Goal: Task Accomplishment & Management: Manage account settings

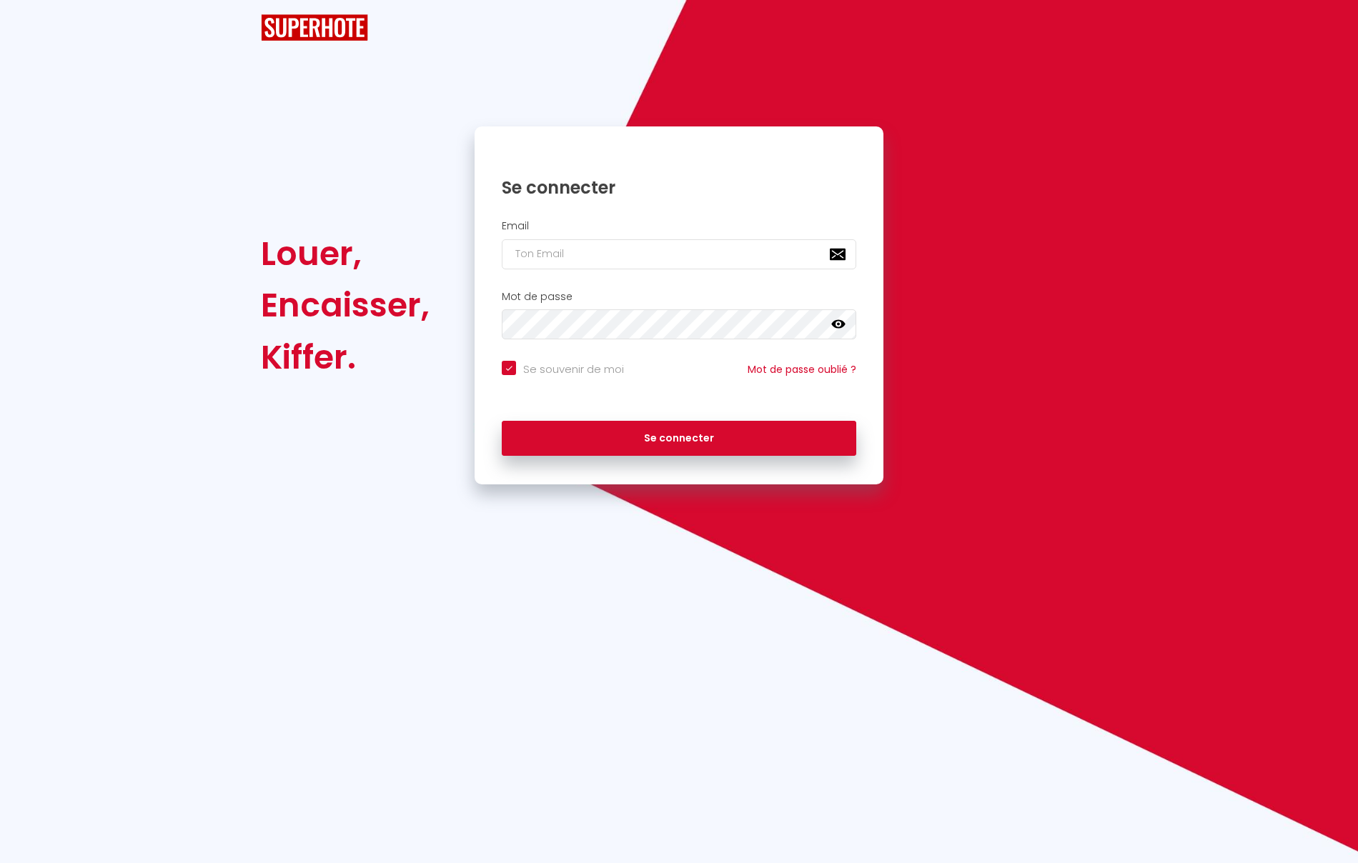
checkbox input "true"
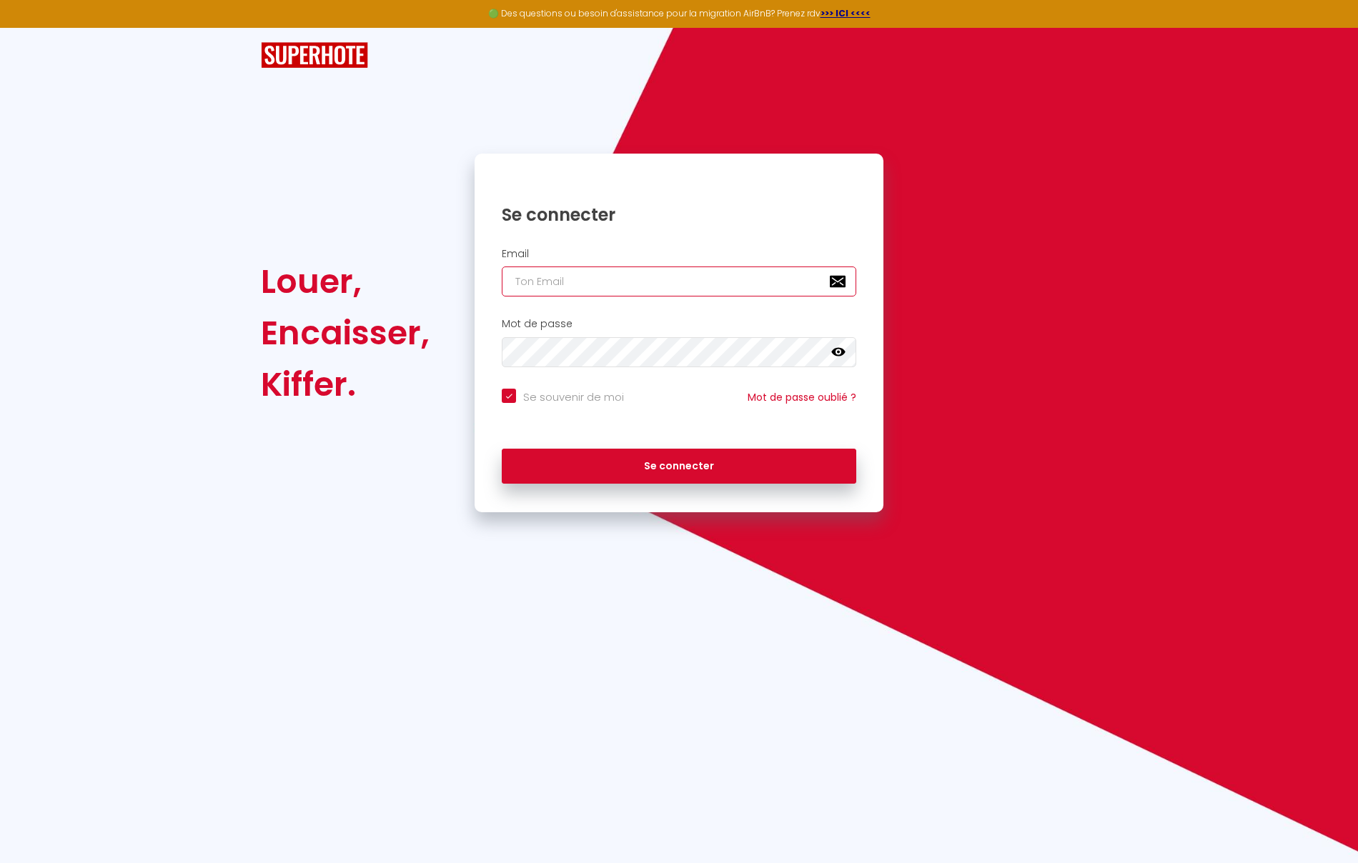
click at [669, 282] on input "email" at bounding box center [679, 282] width 355 height 30
type input "n"
checkbox input "true"
type input "nr"
checkbox input "true"
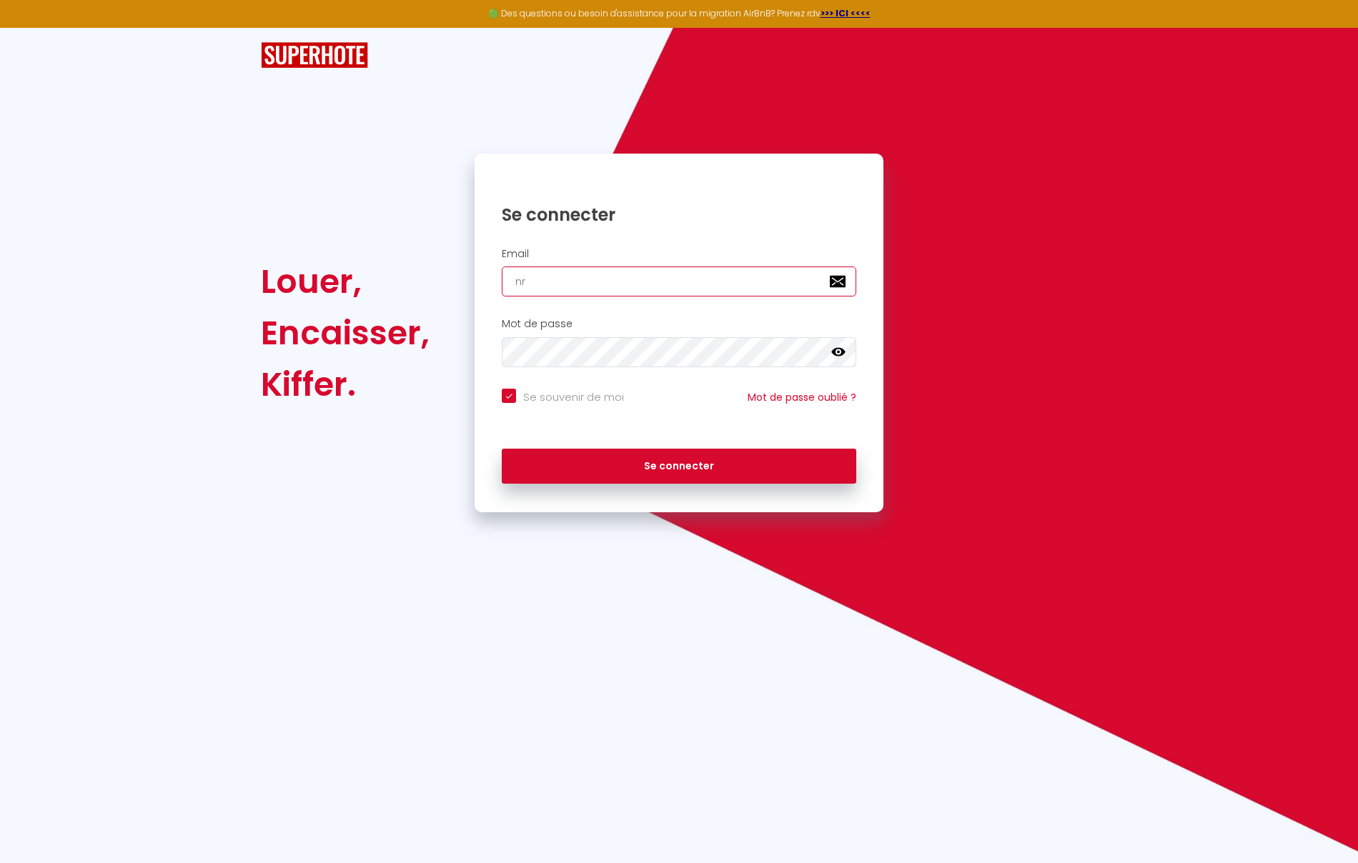
type input "nrj"
checkbox input "true"
type input "nrji"
checkbox input "true"
type input "nrjin"
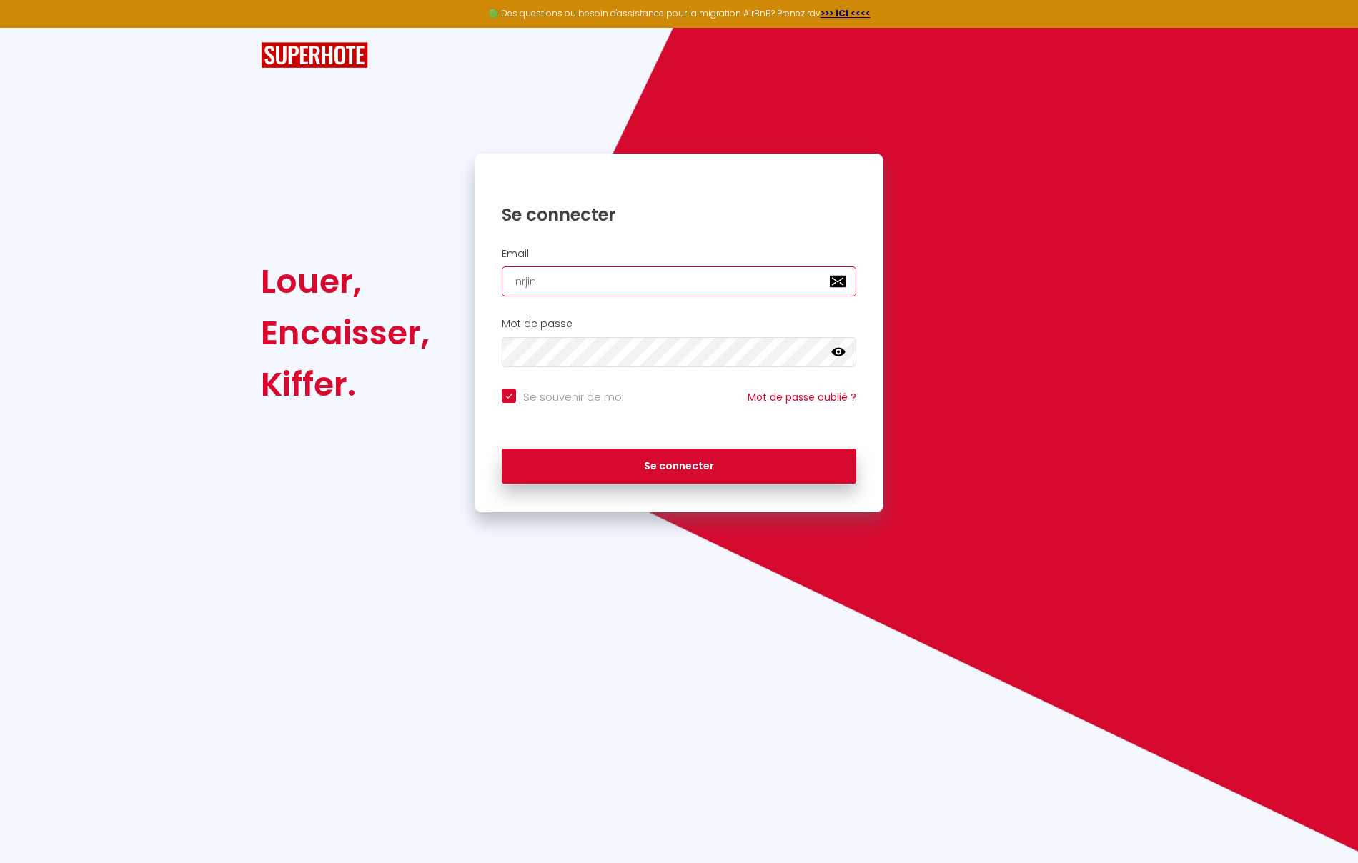
checkbox input "true"
type input "nrjinv"
checkbox input "true"
type input "nrjinve"
checkbox input "true"
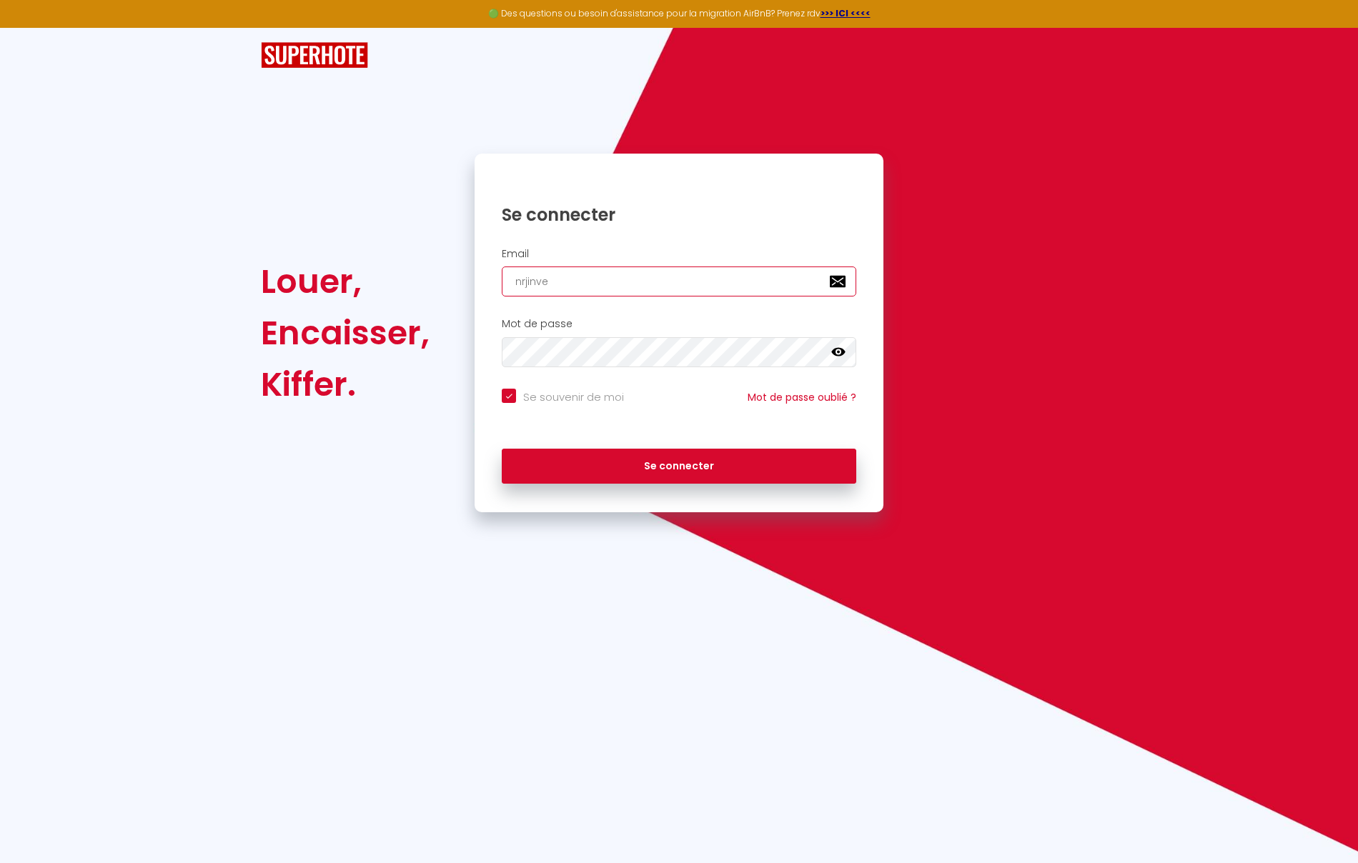
type input "nrjinves"
checkbox input "true"
type input "nrjinvest"
checkbox input "true"
type input "nrjinvest9"
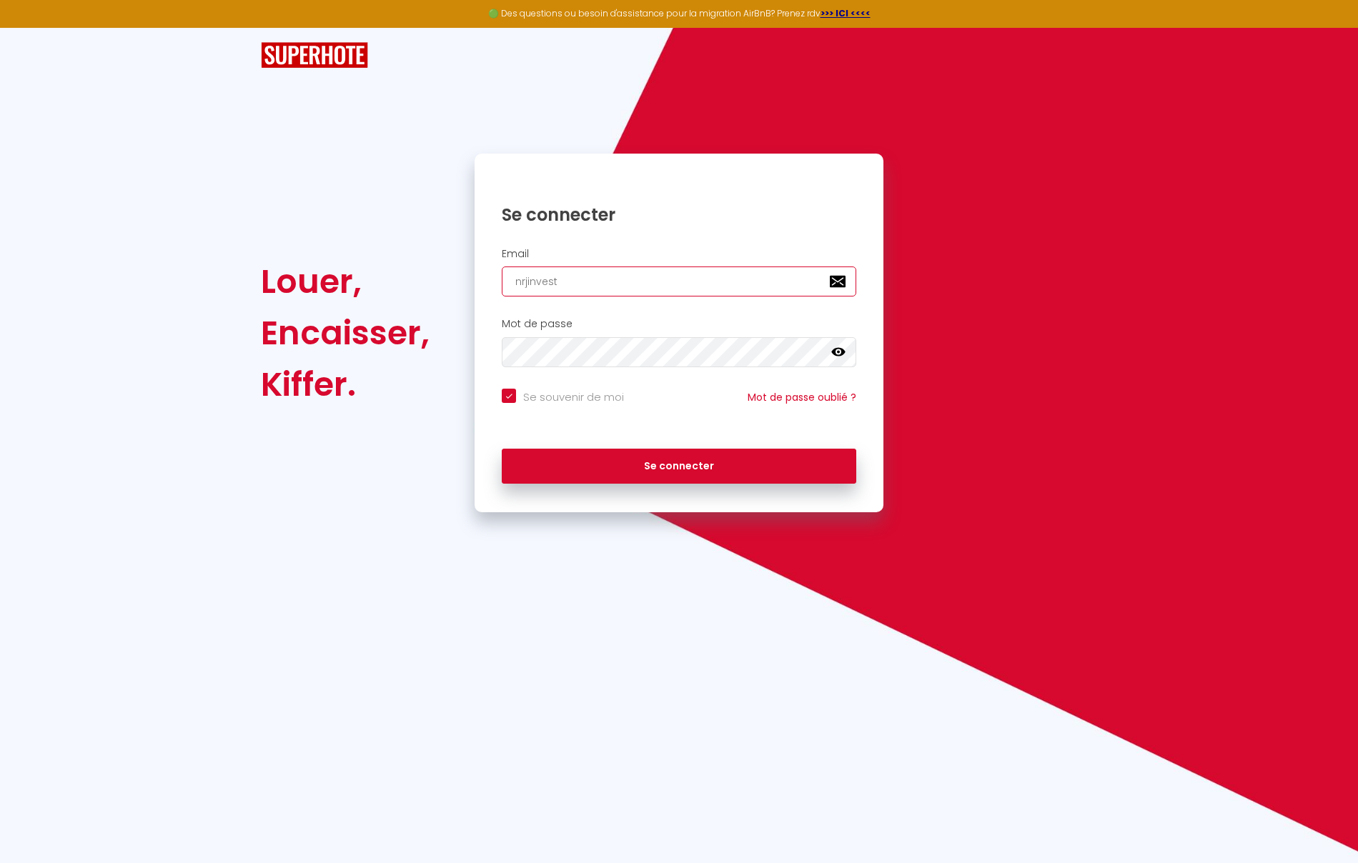
checkbox input "true"
type input "nrjinvest97"
checkbox input "true"
type input "nrjinvest974"
checkbox input "true"
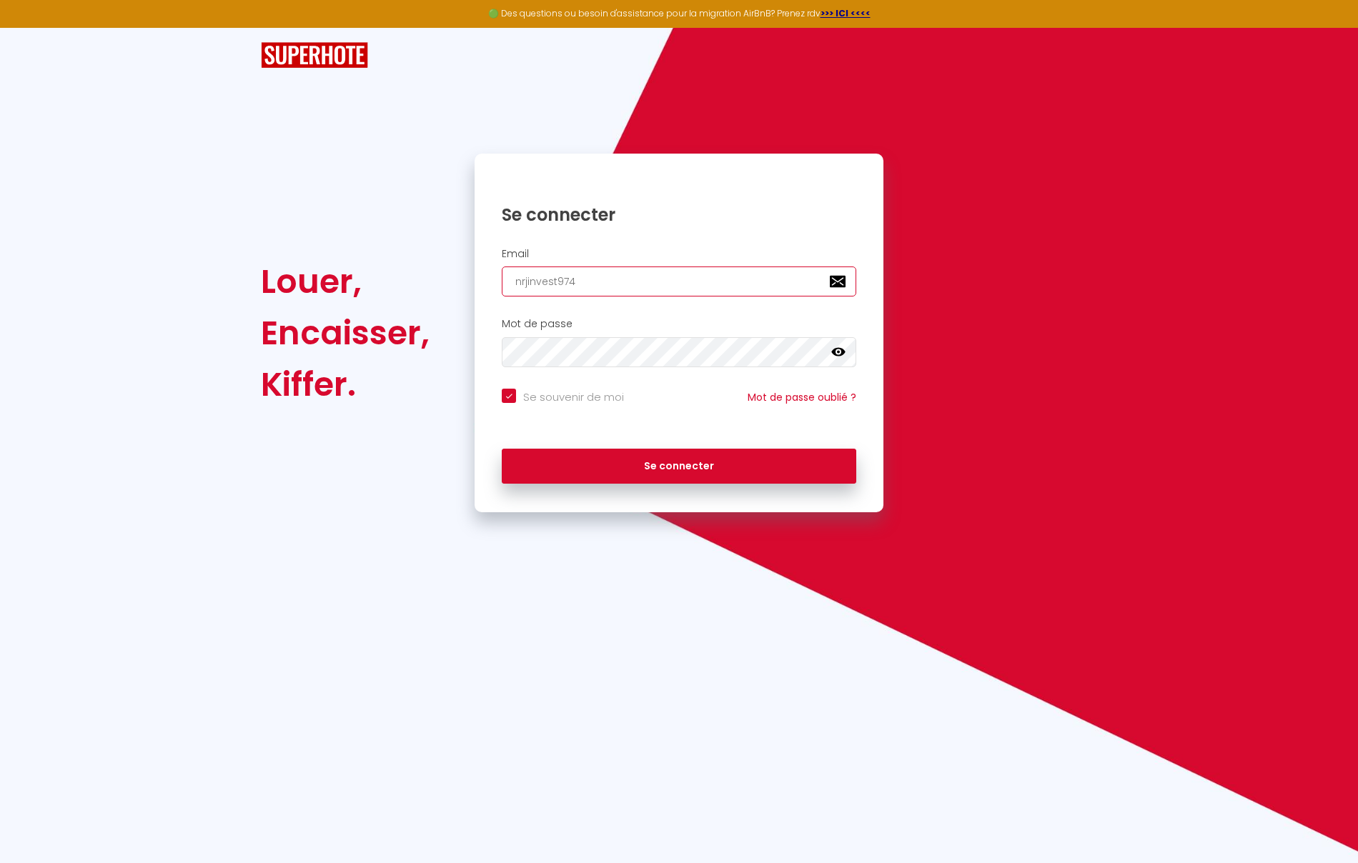
type input "nrjinvest974@"
checkbox input "true"
type input "nrjinvest974@g"
checkbox input "true"
type input "nrjinvest974@gm"
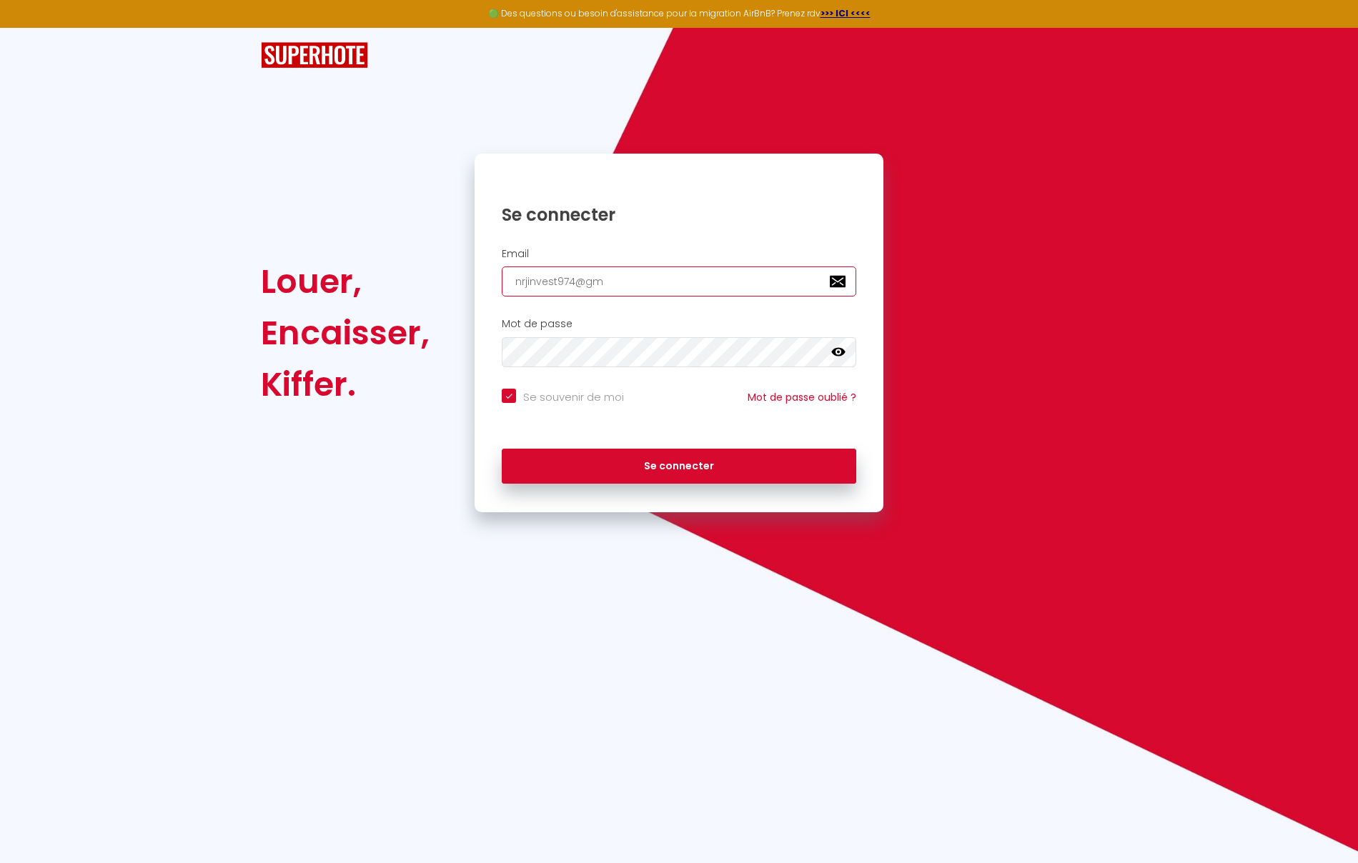
checkbox input "true"
type input "nrjinvest974@gma"
checkbox input "true"
type input "nrjinvest974@gmai"
checkbox input "true"
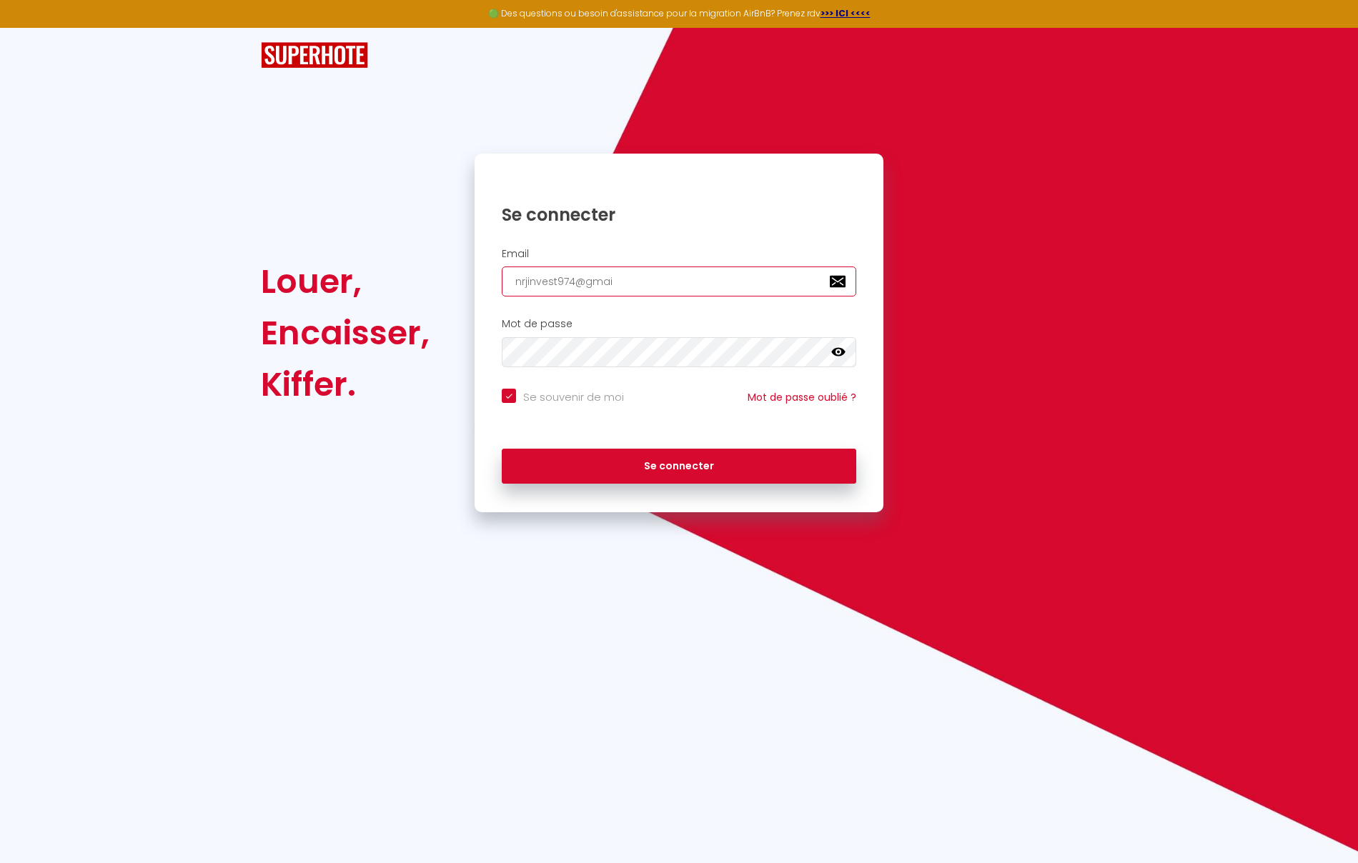
type input "[EMAIL_ADDRESS]"
checkbox input "true"
type input "[EMAIL_ADDRESS]."
checkbox input "true"
type input "nrjinvest974@gmail.c"
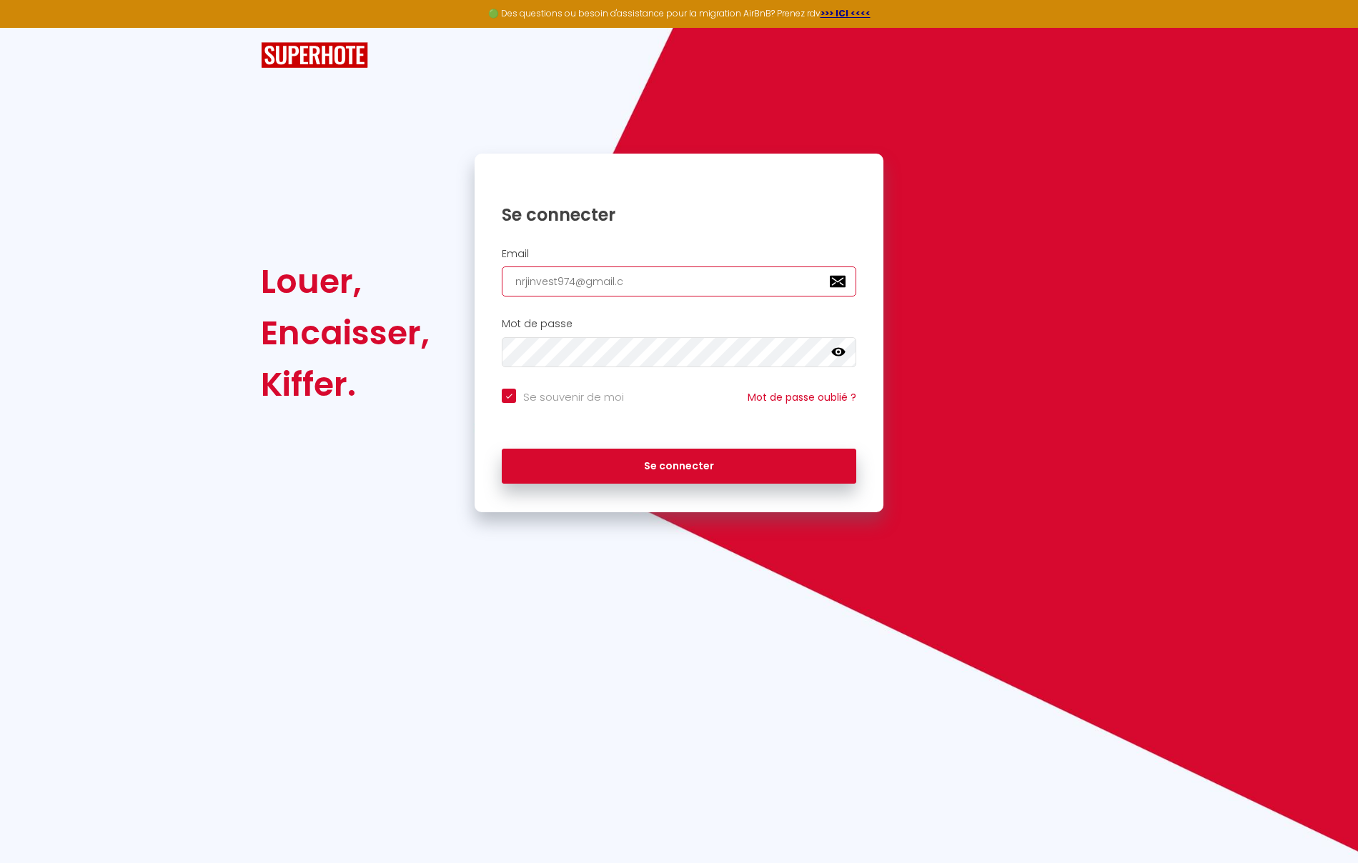
checkbox input "true"
type input "[EMAIL_ADDRESS][DOMAIN_NAME]"
checkbox input "true"
type input "[EMAIL_ADDRESS][DOMAIN_NAME]"
checkbox input "true"
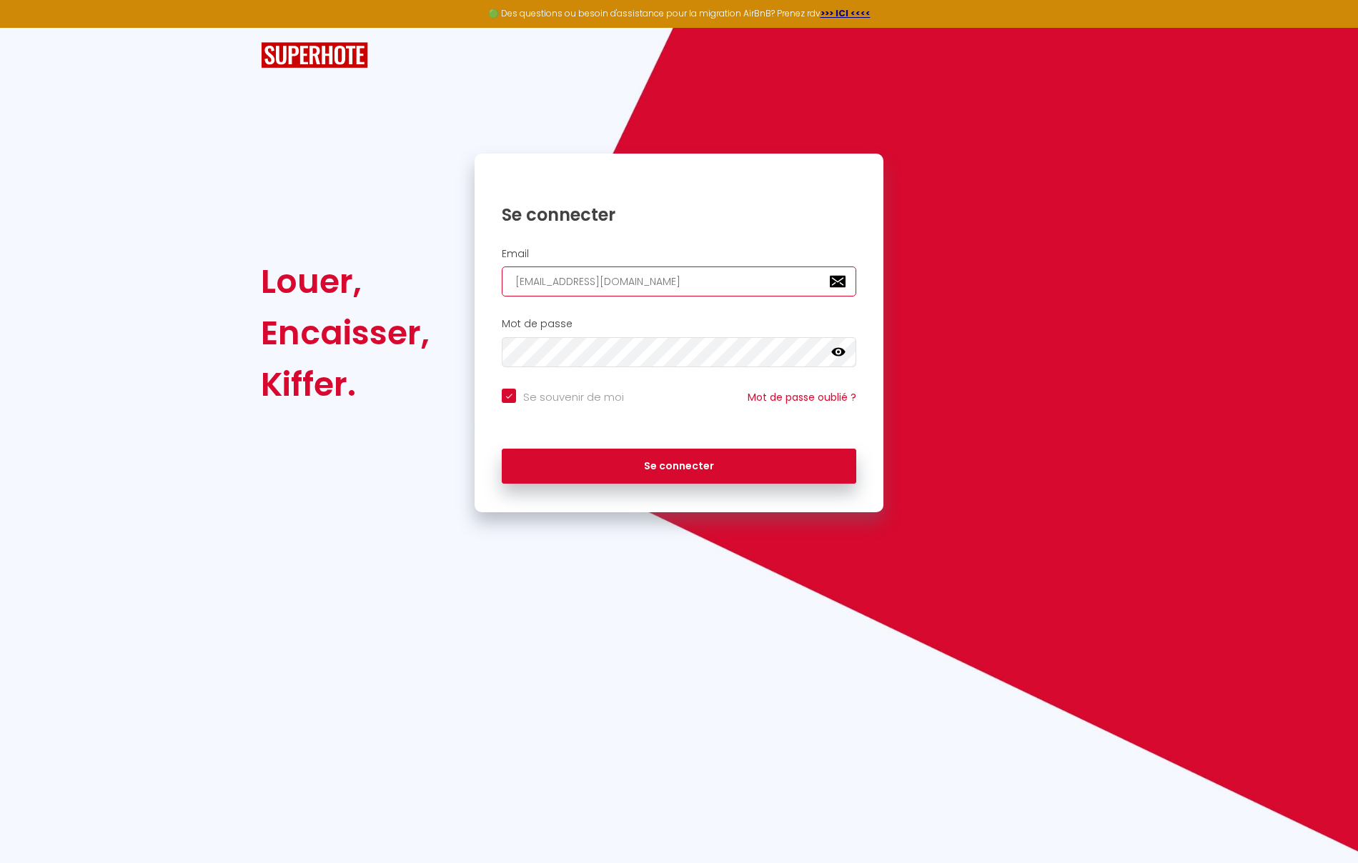
type input "[EMAIL_ADDRESS][DOMAIN_NAME]"
click at [833, 356] on icon at bounding box center [838, 352] width 14 height 14
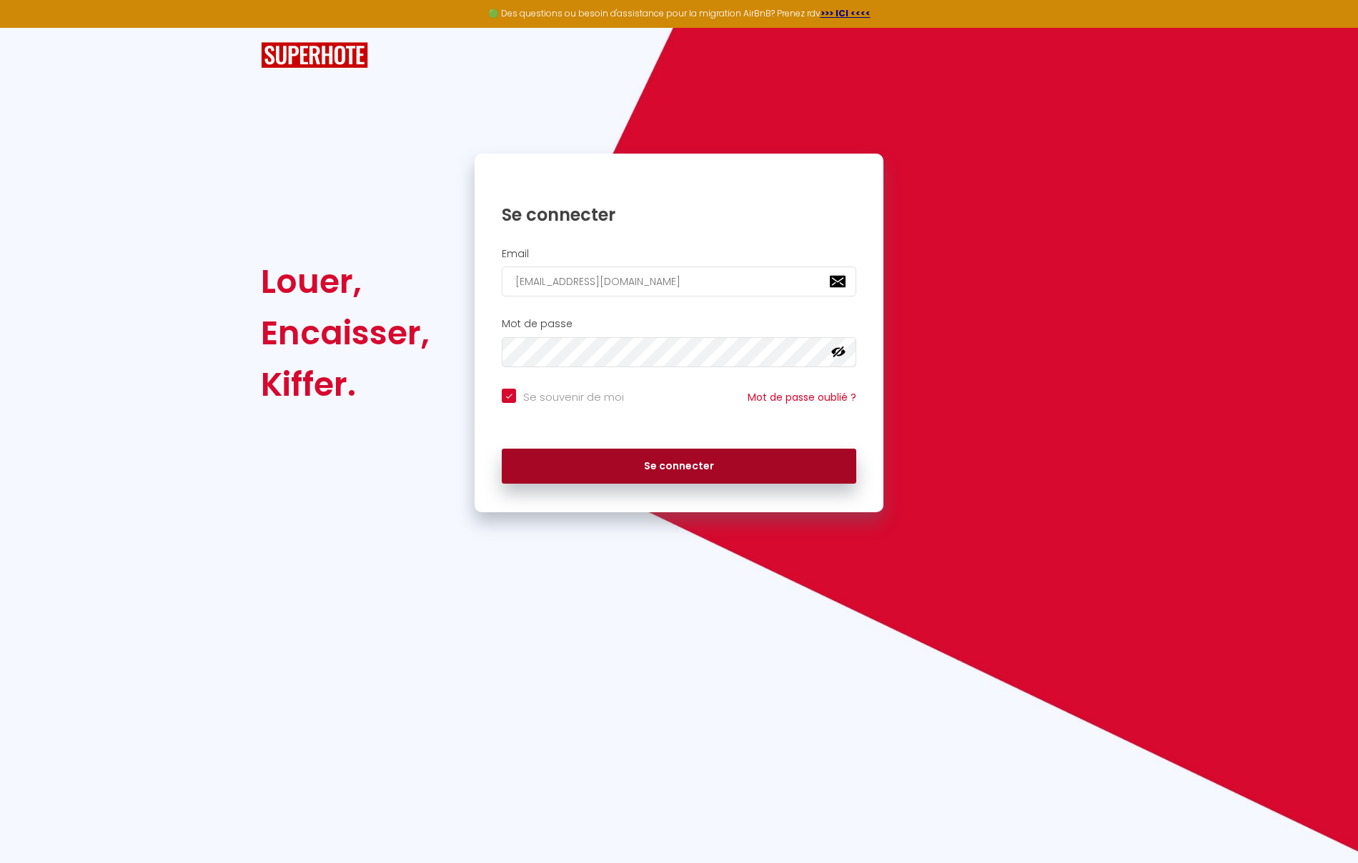
click at [700, 465] on button "Se connecter" at bounding box center [679, 467] width 355 height 36
click at [586, 462] on button "Se connecter" at bounding box center [679, 467] width 355 height 36
checkbox input "true"
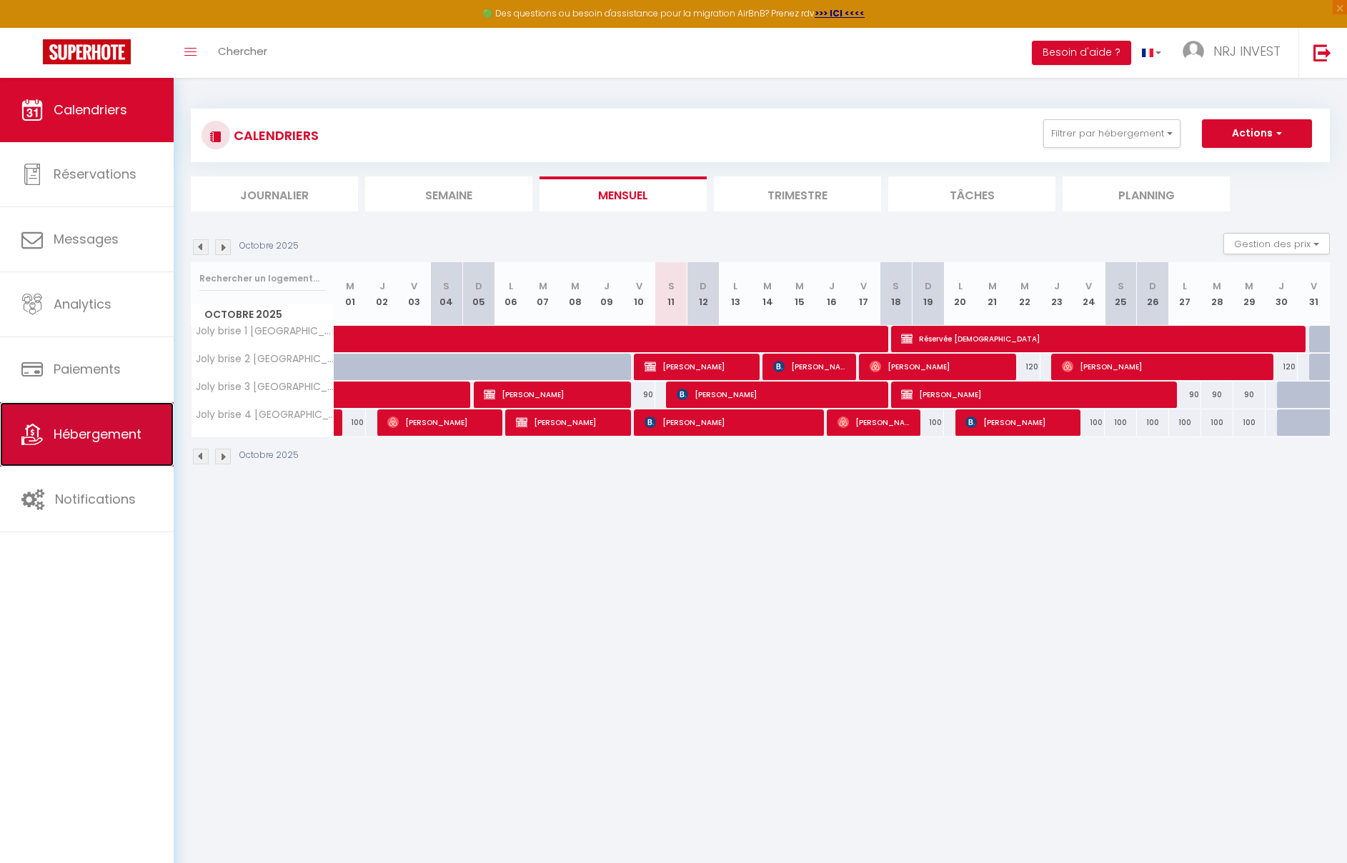
click at [130, 435] on span "Hébergement" at bounding box center [98, 434] width 88 height 18
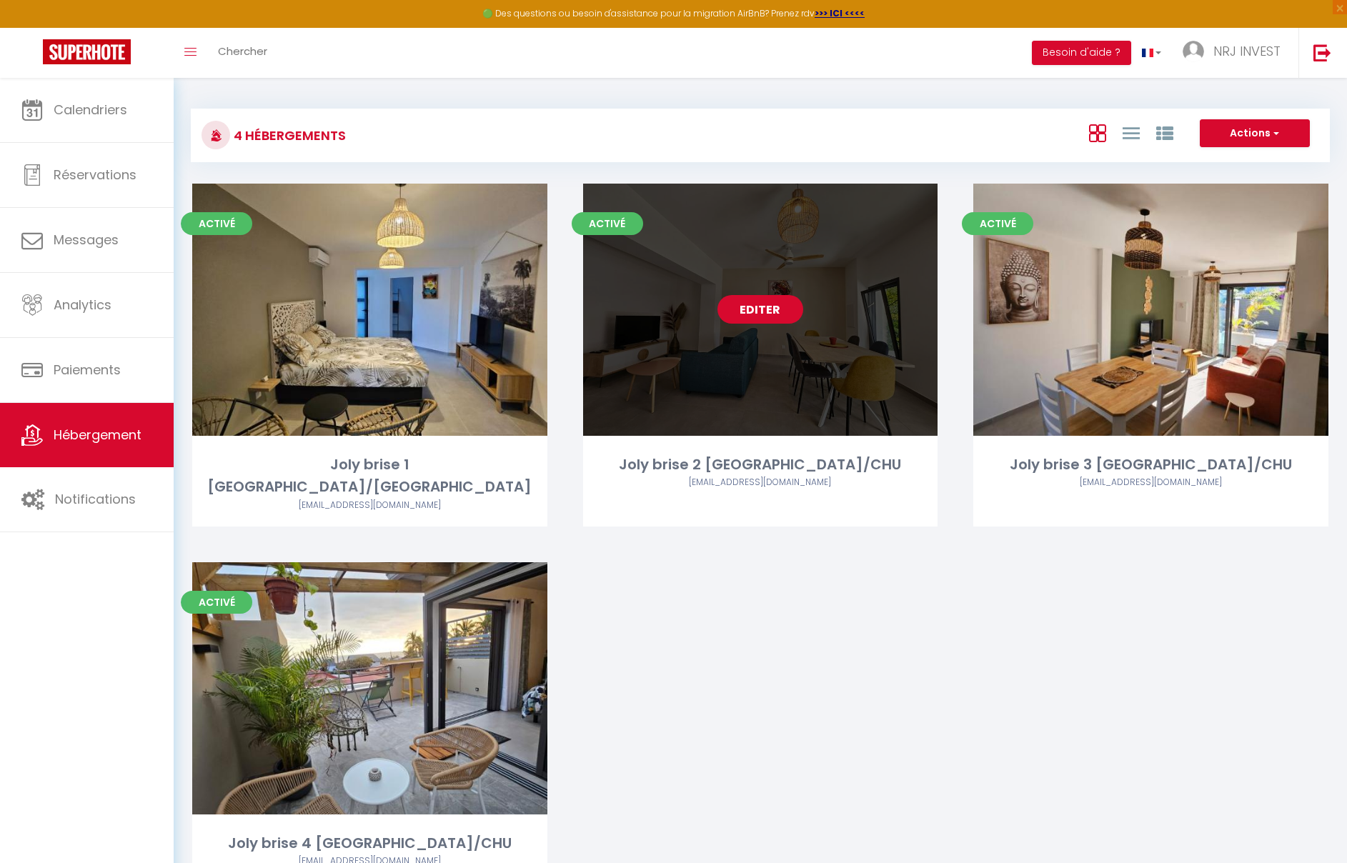
click at [773, 317] on link "Editer" at bounding box center [761, 309] width 86 height 29
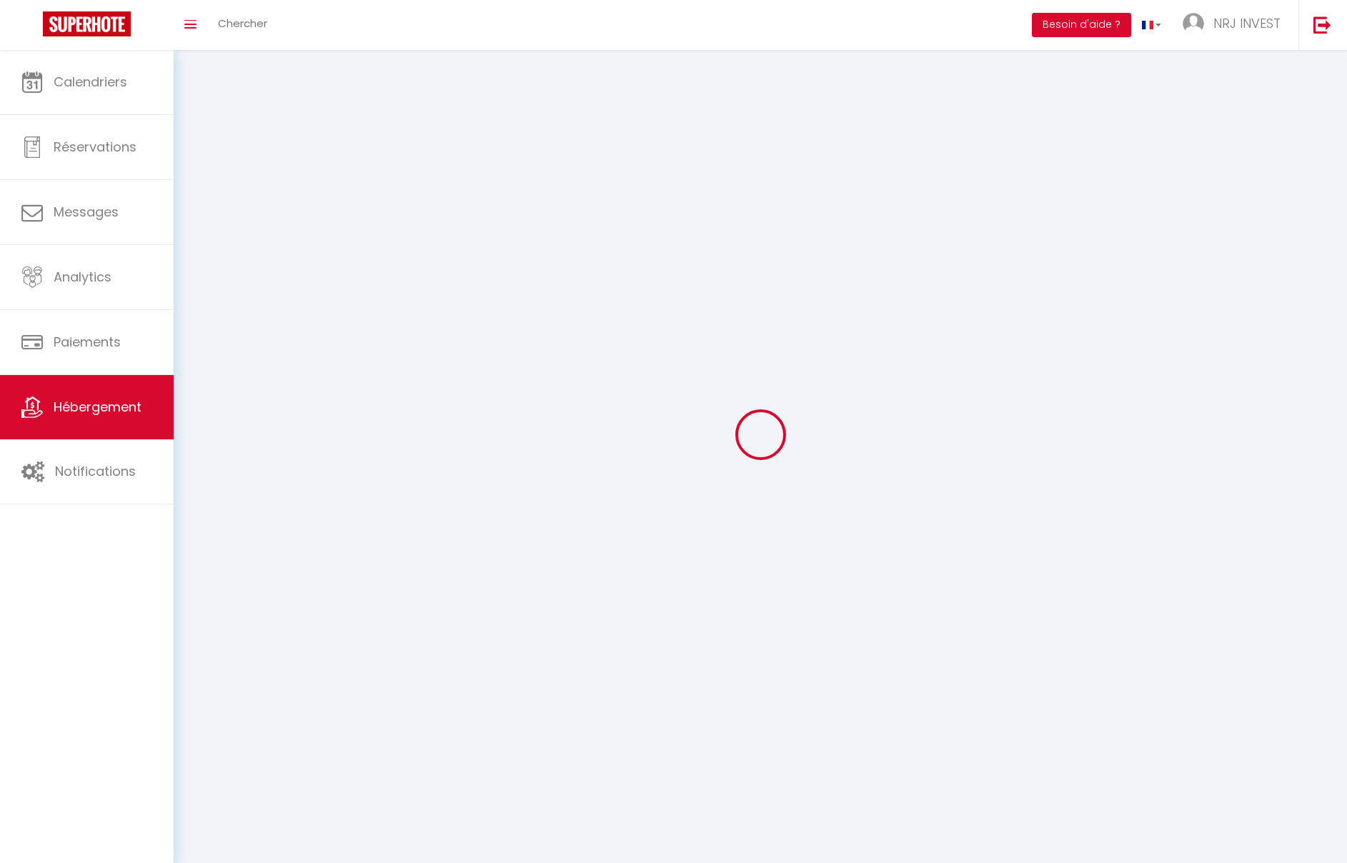
select select "1"
select select
select select "28"
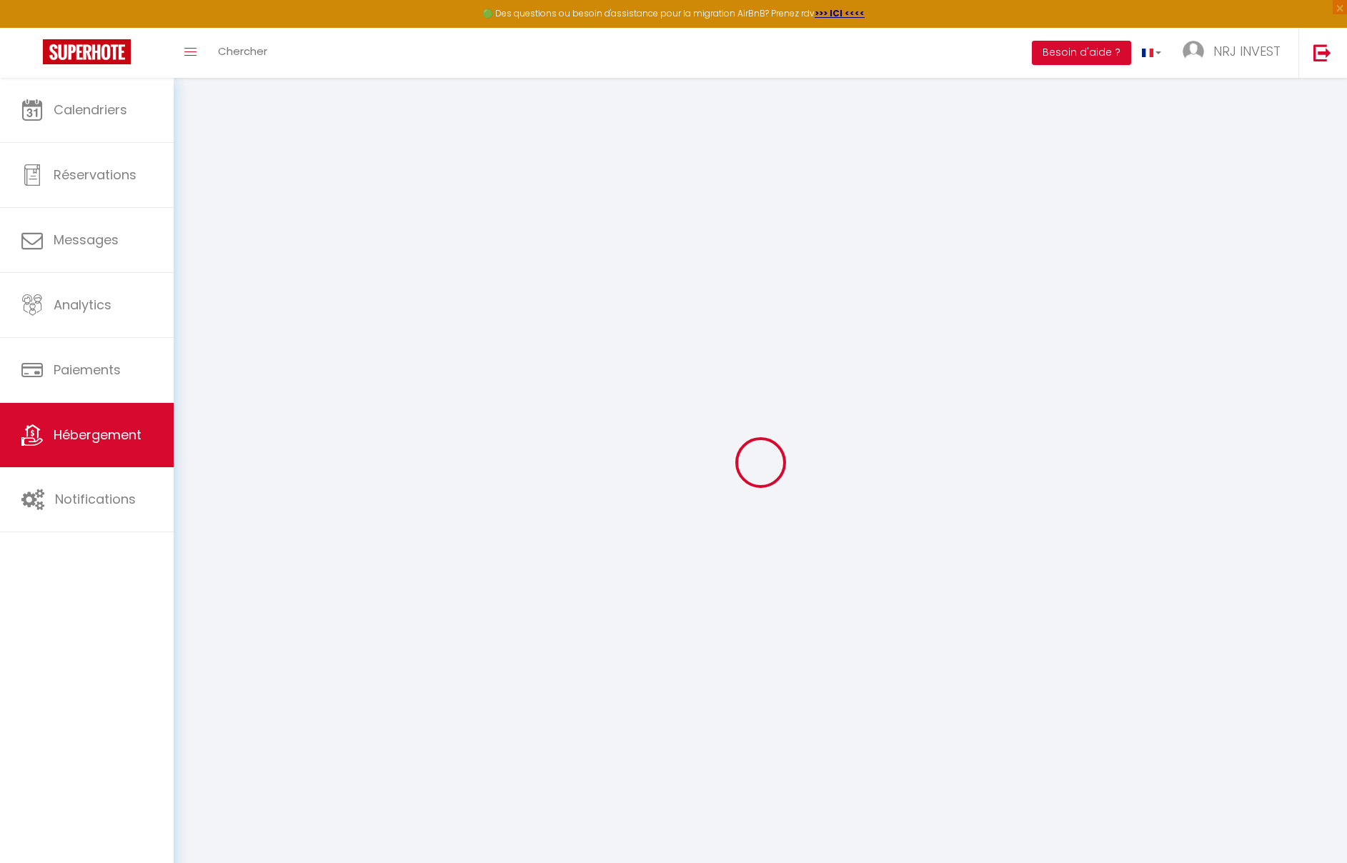
select select
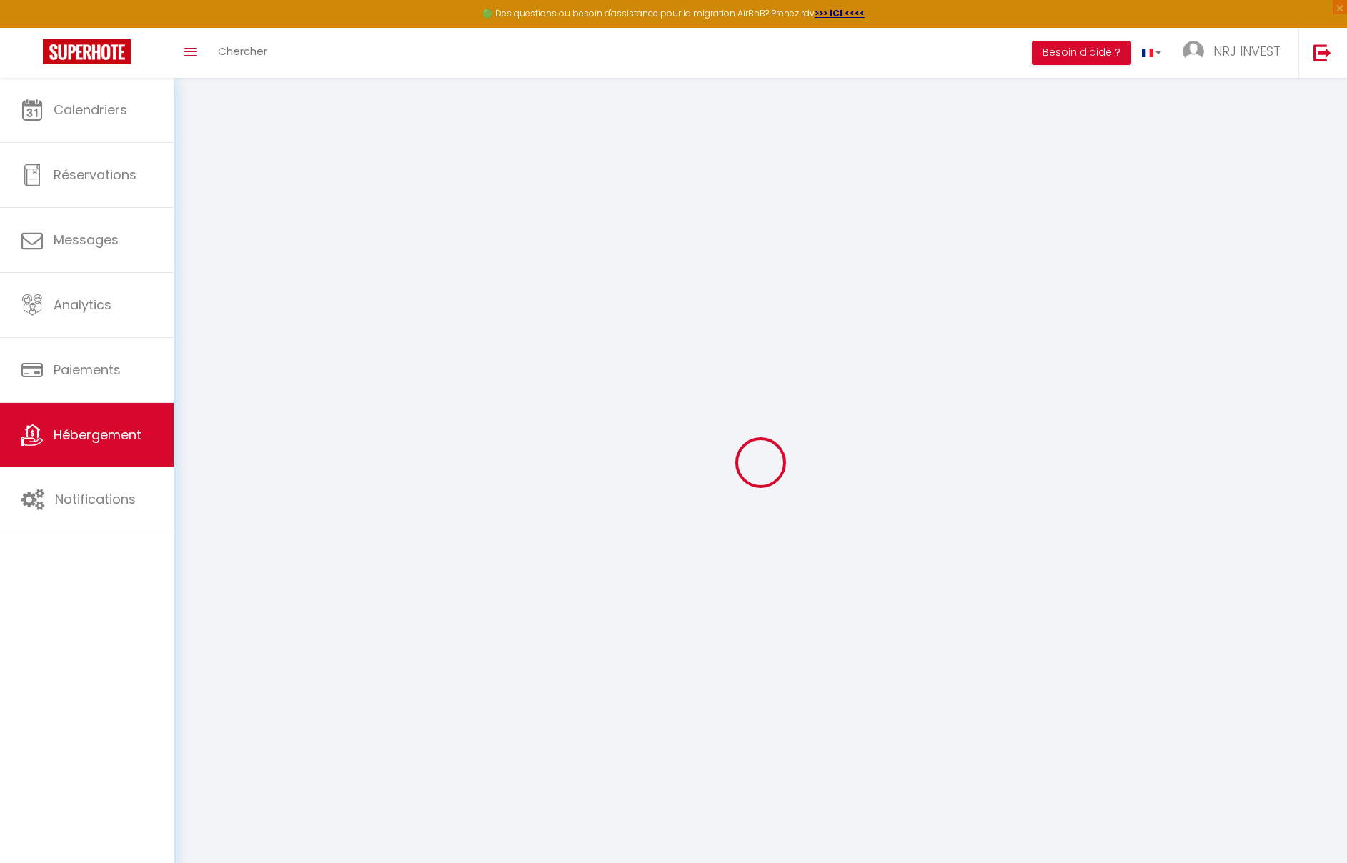
select select
checkbox input "false"
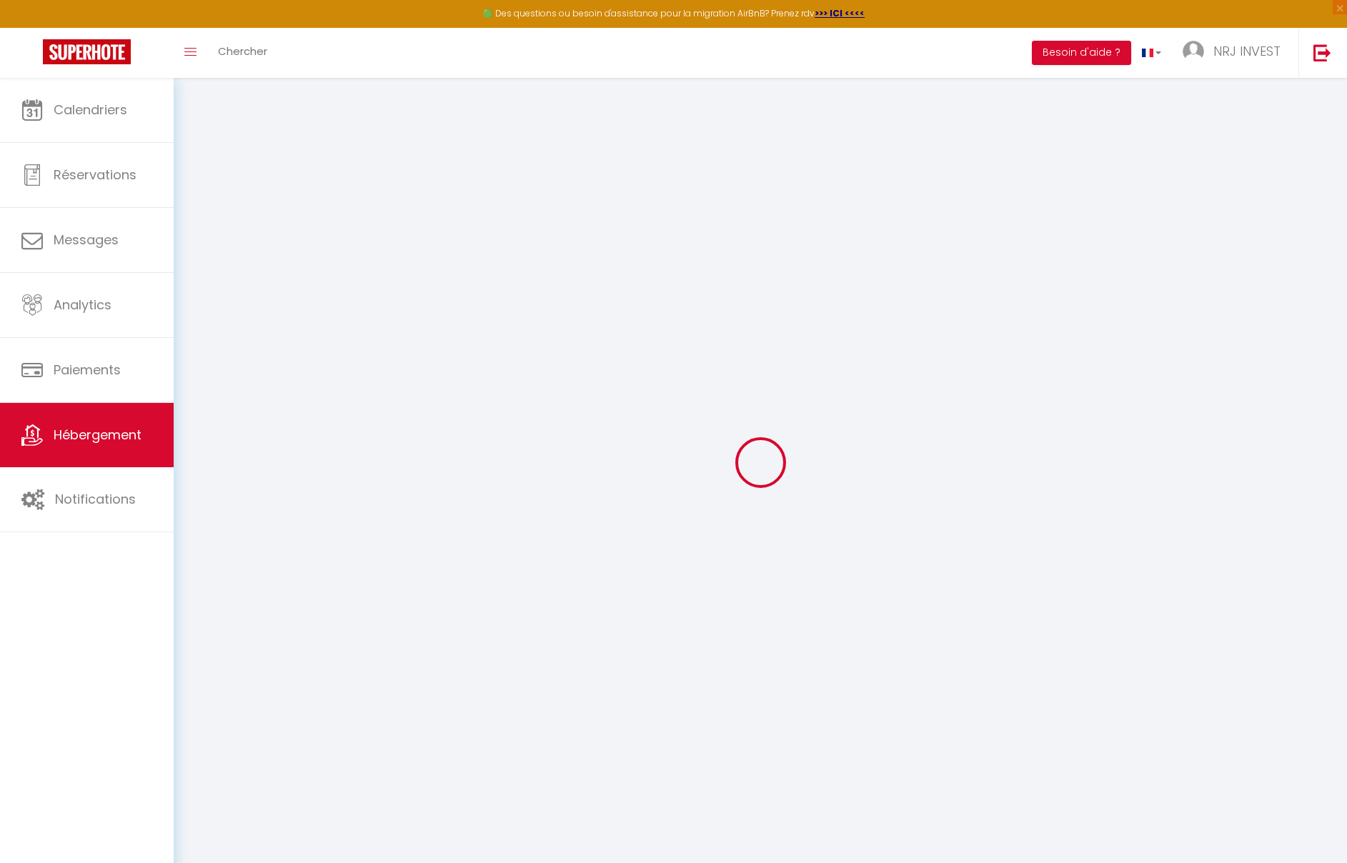
select select
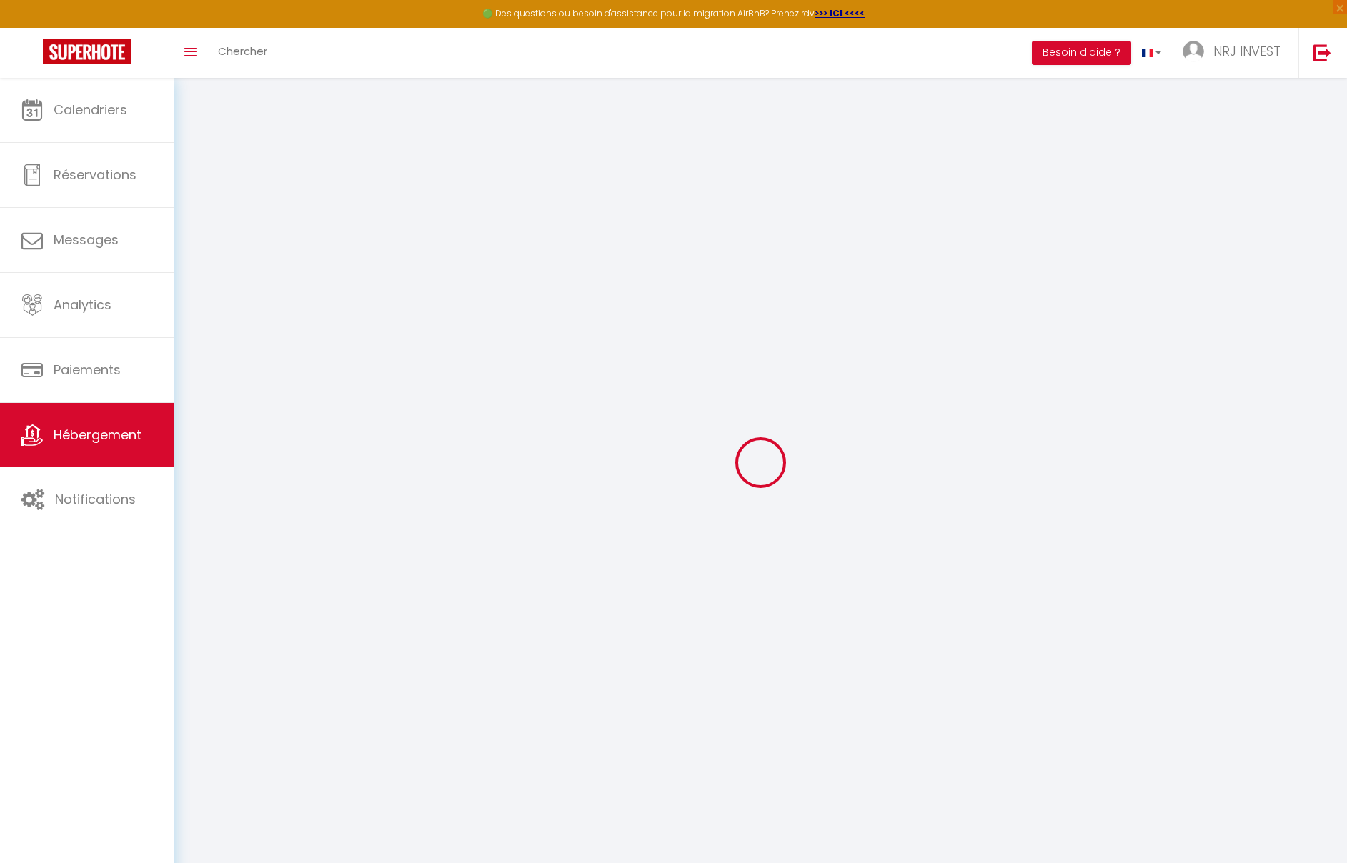
select select
checkbox input "false"
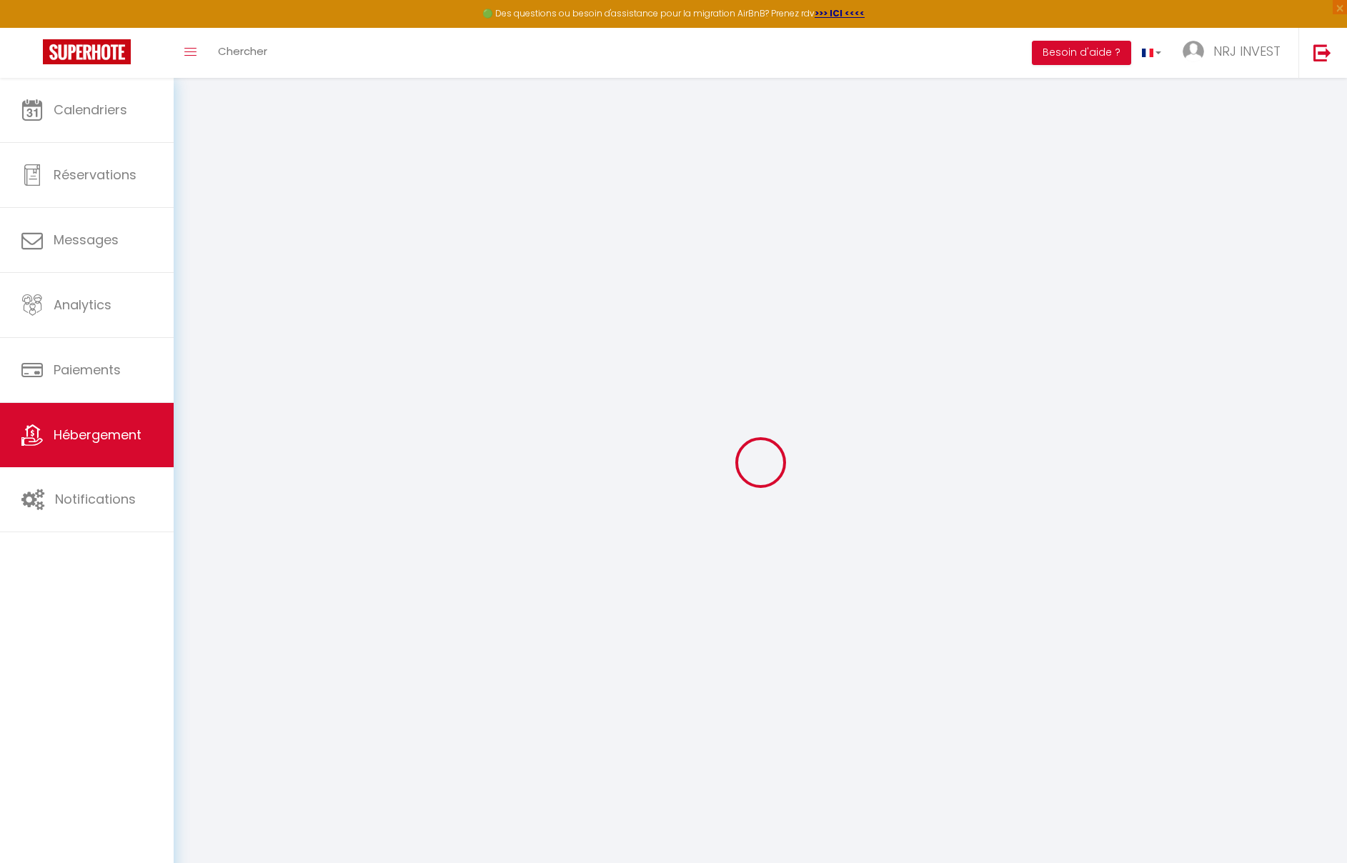
checkbox input "false"
select select
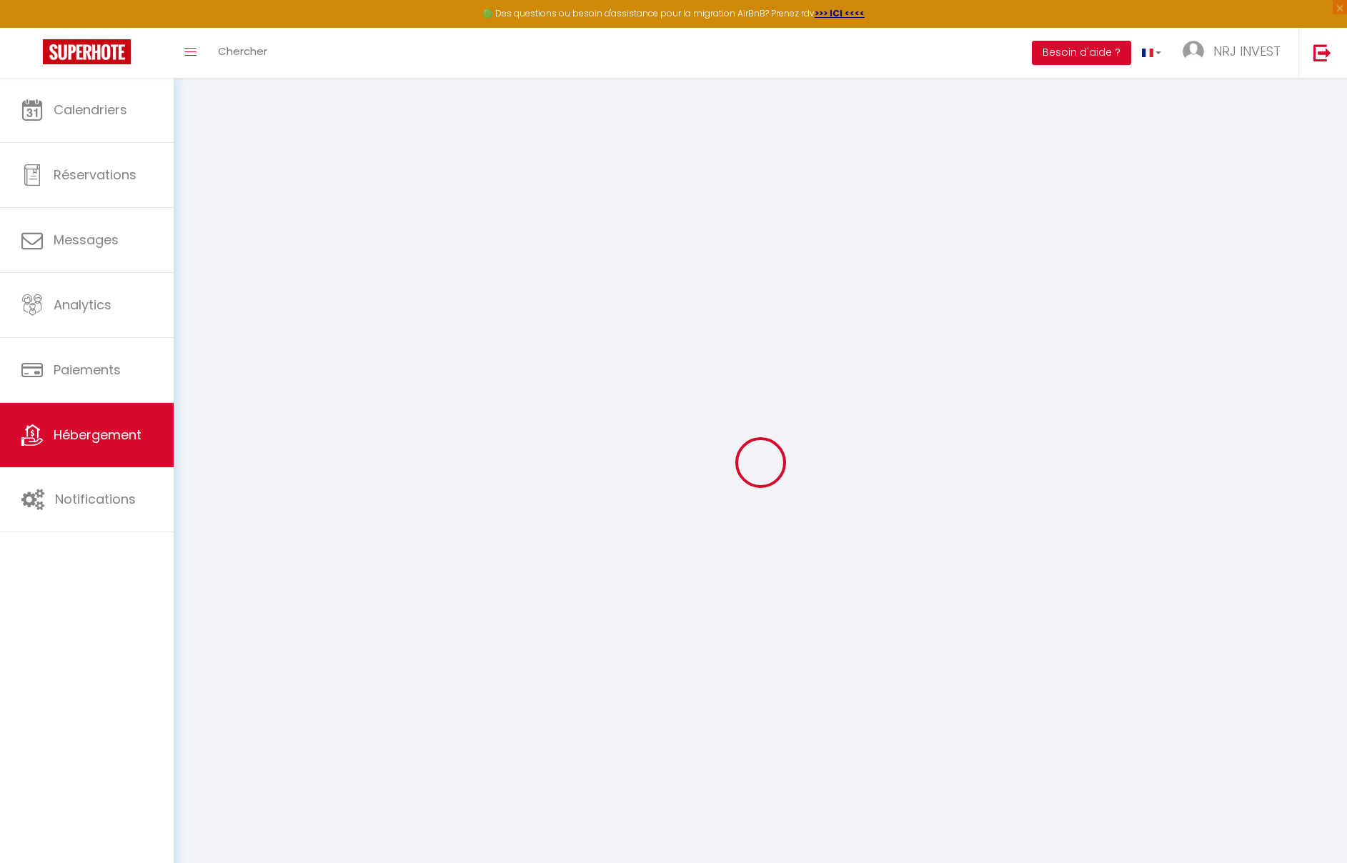
select select
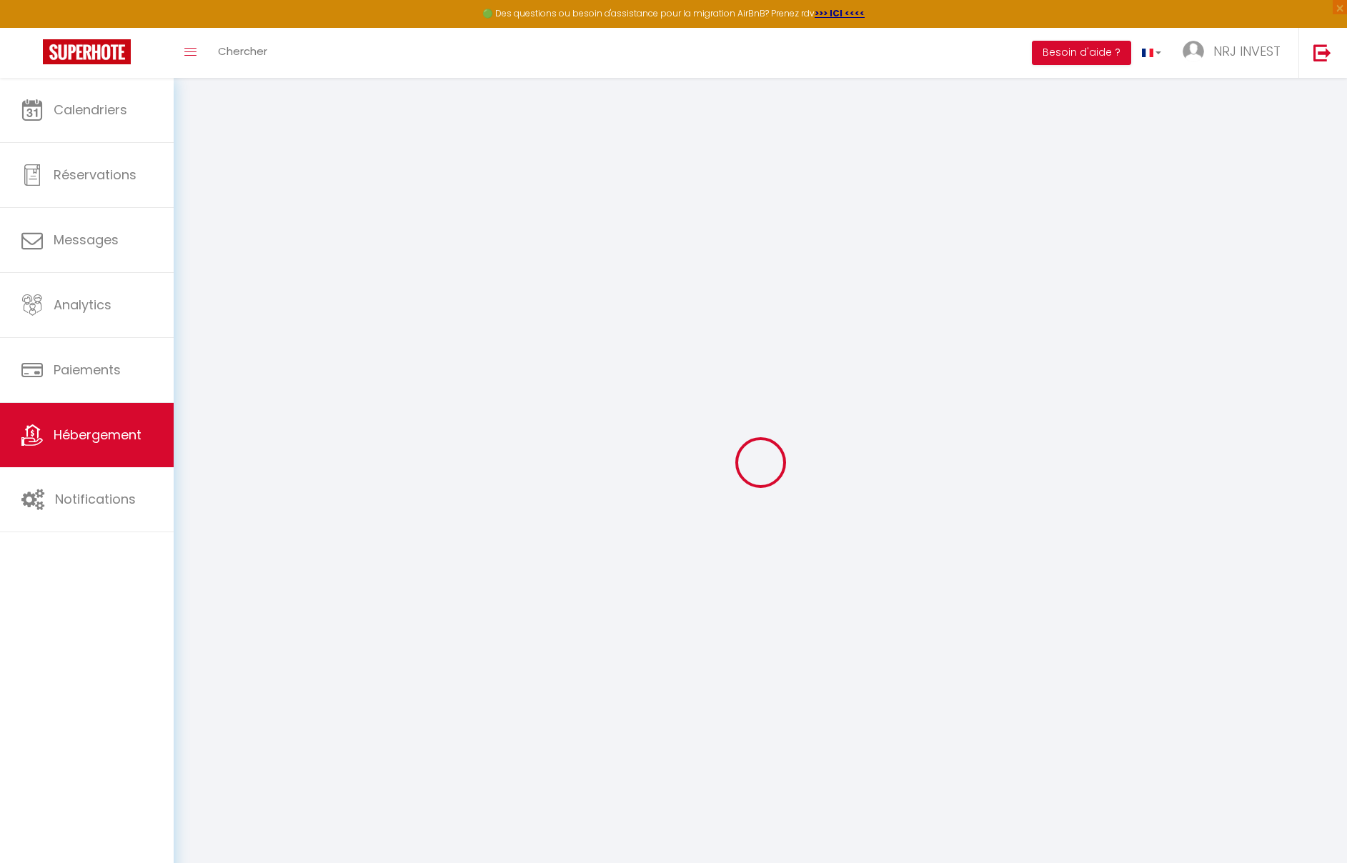
checkbox input "false"
select select
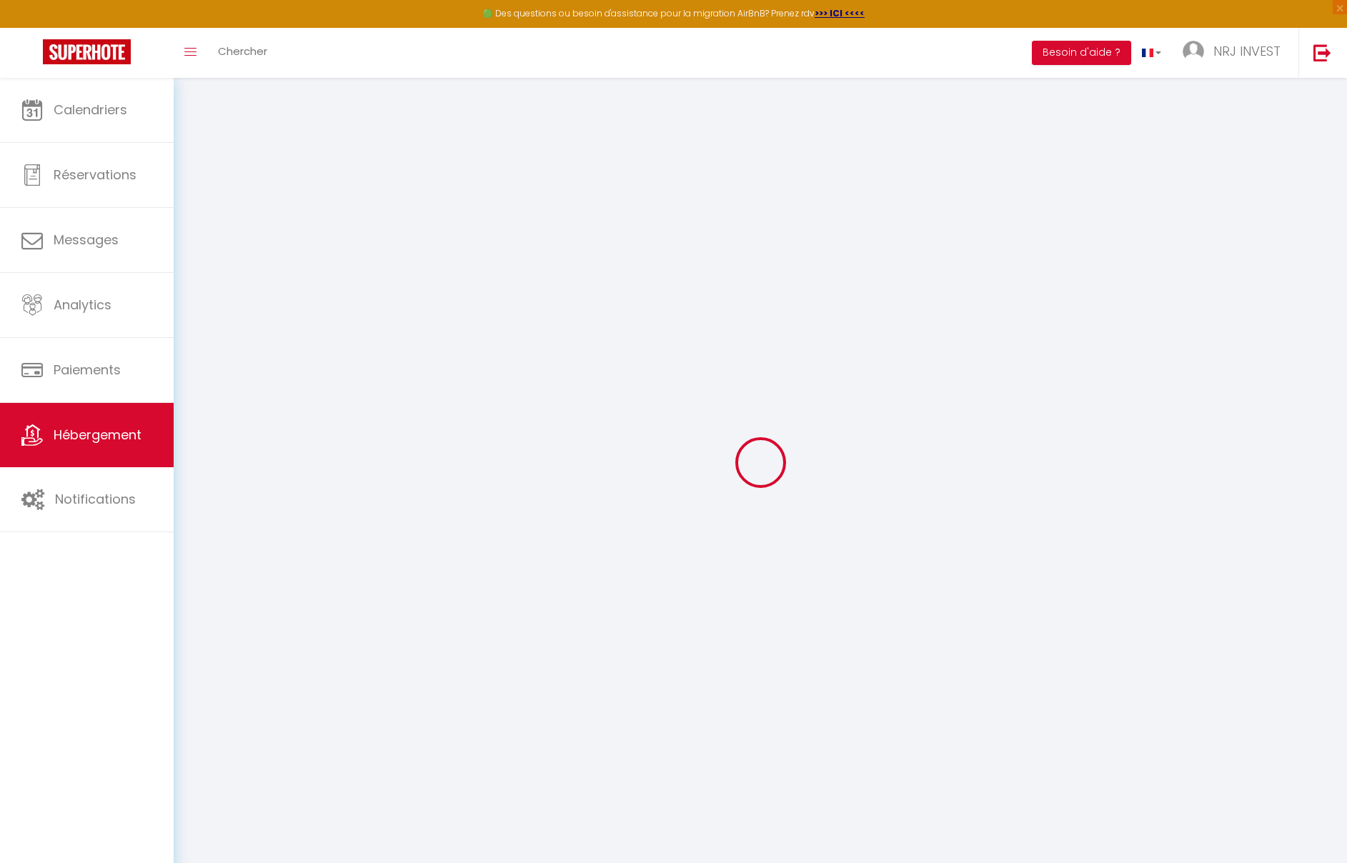
select select
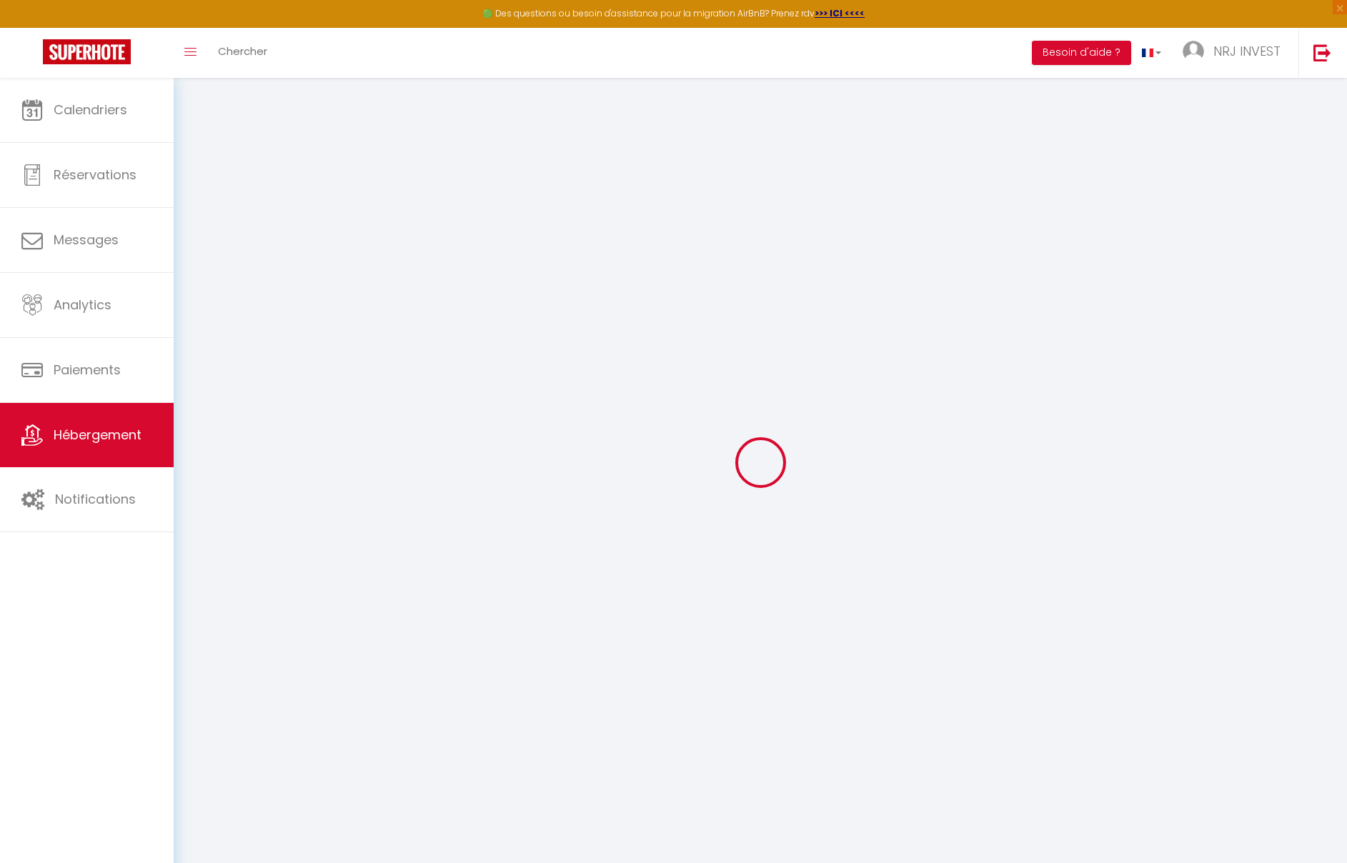
select select
checkbox input "false"
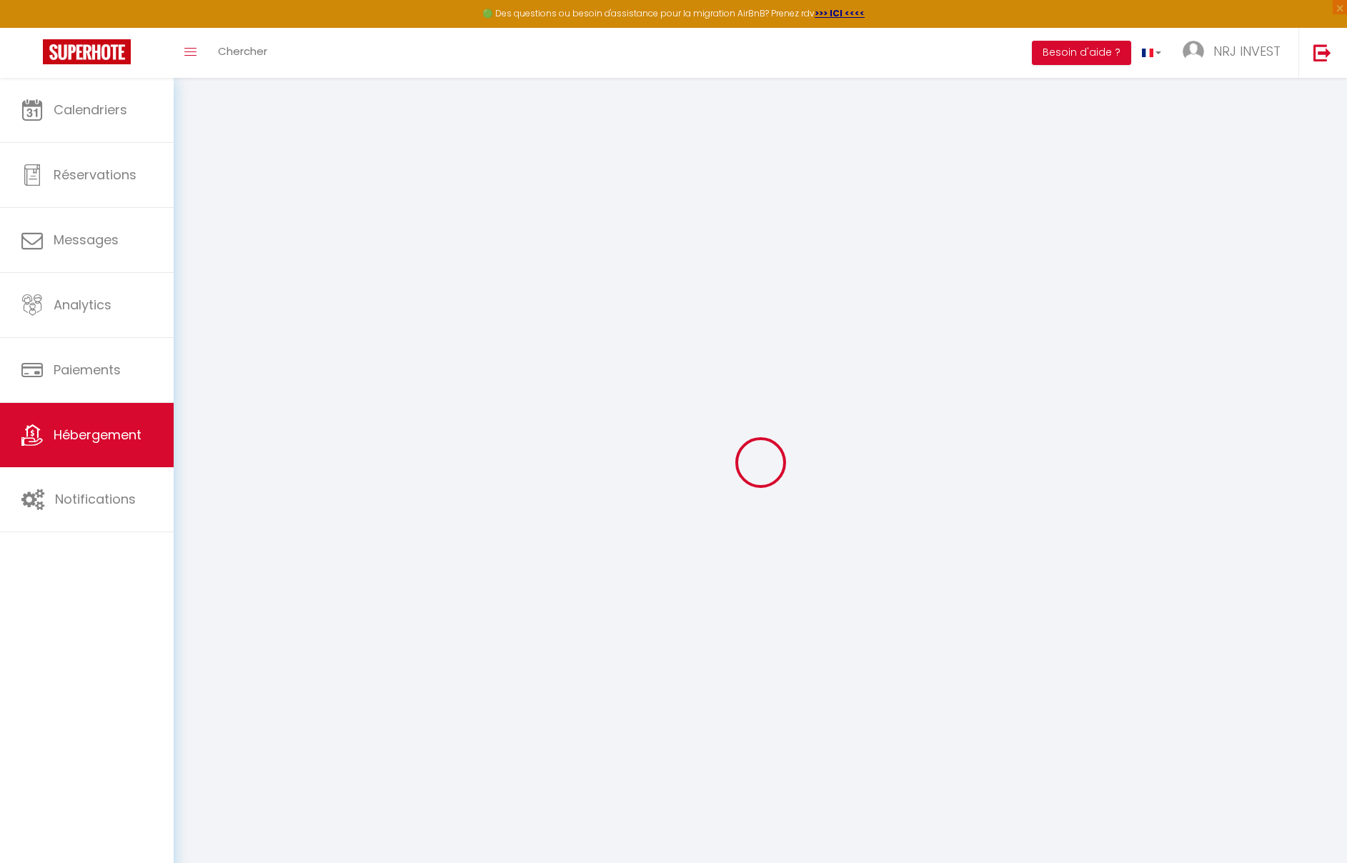
checkbox input "false"
select select
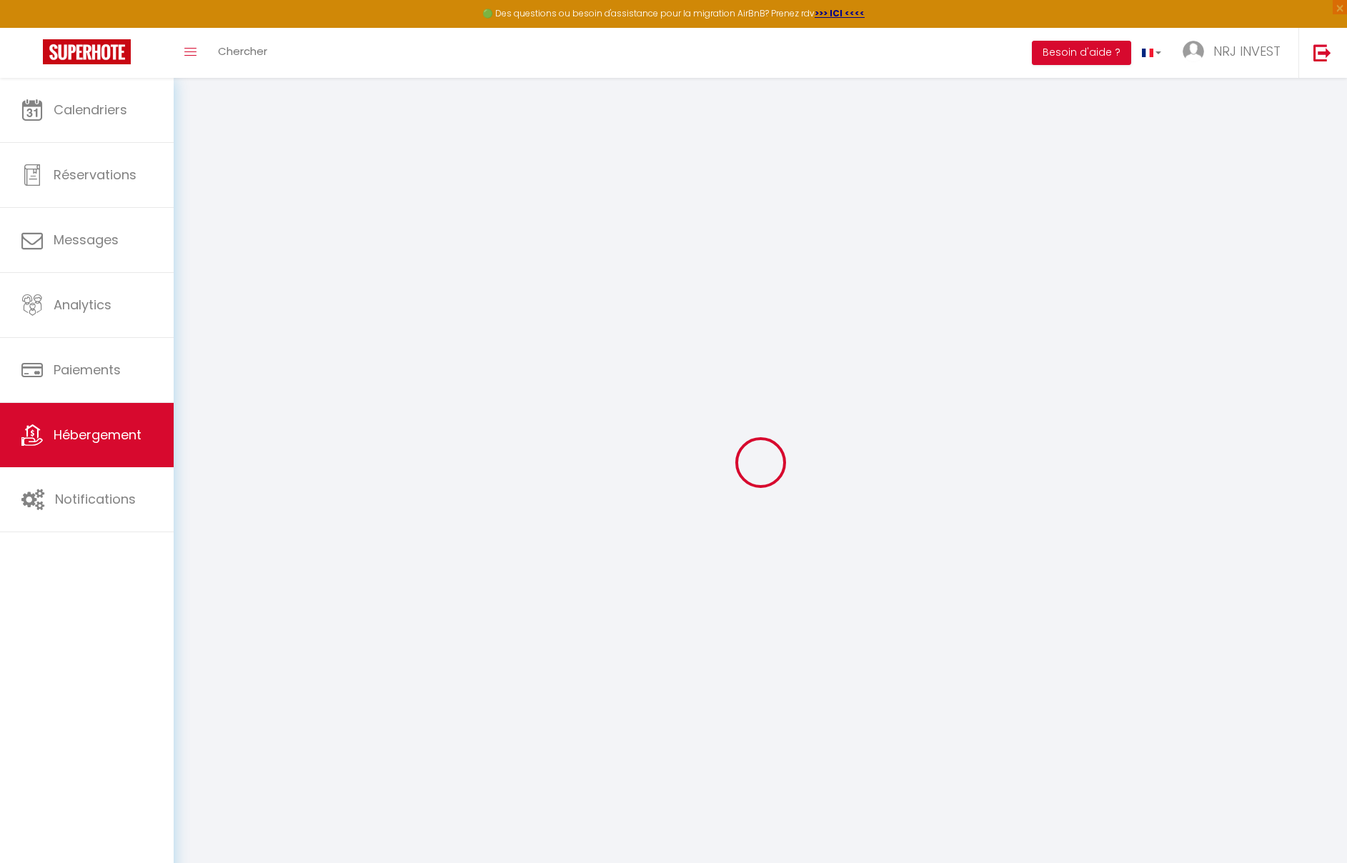
select select
checkbox input "false"
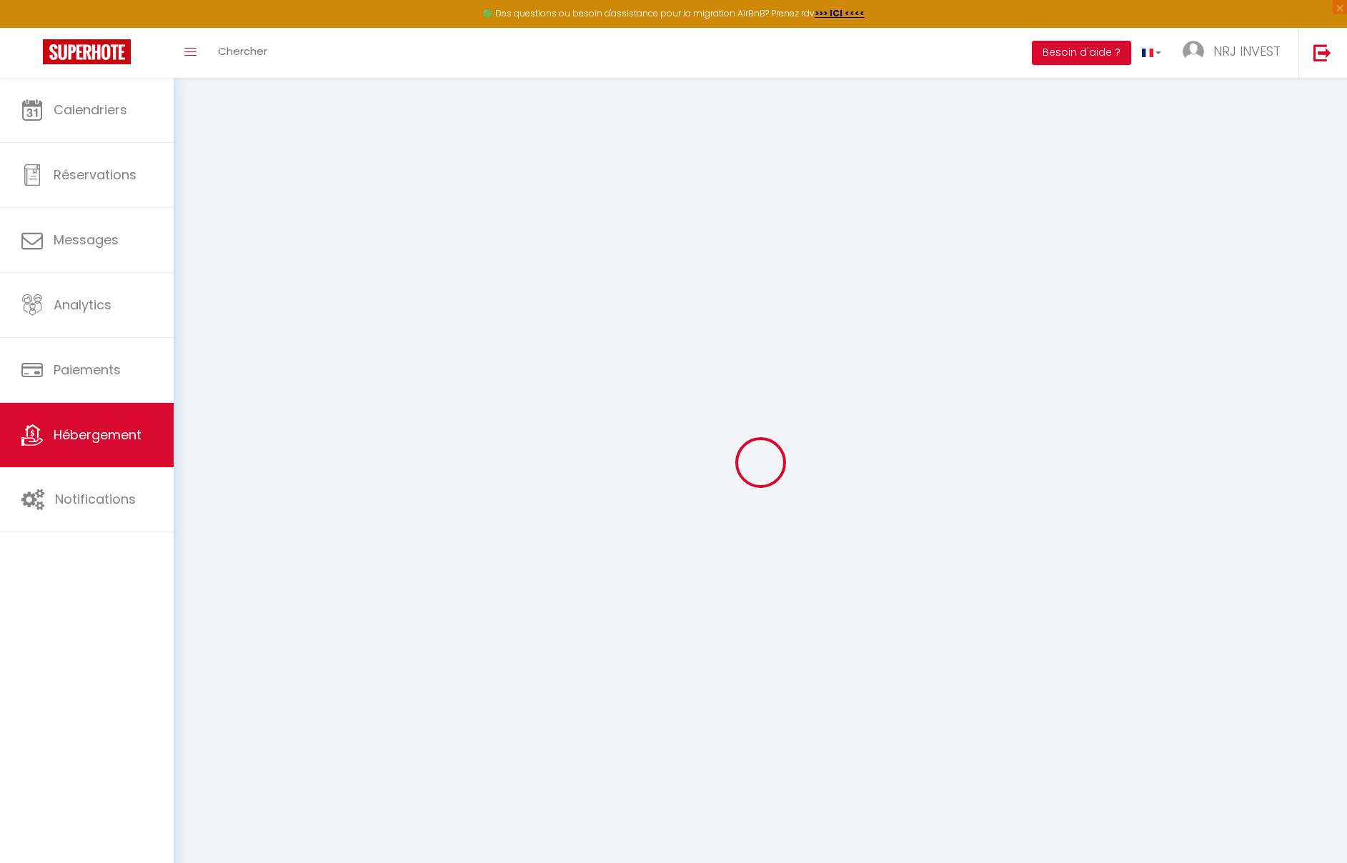
checkbox input "false"
select select
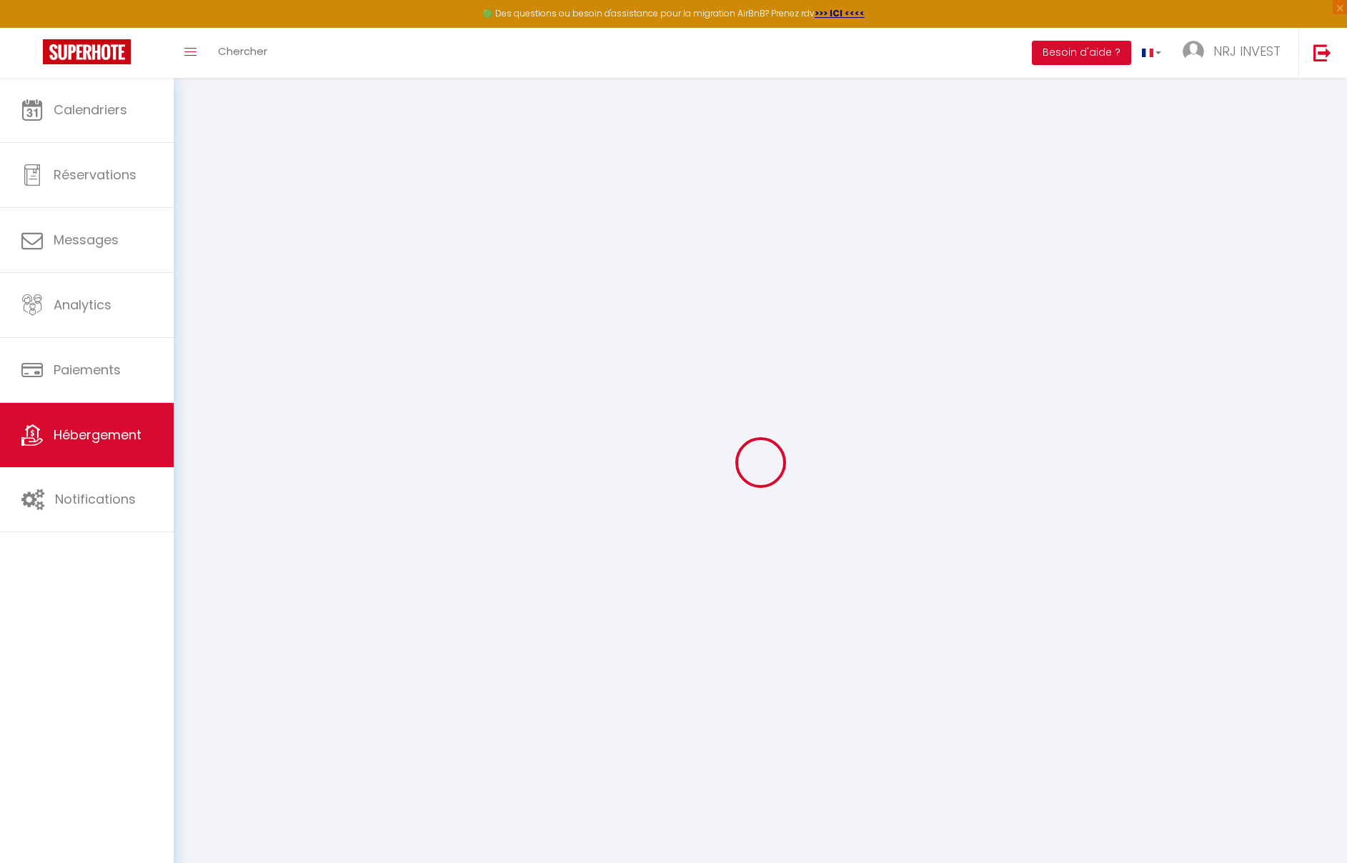
type input "Joly brise 2 [GEOGRAPHIC_DATA]/CHU"
type input "[PERSON_NAME]"
type input "hoarau"
type input "ch zazo"
type input "97430"
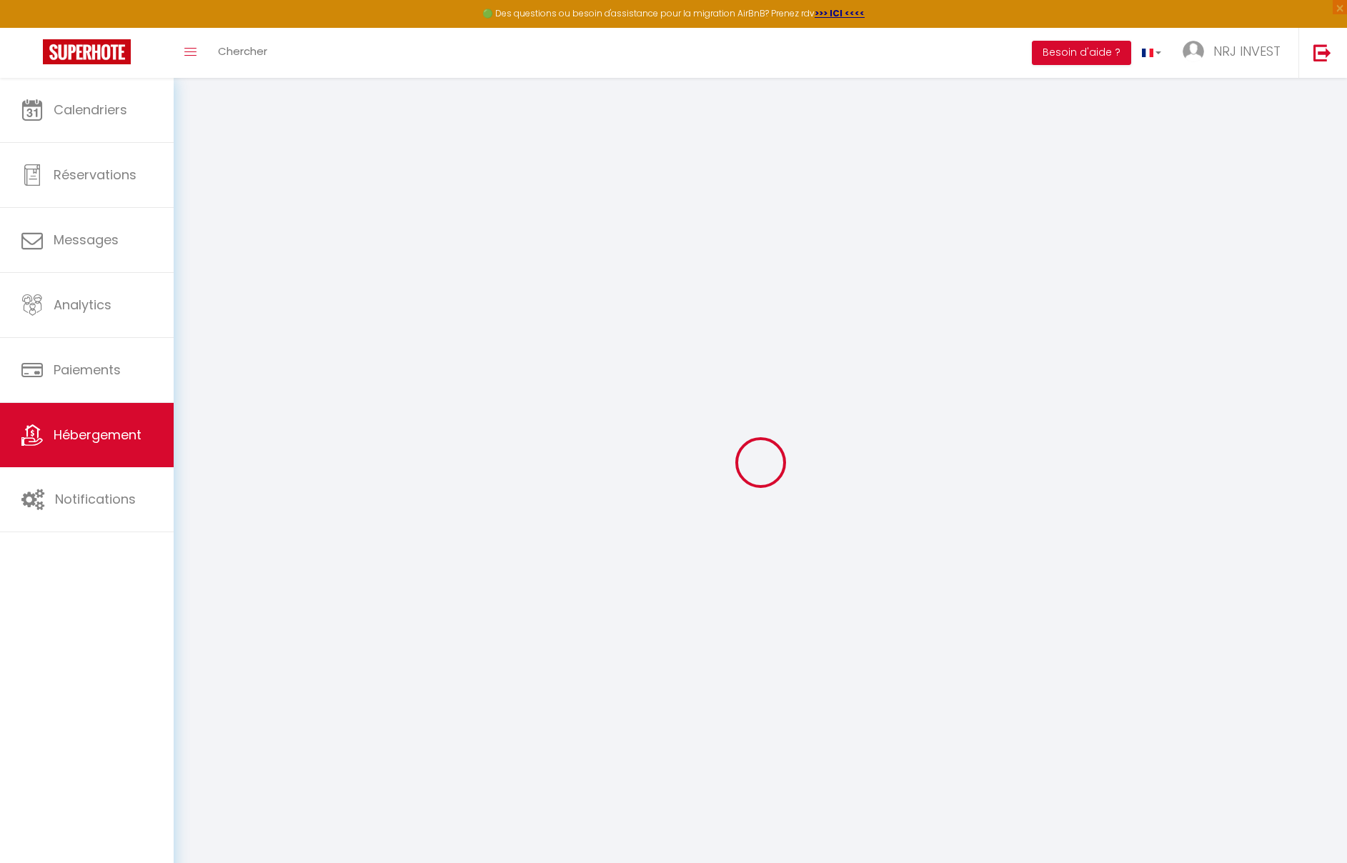
type input "Tampon"
select select "6"
select select "2"
type input "120"
type input "20"
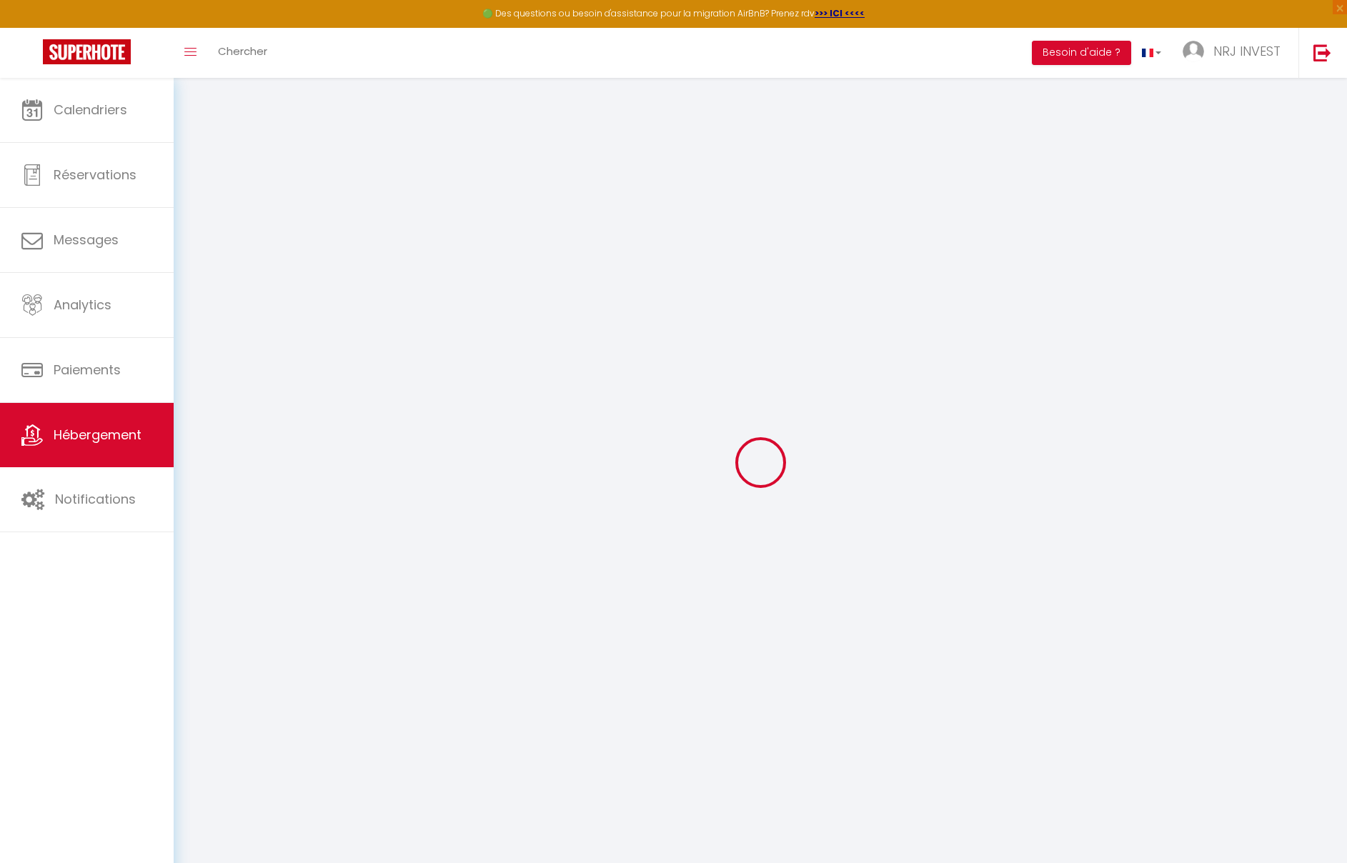
type input "80"
type input "5"
type input "4"
select select
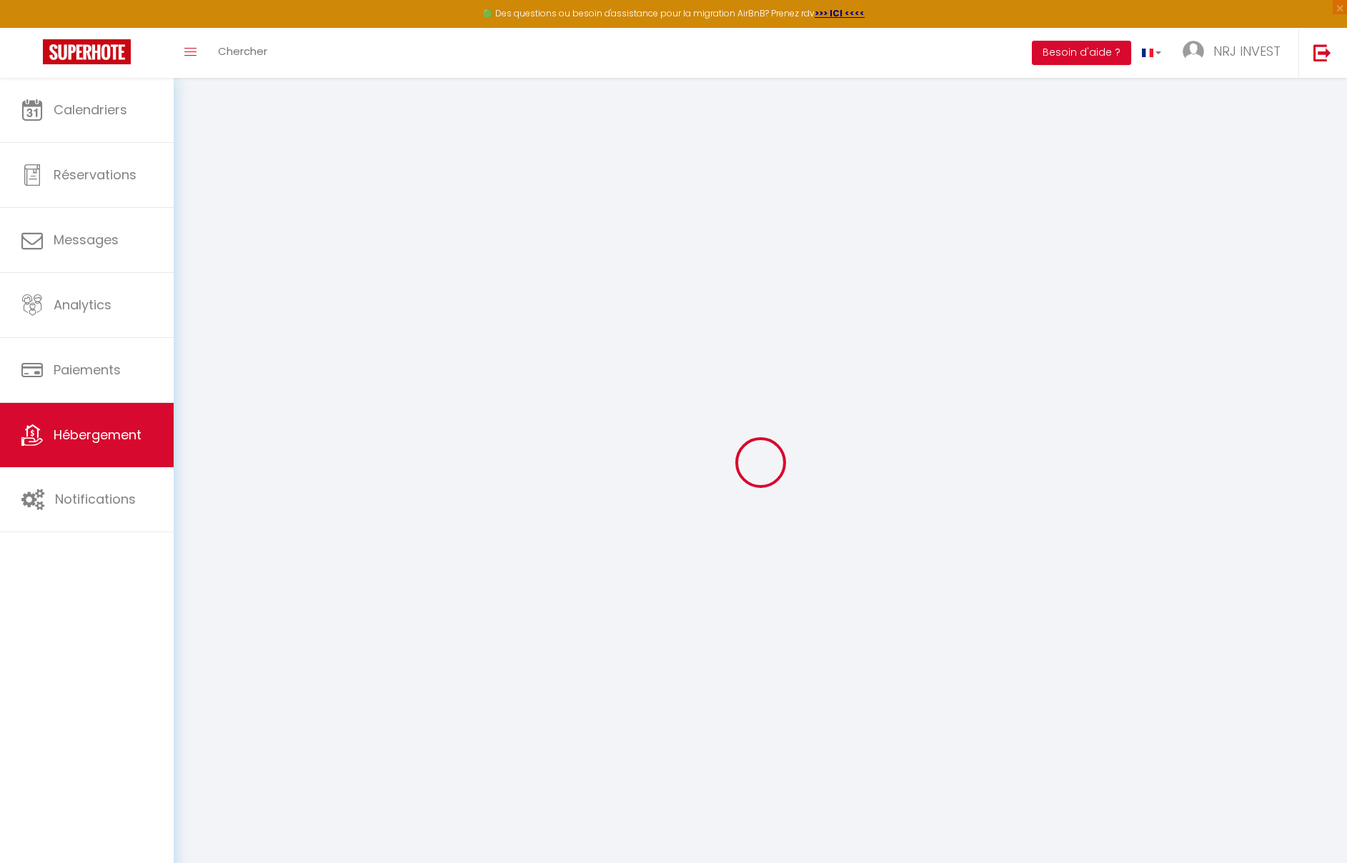
select select
type input "[STREET_ADDRESS][GEOGRAPHIC_DATA][PERSON_NAME]"
type input "97410"
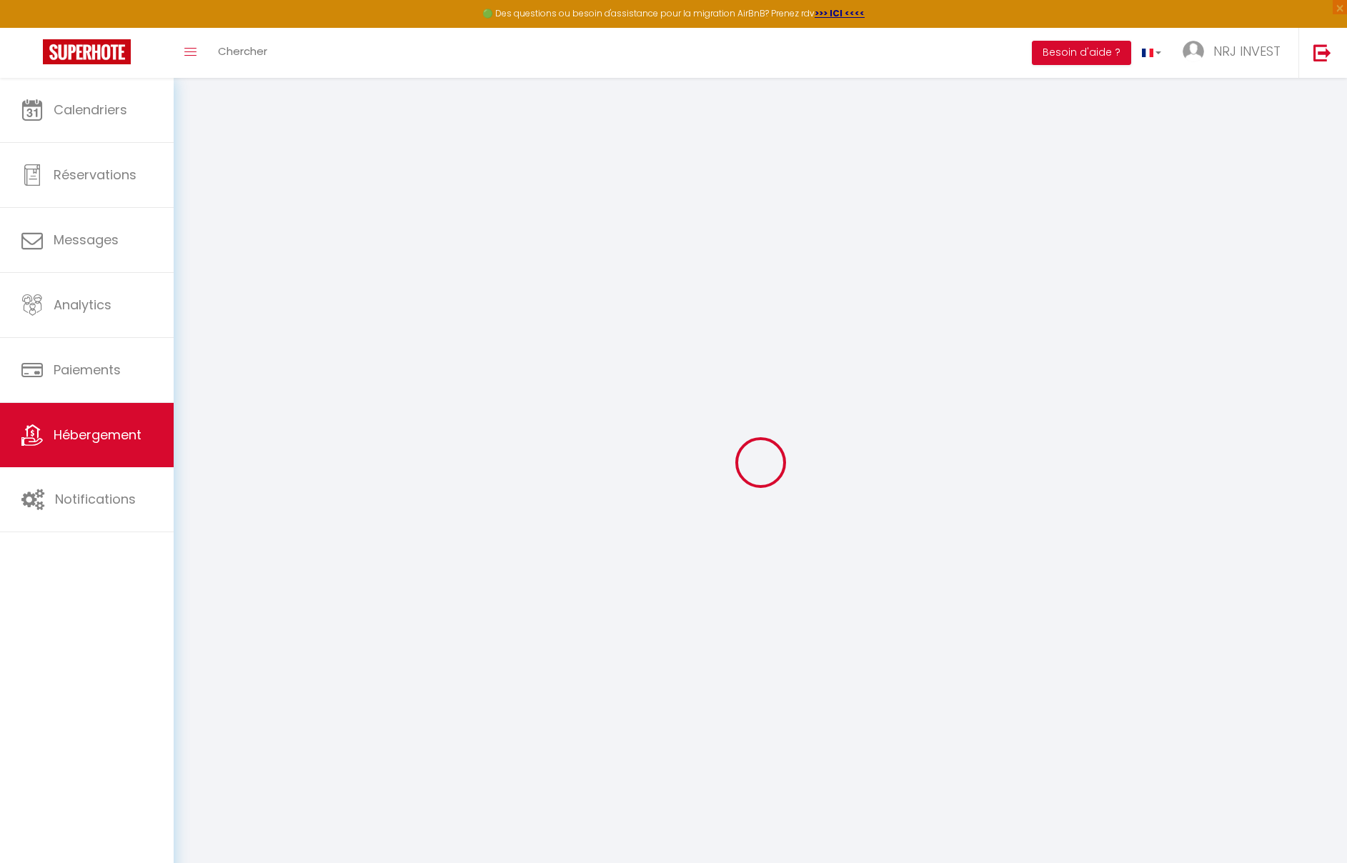
type input "saint pierre"
select select "177"
type input "[EMAIL_ADDRESS][DOMAIN_NAME]"
select select "15397"
checkbox input "false"
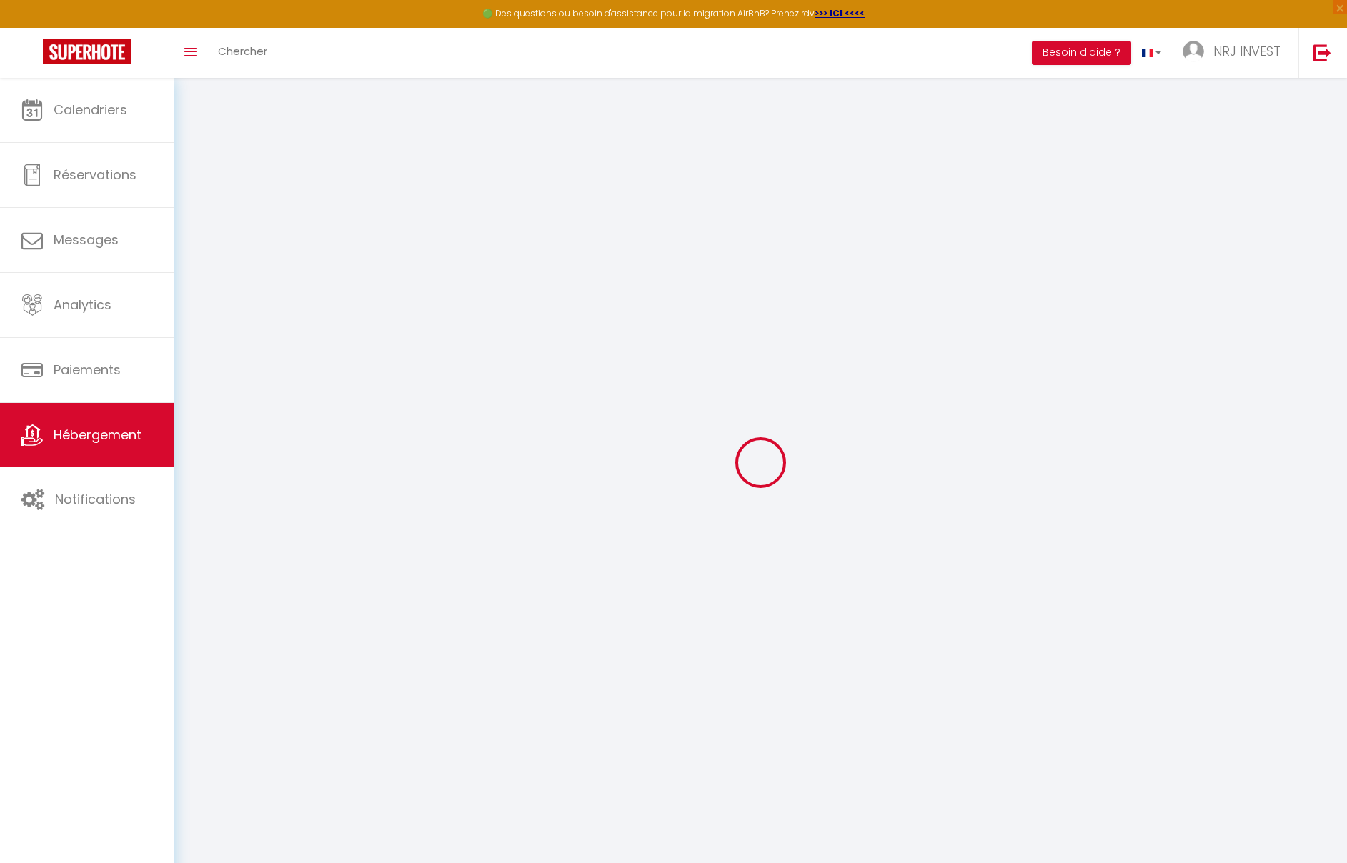
checkbox input "false"
radio input "true"
type input "0"
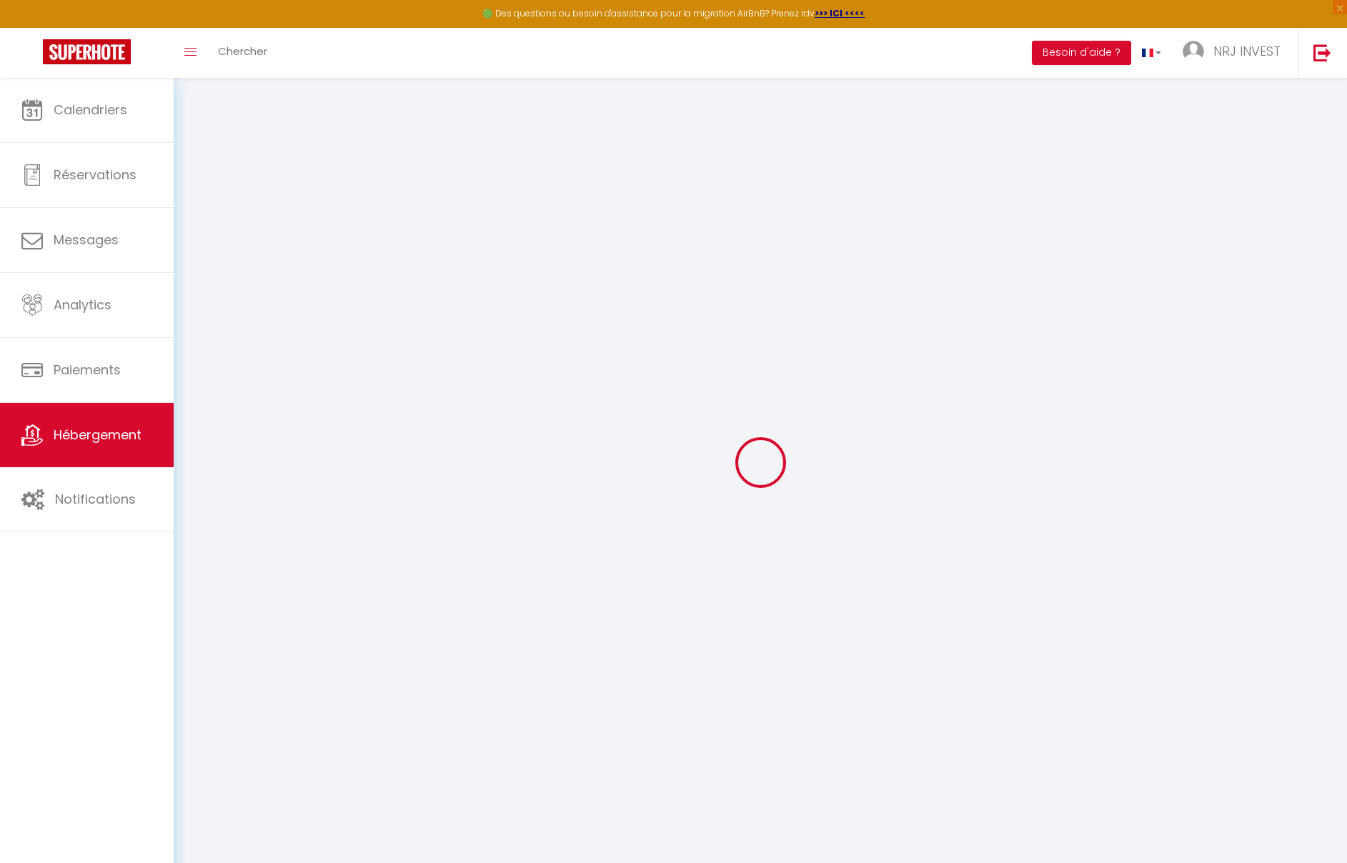
type input "0"
checkbox input "false"
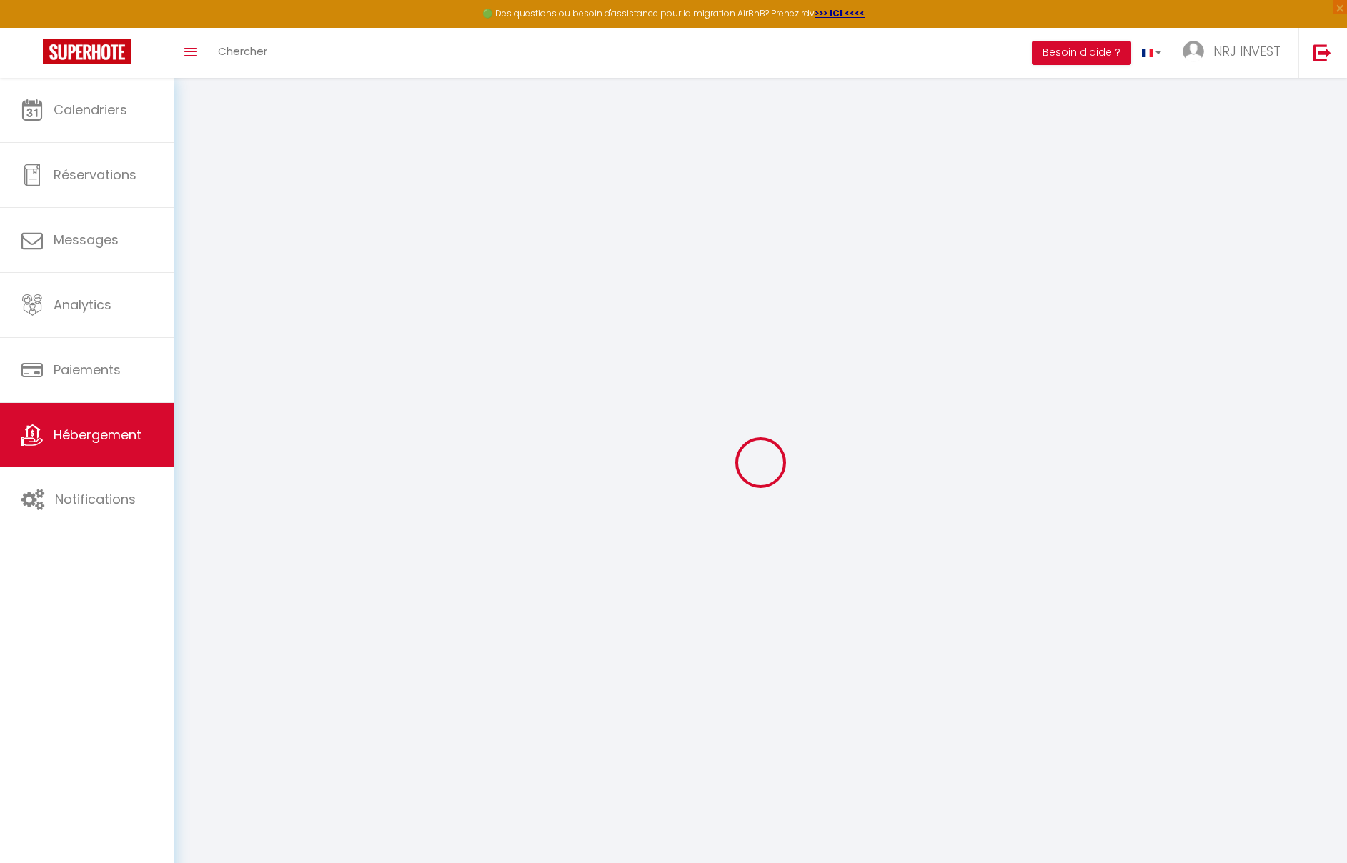
checkbox input "false"
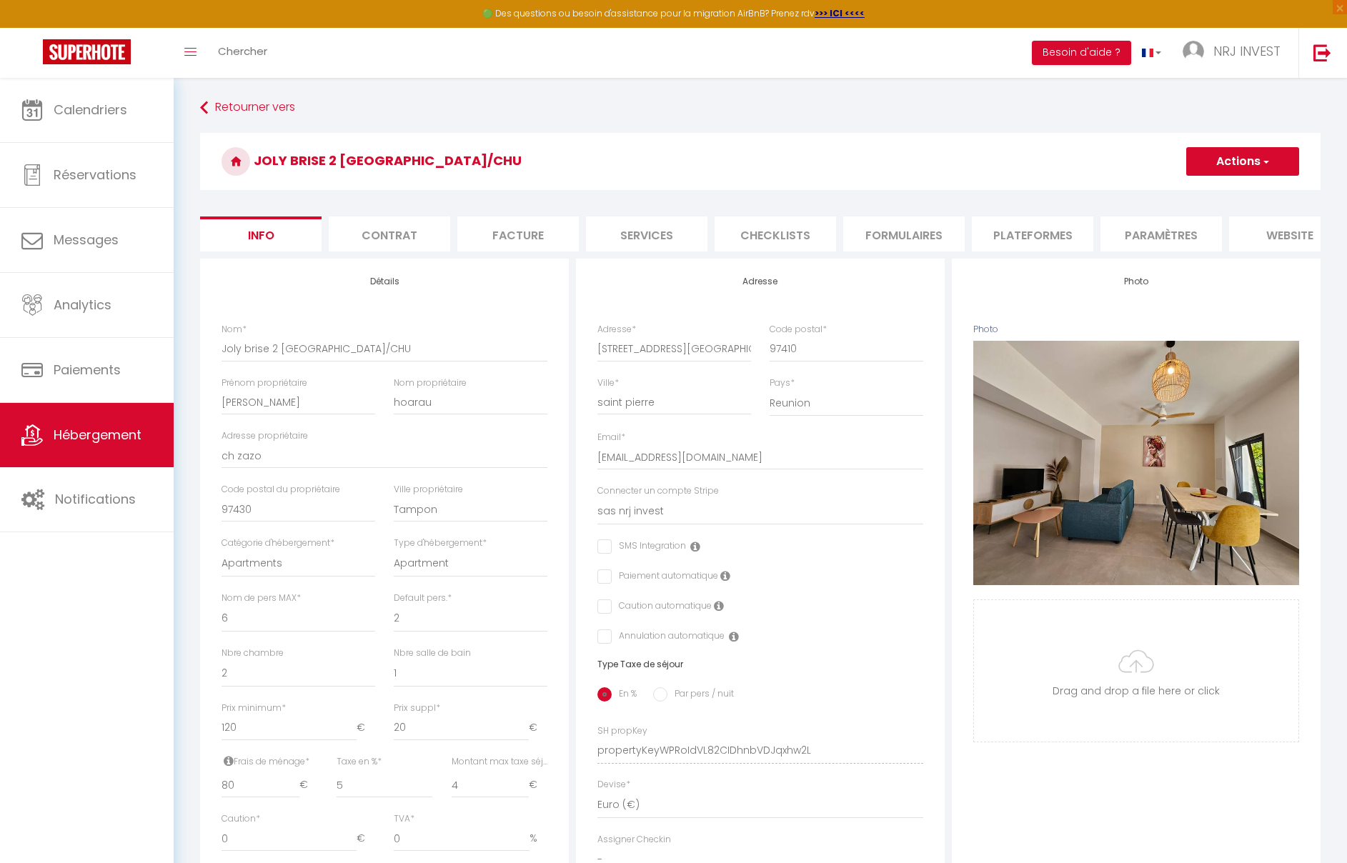
click at [1171, 244] on li "Paramètres" at bounding box center [1162, 234] width 122 height 35
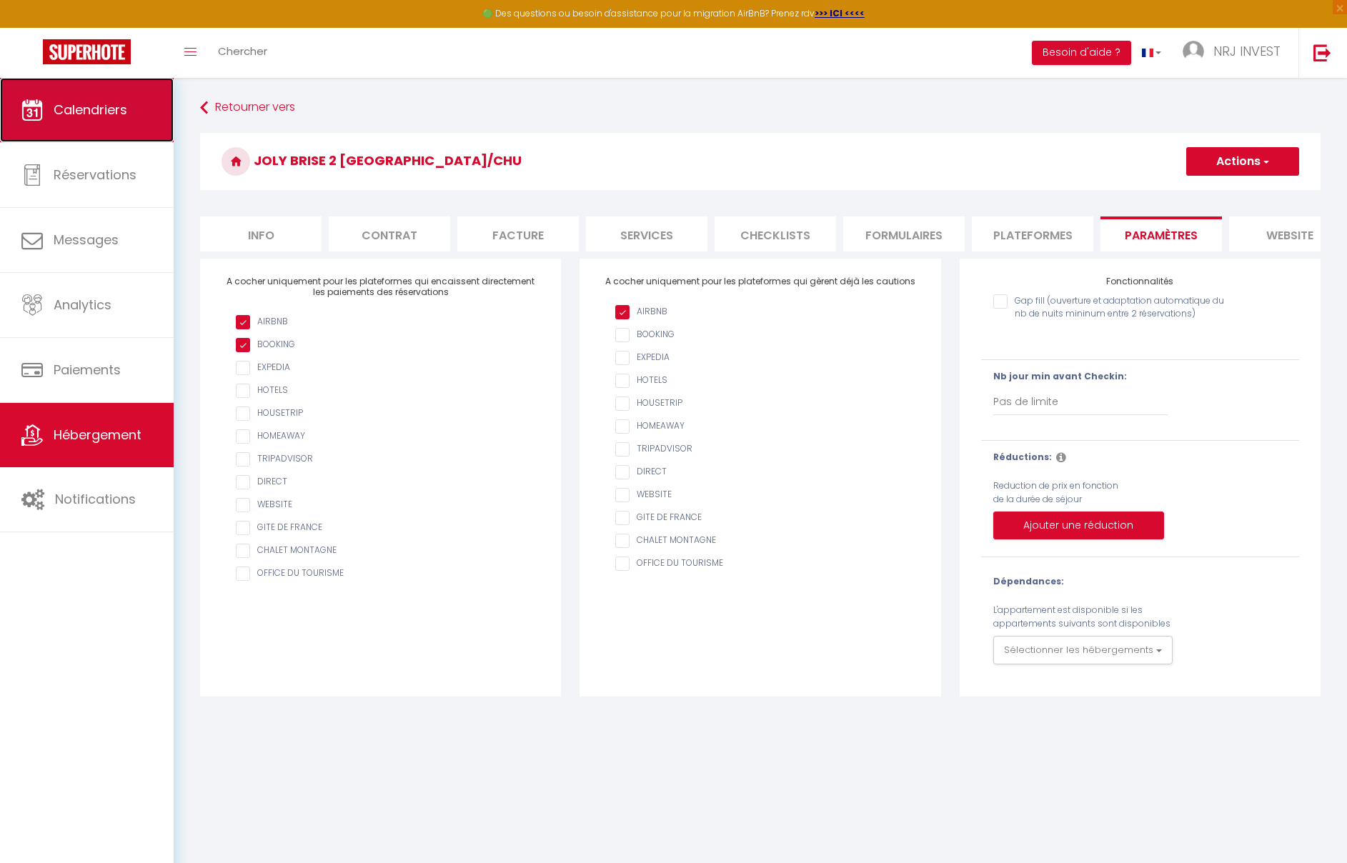
click at [31, 111] on icon at bounding box center [31, 109] width 21 height 21
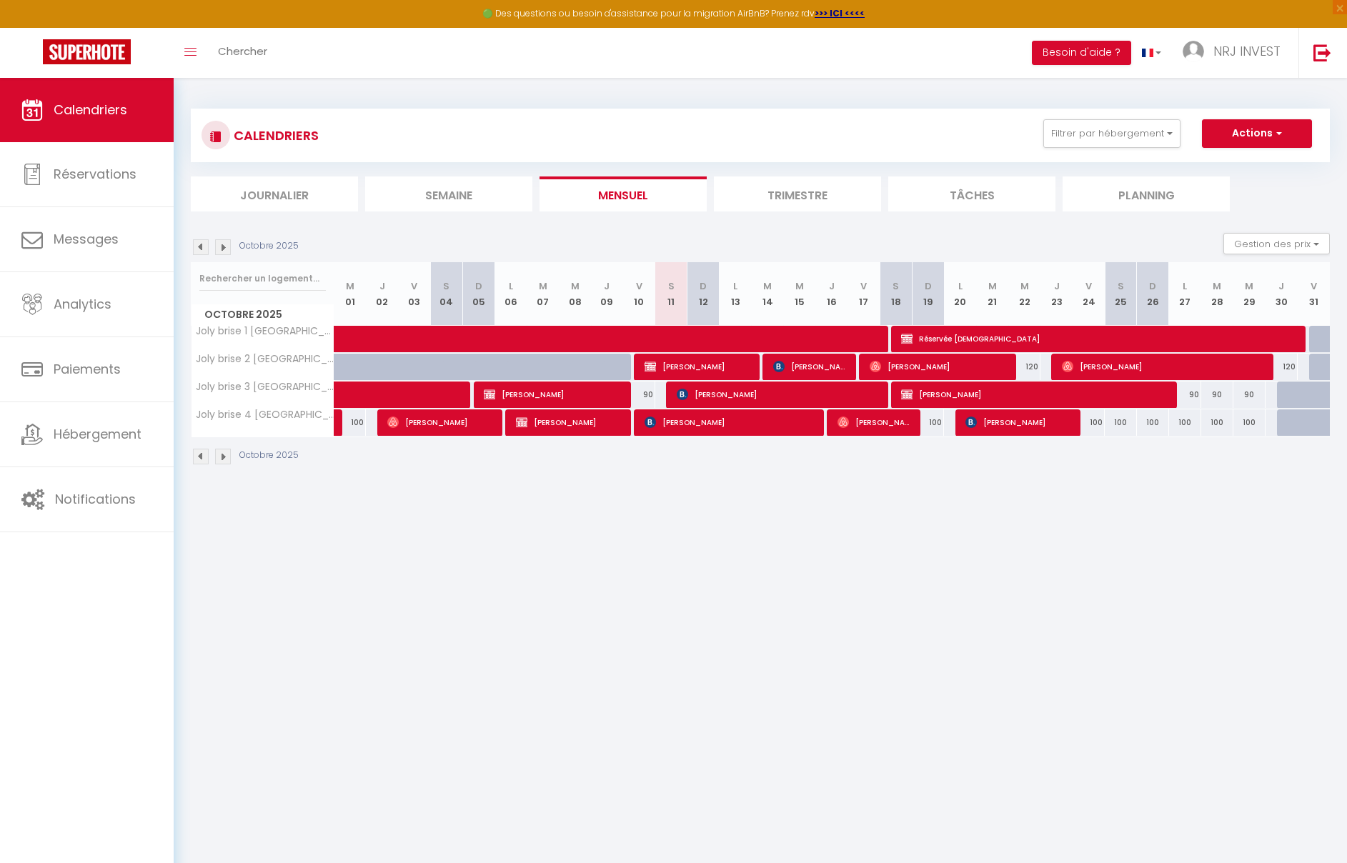
click at [653, 398] on div "90" at bounding box center [639, 395] width 32 height 26
type input "90"
type input "Ven 10 Octobre 2025"
type input "Sam 11 Octobre 2025"
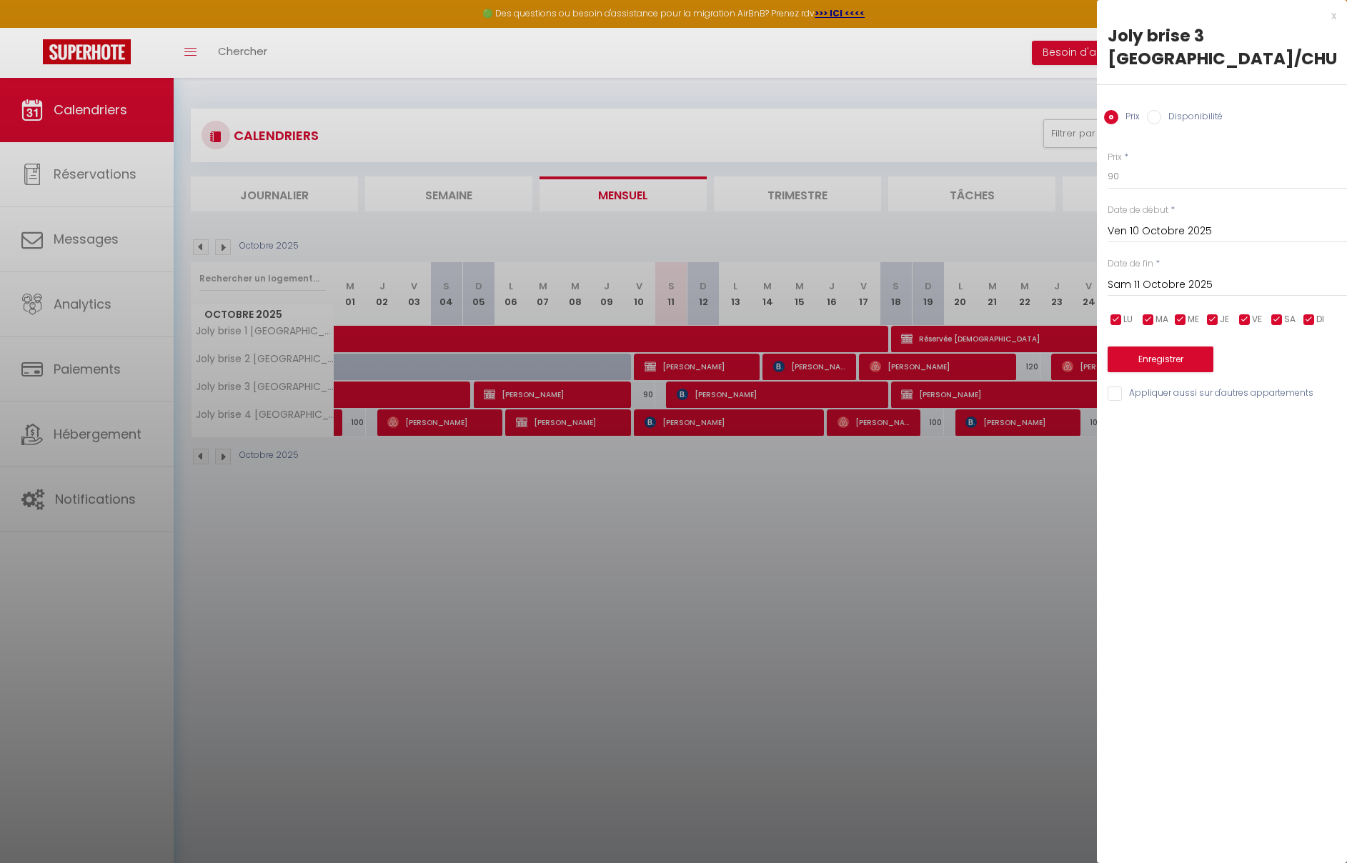
click at [1029, 369] on div at bounding box center [673, 431] width 1347 height 863
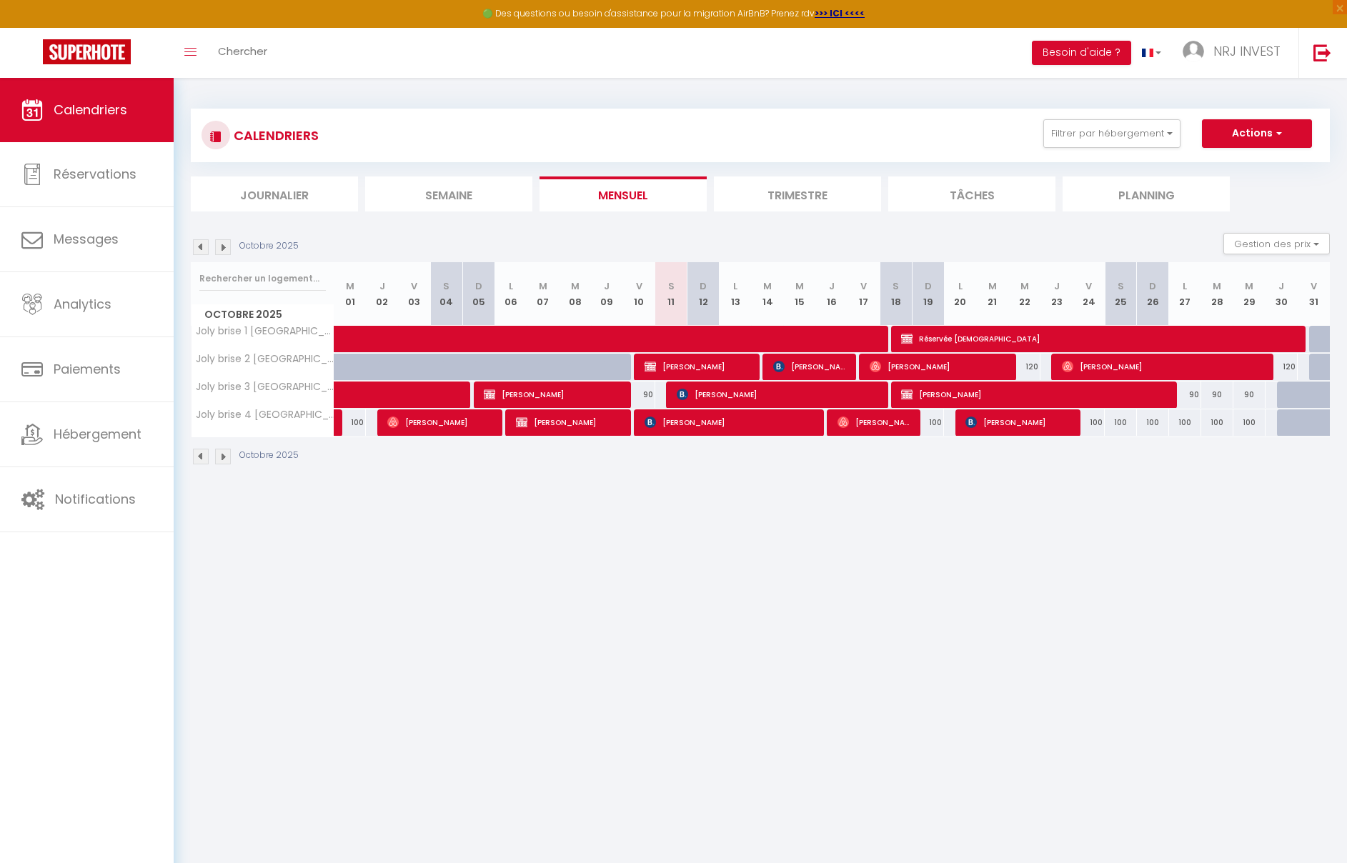
click at [1029, 369] on div "120" at bounding box center [1025, 367] width 32 height 26
type input "120"
type input "Mer 22 Octobre 2025"
type input "Jeu 23 Octobre 2025"
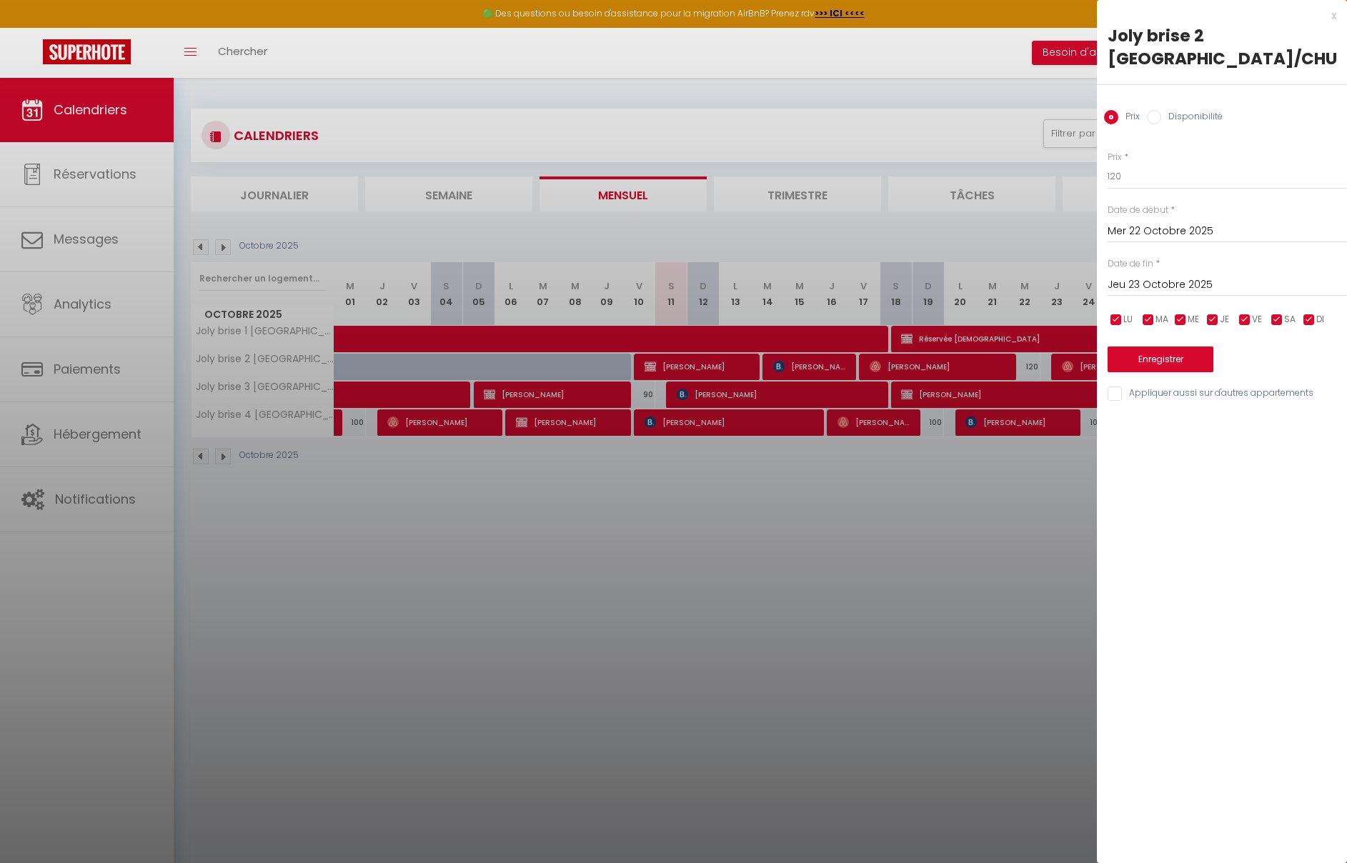
click at [115, 173] on div at bounding box center [673, 431] width 1347 height 863
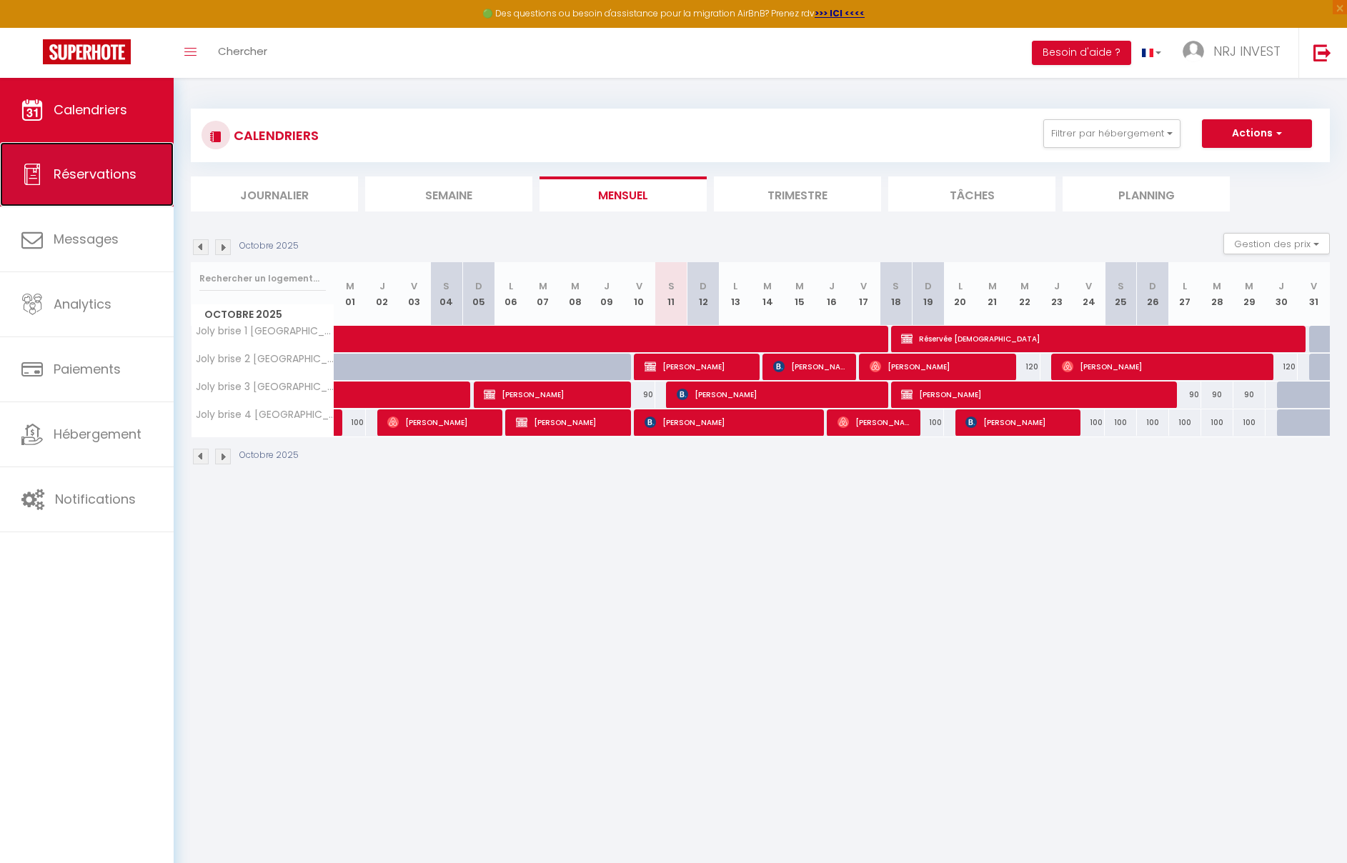
click at [114, 175] on span "Réservations" at bounding box center [95, 174] width 83 height 18
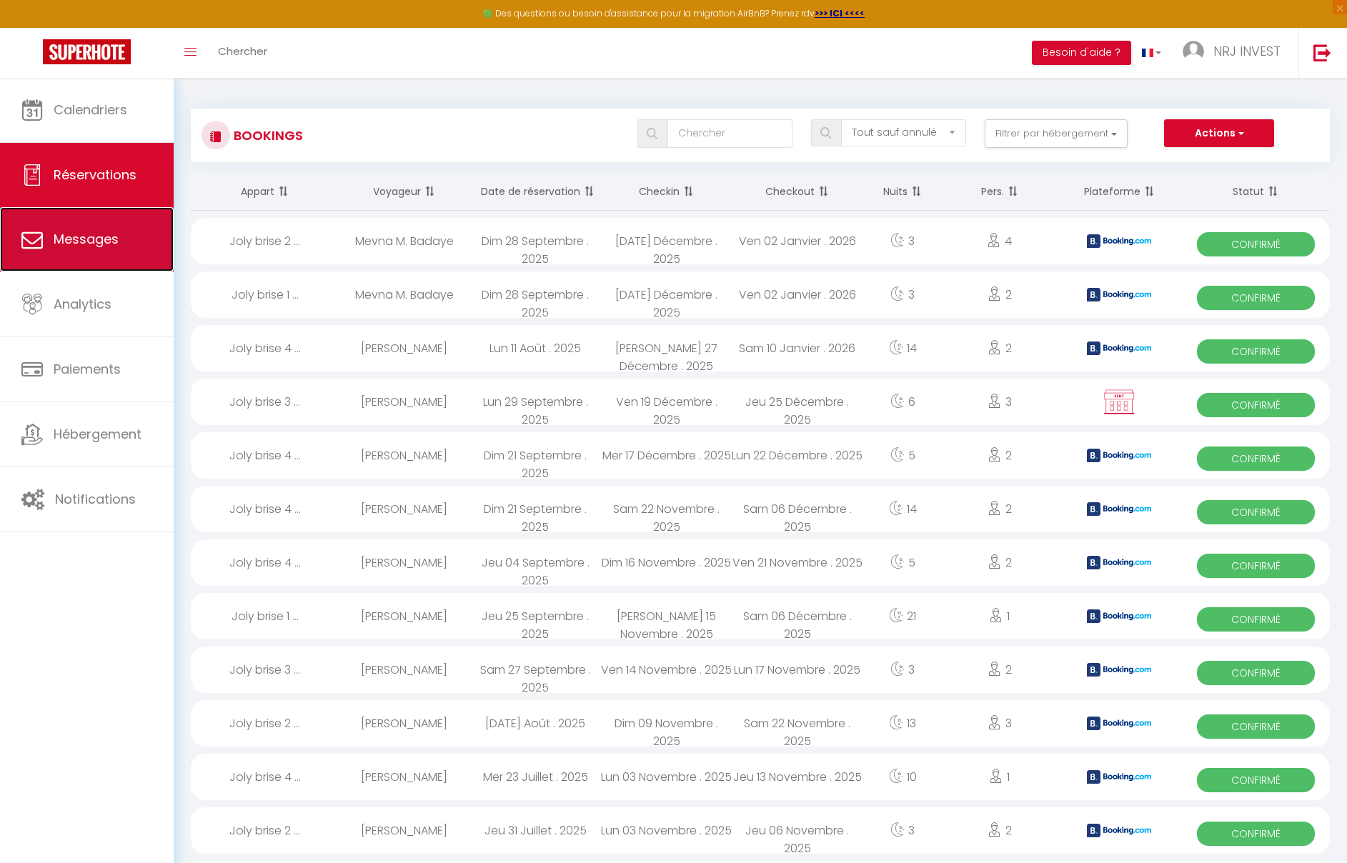
click at [99, 242] on span "Messages" at bounding box center [86, 239] width 65 height 18
select select "message"
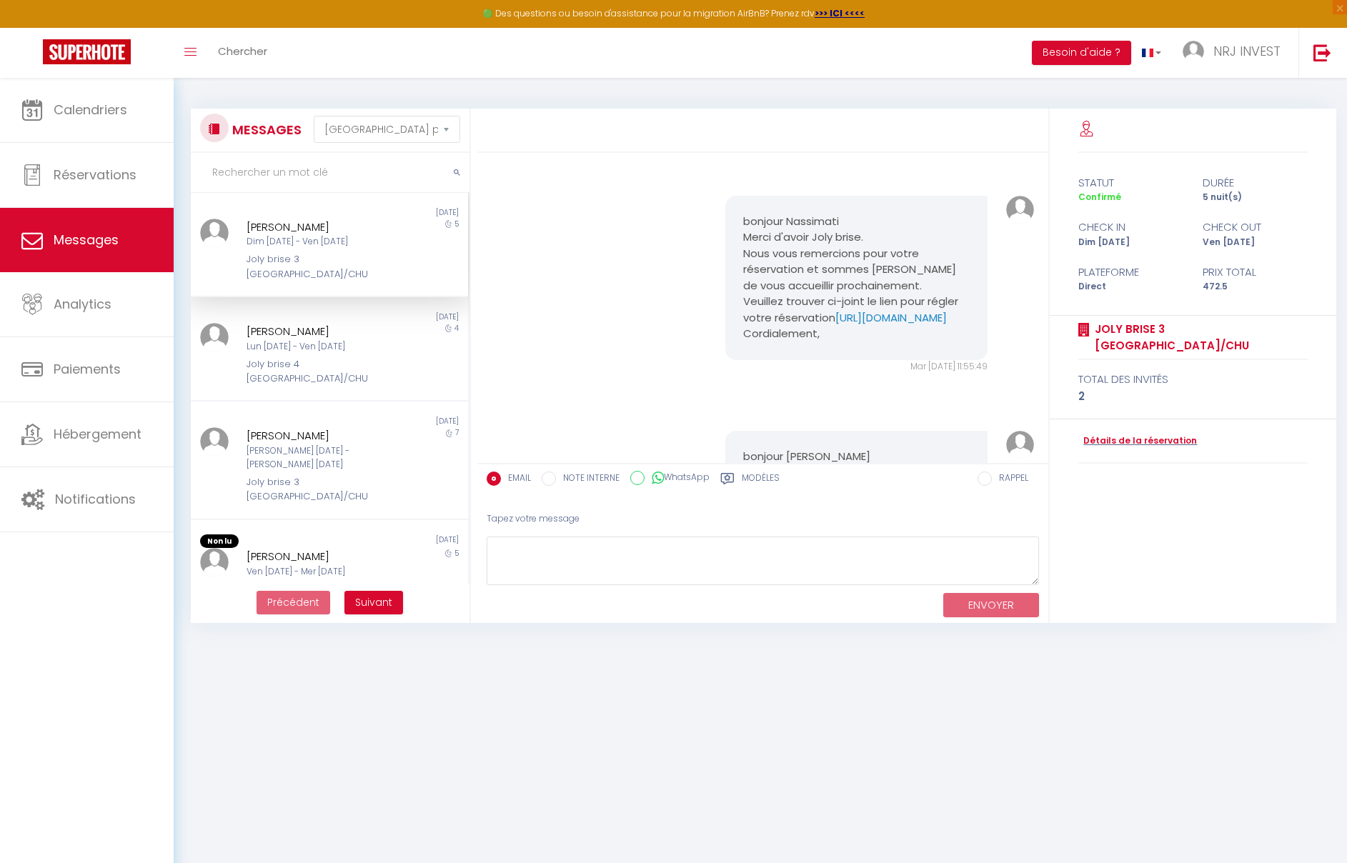
scroll to position [1617, 0]
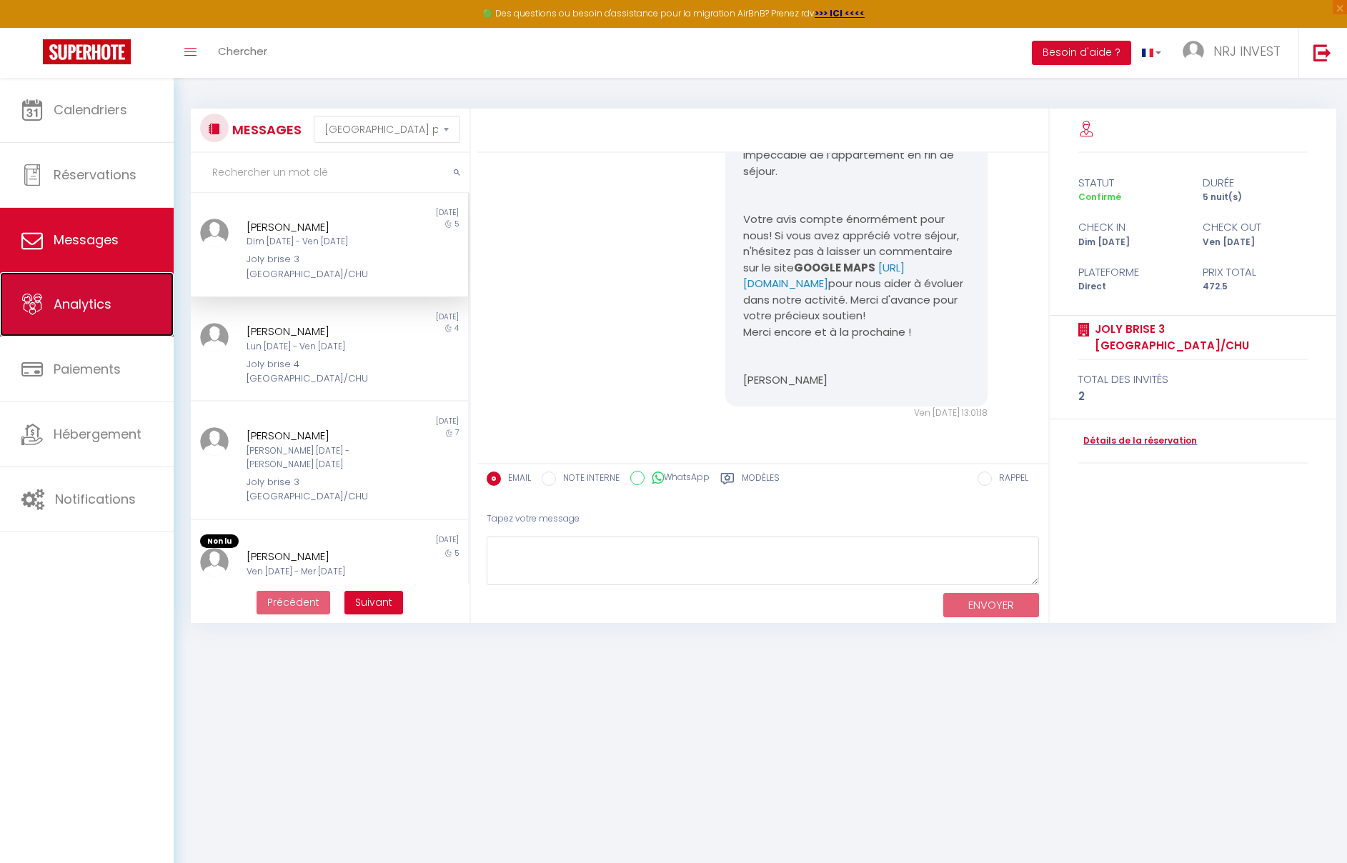
click at [94, 307] on span "Analytics" at bounding box center [83, 304] width 58 height 18
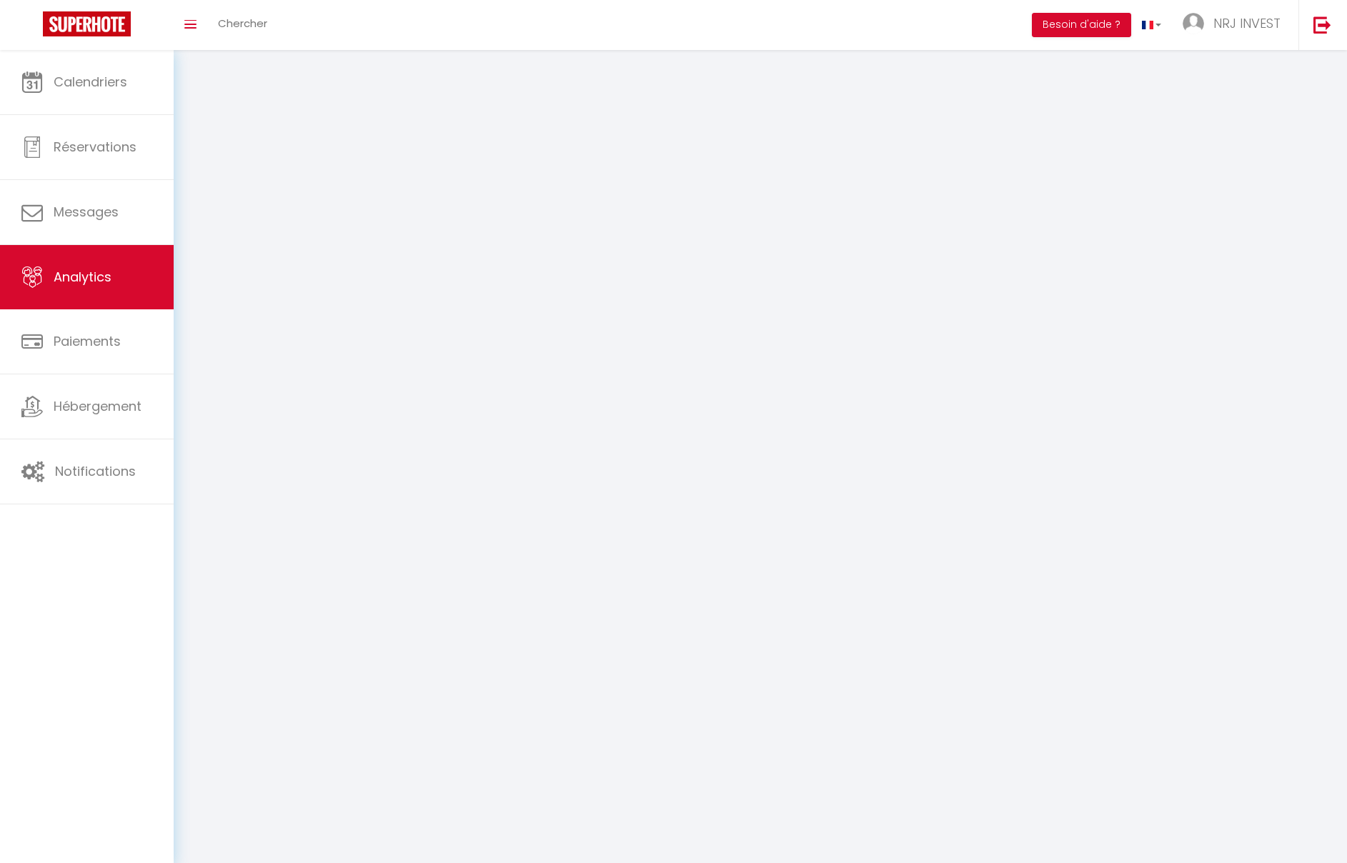
select select "2025"
select select "10"
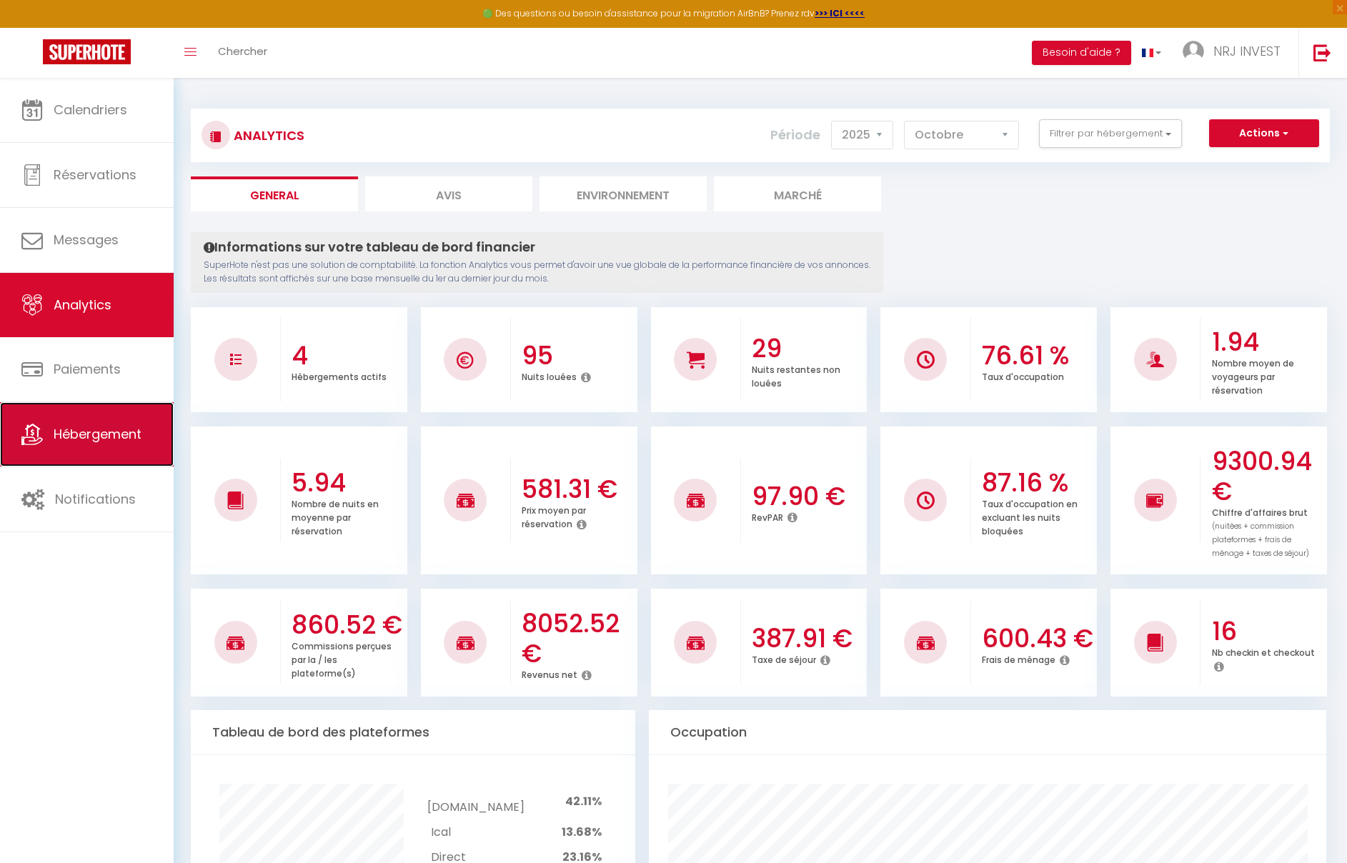
click at [99, 437] on span "Hébergement" at bounding box center [98, 434] width 88 height 18
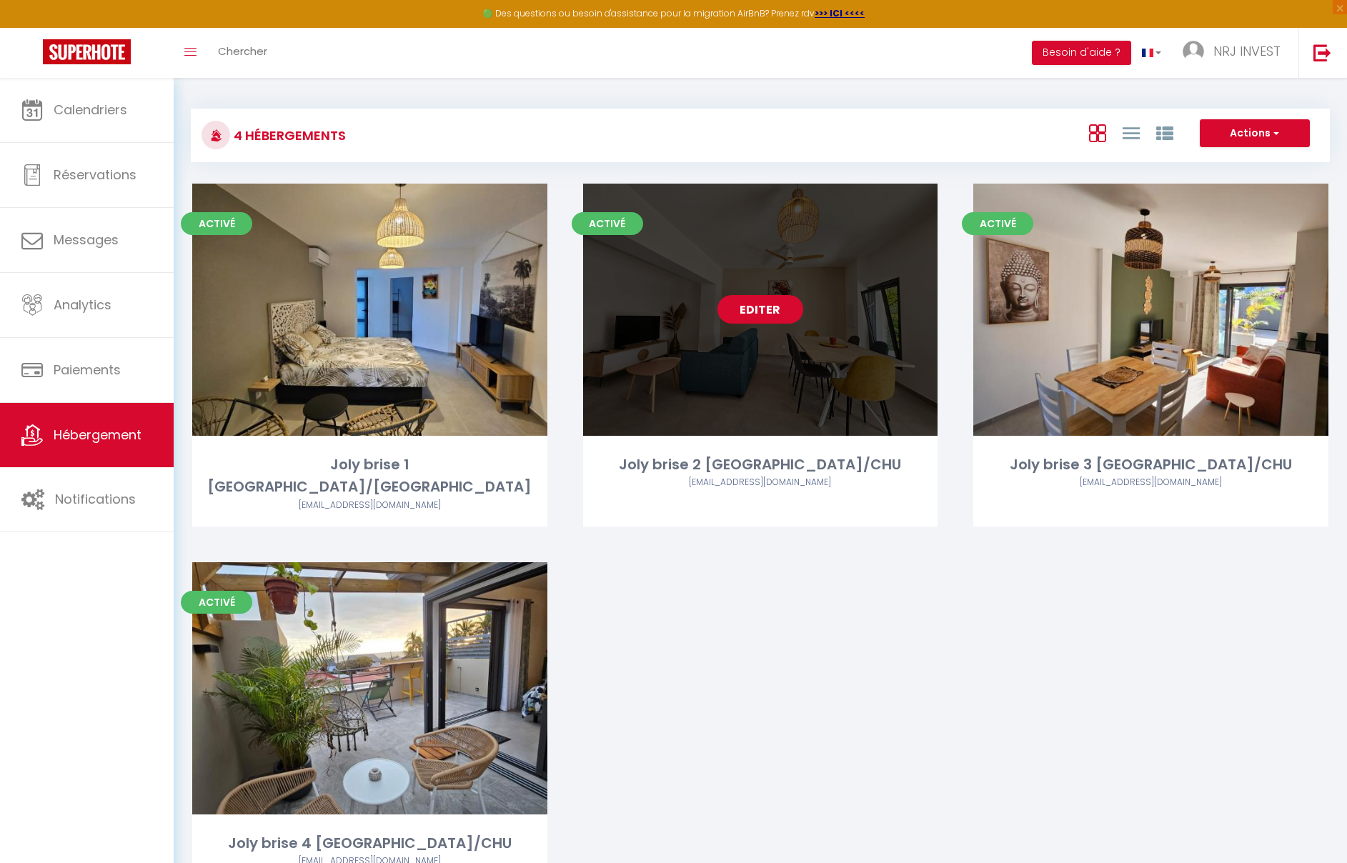
click at [780, 309] on link "Editer" at bounding box center [761, 309] width 86 height 29
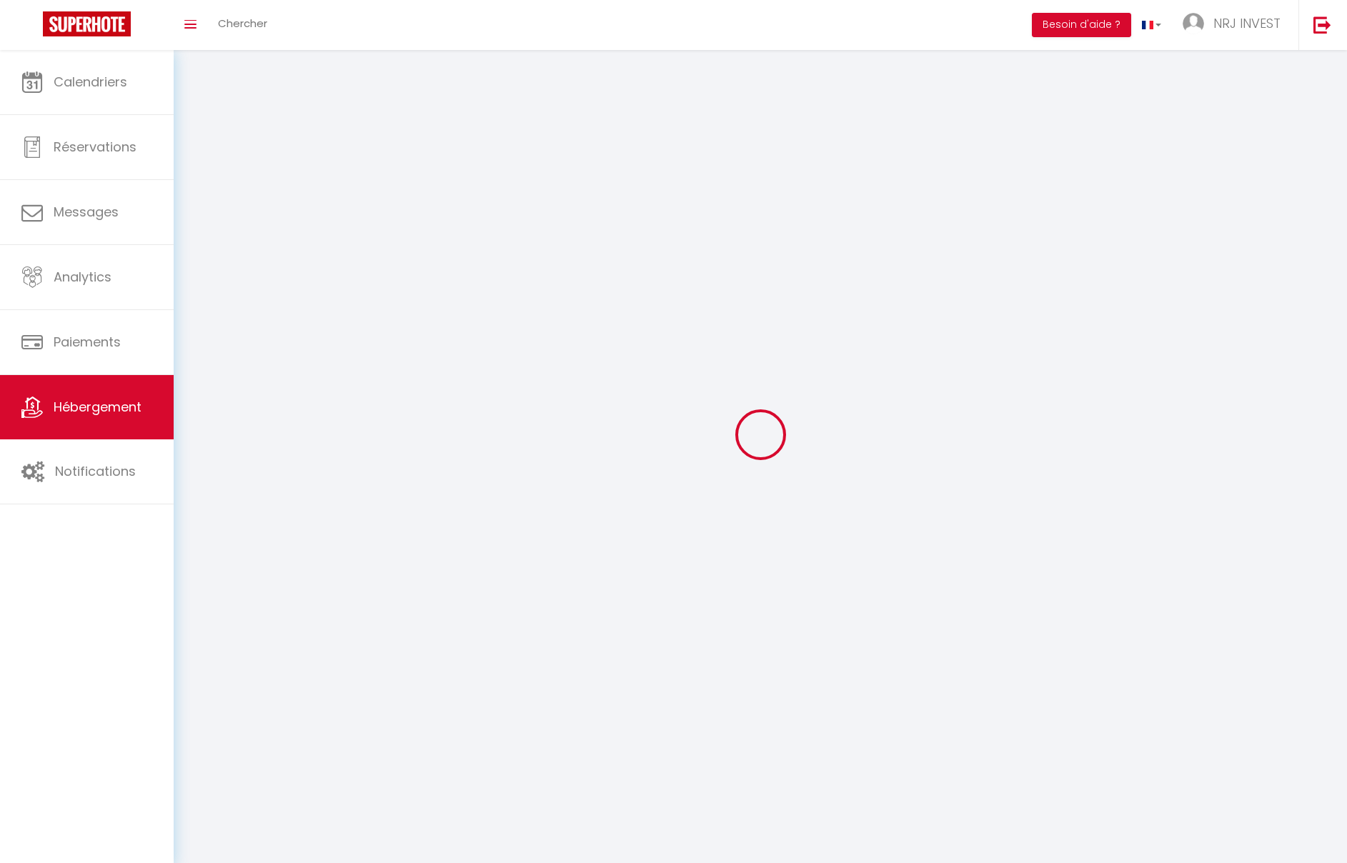
select select "1"
select select
select select "28"
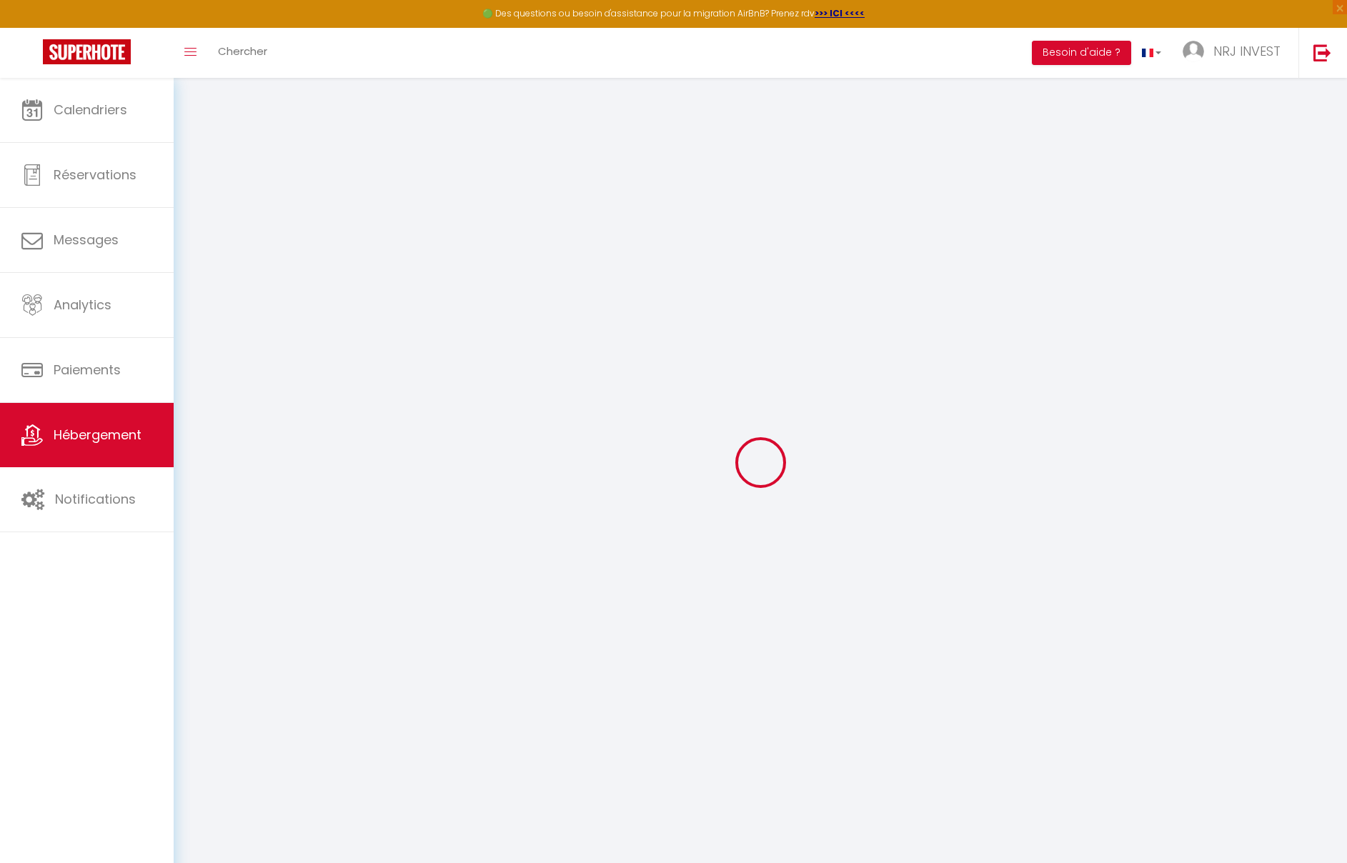
select select
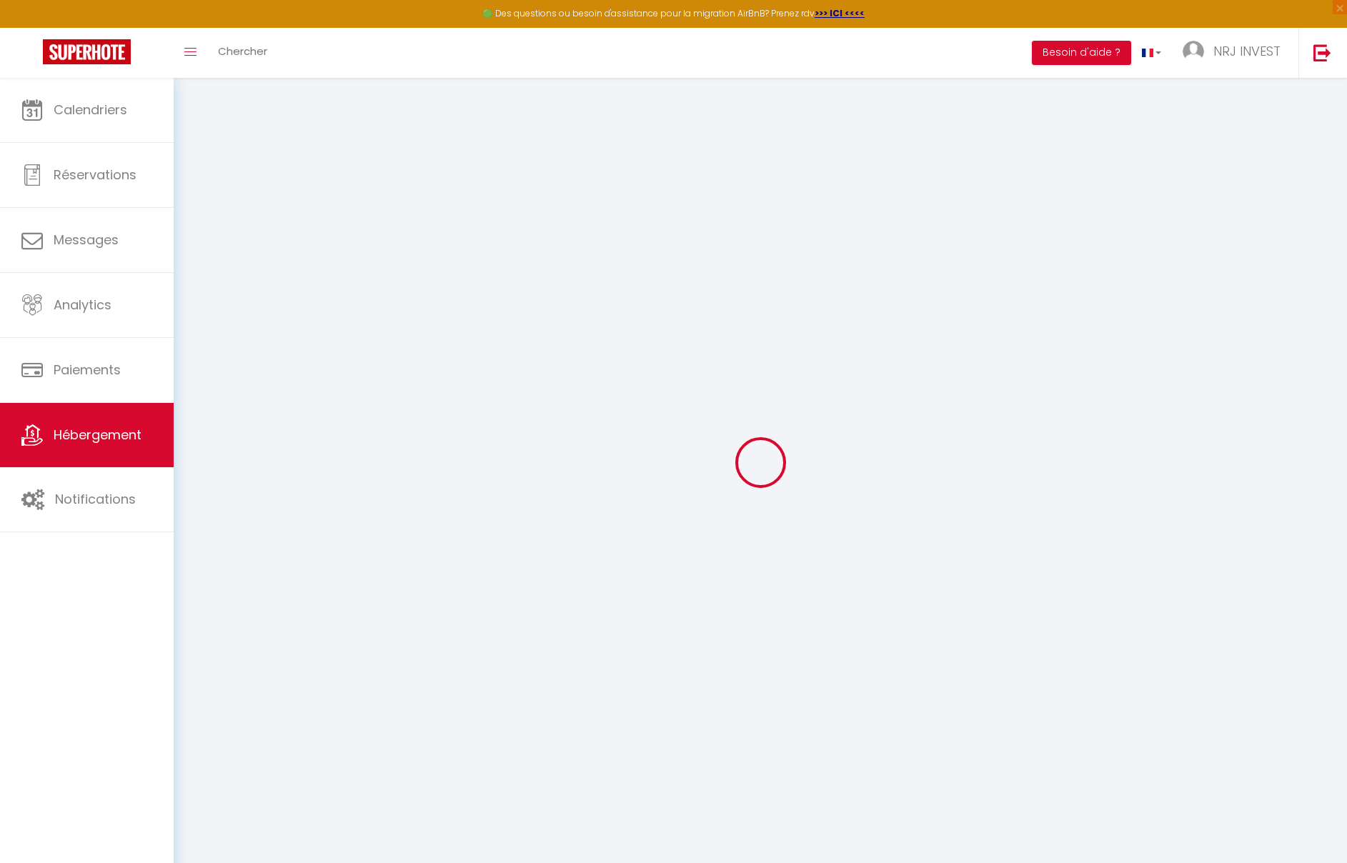
select select
checkbox input "false"
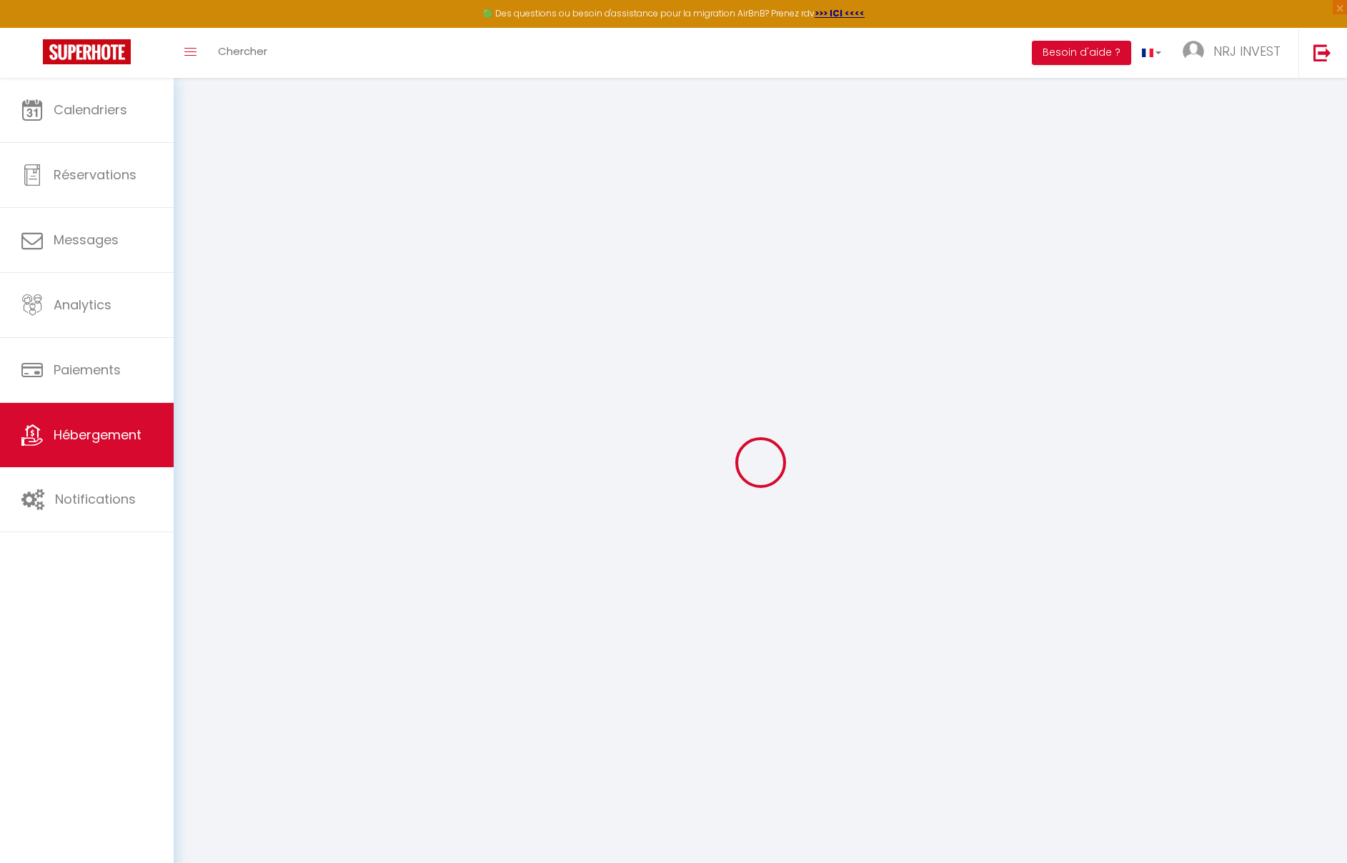
select select
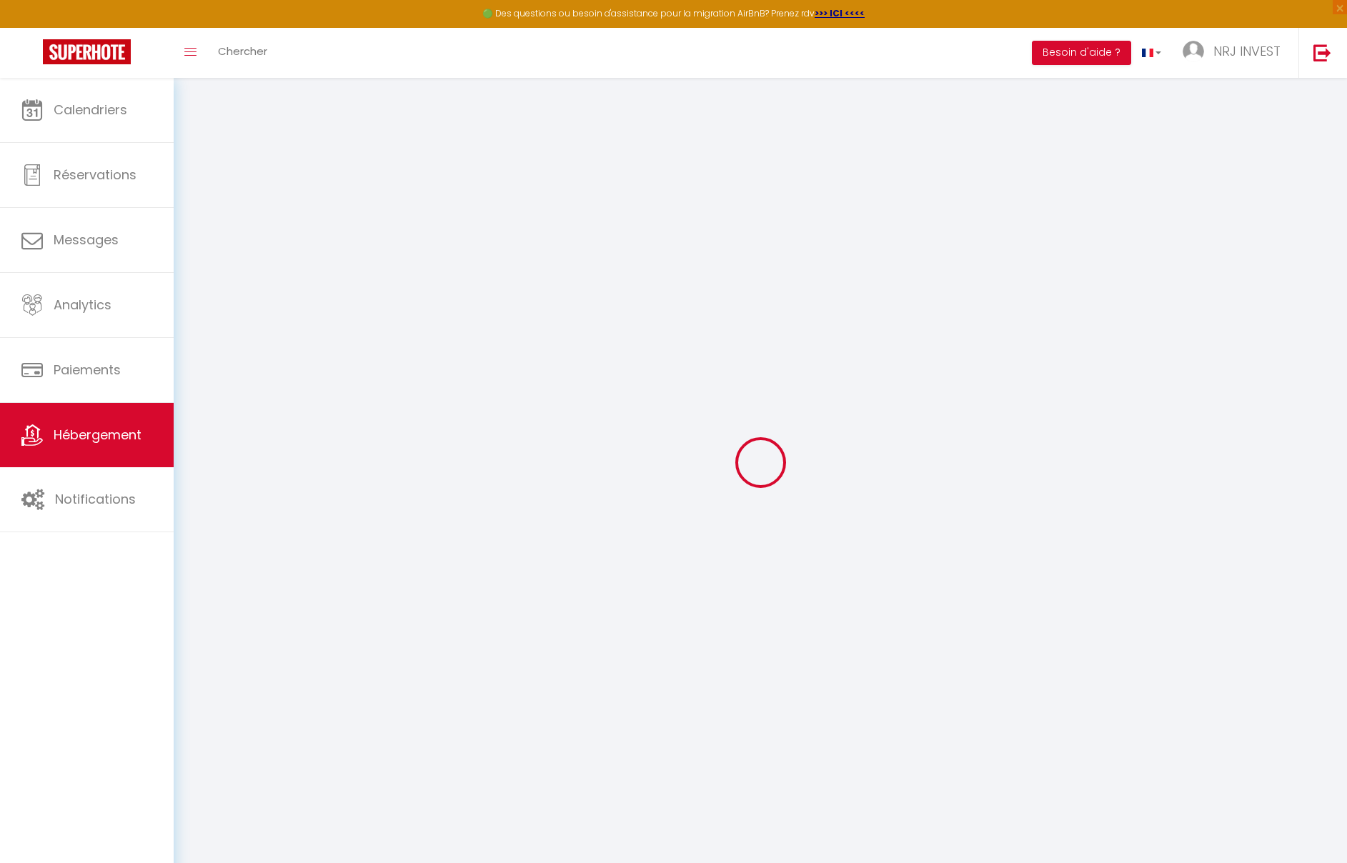
select select
checkbox input "false"
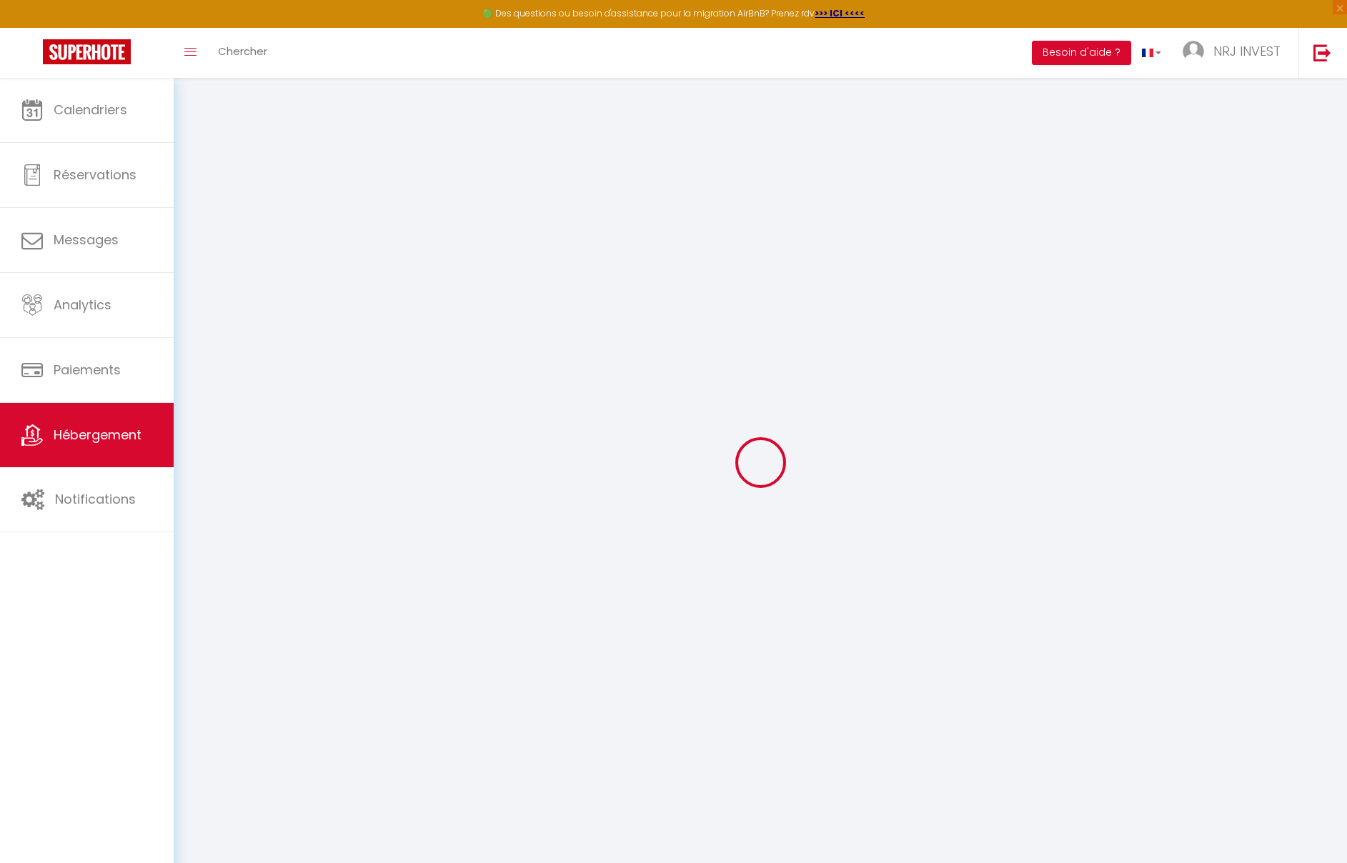
checkbox input "false"
select select
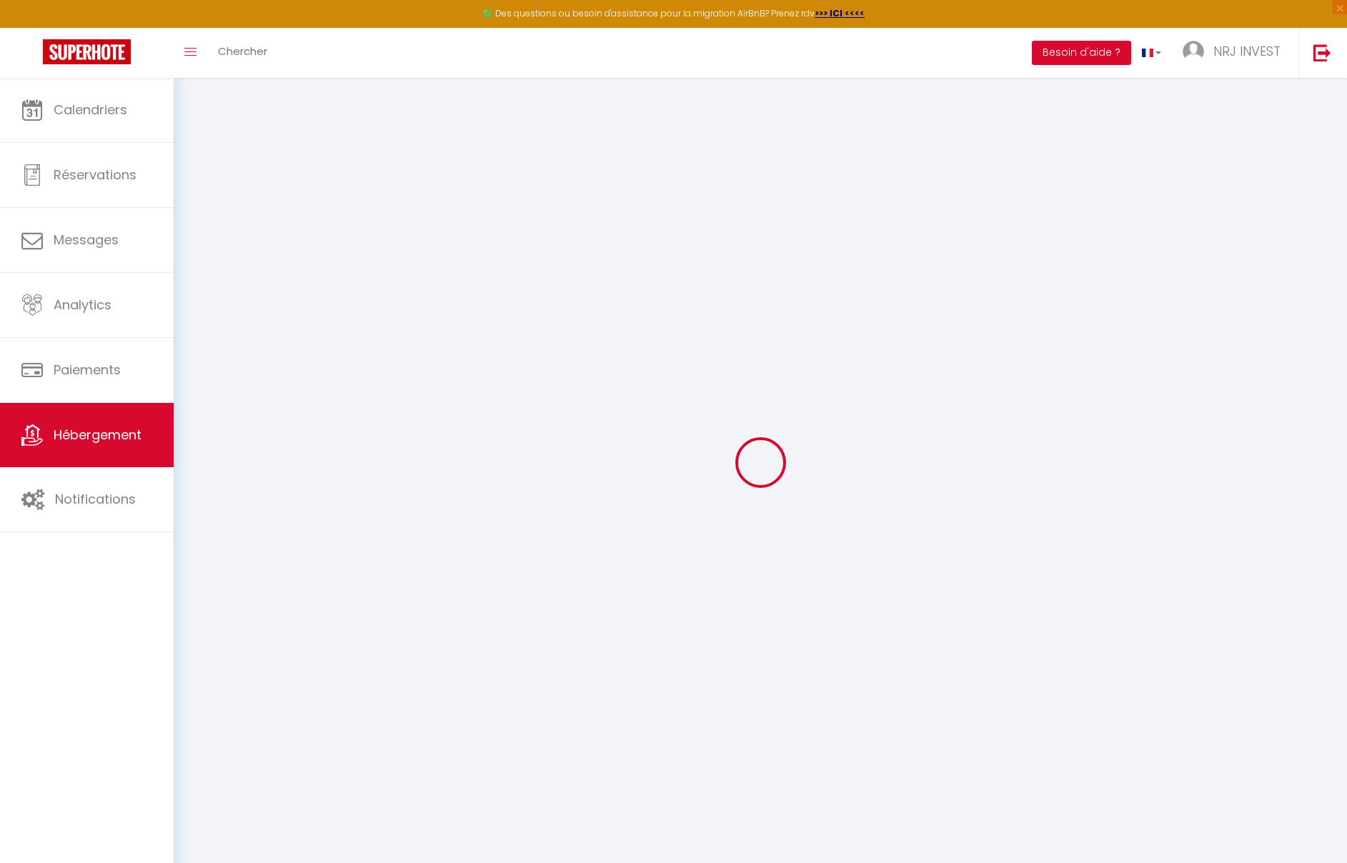
select select
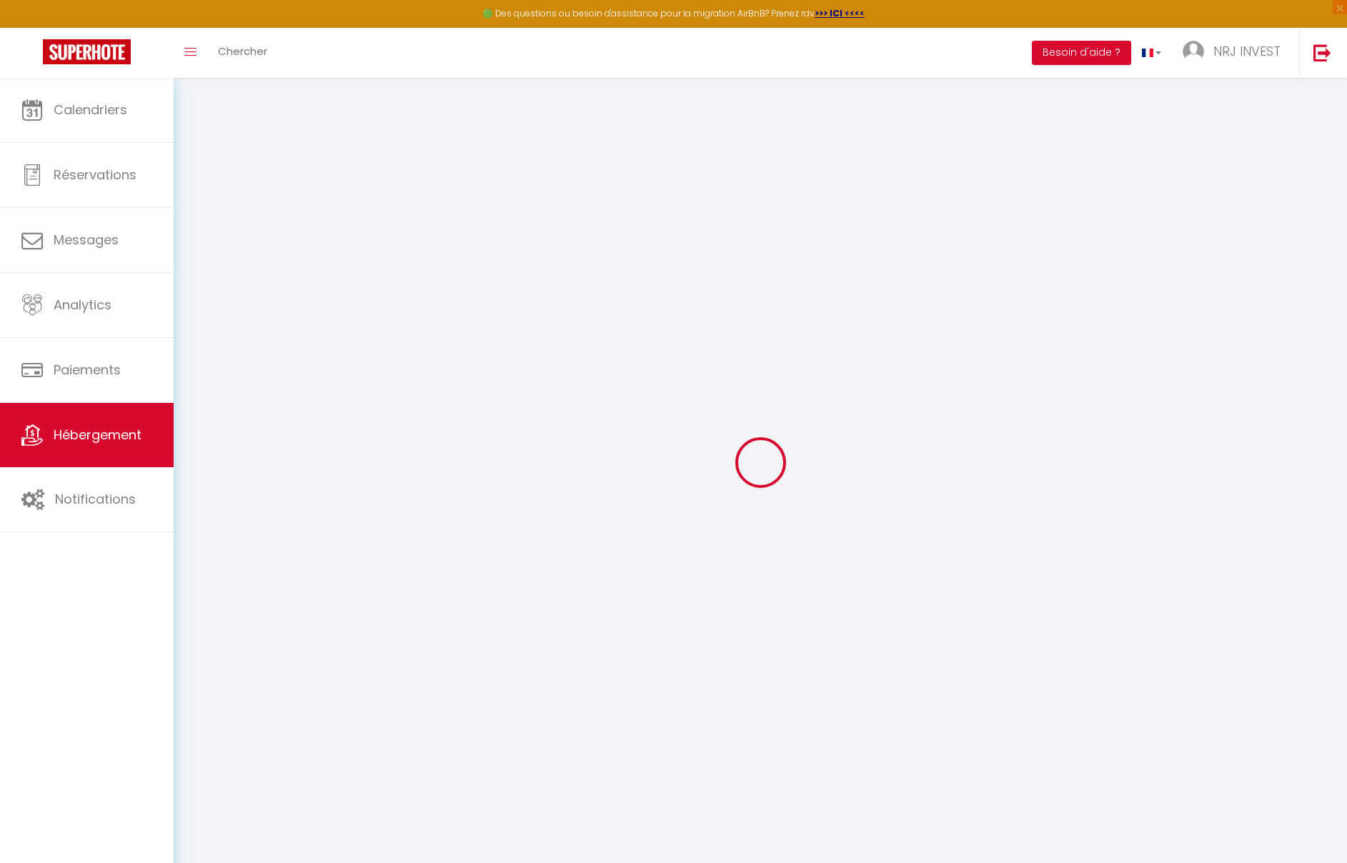
checkbox input "false"
select select
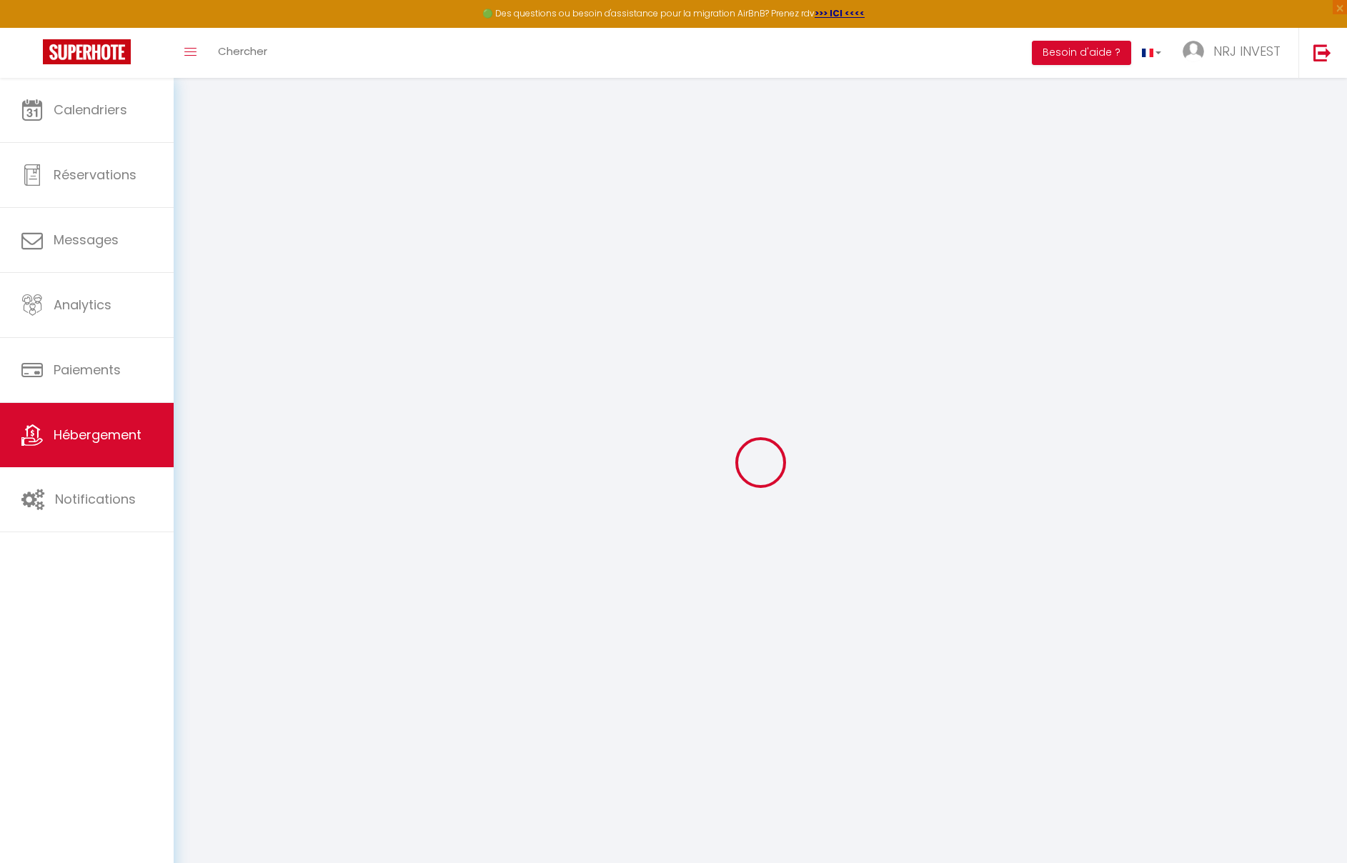
select select
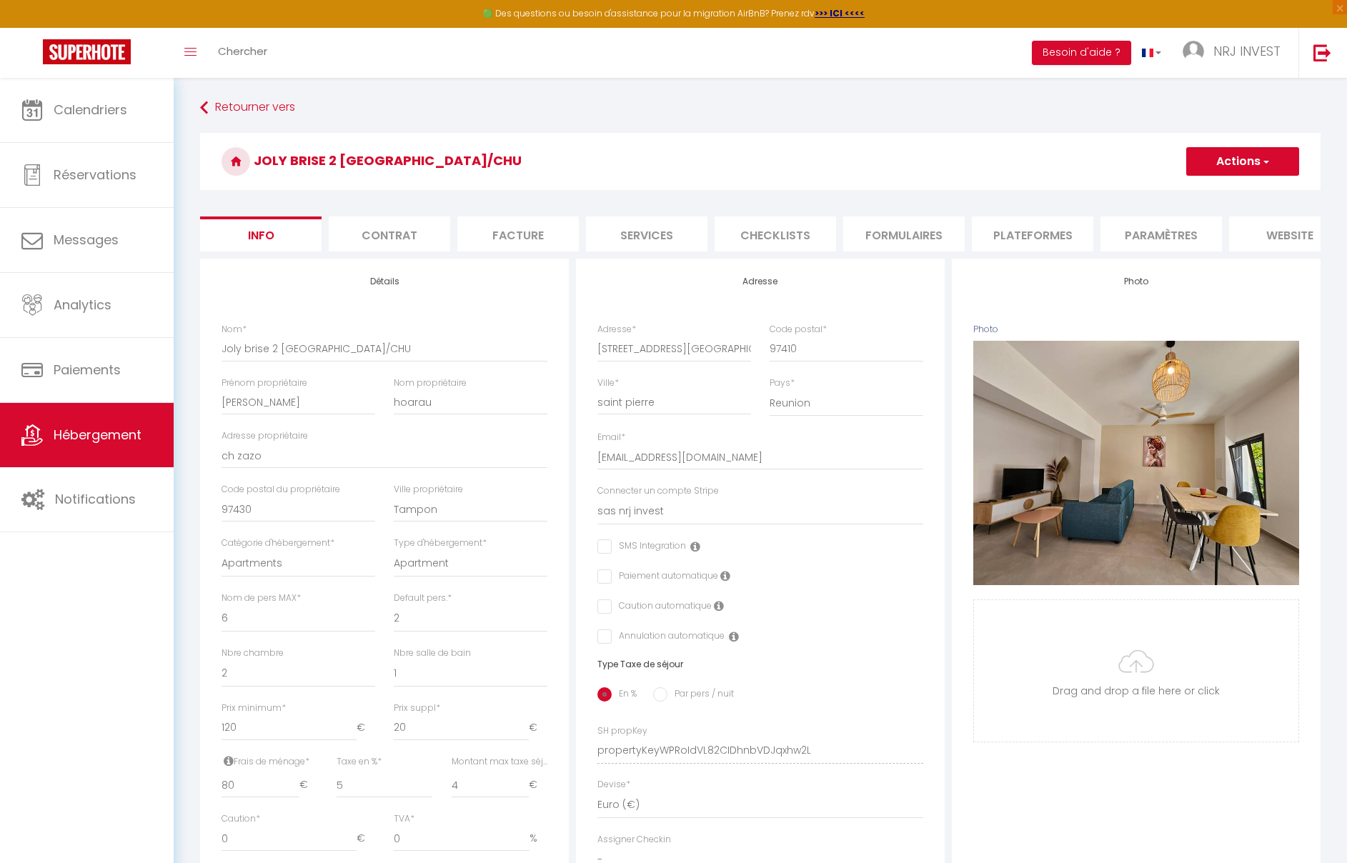
click at [648, 238] on li "Services" at bounding box center [647, 234] width 122 height 35
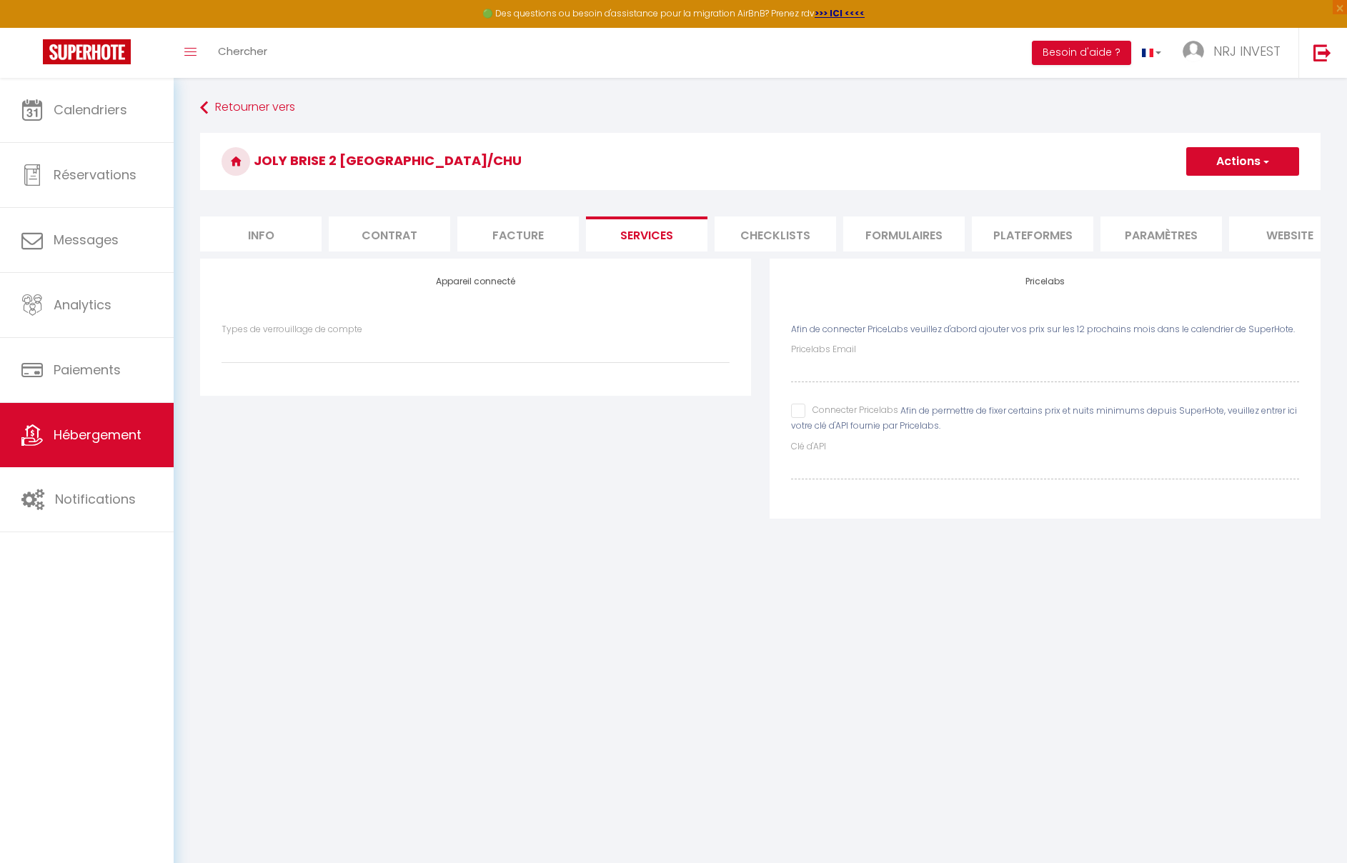
click at [1014, 232] on li "Plateformes" at bounding box center [1033, 234] width 122 height 35
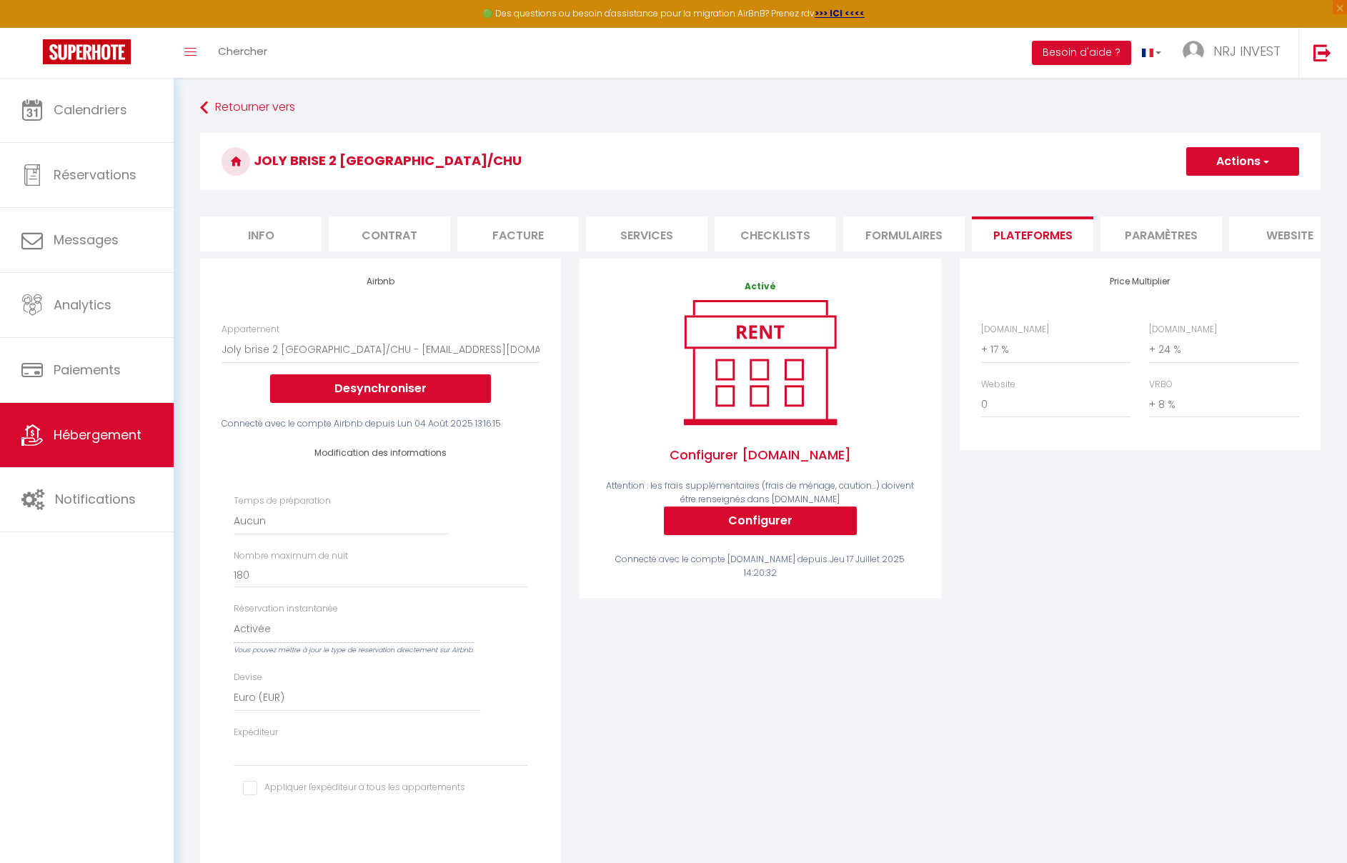
click at [1164, 229] on li "Paramètres" at bounding box center [1162, 234] width 122 height 35
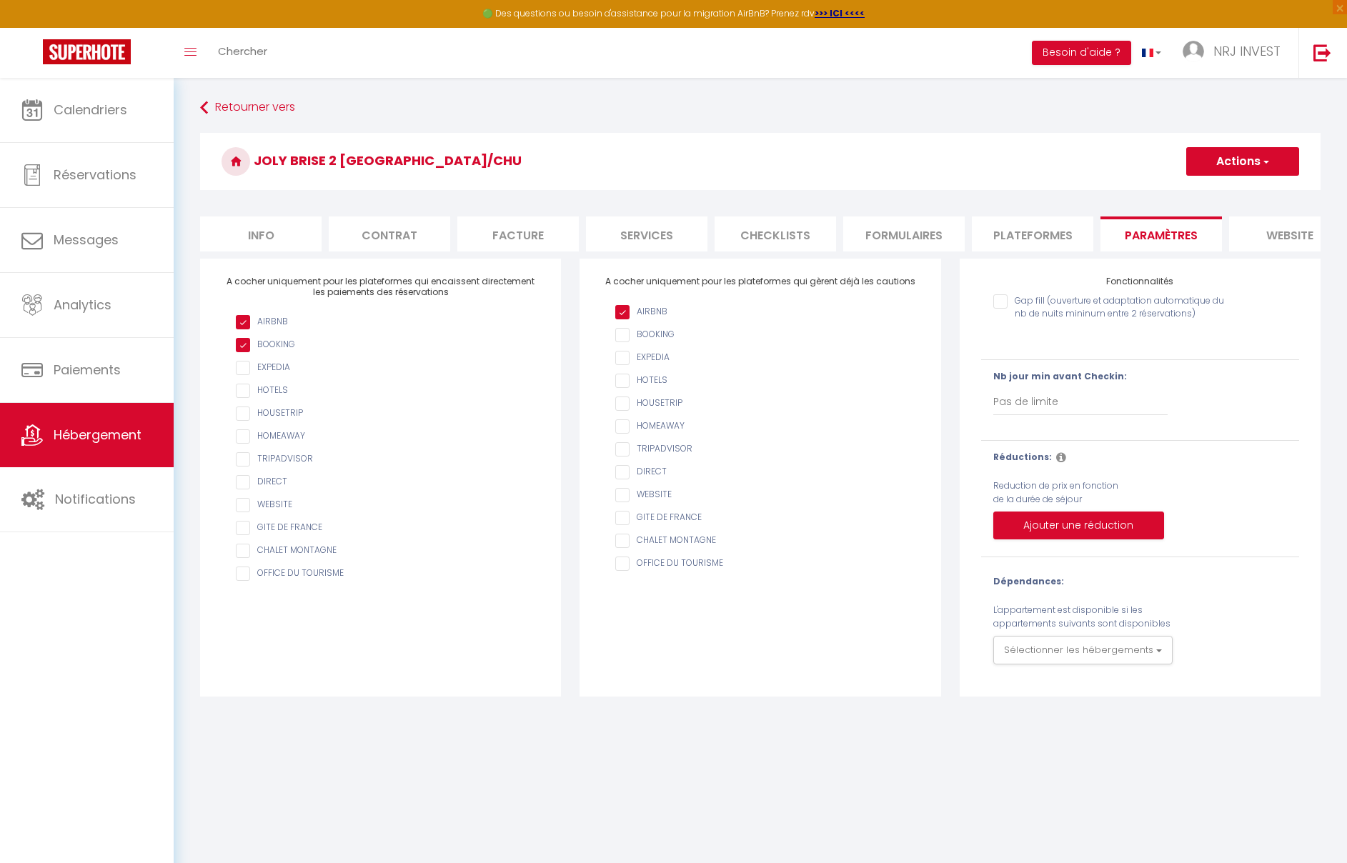
click at [1286, 236] on li "website" at bounding box center [1290, 234] width 122 height 35
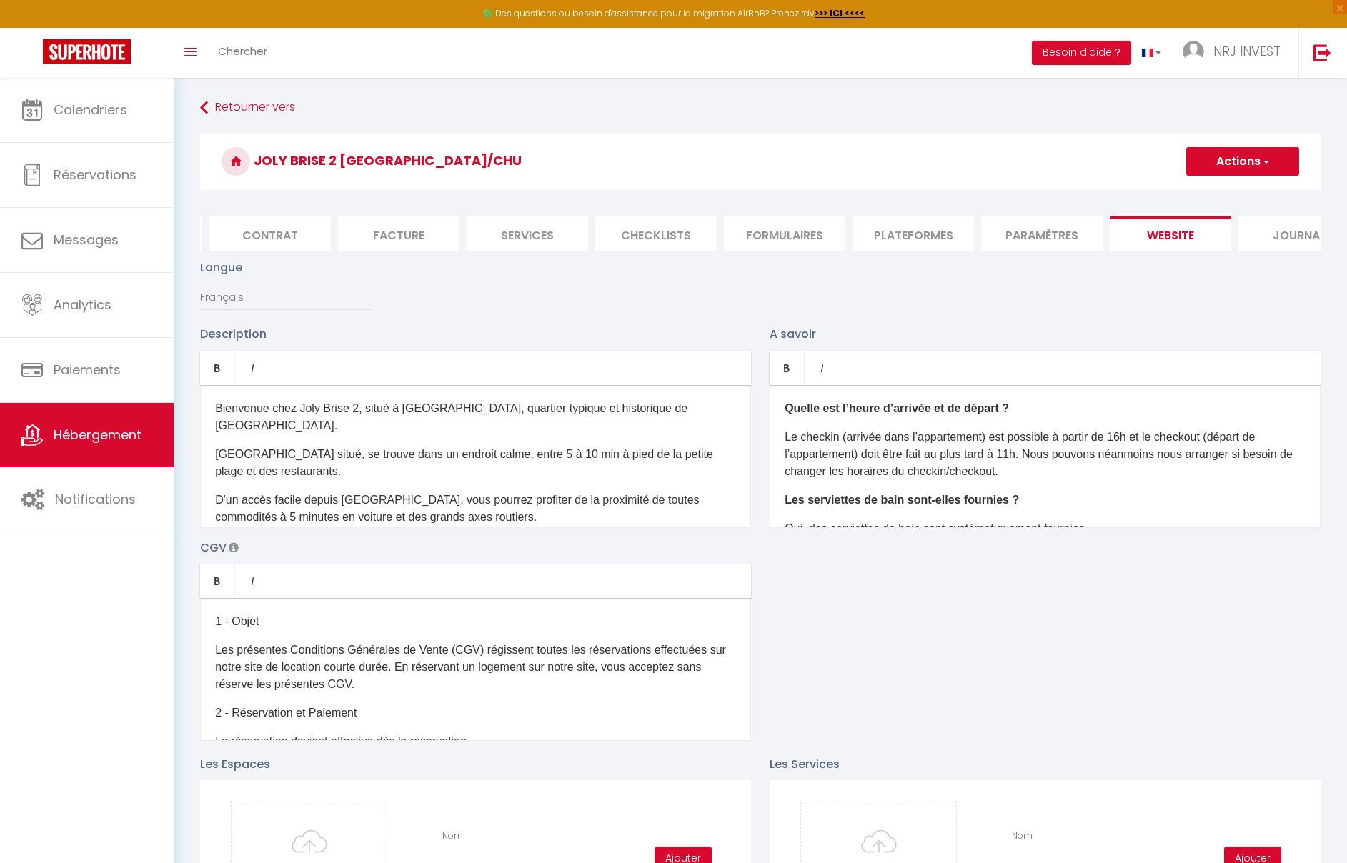
scroll to position [0, 166]
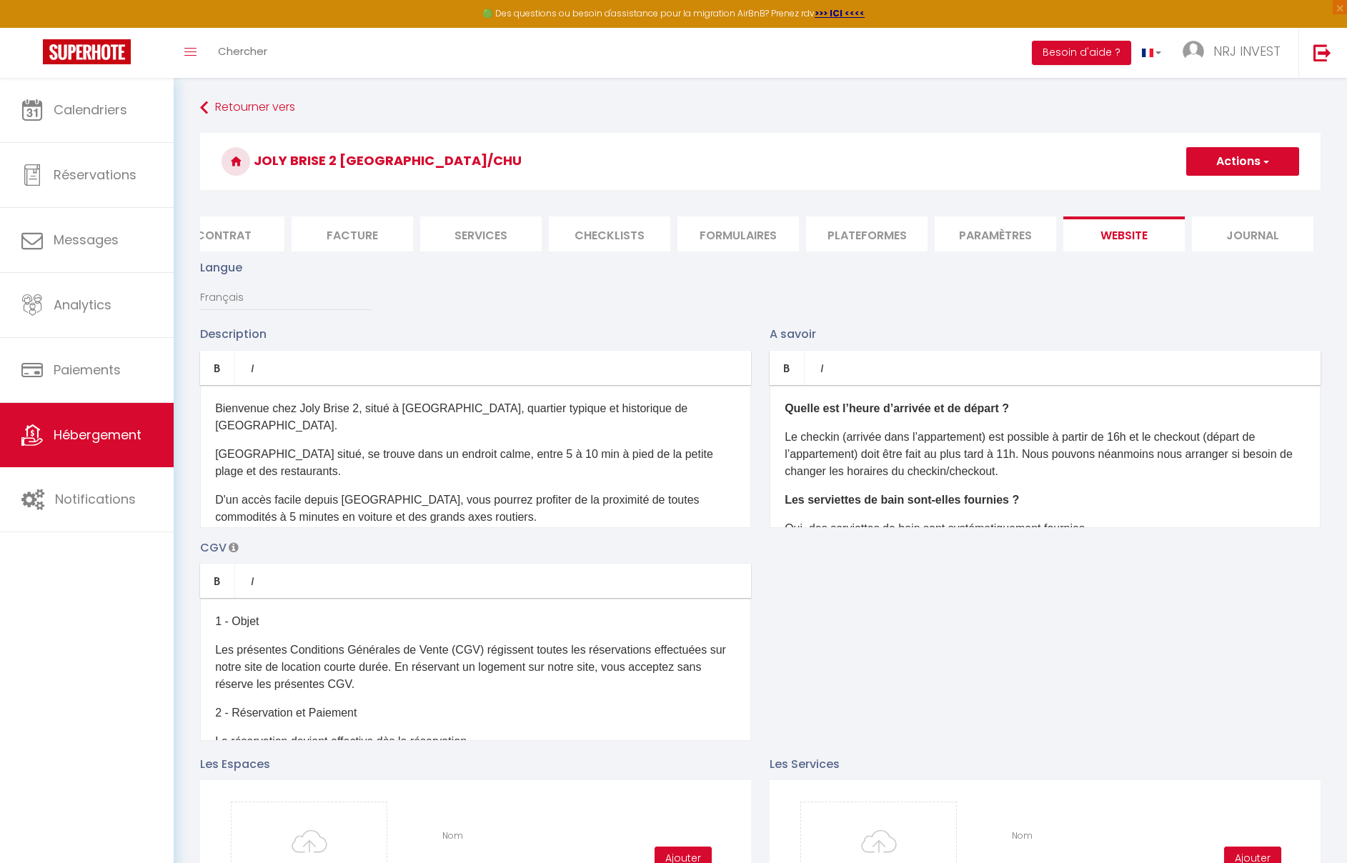
click at [1223, 237] on li "Journal" at bounding box center [1253, 234] width 122 height 35
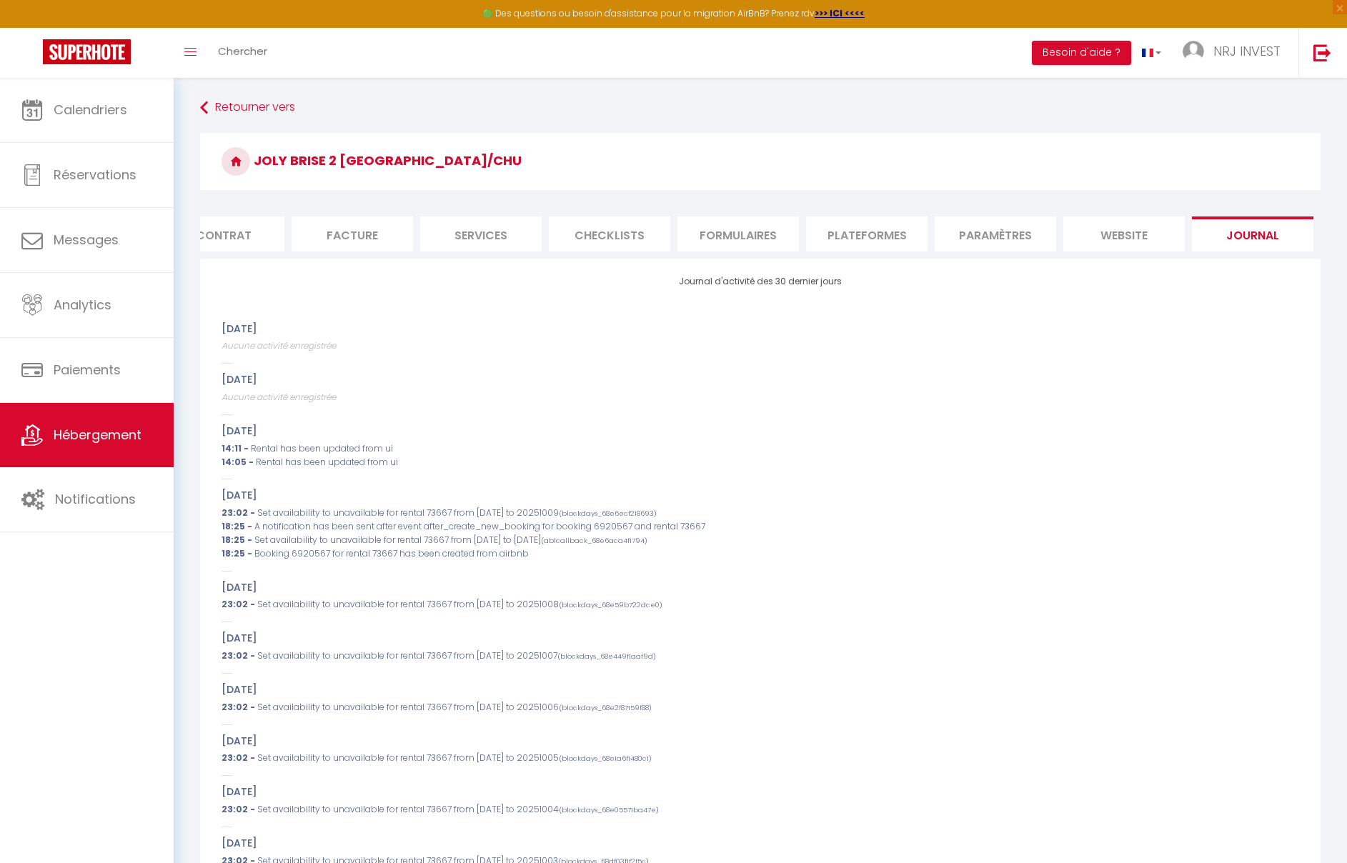
click at [252, 234] on li "Contrat" at bounding box center [224, 234] width 122 height 35
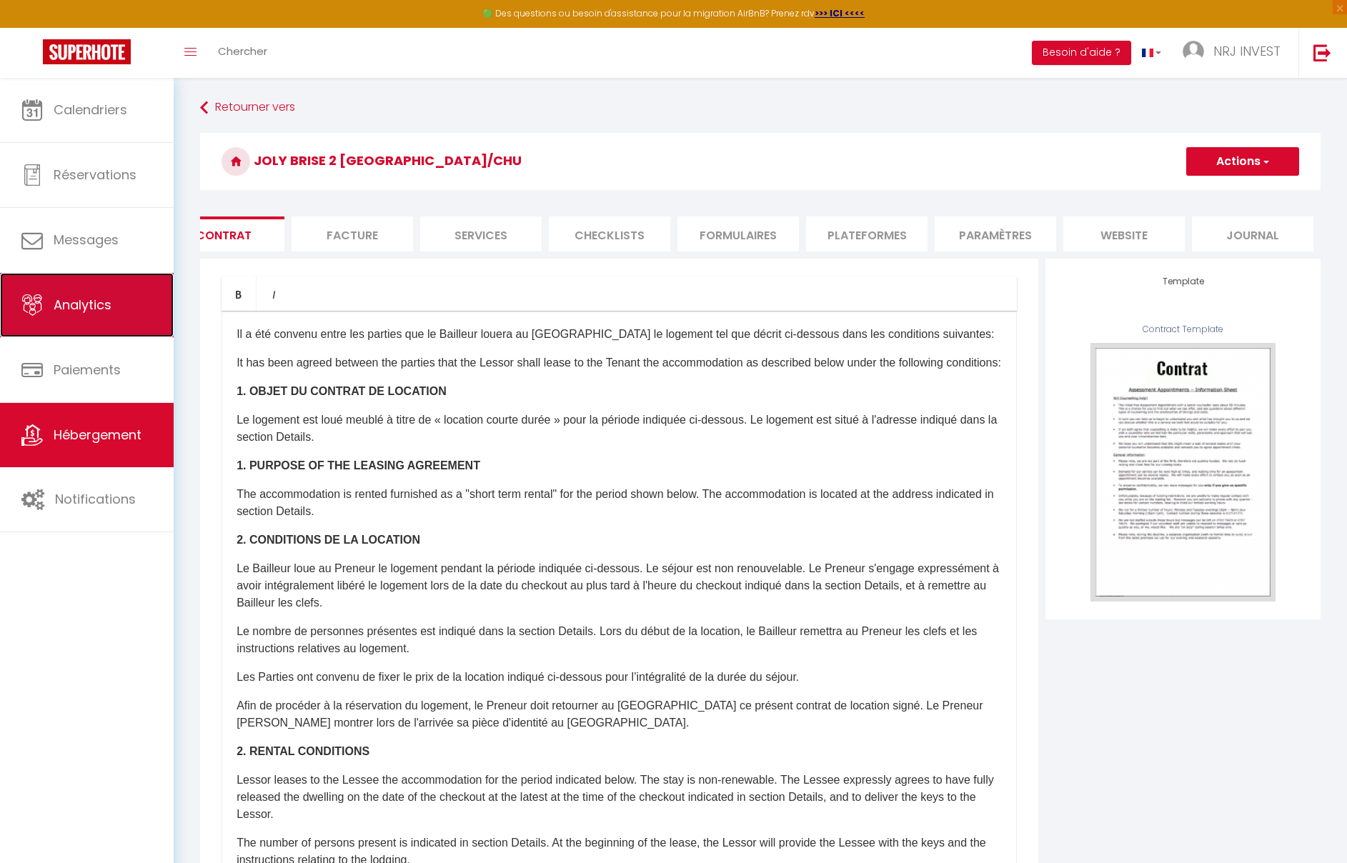
click at [84, 308] on span "Analytics" at bounding box center [83, 305] width 58 height 18
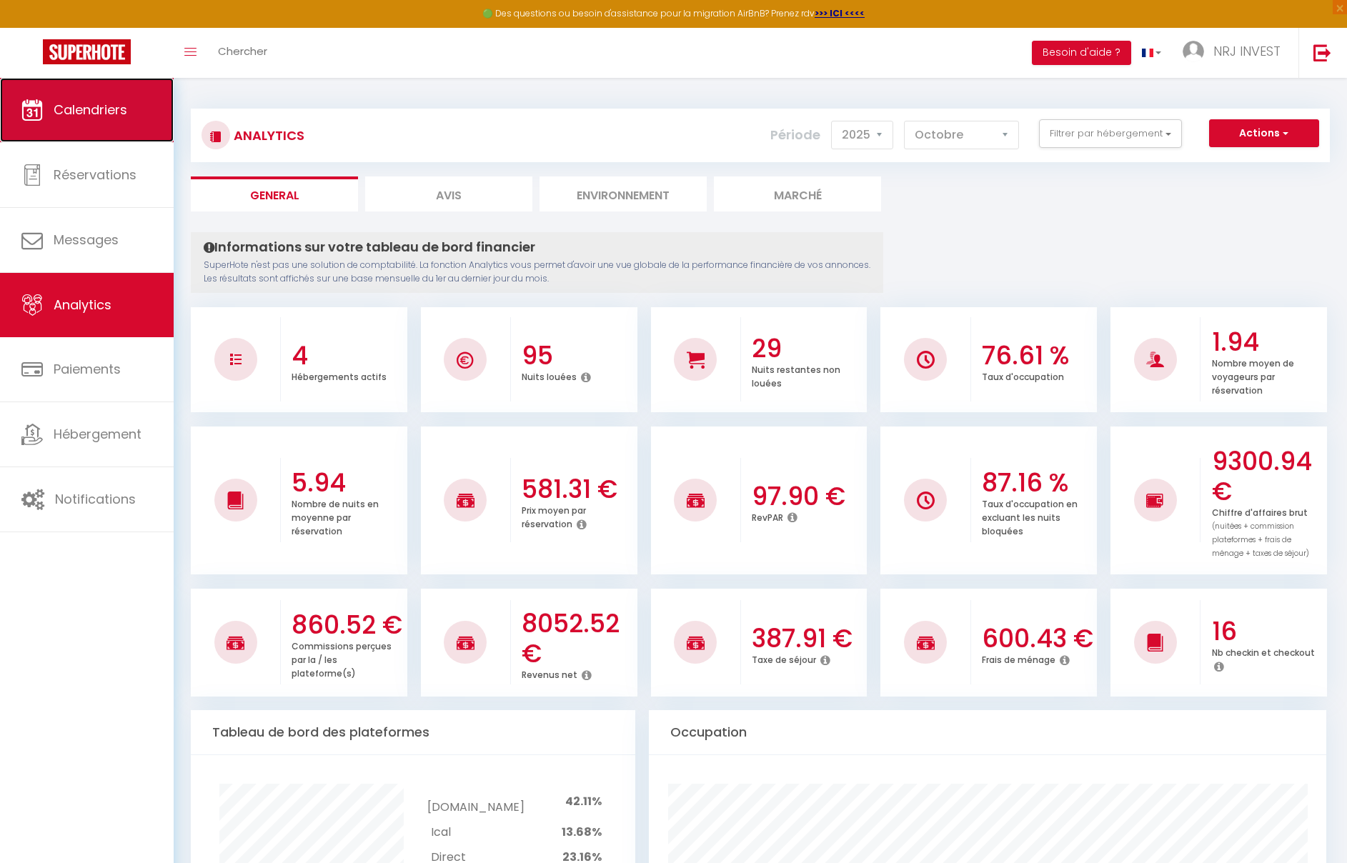
click at [112, 112] on span "Calendriers" at bounding box center [91, 110] width 74 height 18
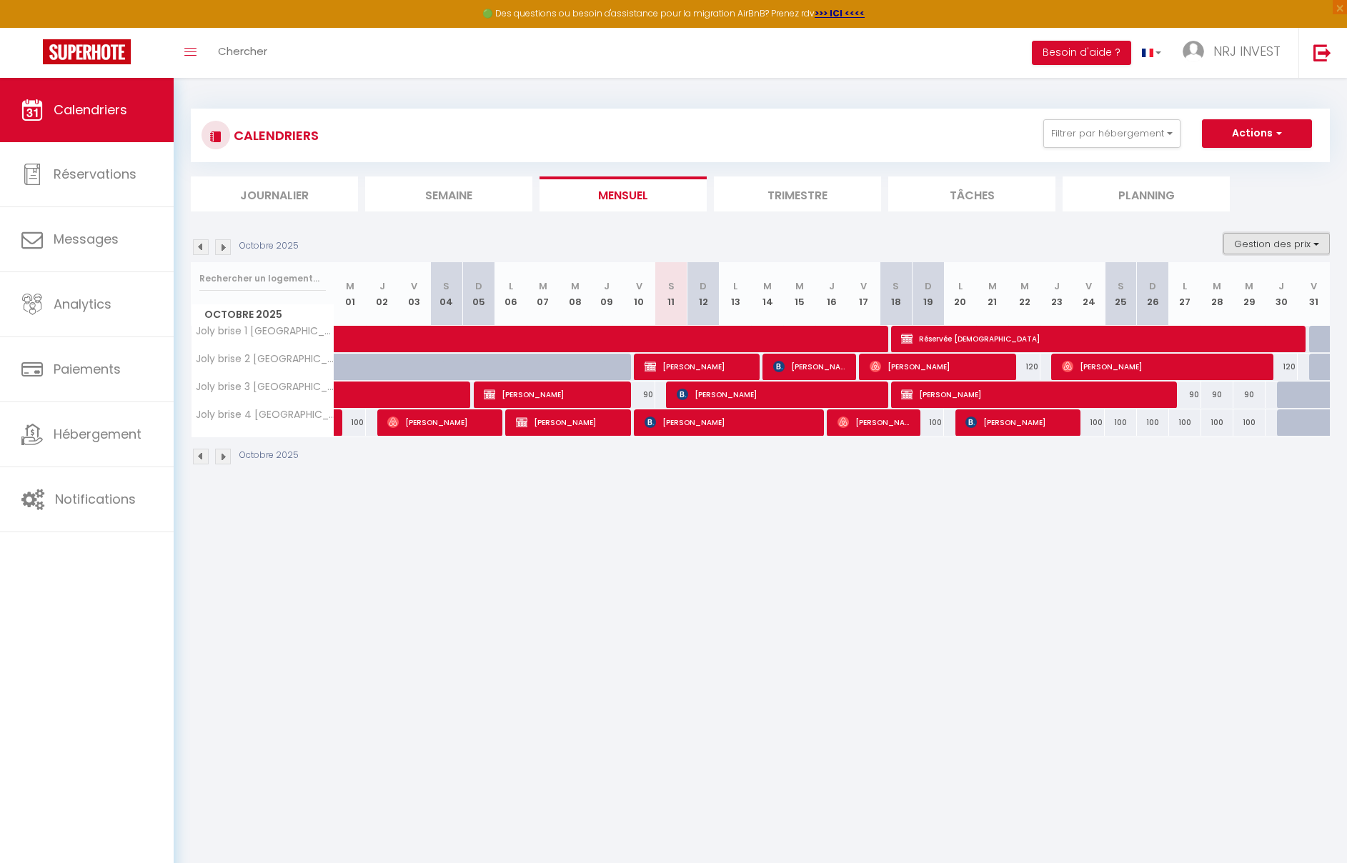
click at [1322, 245] on button "Gestion des prix" at bounding box center [1277, 243] width 106 height 21
click at [1293, 291] on input "Nb Nuits minimum" at bounding box center [1265, 288] width 129 height 14
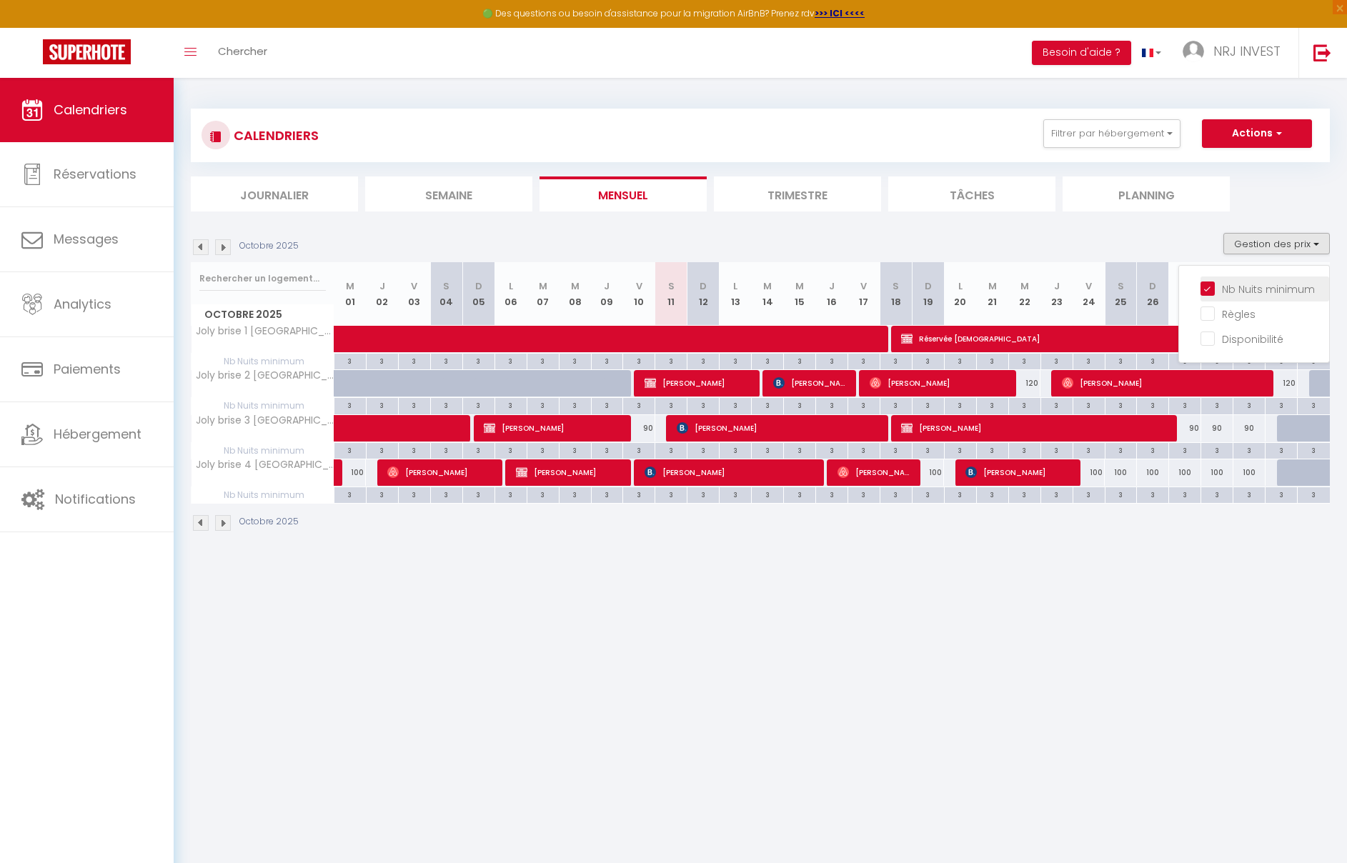
click at [1210, 290] on input "Nb Nuits minimum" at bounding box center [1265, 288] width 129 height 14
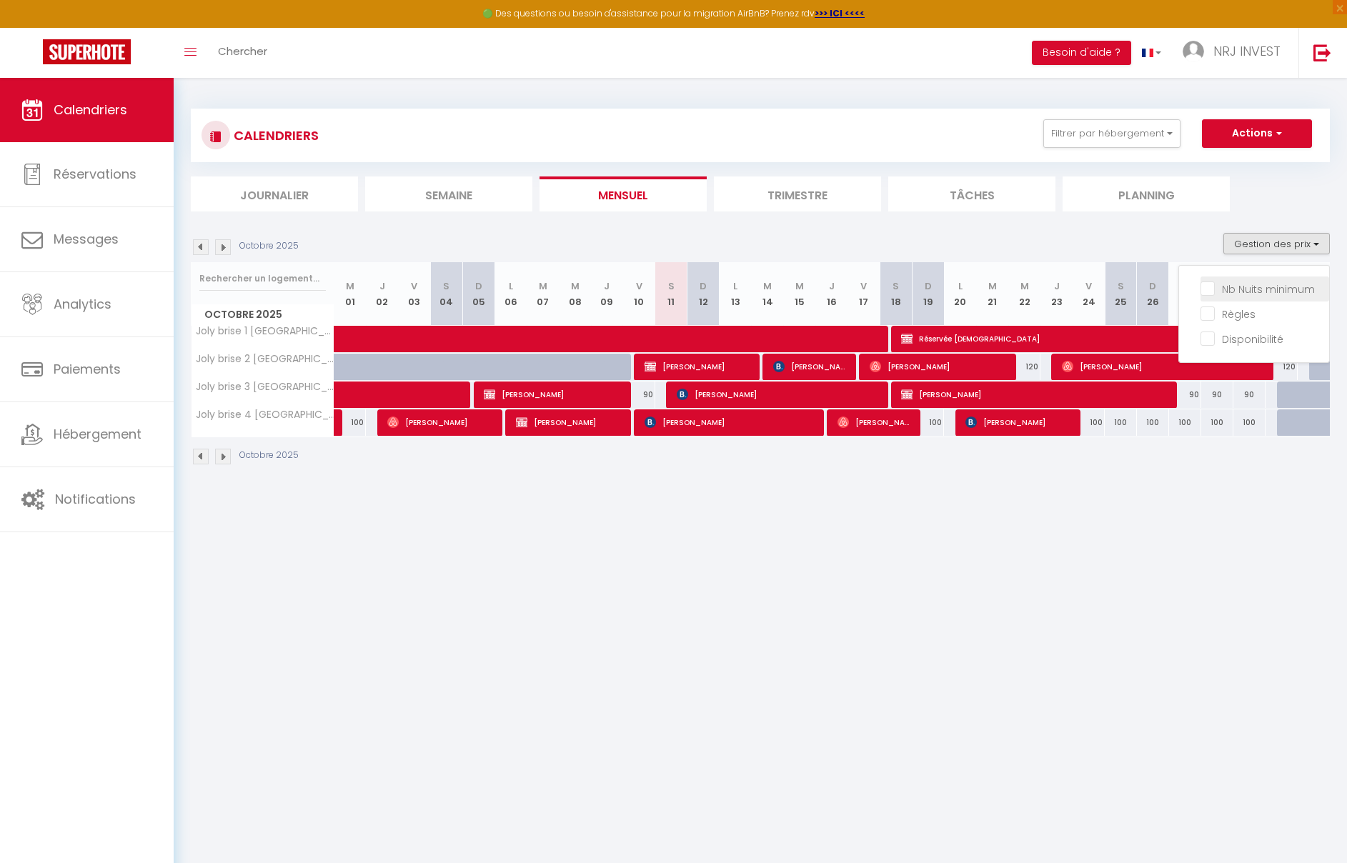
click at [1214, 292] on input "Nb Nuits minimum" at bounding box center [1265, 288] width 129 height 14
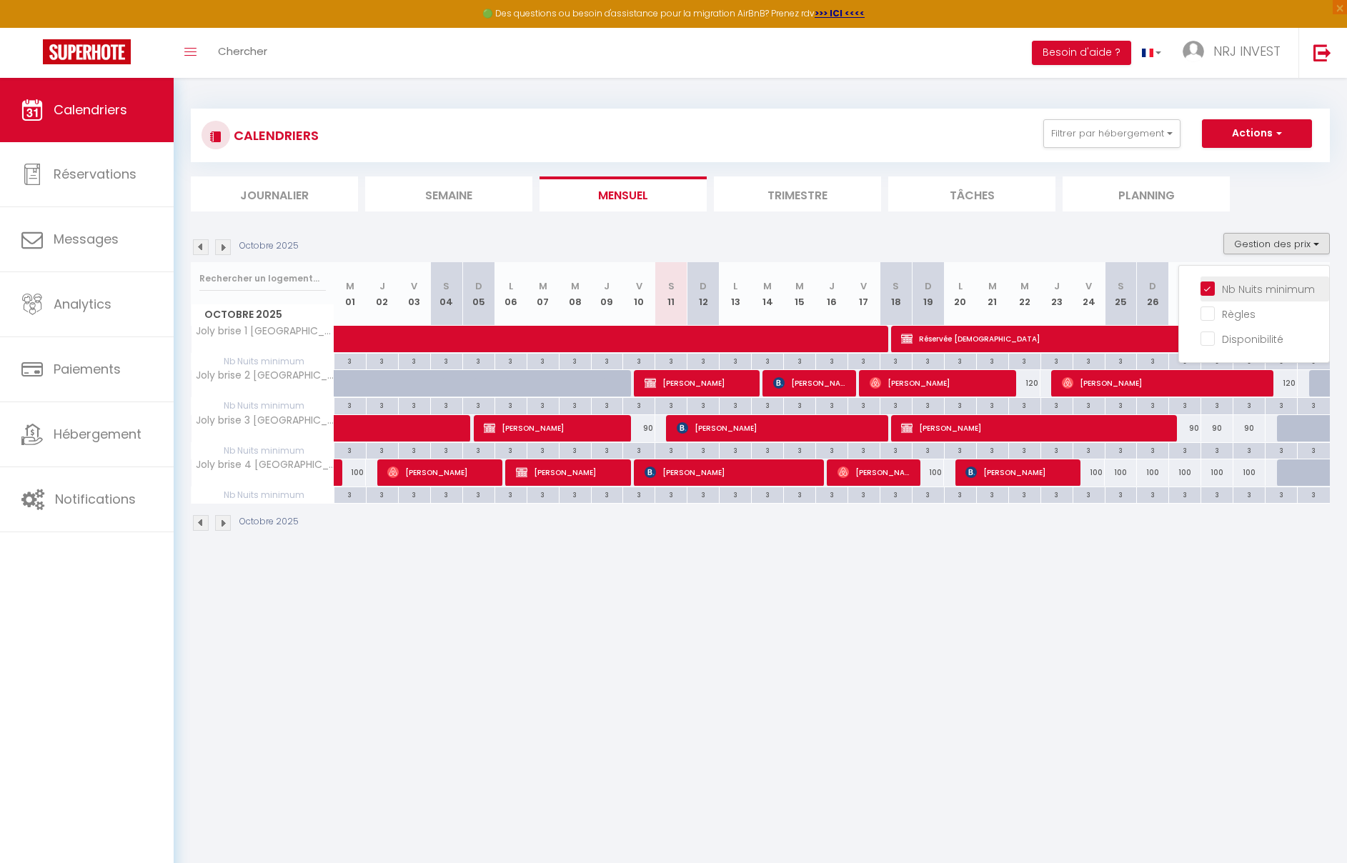
click at [1204, 289] on input "Nb Nuits minimum" at bounding box center [1265, 288] width 129 height 14
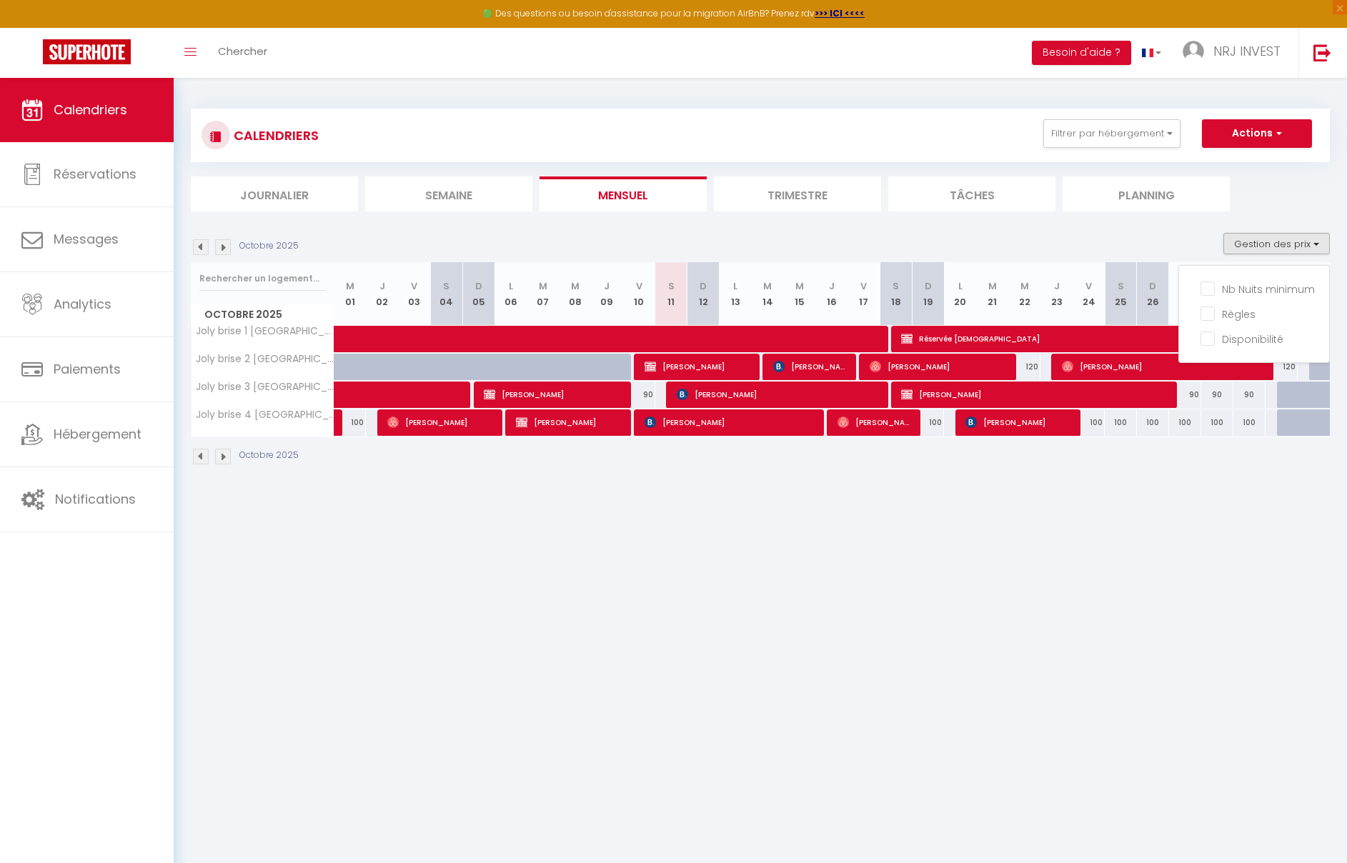
click at [1212, 598] on body "🟢 Des questions ou besoin d'assistance pour la migration AirBnB? Prenez rdv >>>…" at bounding box center [673, 509] width 1347 height 863
click at [1285, 136] on button "Actions" at bounding box center [1257, 133] width 110 height 29
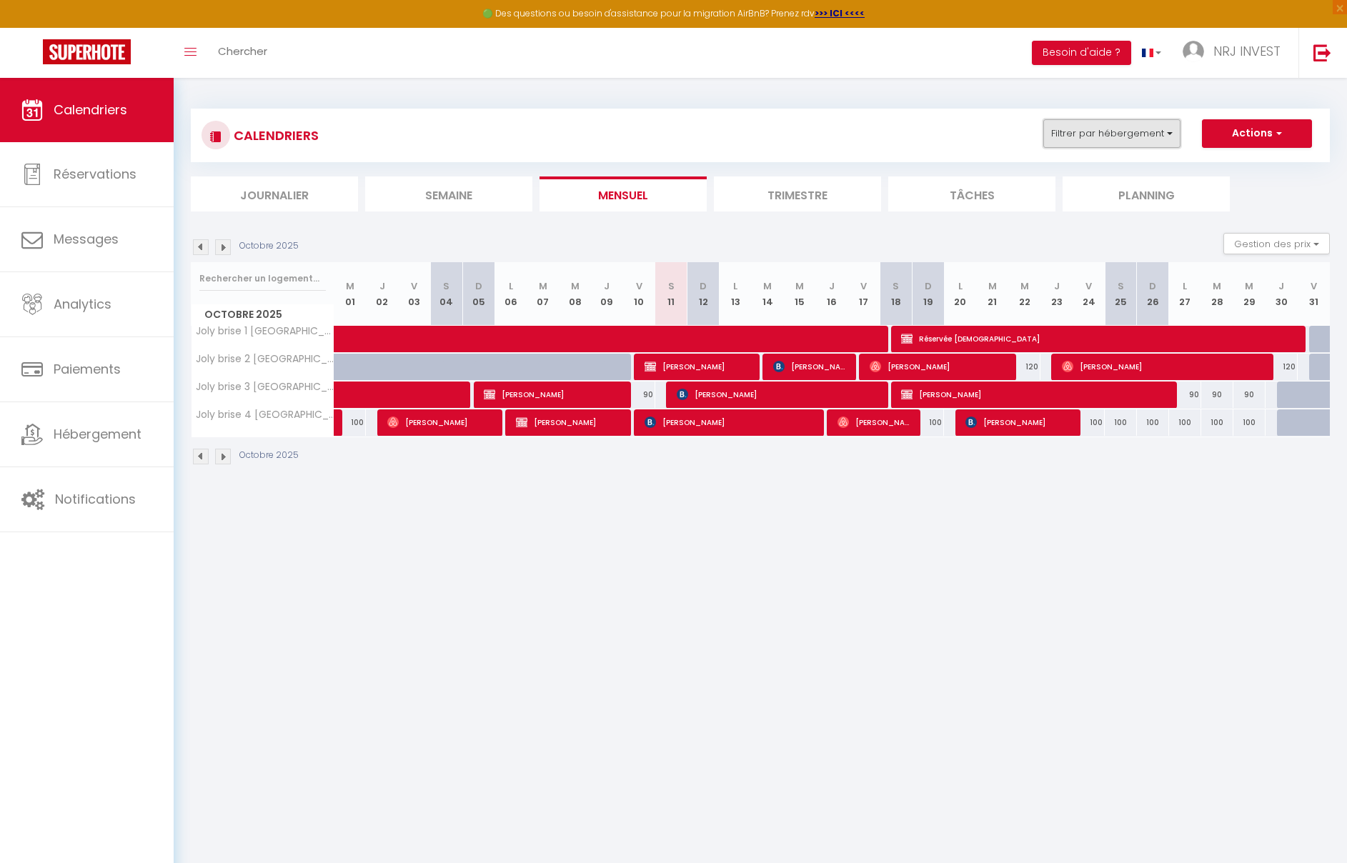
click at [1166, 135] on button "Filtrer par hébergement" at bounding box center [1112, 133] width 137 height 29
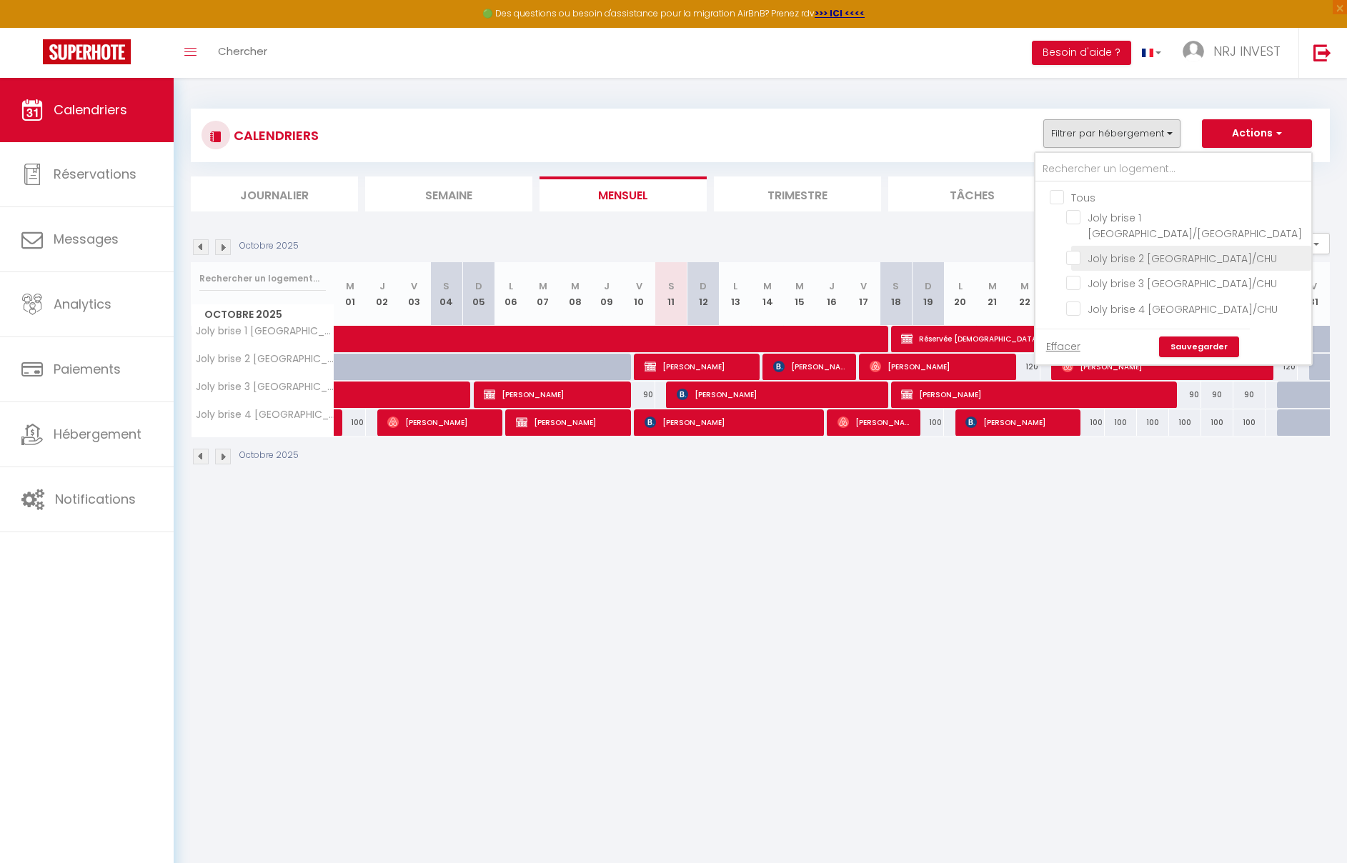
click at [1079, 262] on input "Joly brise 2 [GEOGRAPHIC_DATA]/CHU" at bounding box center [1186, 257] width 240 height 14
click at [1185, 540] on body "🟢 Des questions ou besoin d'assistance pour la migration AirBnB? Prenez rdv >>>…" at bounding box center [673, 509] width 1347 height 863
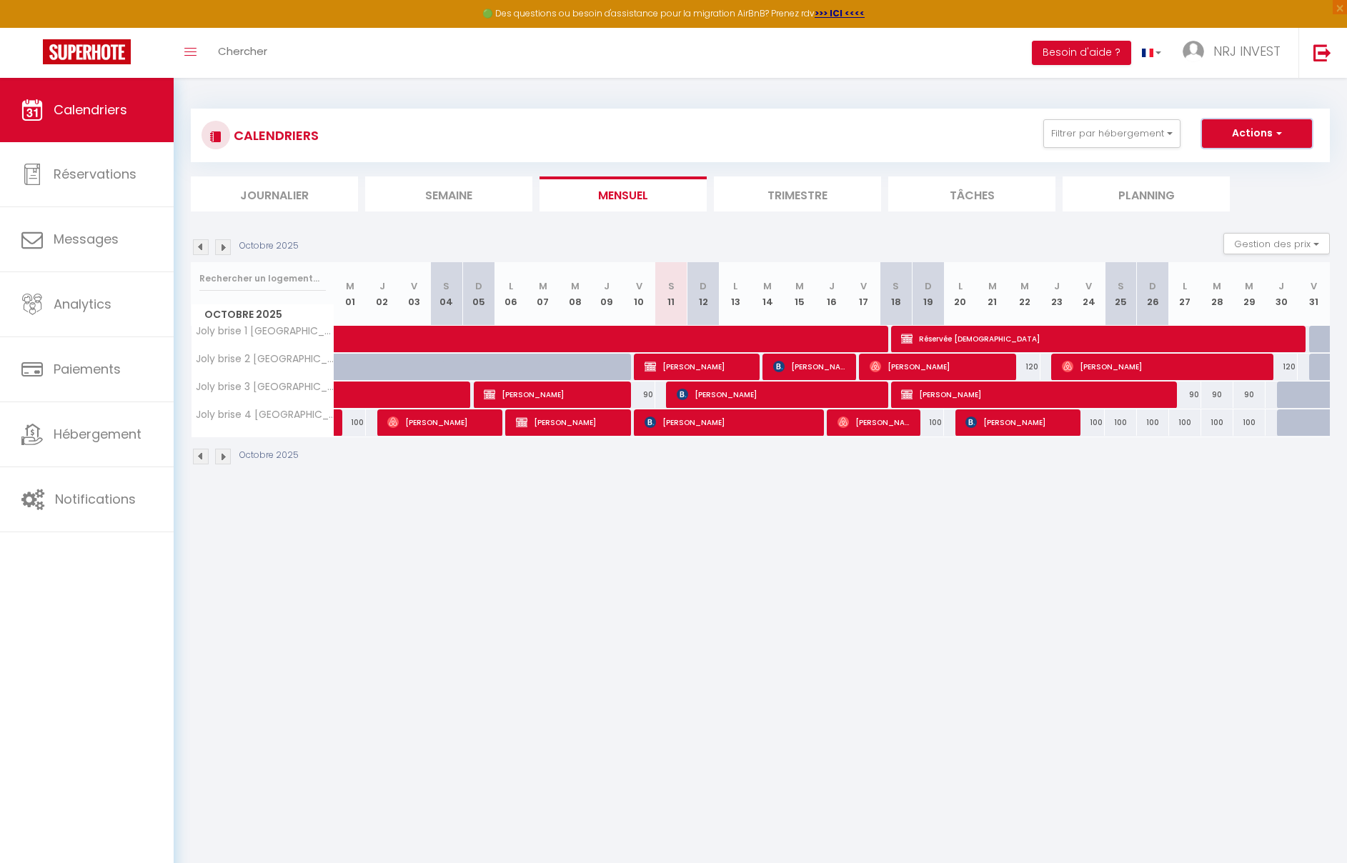
click at [1285, 130] on button "Actions" at bounding box center [1257, 133] width 110 height 29
click at [1175, 531] on body "🟢 Des questions ou besoin d'assistance pour la migration AirBnB? Prenez rdv >>>…" at bounding box center [673, 509] width 1347 height 863
click at [1320, 244] on button "Gestion des prix" at bounding box center [1277, 243] width 106 height 21
click at [1217, 292] on input "Nb Nuits minimum" at bounding box center [1265, 288] width 129 height 14
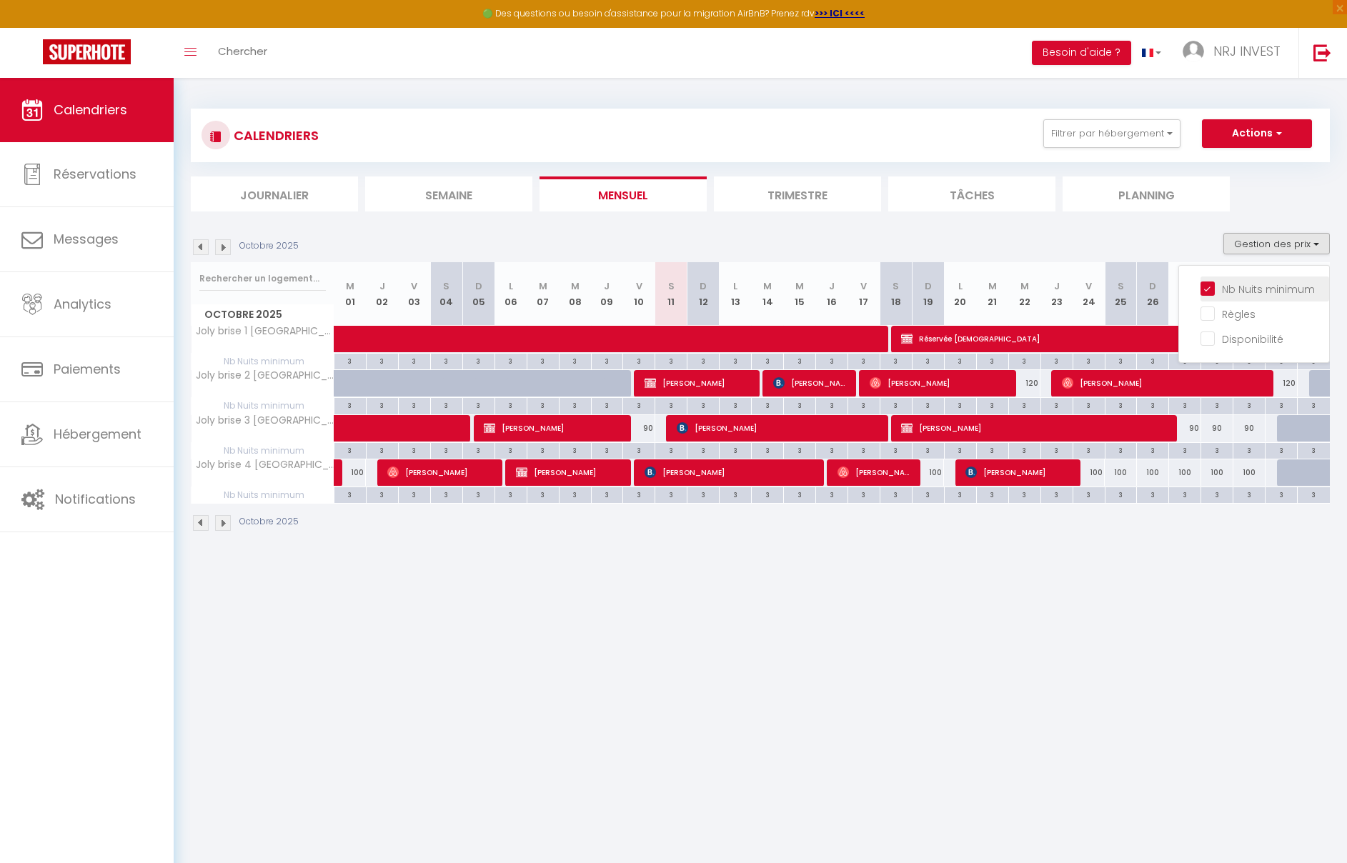
click at [1217, 293] on input "Nb Nuits minimum" at bounding box center [1265, 288] width 129 height 14
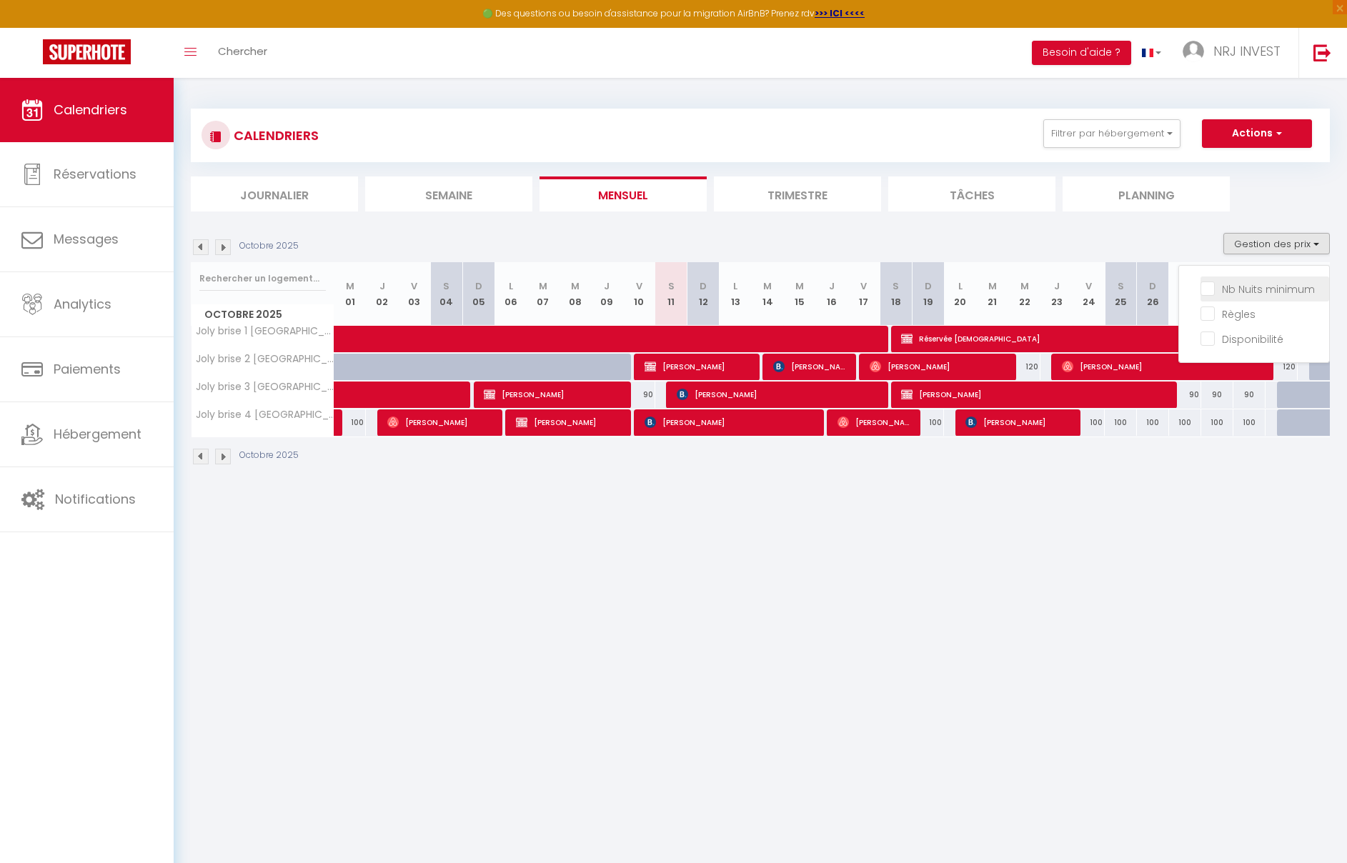
click at [1212, 288] on input "Nb Nuits minimum" at bounding box center [1265, 288] width 129 height 14
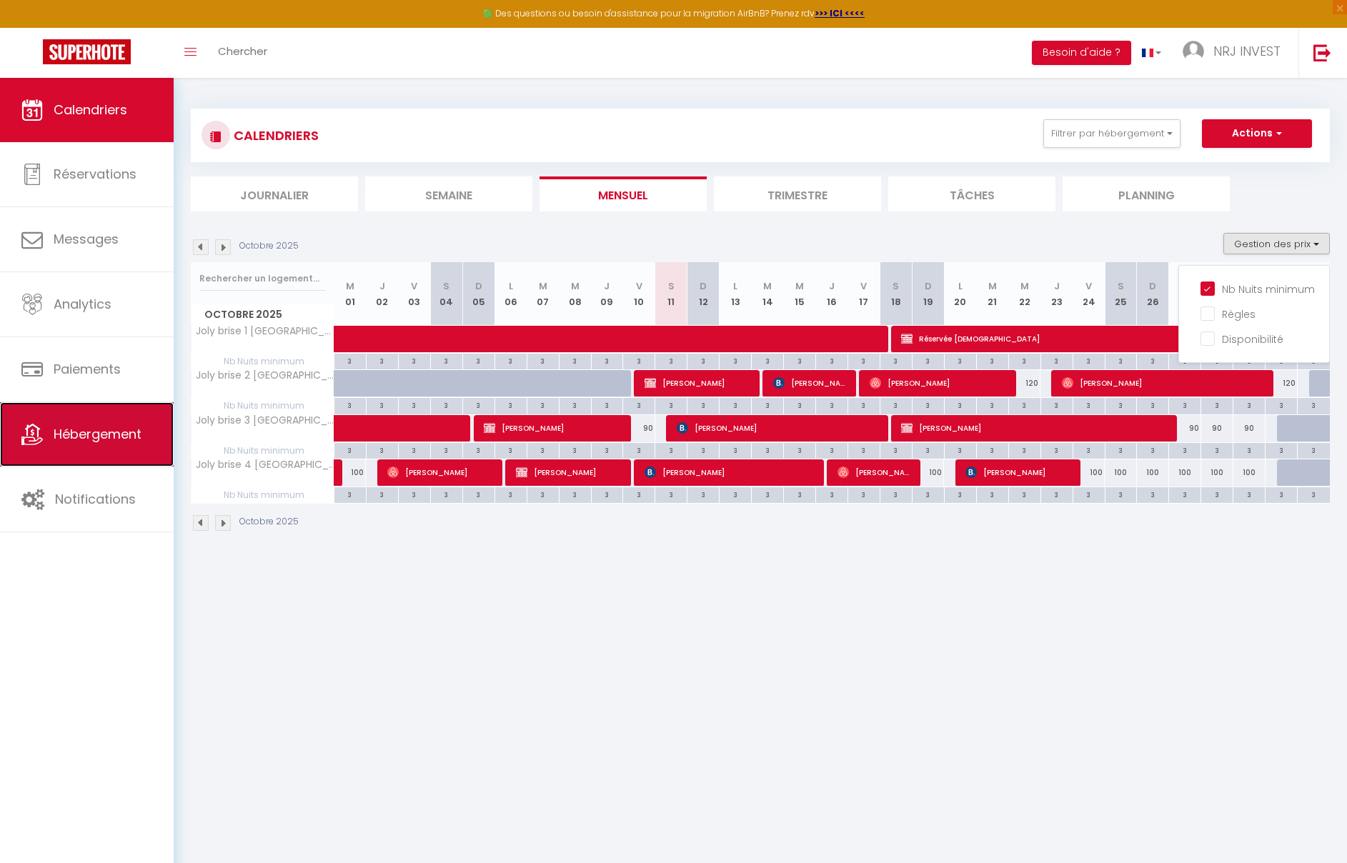
click at [89, 437] on span "Hébergement" at bounding box center [98, 434] width 88 height 18
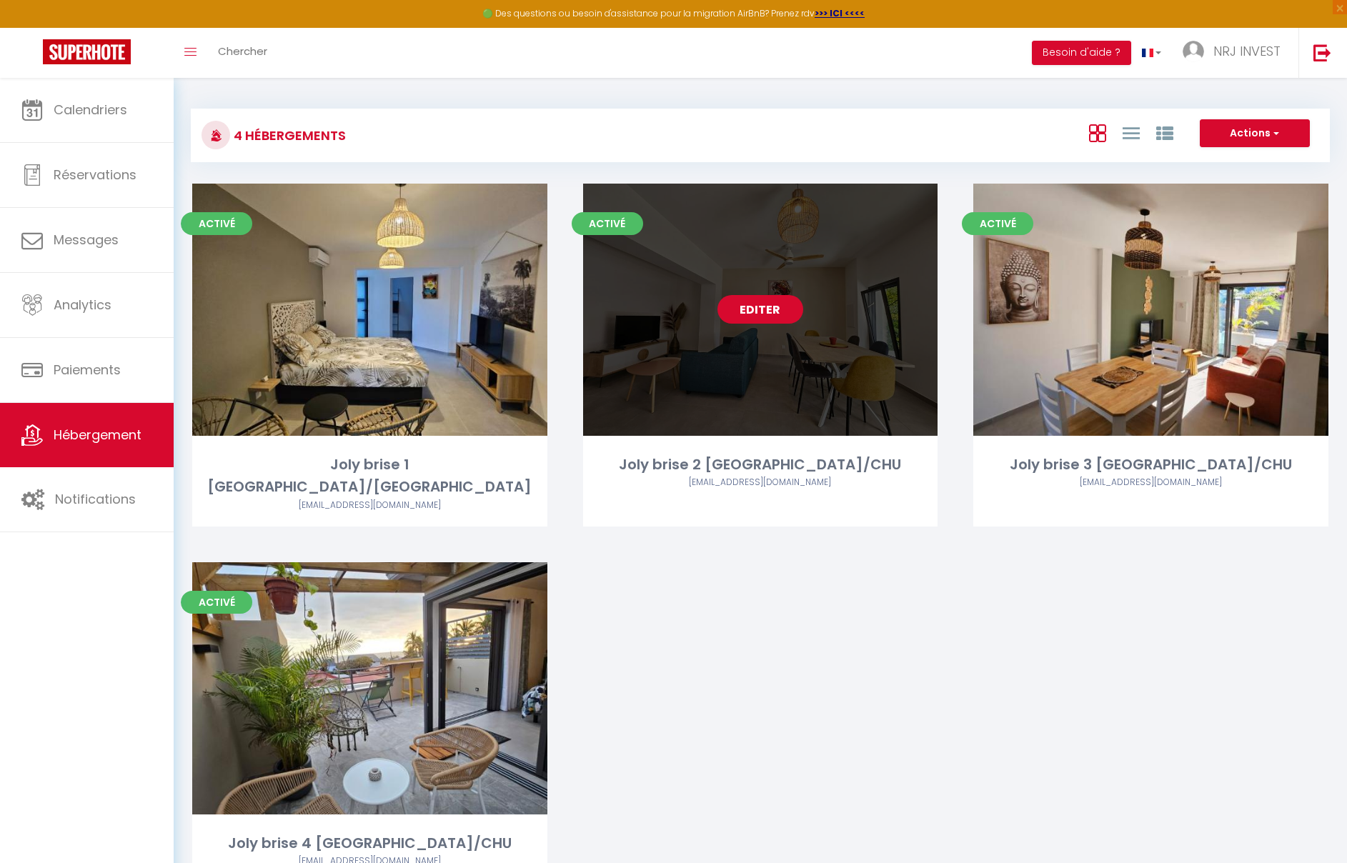
click at [741, 314] on link "Editer" at bounding box center [761, 309] width 86 height 29
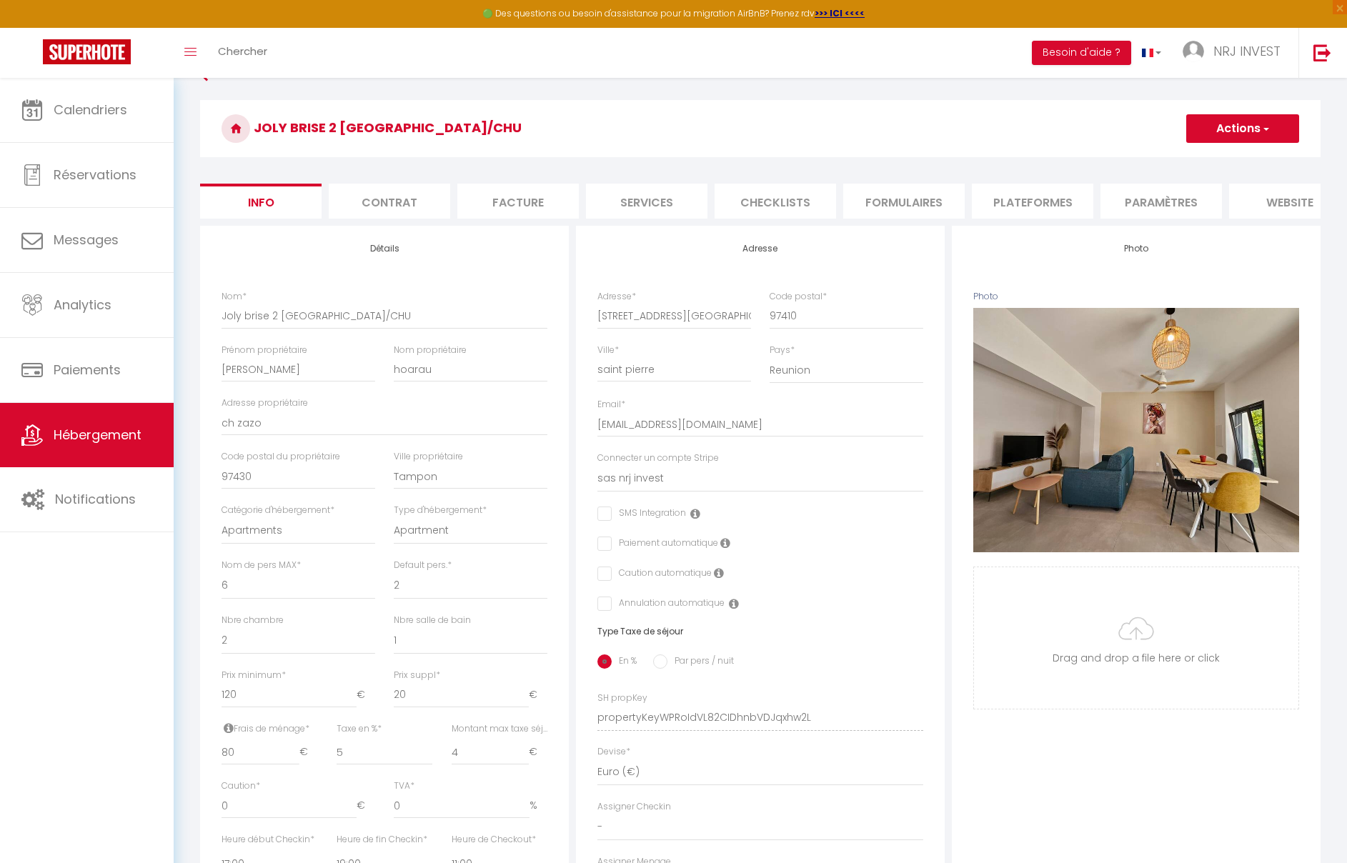
scroll to position [34, 0]
click at [1188, 209] on li "Paramètres" at bounding box center [1162, 200] width 122 height 35
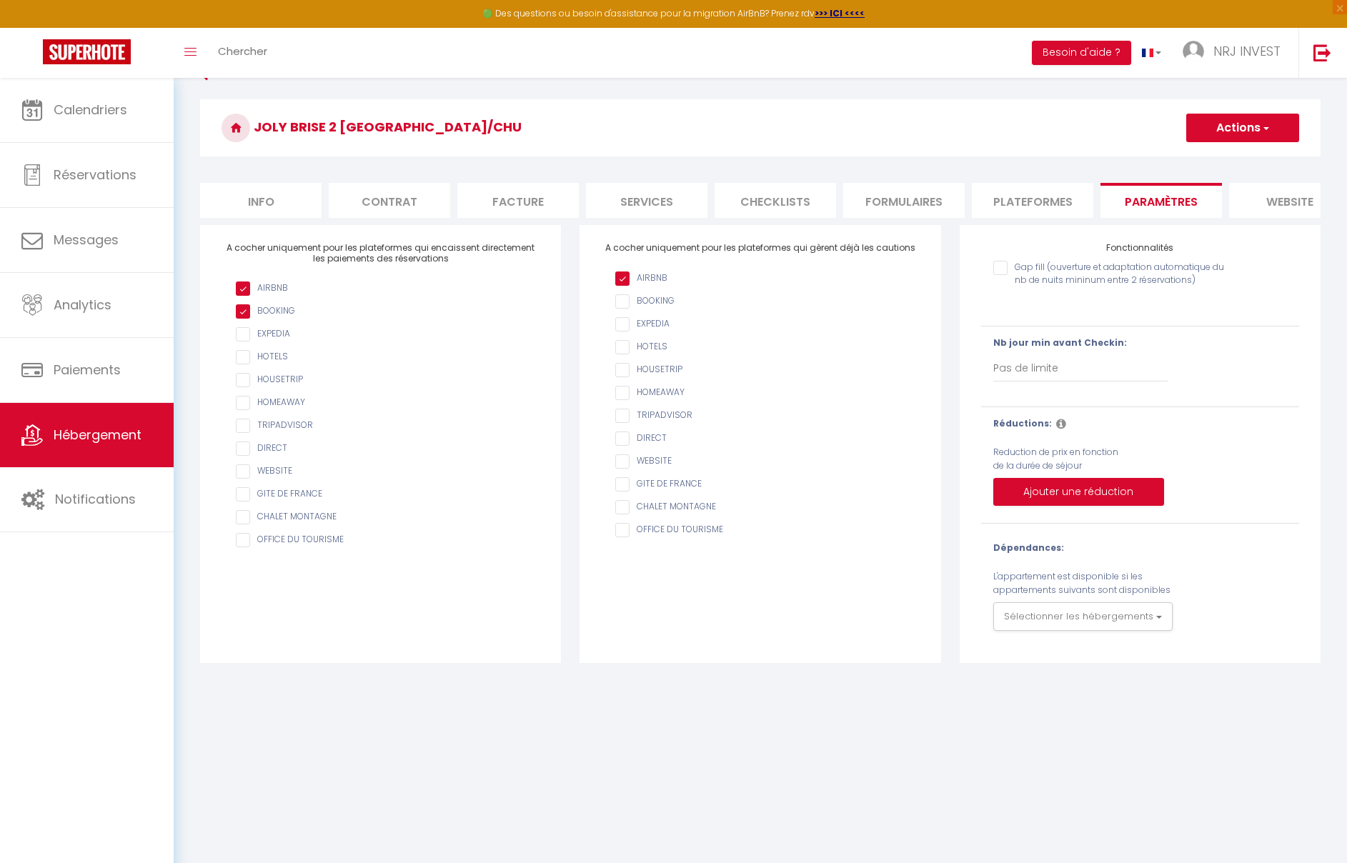
click at [1260, 206] on li "website" at bounding box center [1290, 200] width 122 height 35
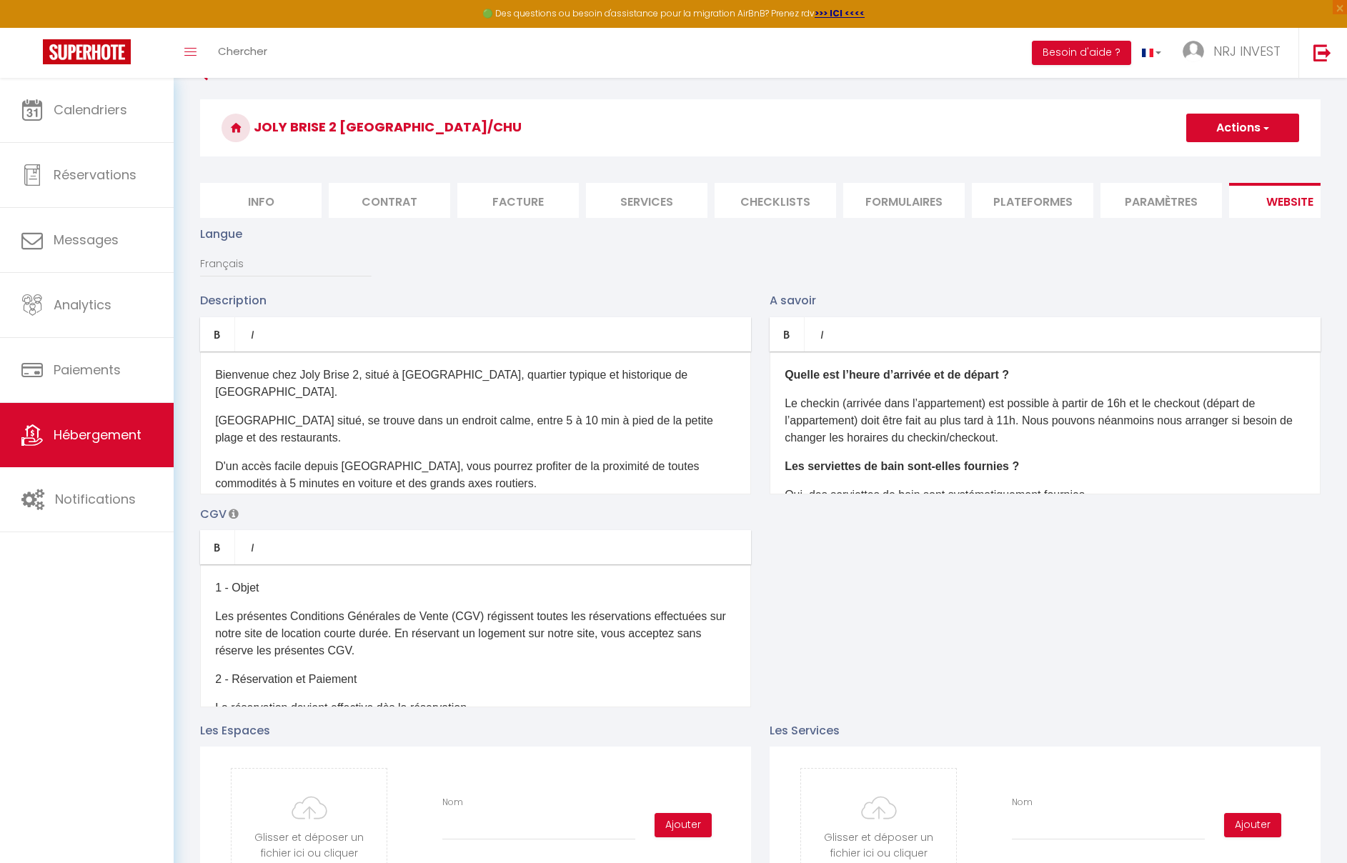
click at [251, 200] on li "Info" at bounding box center [261, 200] width 122 height 35
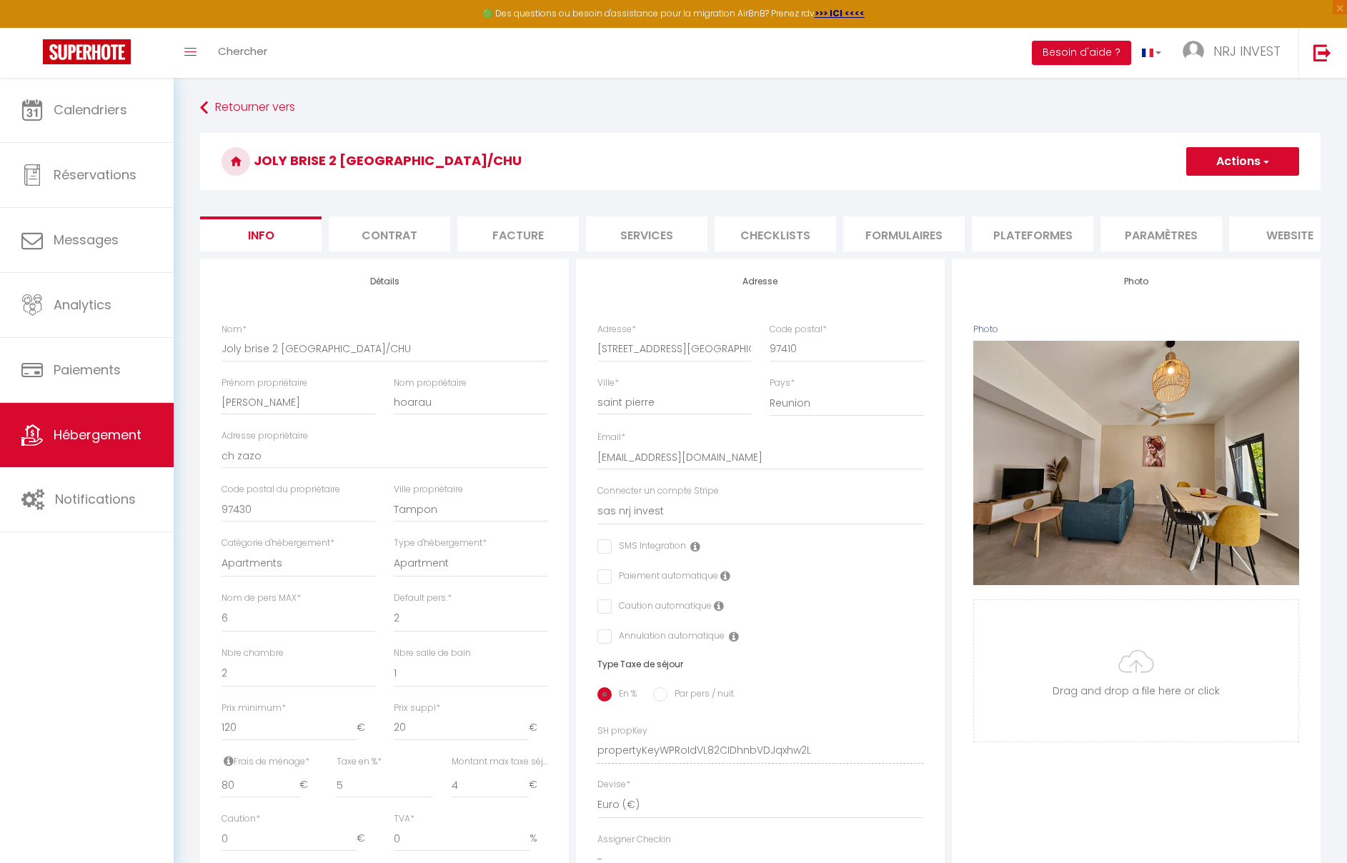
click at [1156, 226] on li "Paramètres" at bounding box center [1162, 234] width 122 height 35
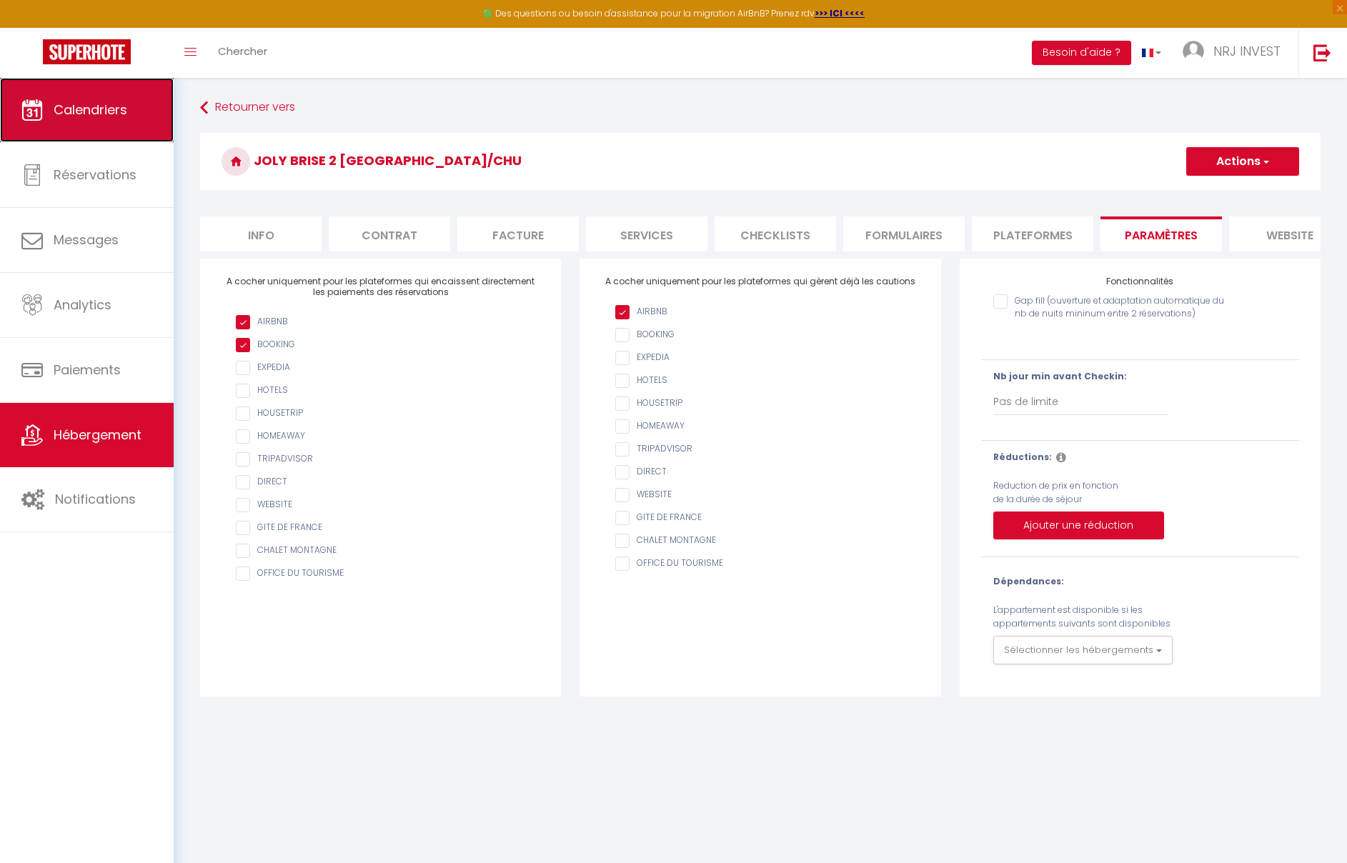
click at [79, 112] on span "Calendriers" at bounding box center [91, 110] width 74 height 18
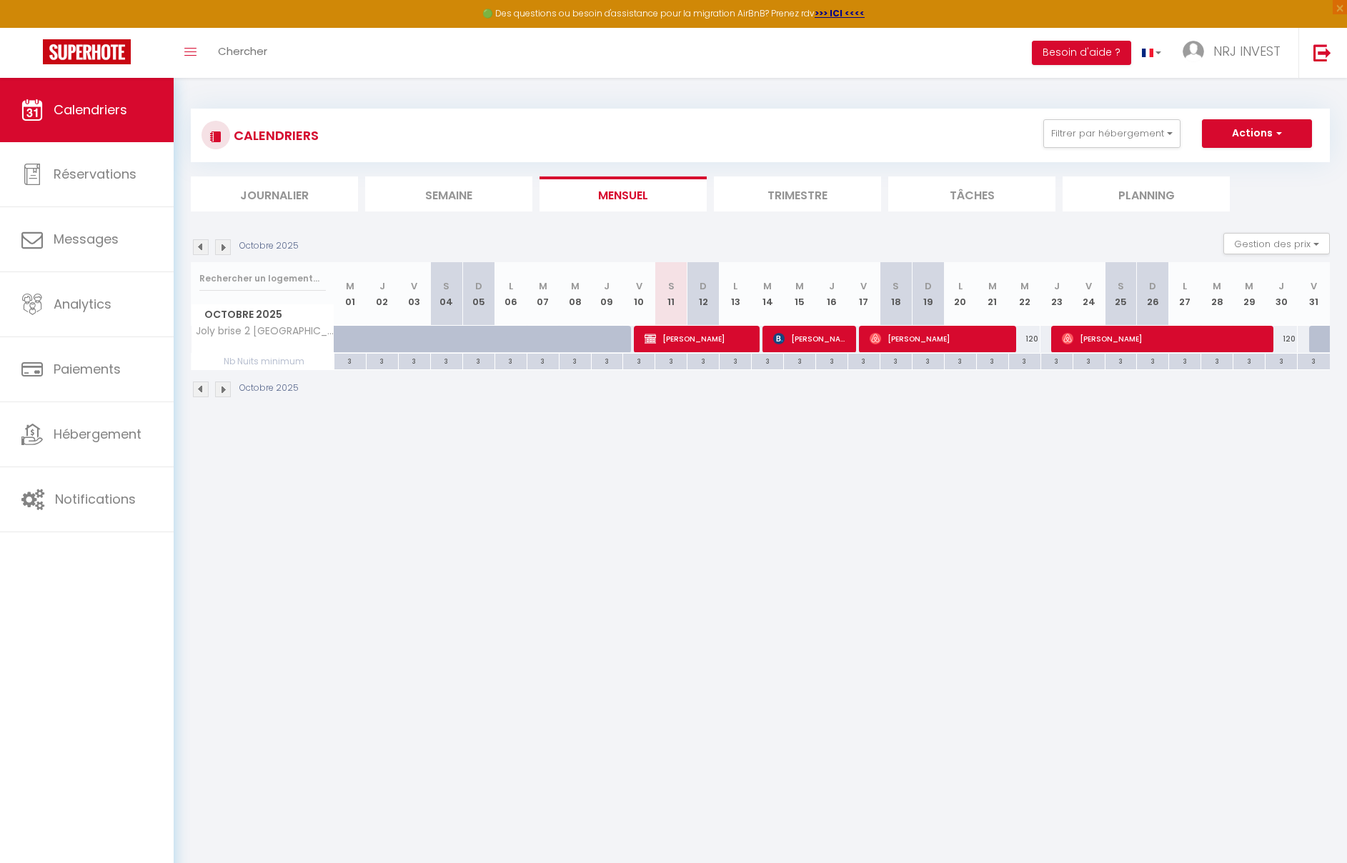
click at [667, 435] on body "🟢 Des questions ou besoin d'assistance pour la migration AirBnB? Prenez rdv >>>…" at bounding box center [673, 509] width 1347 height 863
click at [666, 435] on body "🟢 Des questions ou besoin d'assistance pour la migration AirBnB? Prenez rdv >>>…" at bounding box center [673, 509] width 1347 height 863
click at [500, 189] on li "Semaine" at bounding box center [448, 194] width 167 height 35
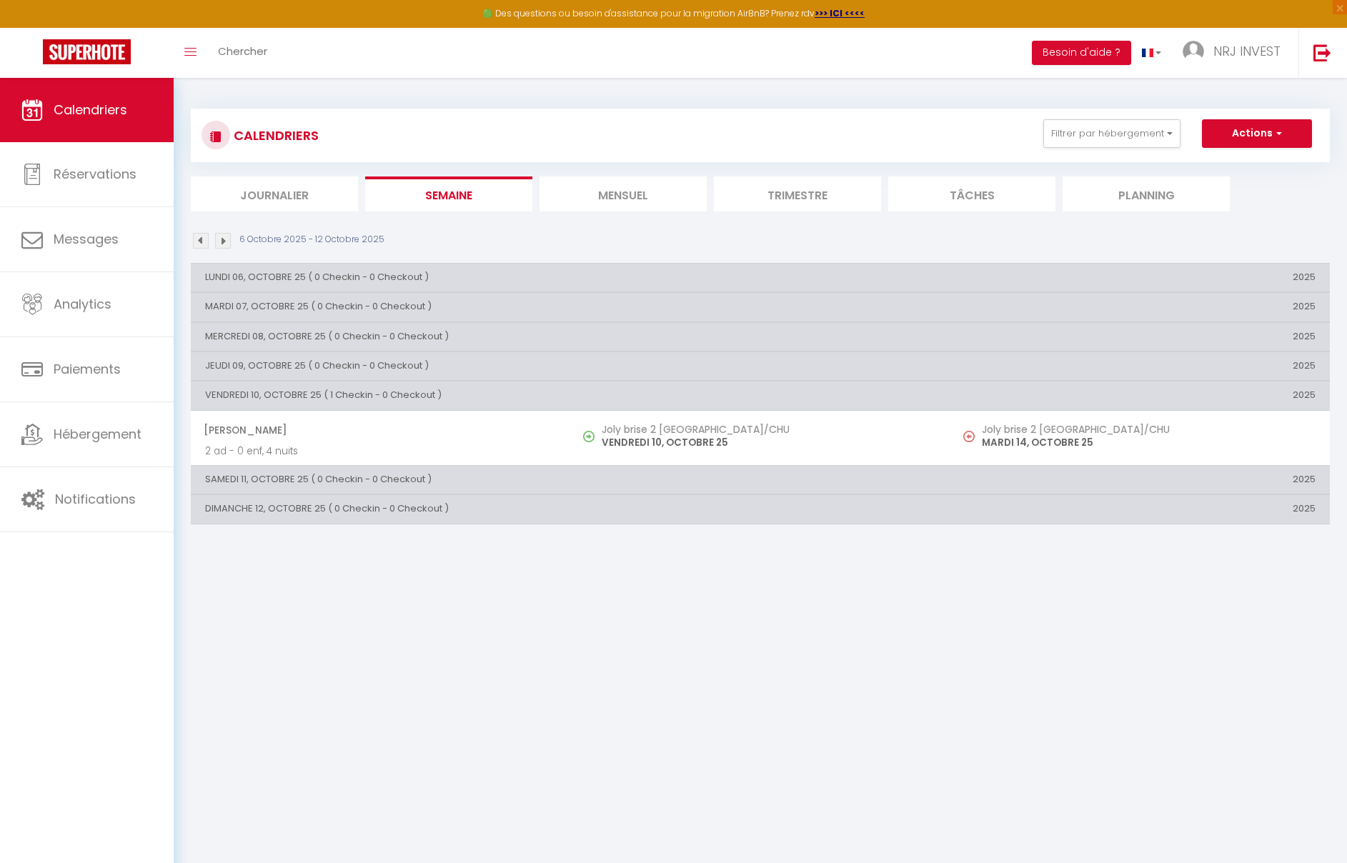
click at [609, 196] on li "Mensuel" at bounding box center [623, 194] width 167 height 35
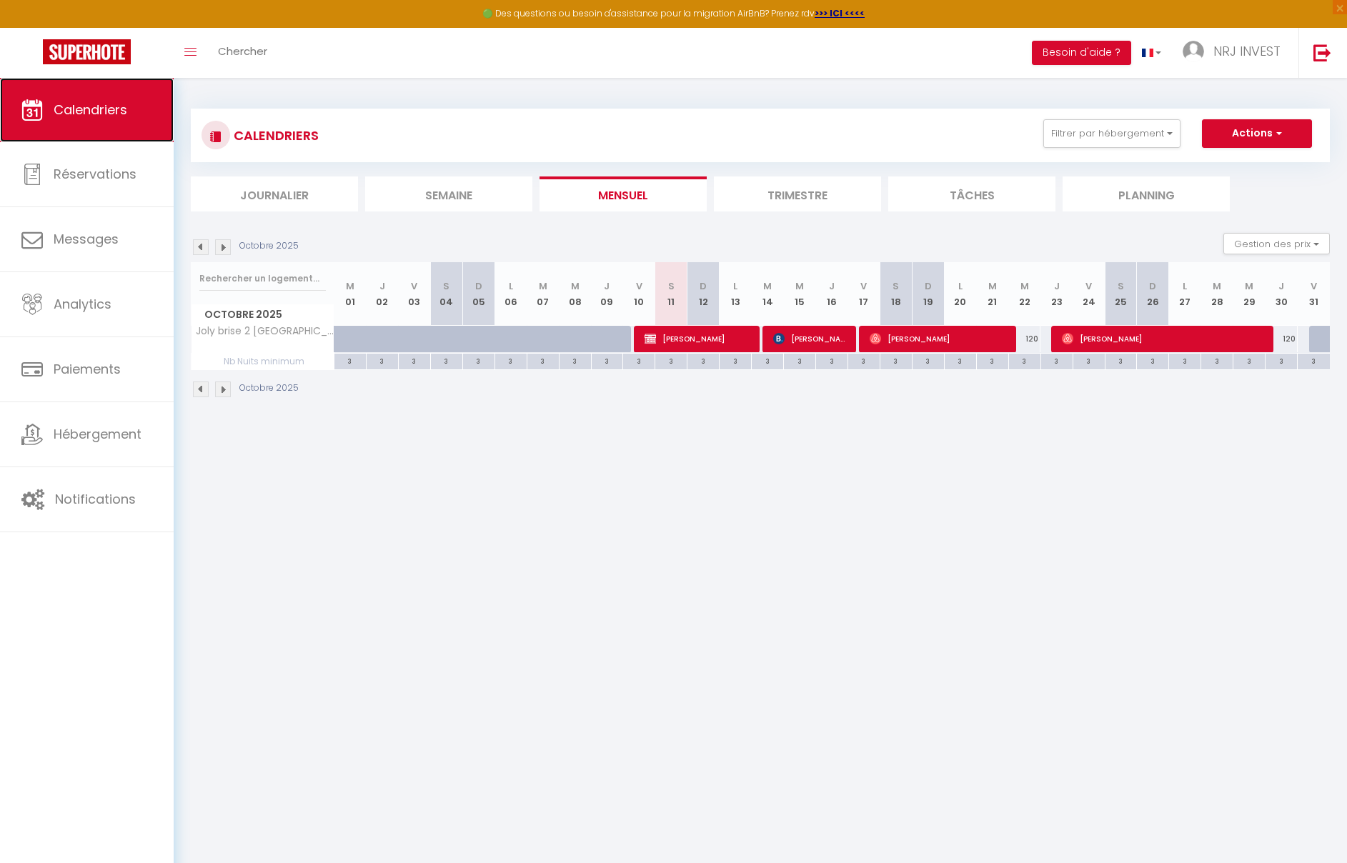
click at [139, 103] on link "Calendriers" at bounding box center [87, 110] width 174 height 64
click at [1293, 132] on button "Actions" at bounding box center [1257, 133] width 110 height 29
click at [907, 457] on body "🟢 Des questions ou besoin d'assistance pour la migration AirBnB? Prenez rdv >>>…" at bounding box center [673, 509] width 1347 height 863
click at [1322, 238] on button "Gestion des prix" at bounding box center [1277, 243] width 106 height 21
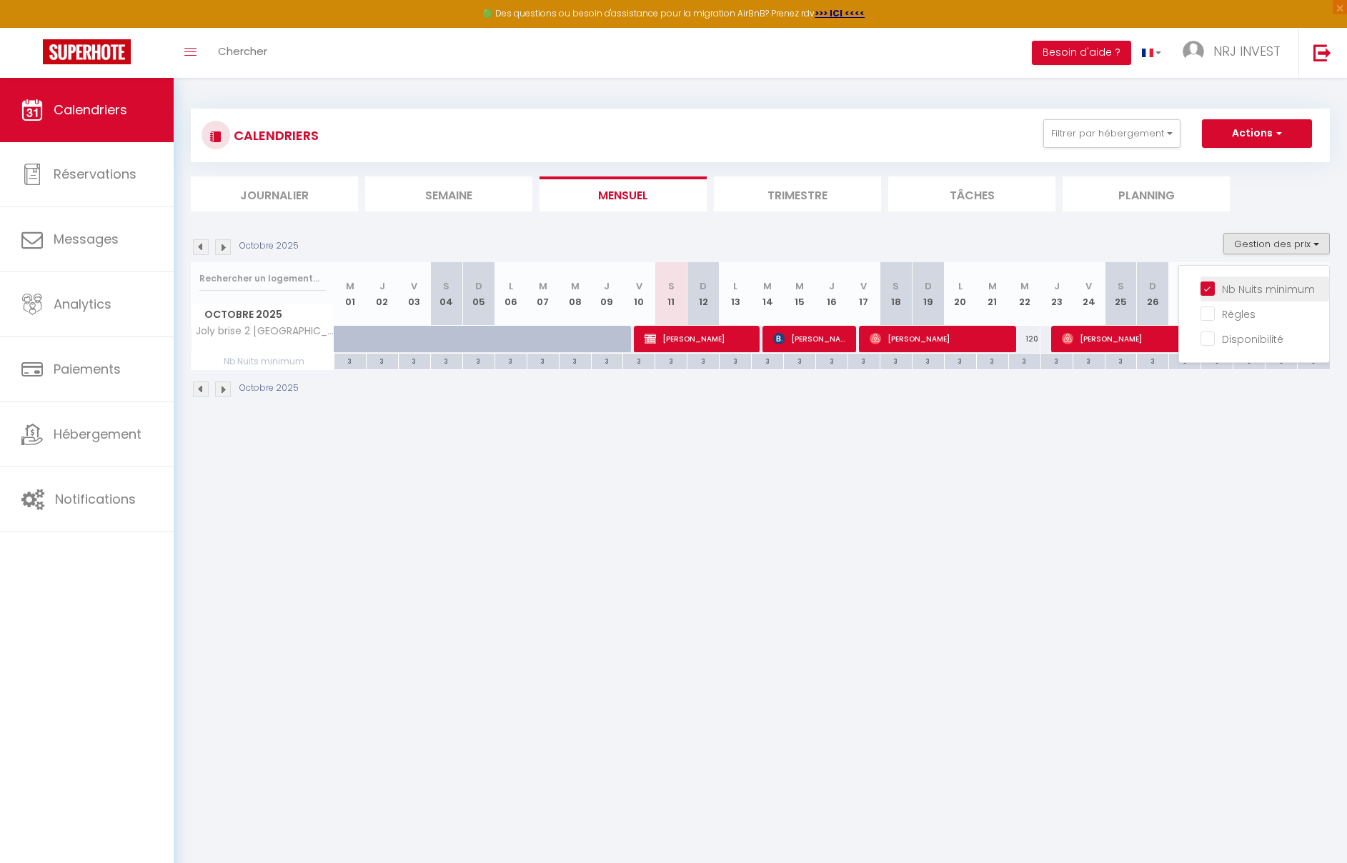
click at [1227, 293] on input "Nb Nuits minimum" at bounding box center [1265, 288] width 129 height 14
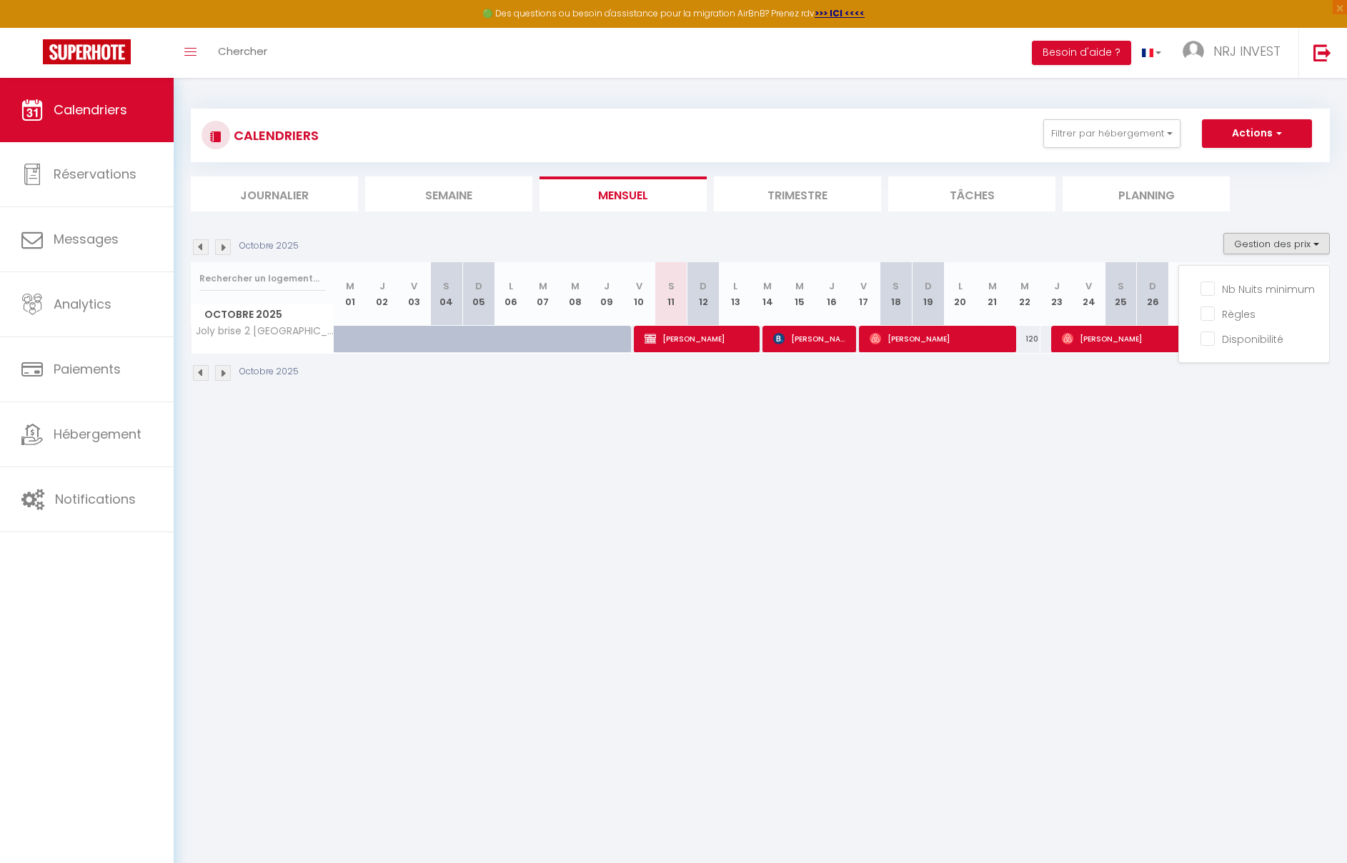
click at [866, 417] on body "🟢 Des questions ou besoin d'assistance pour la migration AirBnB? Prenez rdv >>>…" at bounding box center [673, 509] width 1347 height 863
click at [192, 54] on icon "Toggle menubar" at bounding box center [190, 52] width 12 height 9
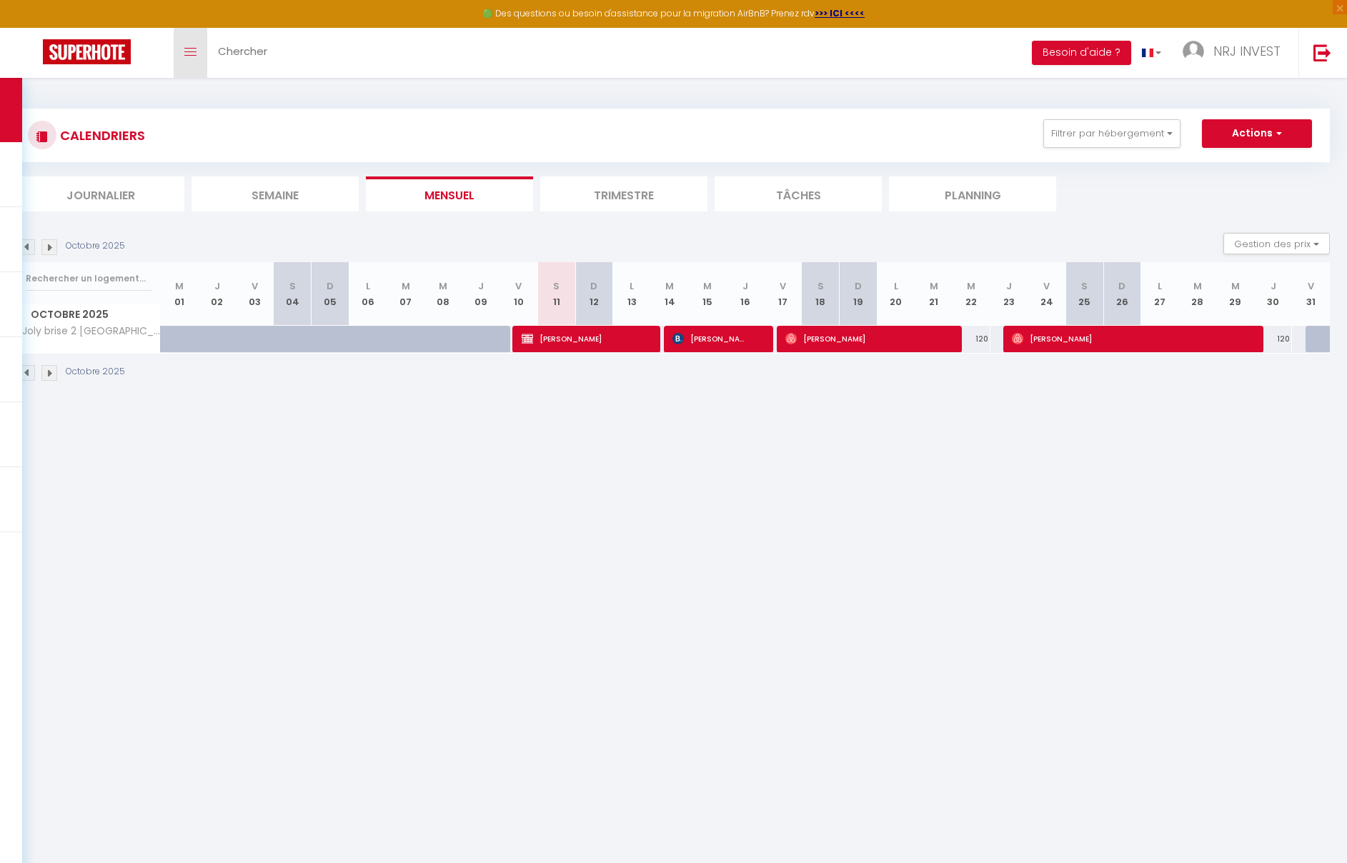
click at [192, 54] on icon "Toggle menubar" at bounding box center [190, 52] width 12 height 9
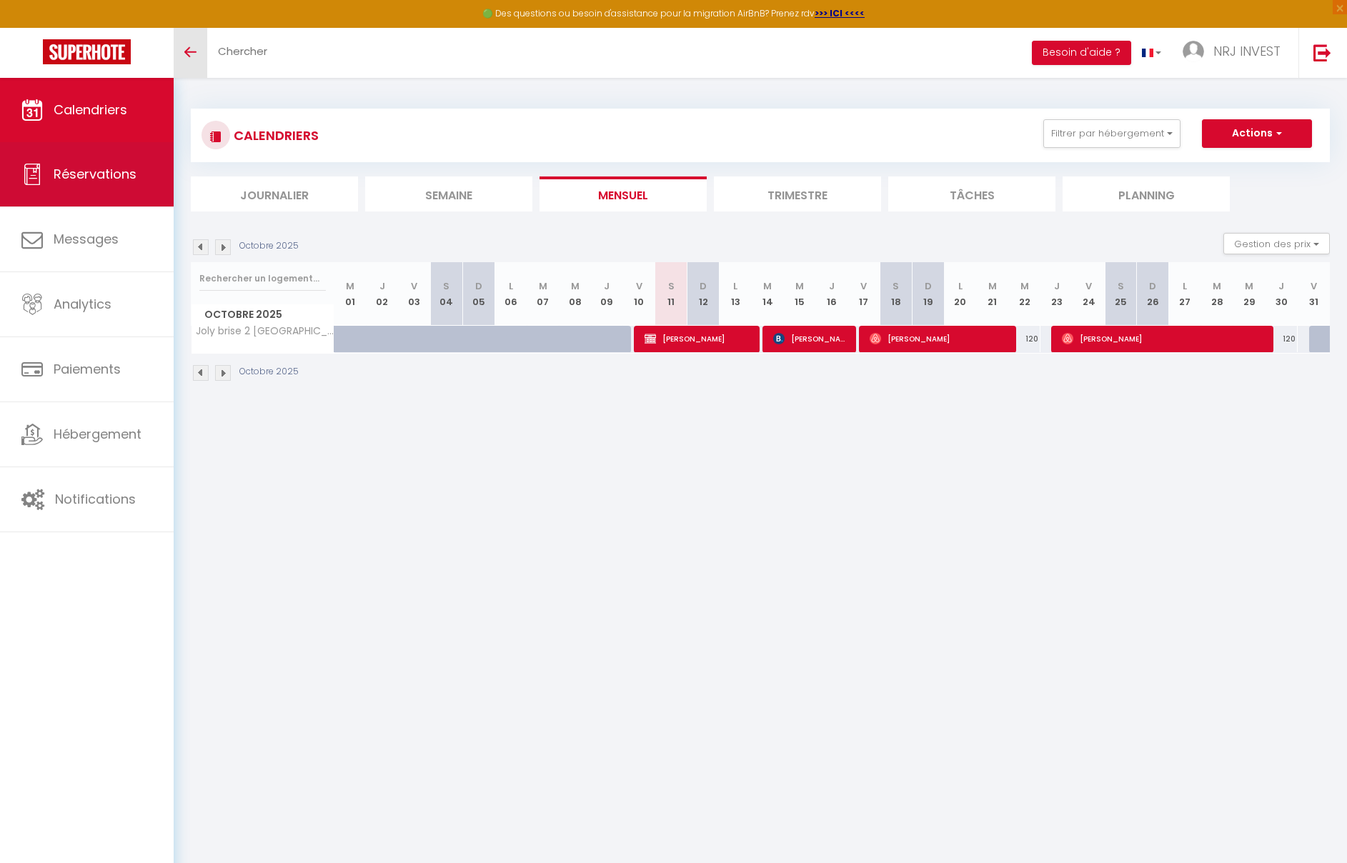
click at [124, 174] on span "Réservations" at bounding box center [95, 174] width 83 height 18
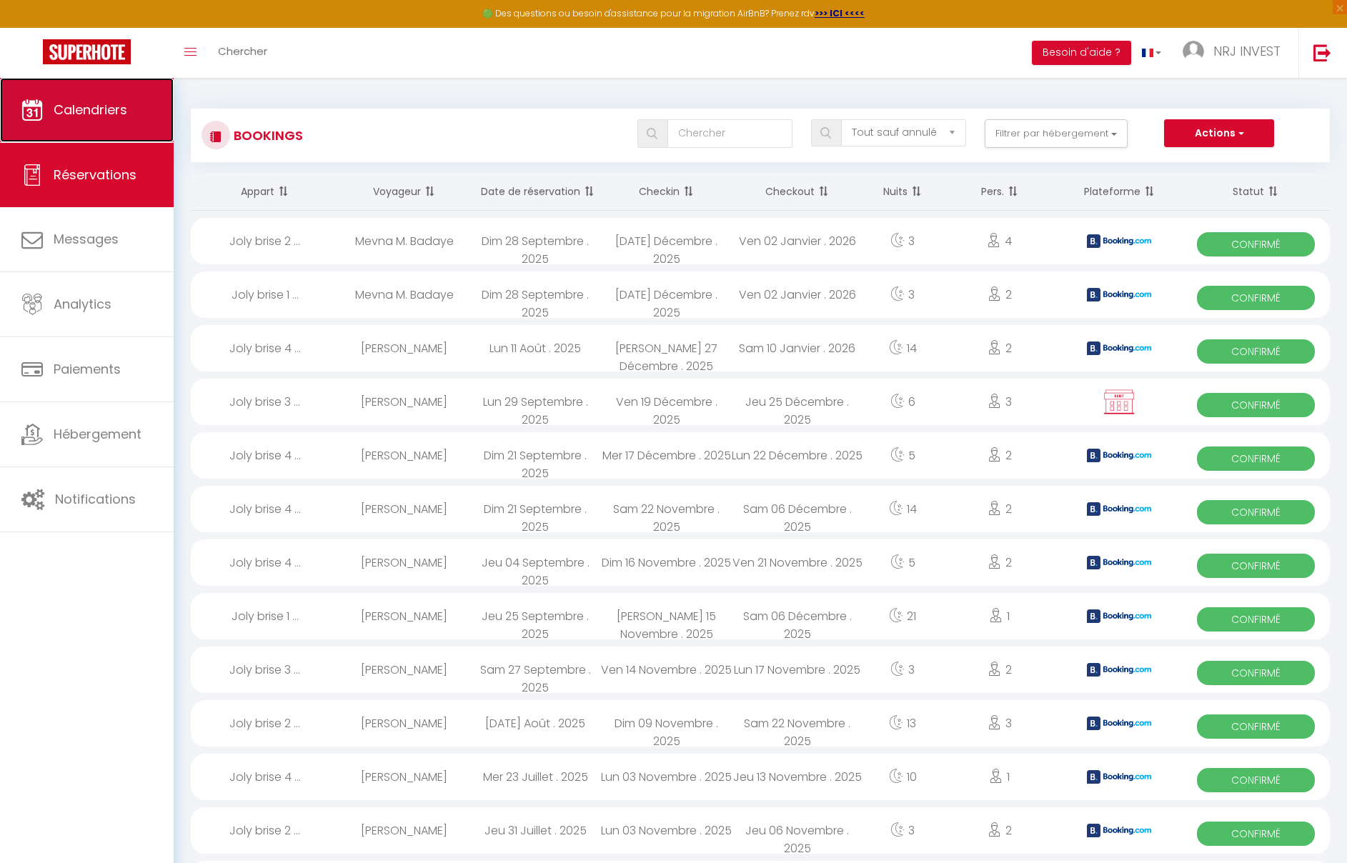
click at [105, 114] on span "Calendriers" at bounding box center [91, 110] width 74 height 18
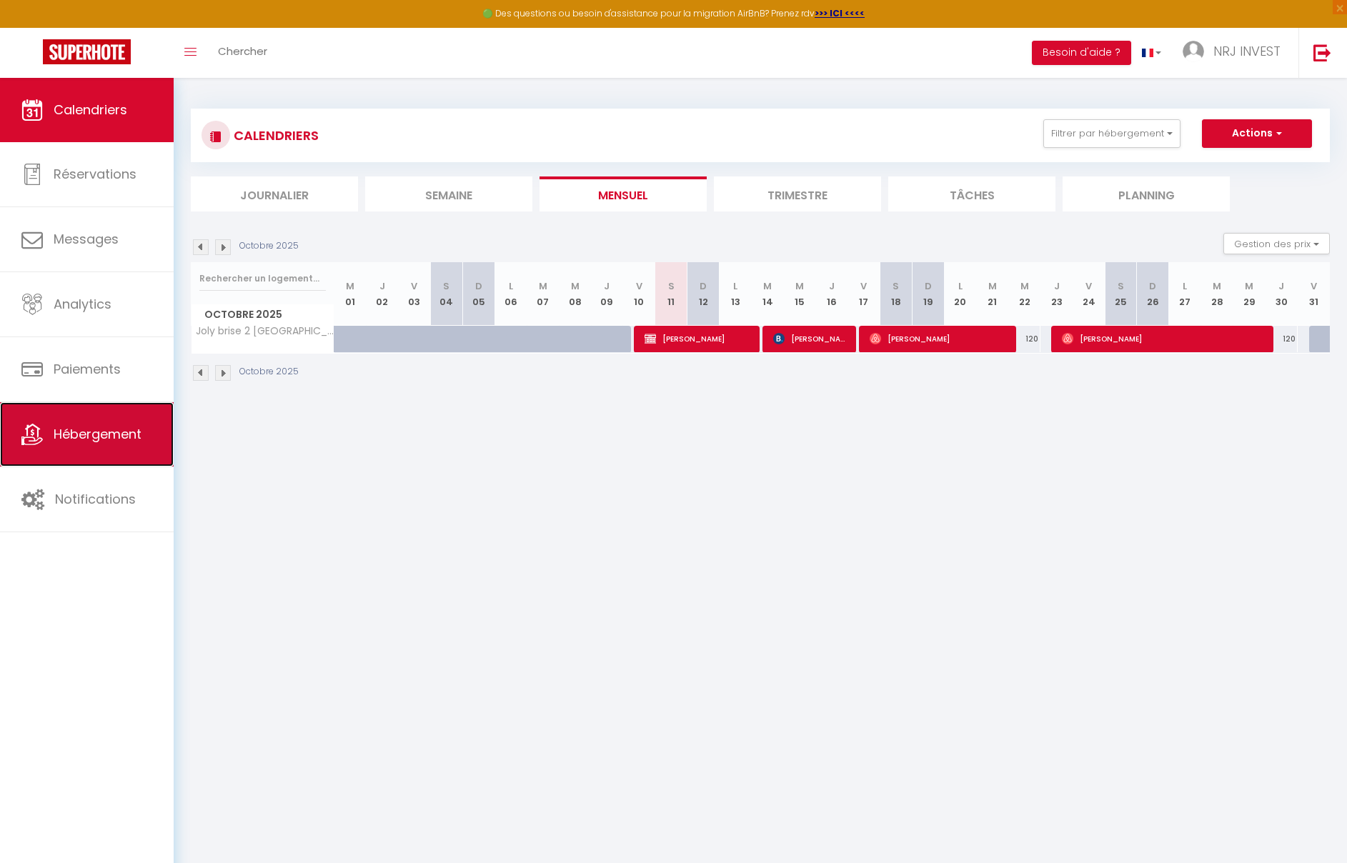
click at [119, 437] on span "Hébergement" at bounding box center [98, 434] width 88 height 18
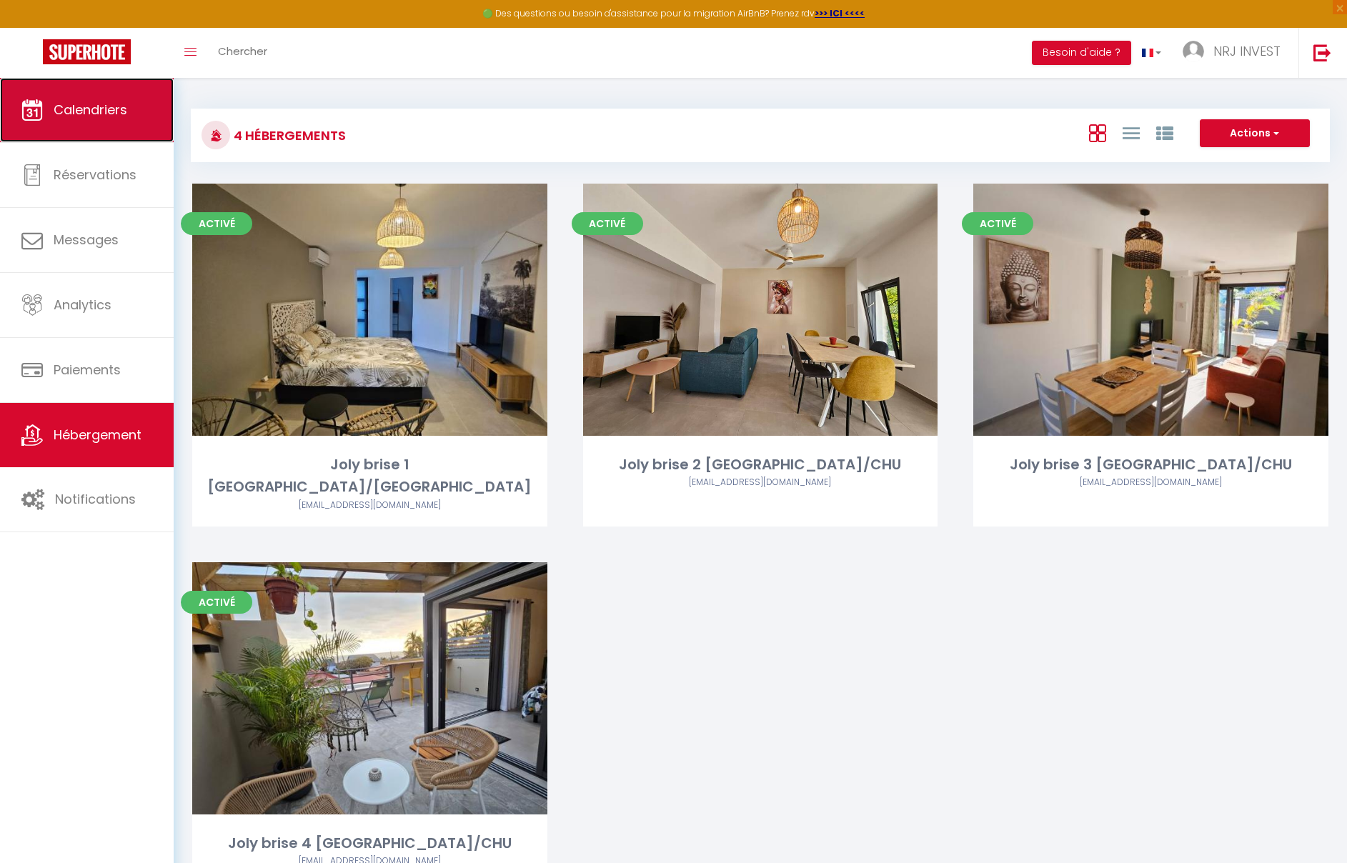
click at [125, 121] on link "Calendriers" at bounding box center [87, 110] width 174 height 64
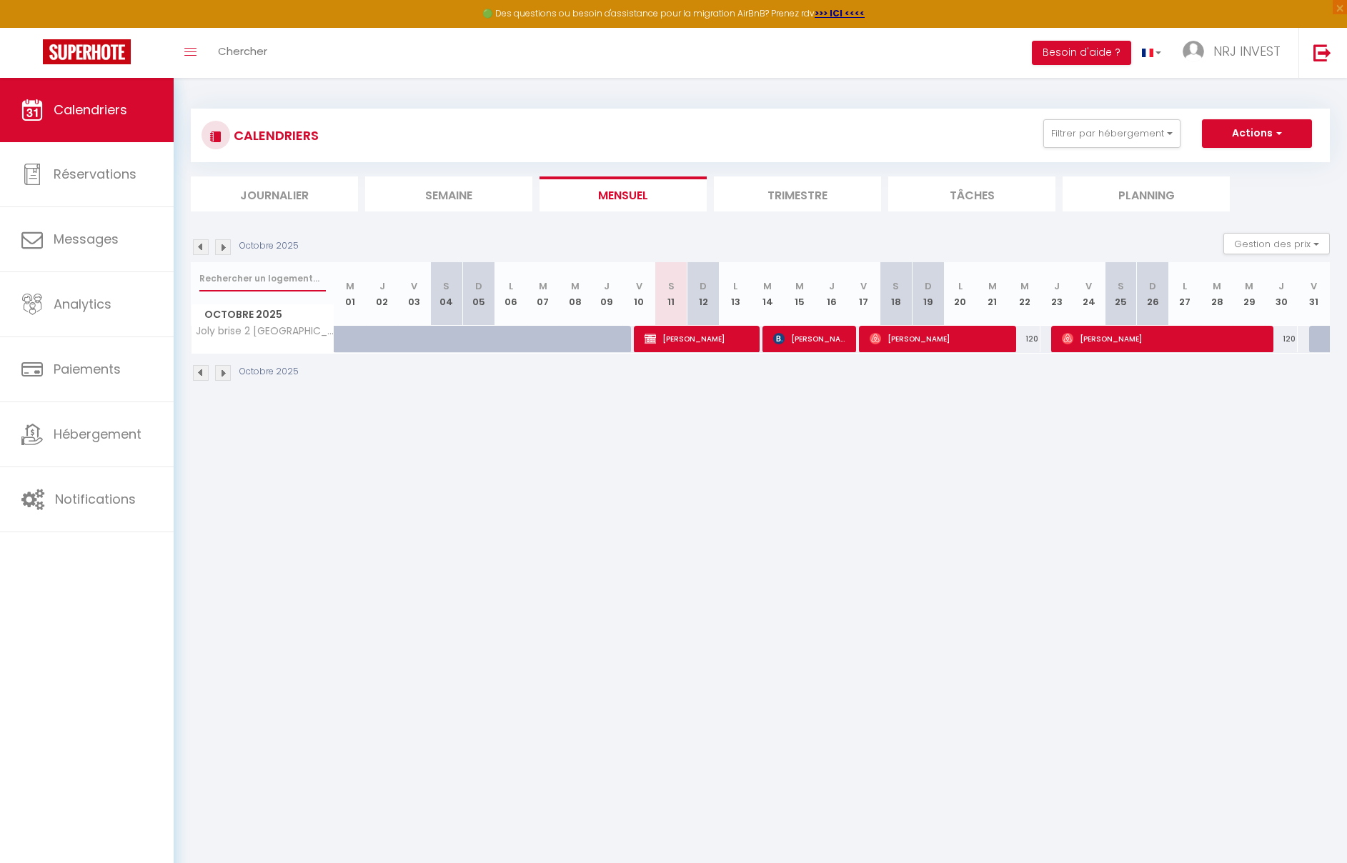
click at [274, 279] on input "text" at bounding box center [262, 279] width 127 height 26
drag, startPoint x: 260, startPoint y: 449, endPoint x: 287, endPoint y: 470, distance: 34.2
click at [263, 447] on body "🟢 Des questions ou besoin d'assistance pour la migration AirBnB? Prenez rdv >>>…" at bounding box center [673, 509] width 1347 height 863
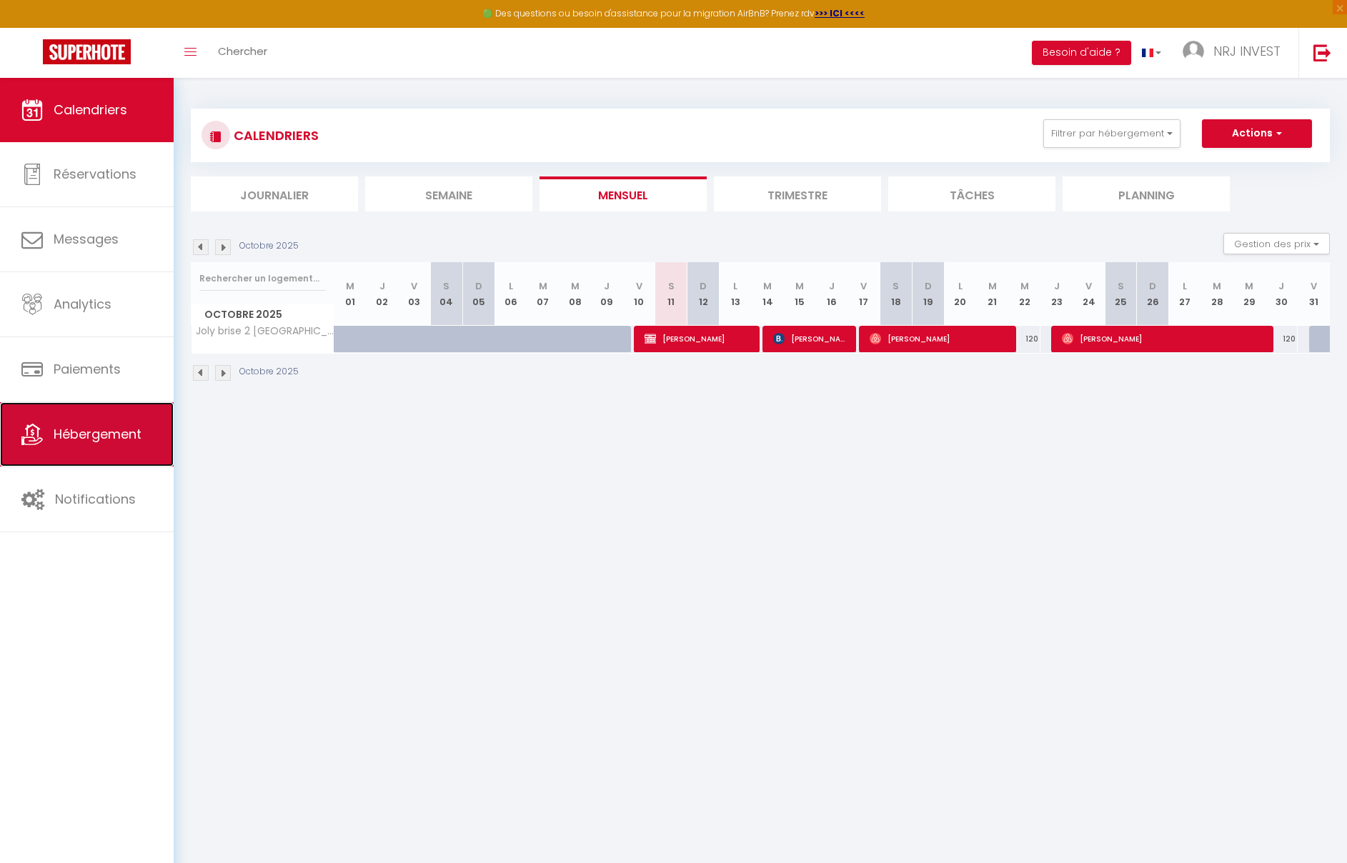
click at [112, 433] on span "Hébergement" at bounding box center [98, 434] width 88 height 18
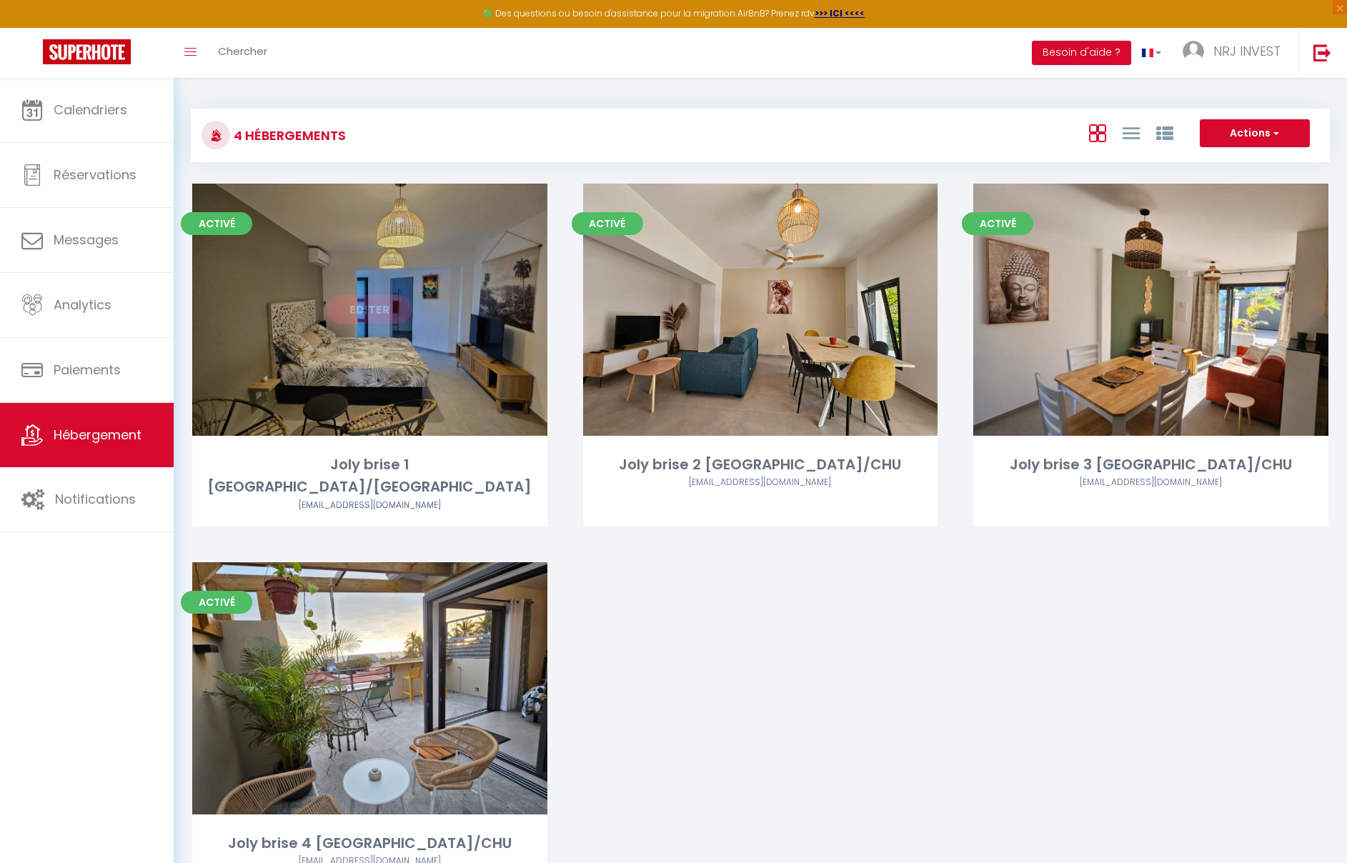
click at [372, 302] on link "Editer" at bounding box center [370, 309] width 86 height 29
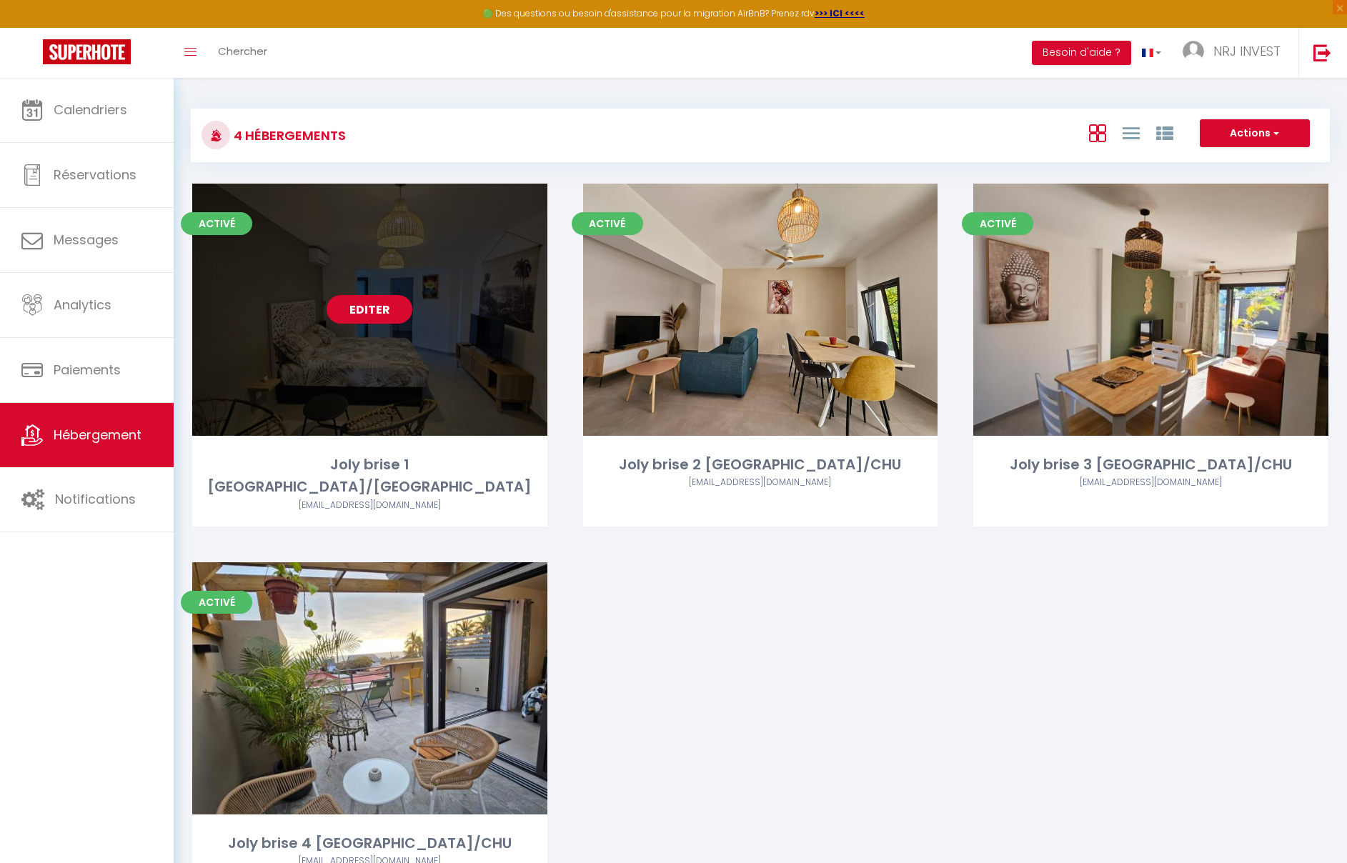
click at [376, 311] on link "Editer" at bounding box center [370, 309] width 86 height 29
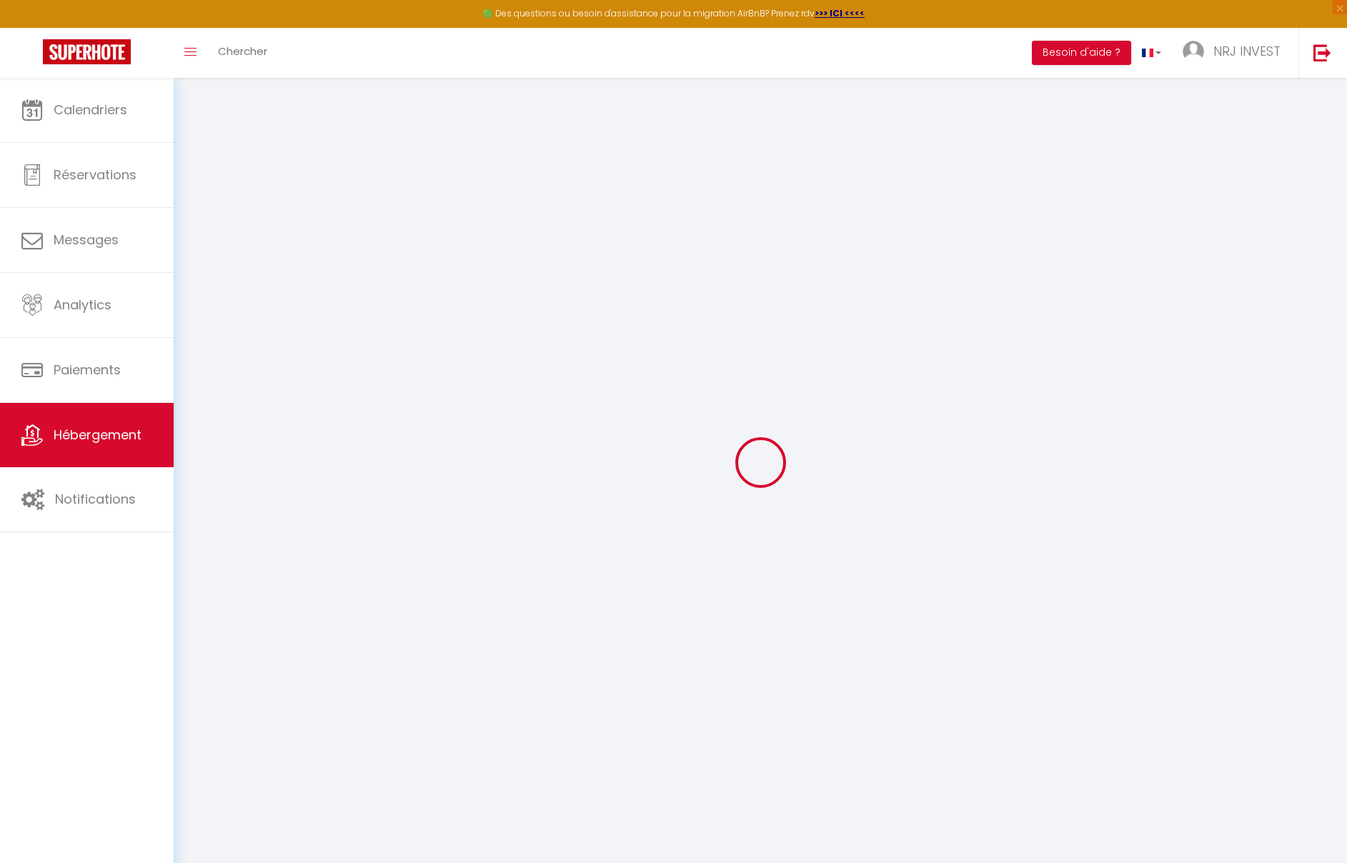
checkbox input "false"
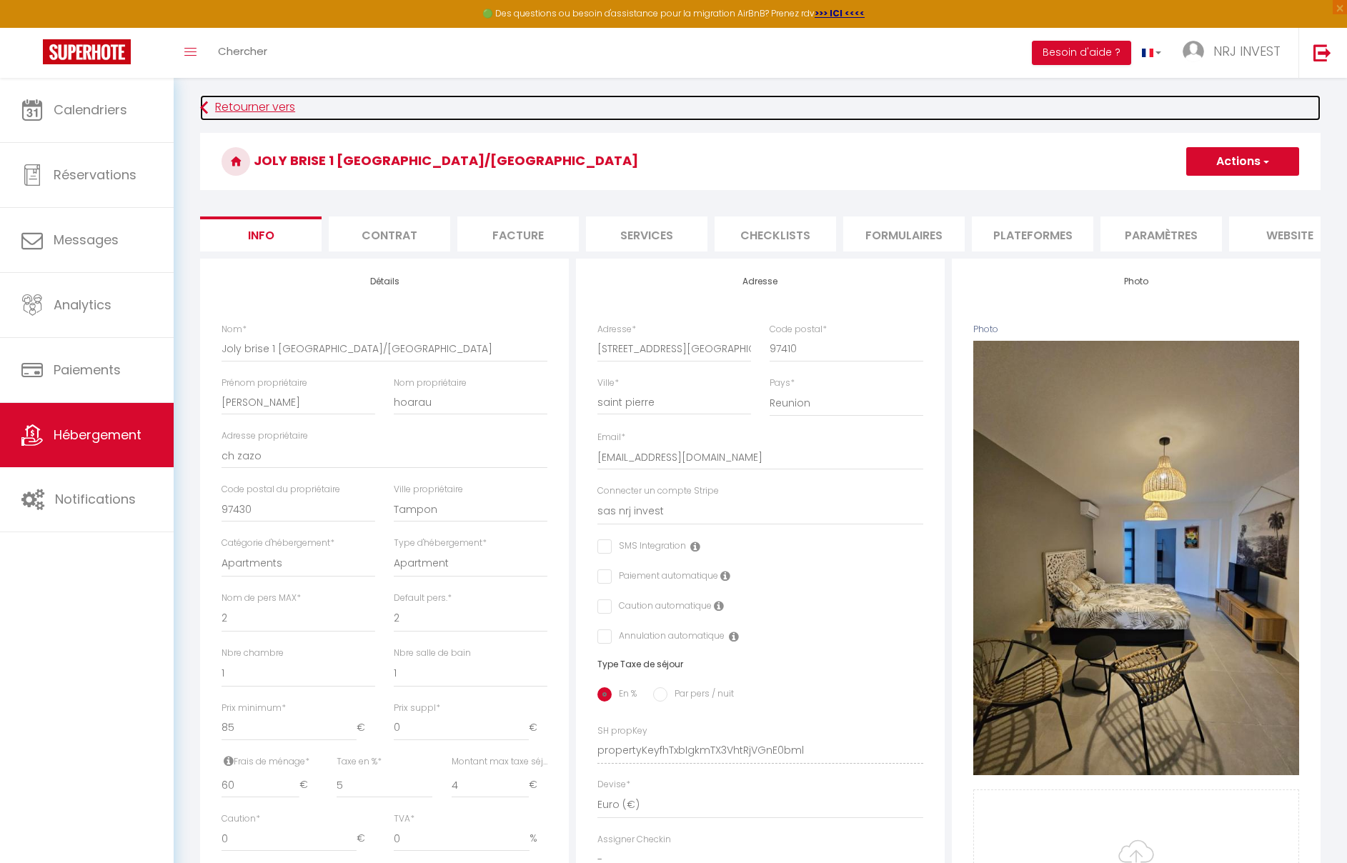
click at [227, 104] on link "Retourner vers" at bounding box center [760, 108] width 1121 height 26
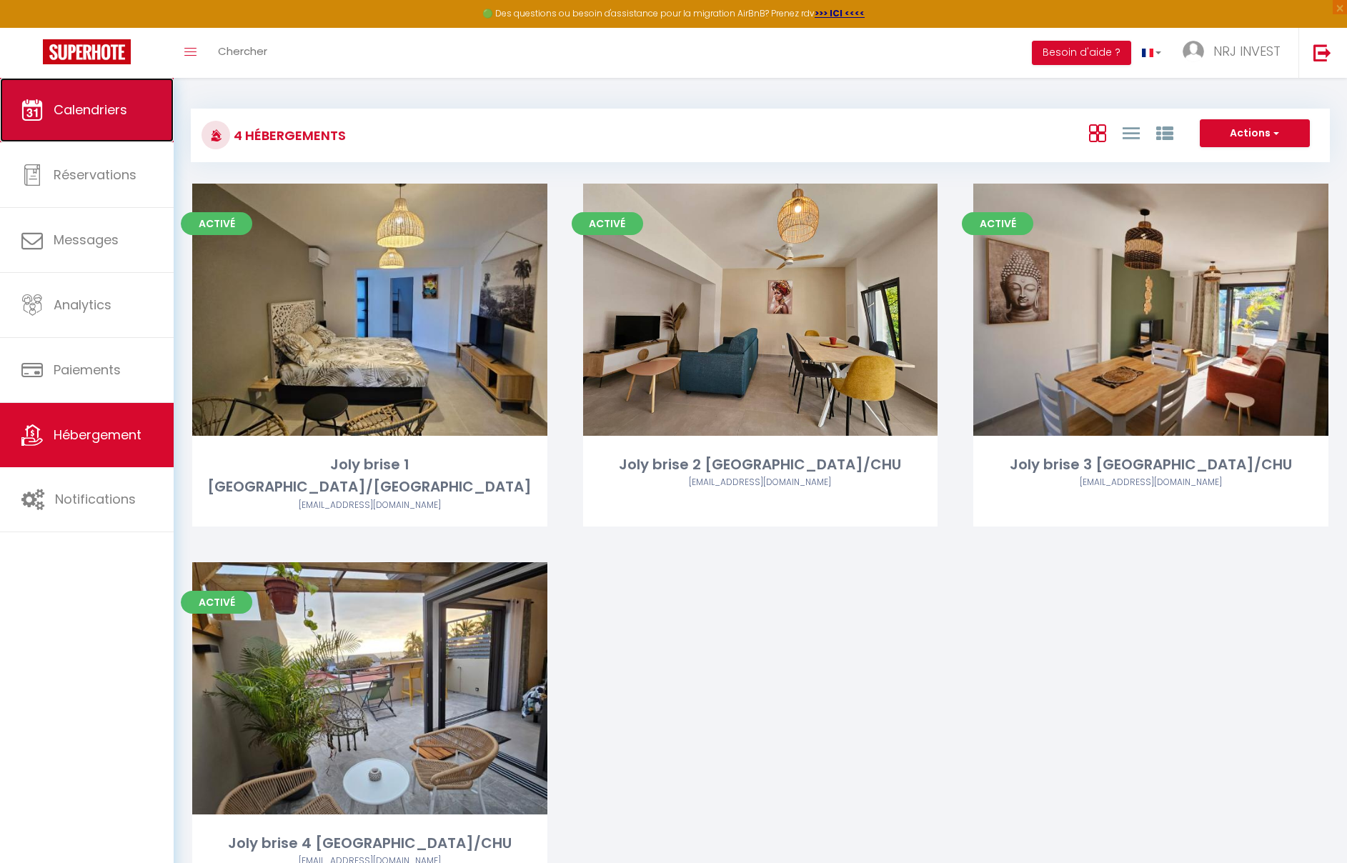
click at [89, 109] on span "Calendriers" at bounding box center [91, 110] width 74 height 18
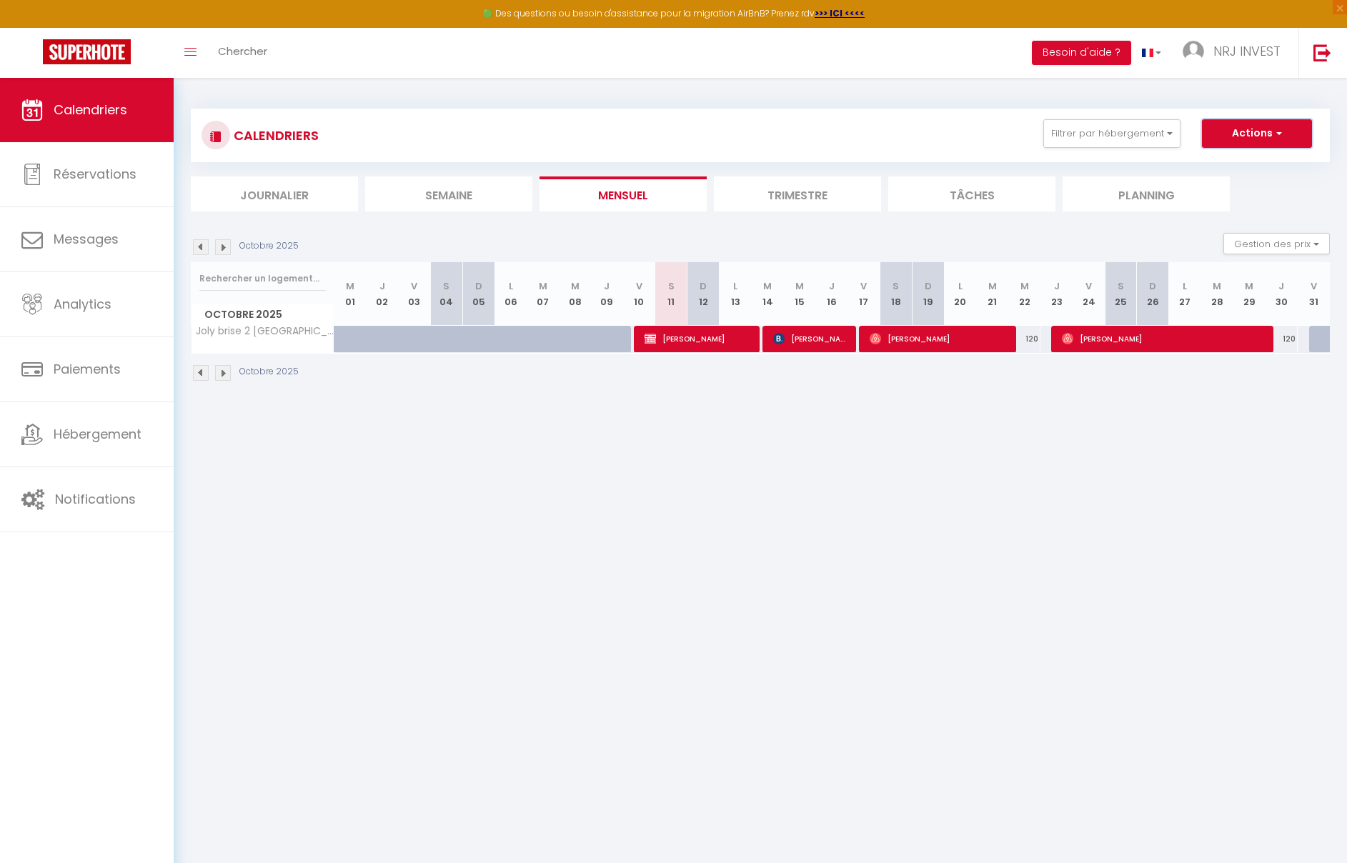
click at [1289, 135] on button "Actions" at bounding box center [1257, 133] width 110 height 29
click at [1317, 53] on img at bounding box center [1323, 53] width 18 height 18
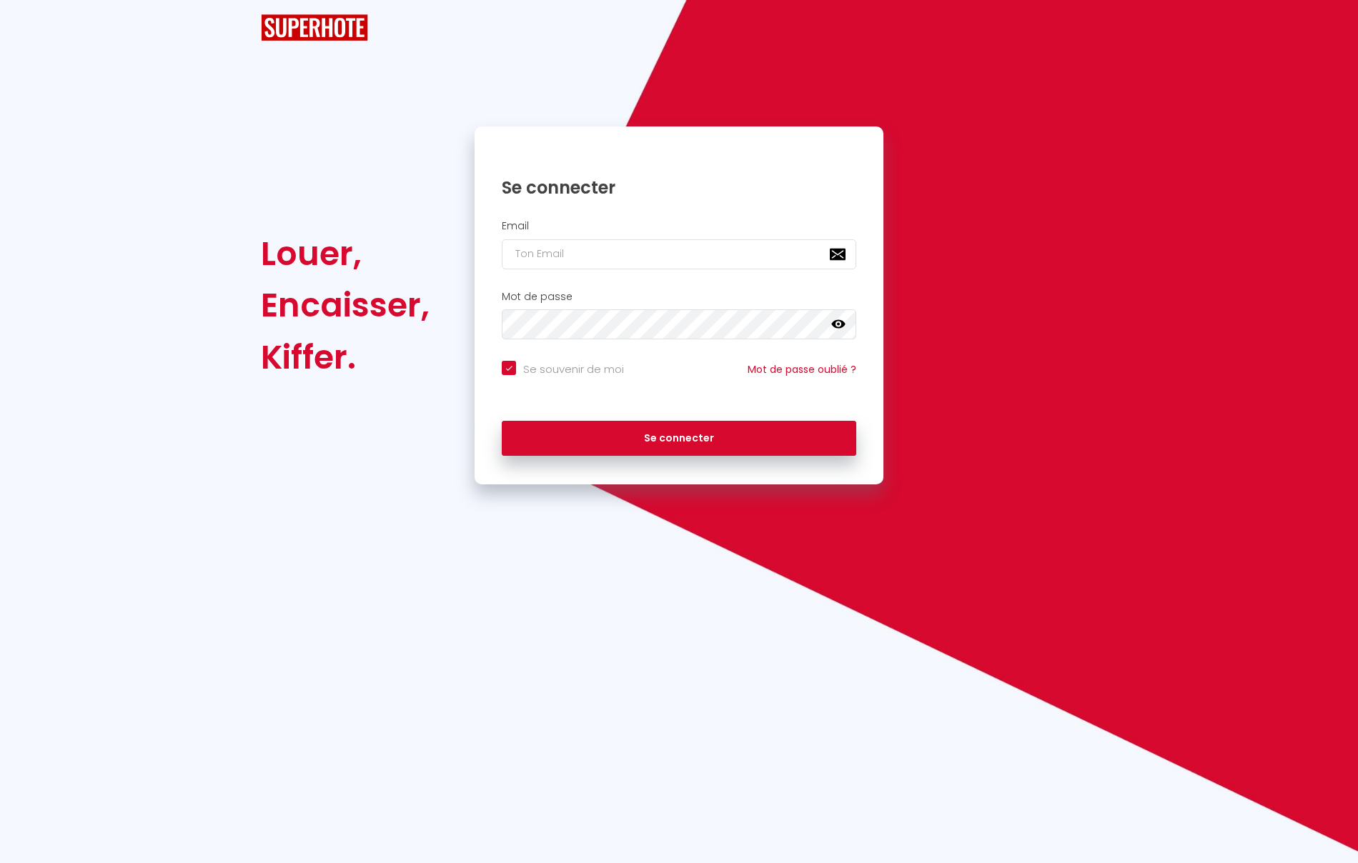
checkbox input "true"
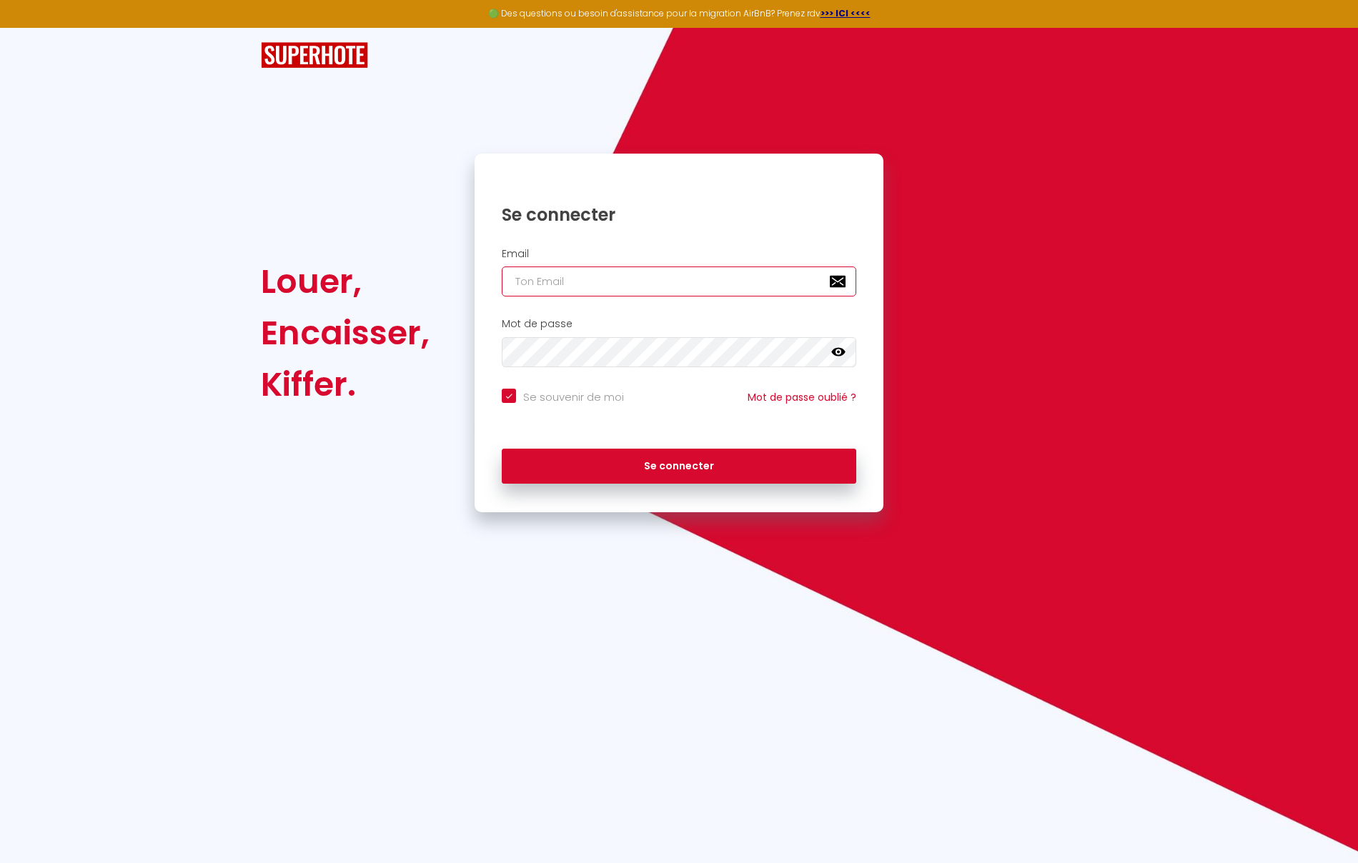
click at [560, 274] on input "email" at bounding box center [679, 282] width 355 height 30
type input "n"
checkbox input "true"
type input "nr"
checkbox input "true"
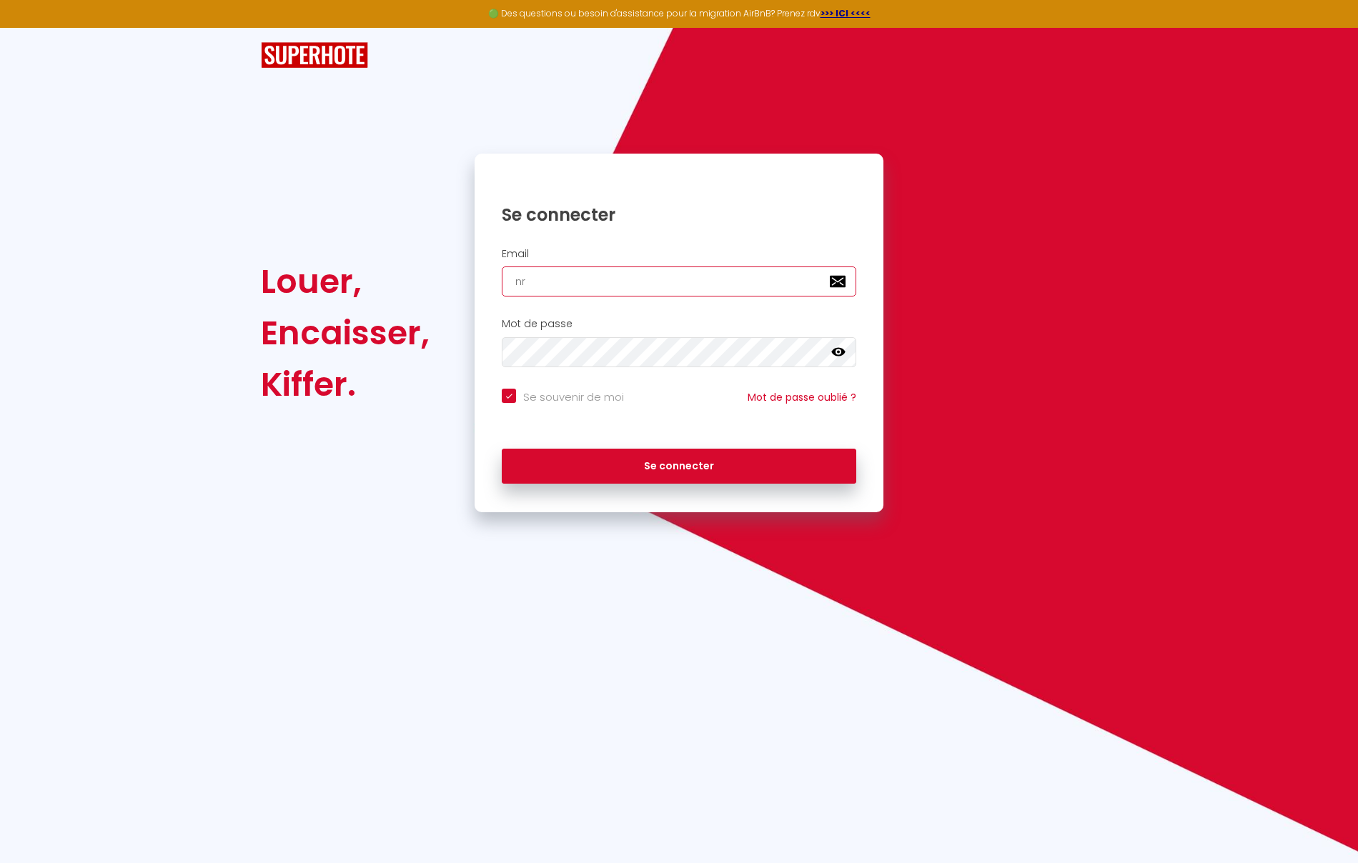
type input "nrj"
checkbox input "true"
type input "nrji"
checkbox input "true"
type input "nrjin"
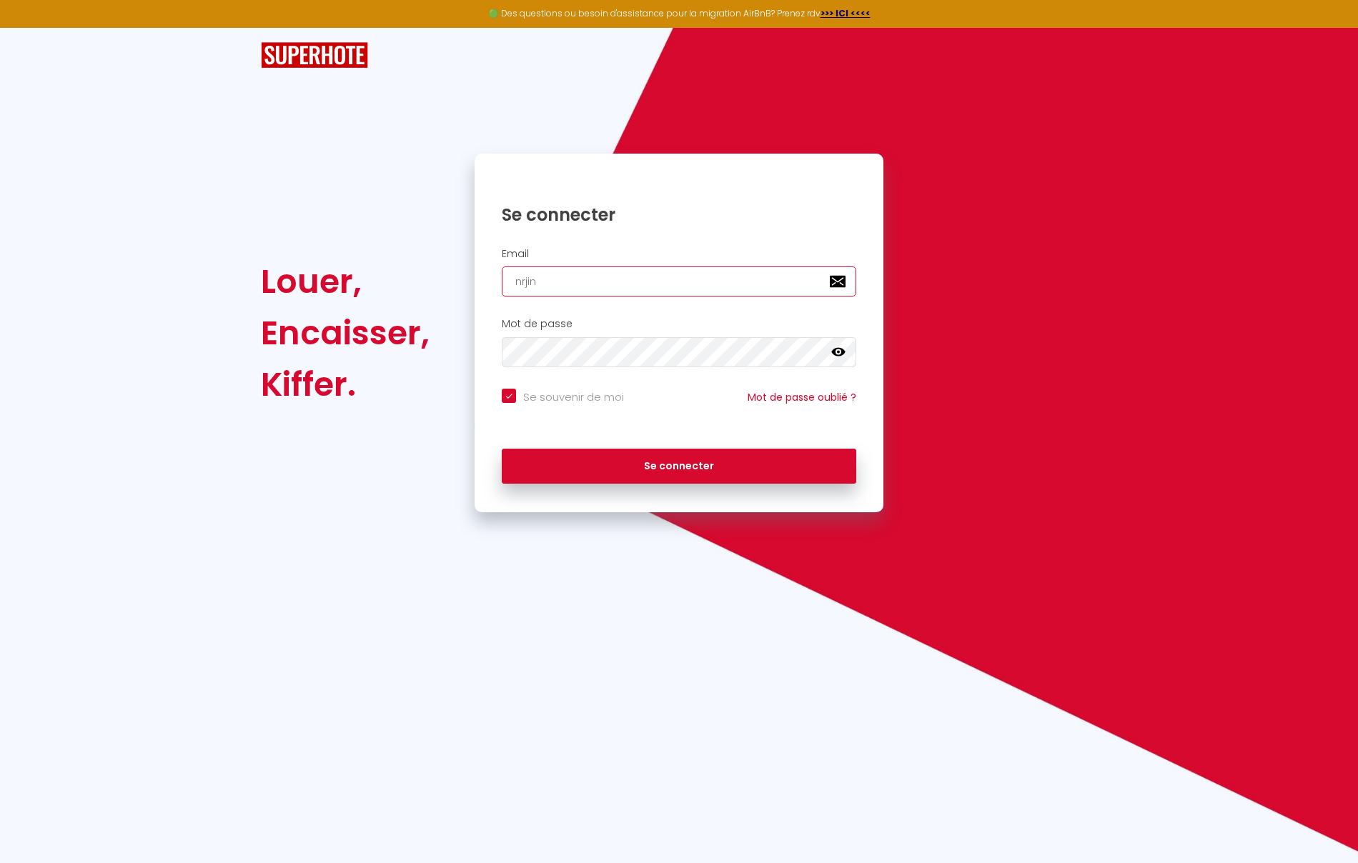
checkbox input "true"
type input "nrjinv"
checkbox input "true"
type input "nrjinve"
checkbox input "true"
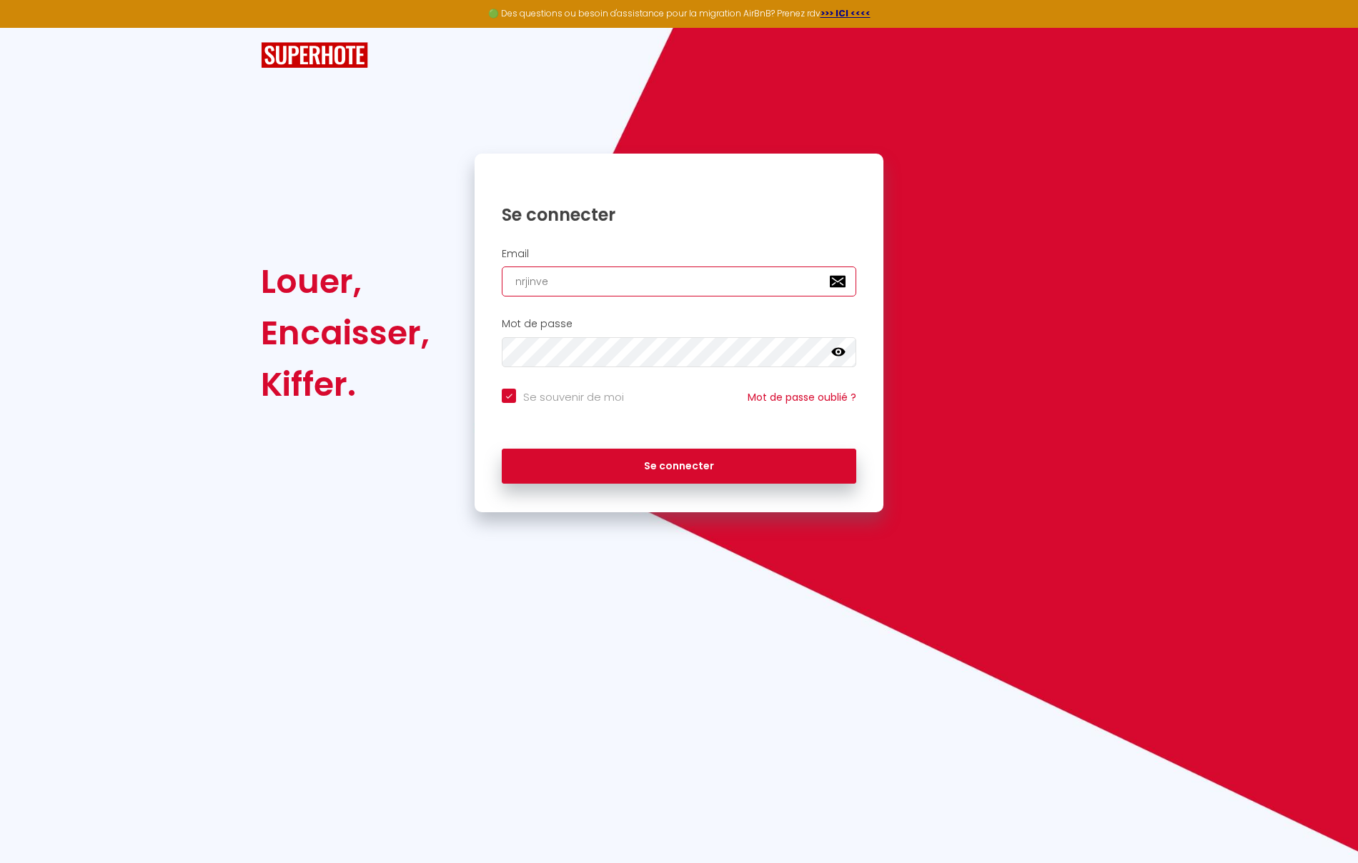
type input "nrjinves"
checkbox input "true"
type input "nrjinvest"
checkbox input "true"
type input "nrjinvest9"
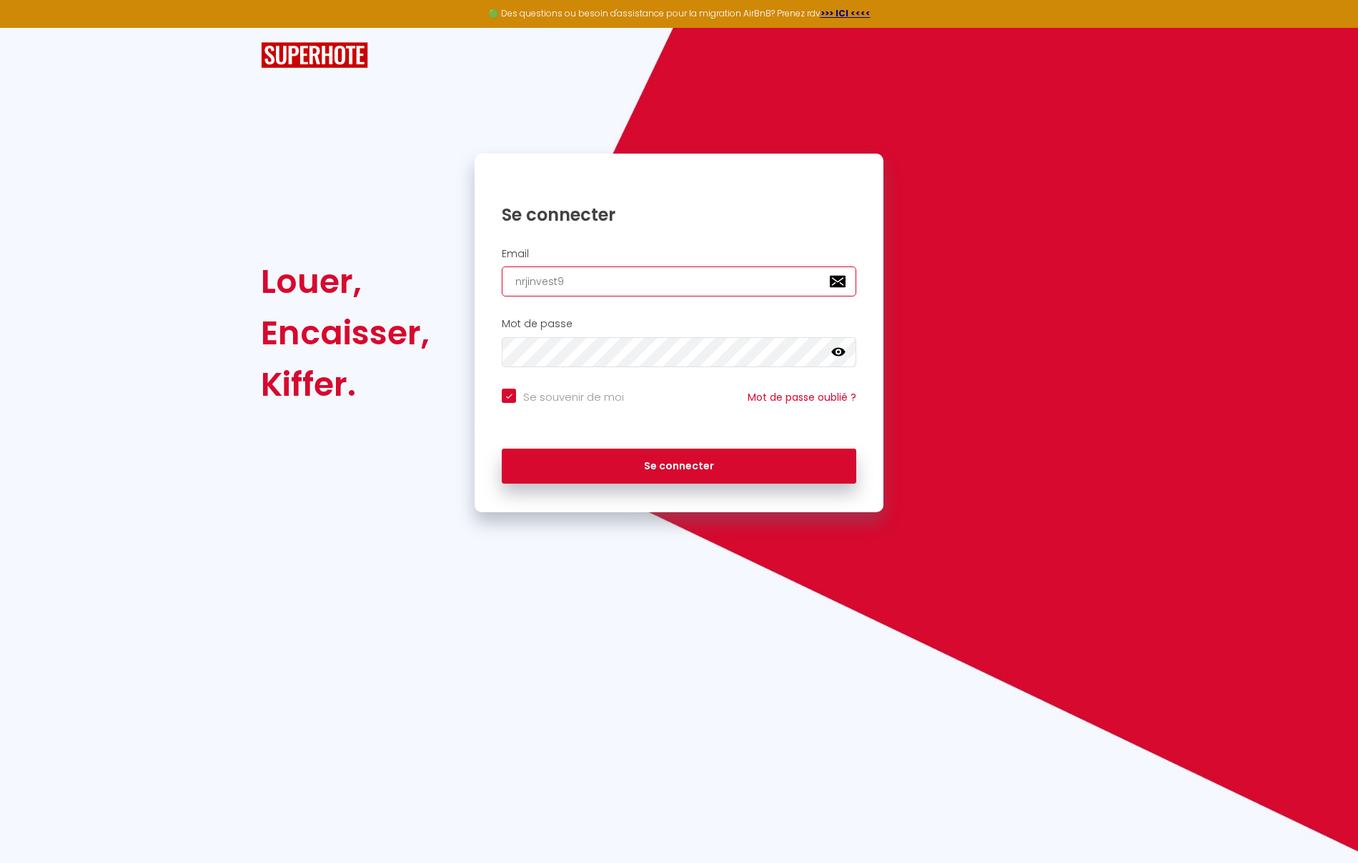
checkbox input "true"
type input "nrjinvest97"
checkbox input "true"
type input "nrjinvest974"
checkbox input "true"
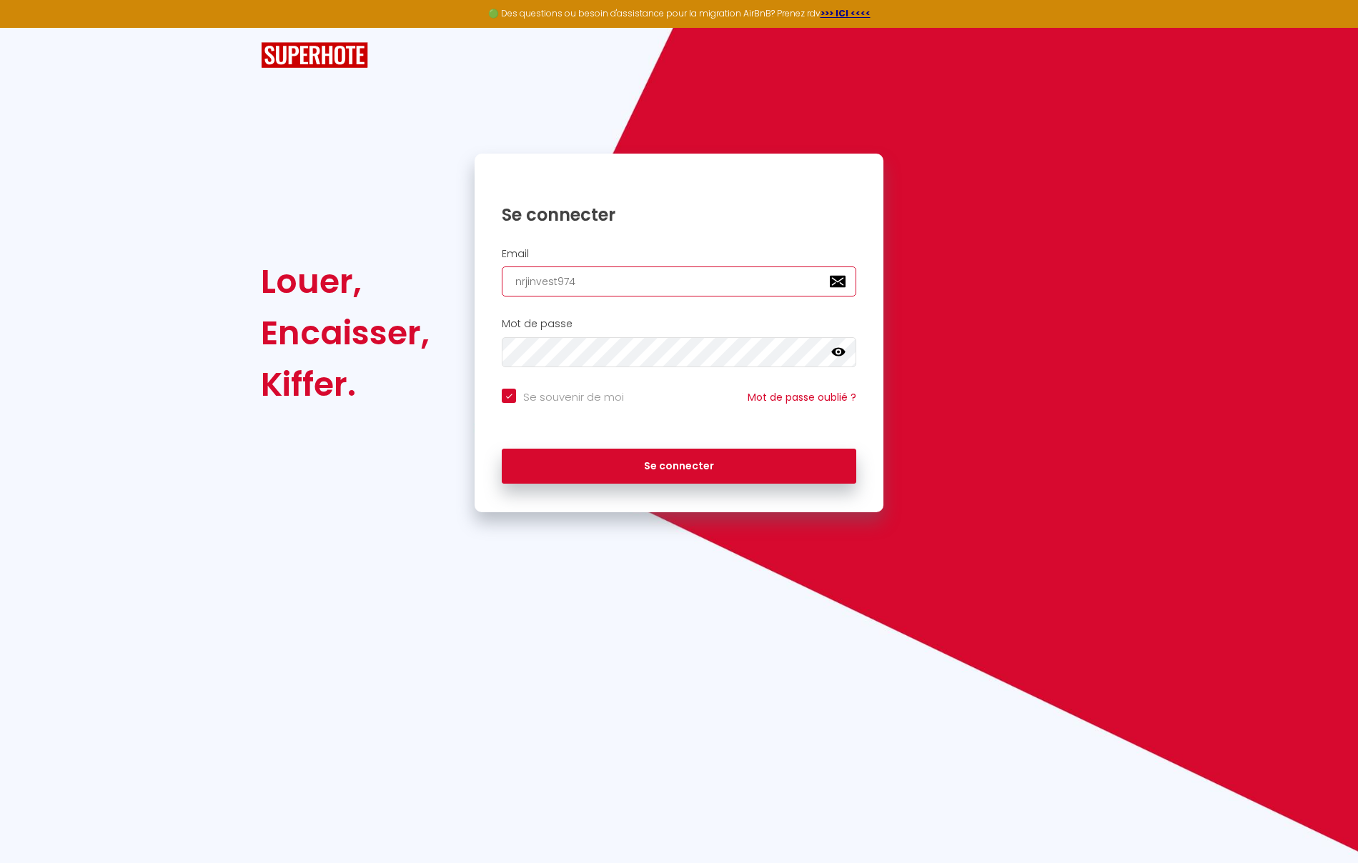
type input "nrjinvest974@"
checkbox input "true"
type input "nrjinvest974@g"
checkbox input "true"
type input "nrjinvest974@gm"
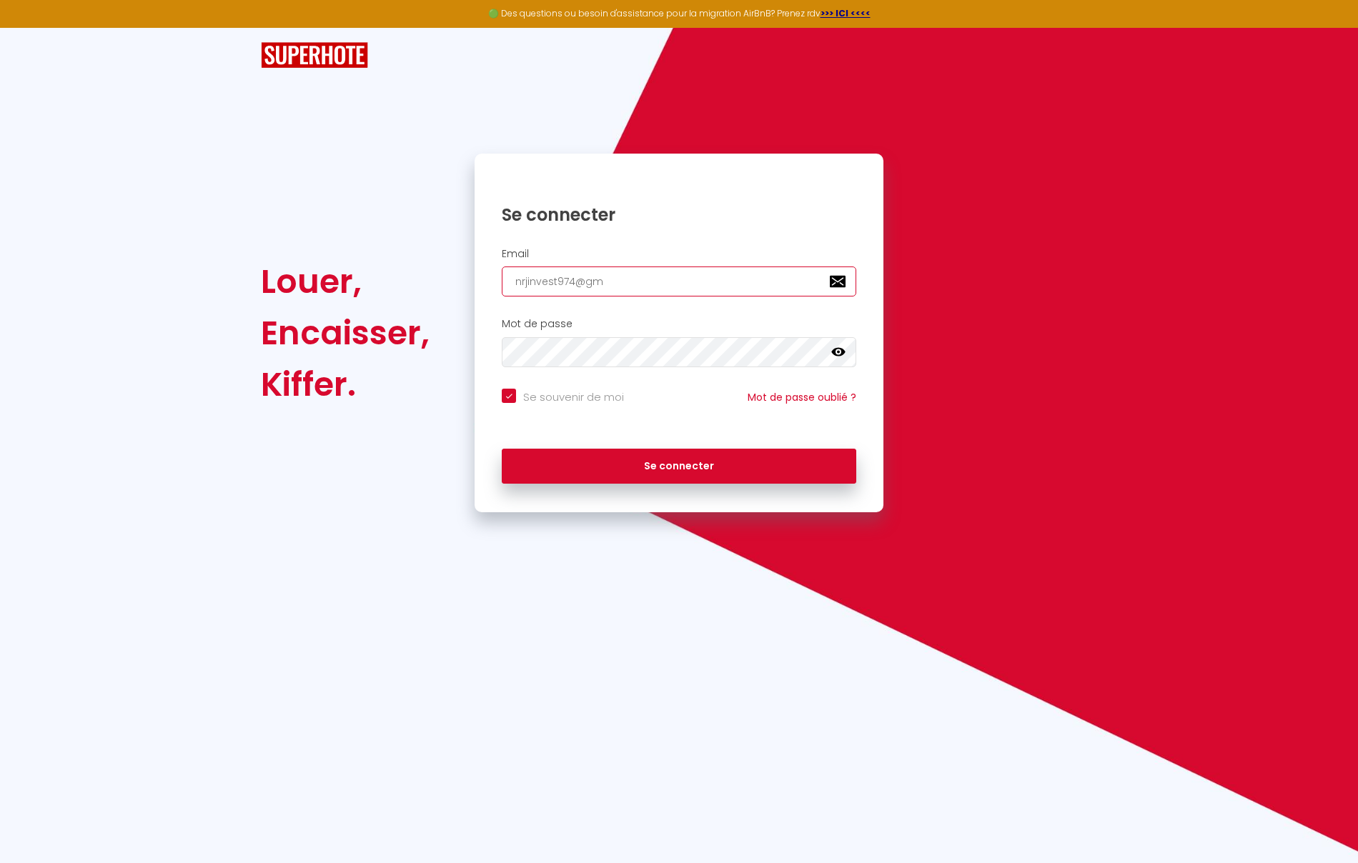
checkbox input "true"
type input "nrjinvest974@gma"
checkbox input "true"
type input "nrjinvest974@gmai"
checkbox input "true"
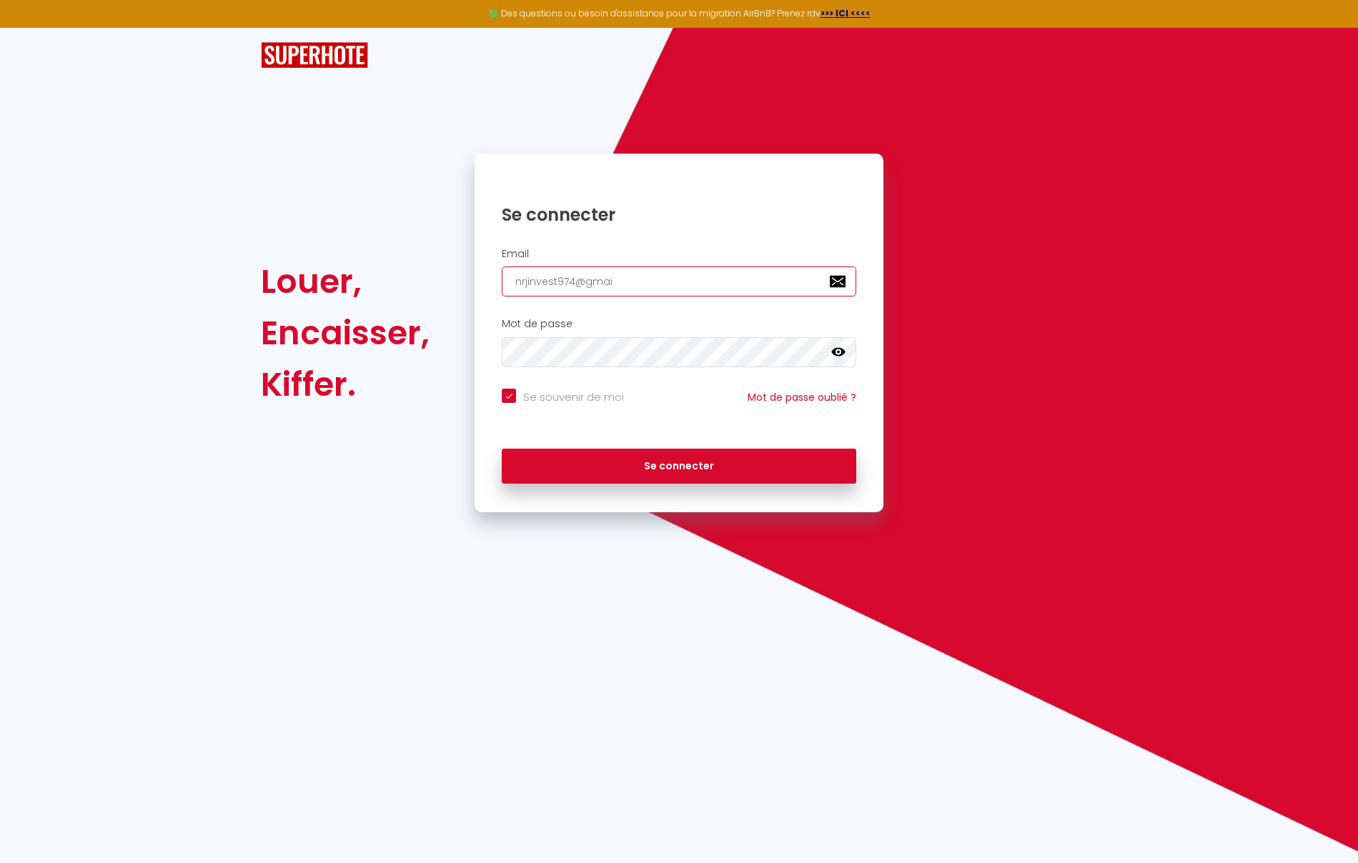
type input "nrjinvest974@gmail"
checkbox input "true"
type input "nrjinvest974@gmail."
checkbox input "true"
type input "nrjinvest974@gmail.c"
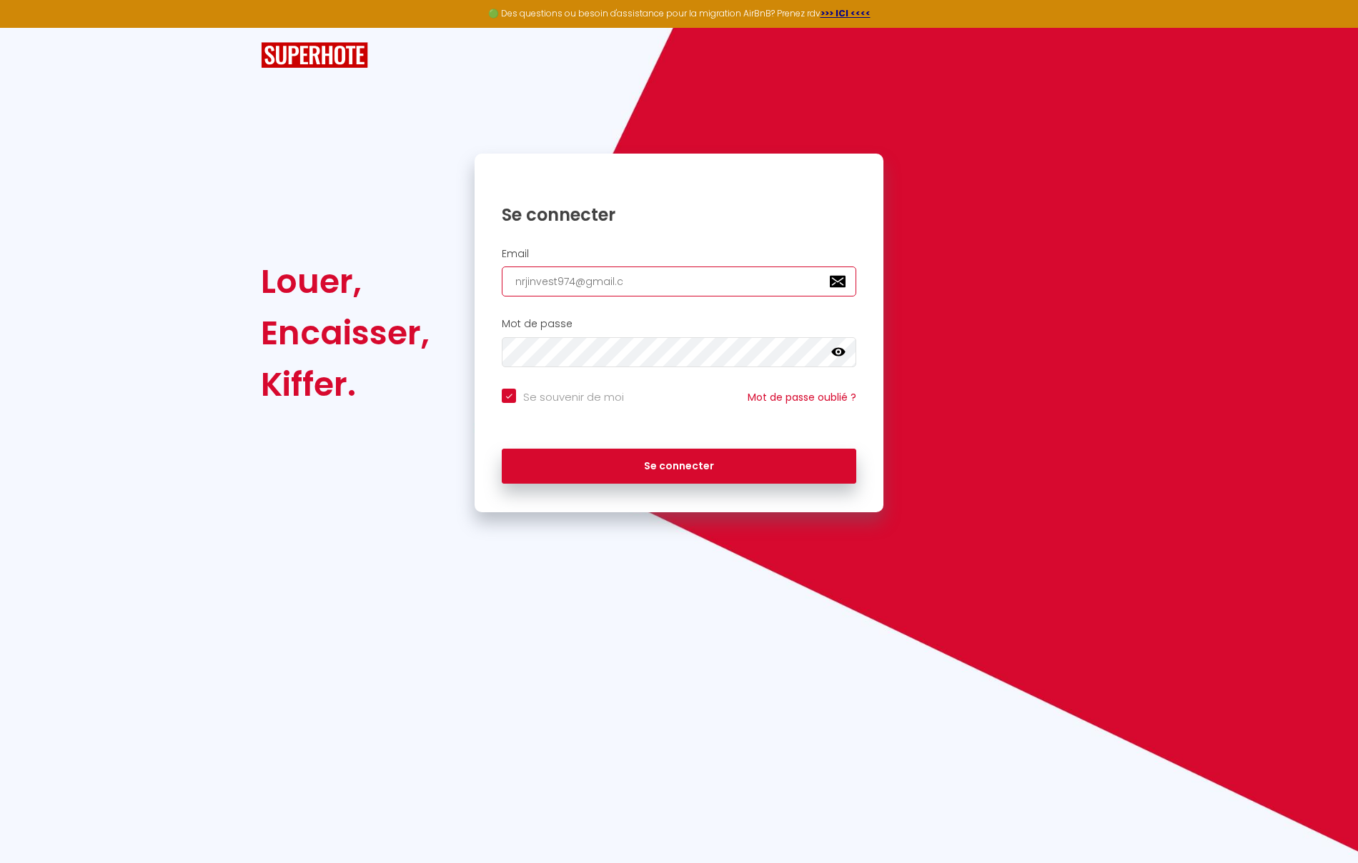
checkbox input "true"
type input "nrjinvest974@gmail.co"
checkbox input "true"
type input "[EMAIL_ADDRESS][DOMAIN_NAME]"
checkbox input "true"
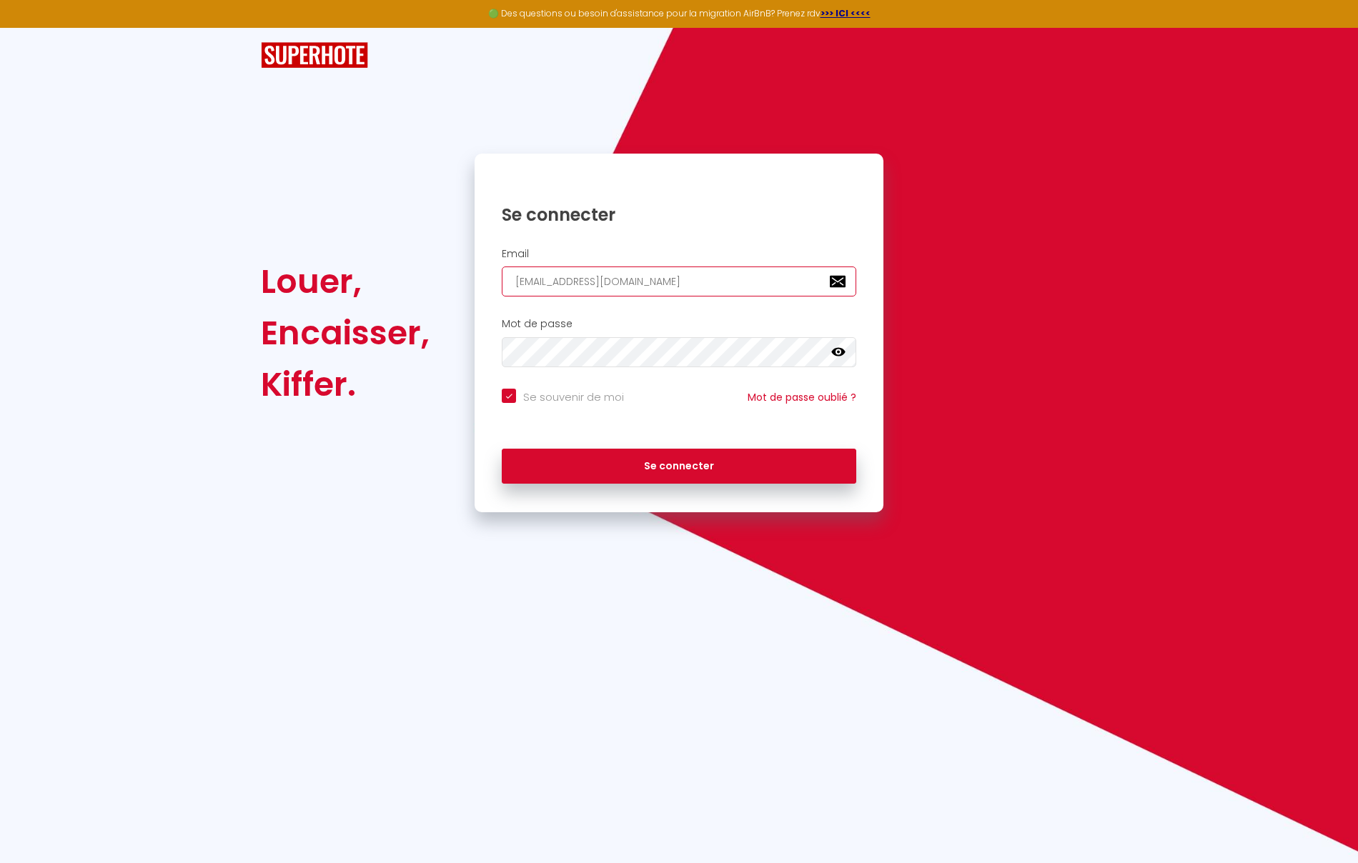
type input "[EMAIL_ADDRESS][DOMAIN_NAME]"
click at [502, 449] on button "Se connecter" at bounding box center [679, 467] width 355 height 36
checkbox input "true"
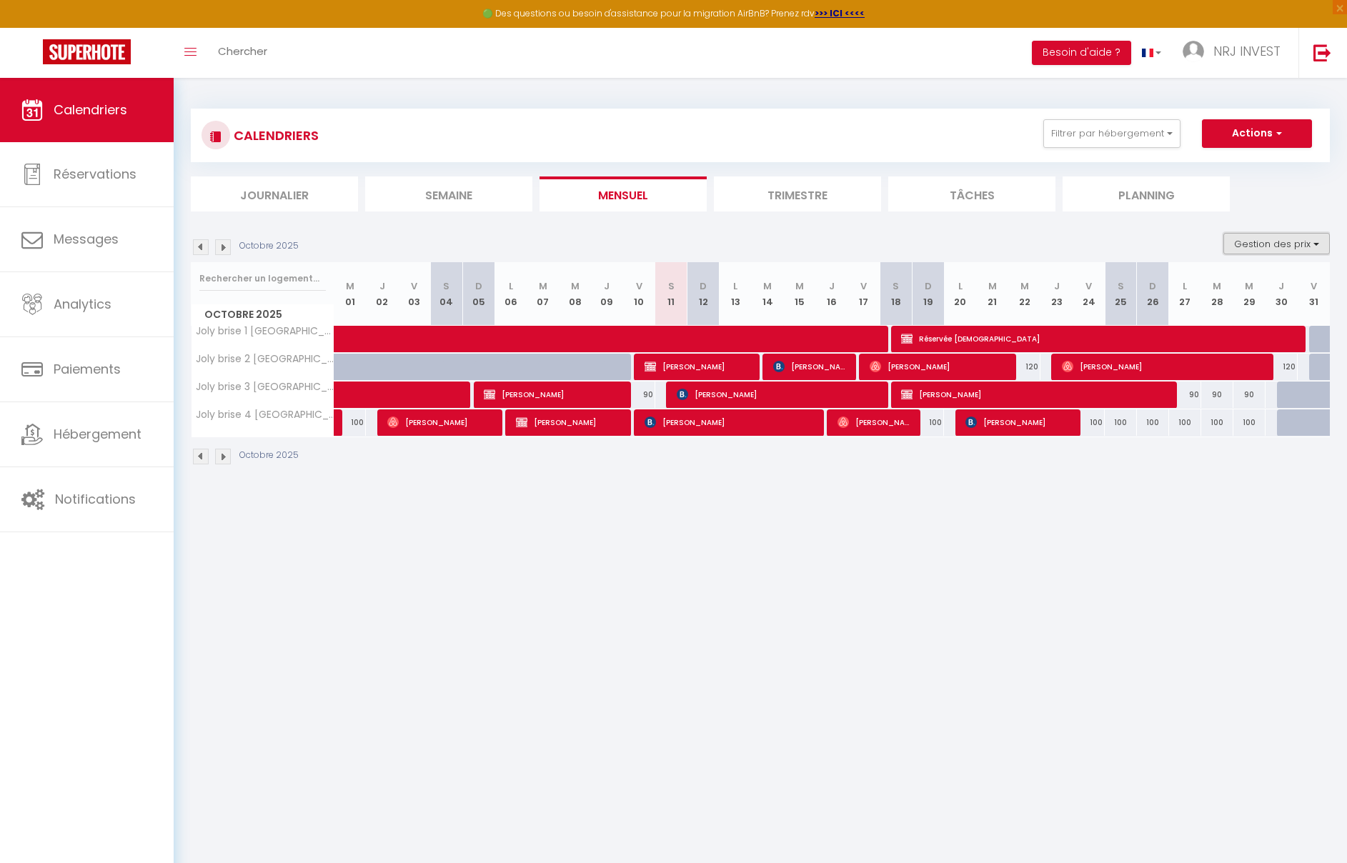
click at [1319, 244] on button "Gestion des prix" at bounding box center [1277, 243] width 106 height 21
click at [1259, 292] on input "Nb Nuits minimum" at bounding box center [1265, 288] width 129 height 14
checkbox input "true"
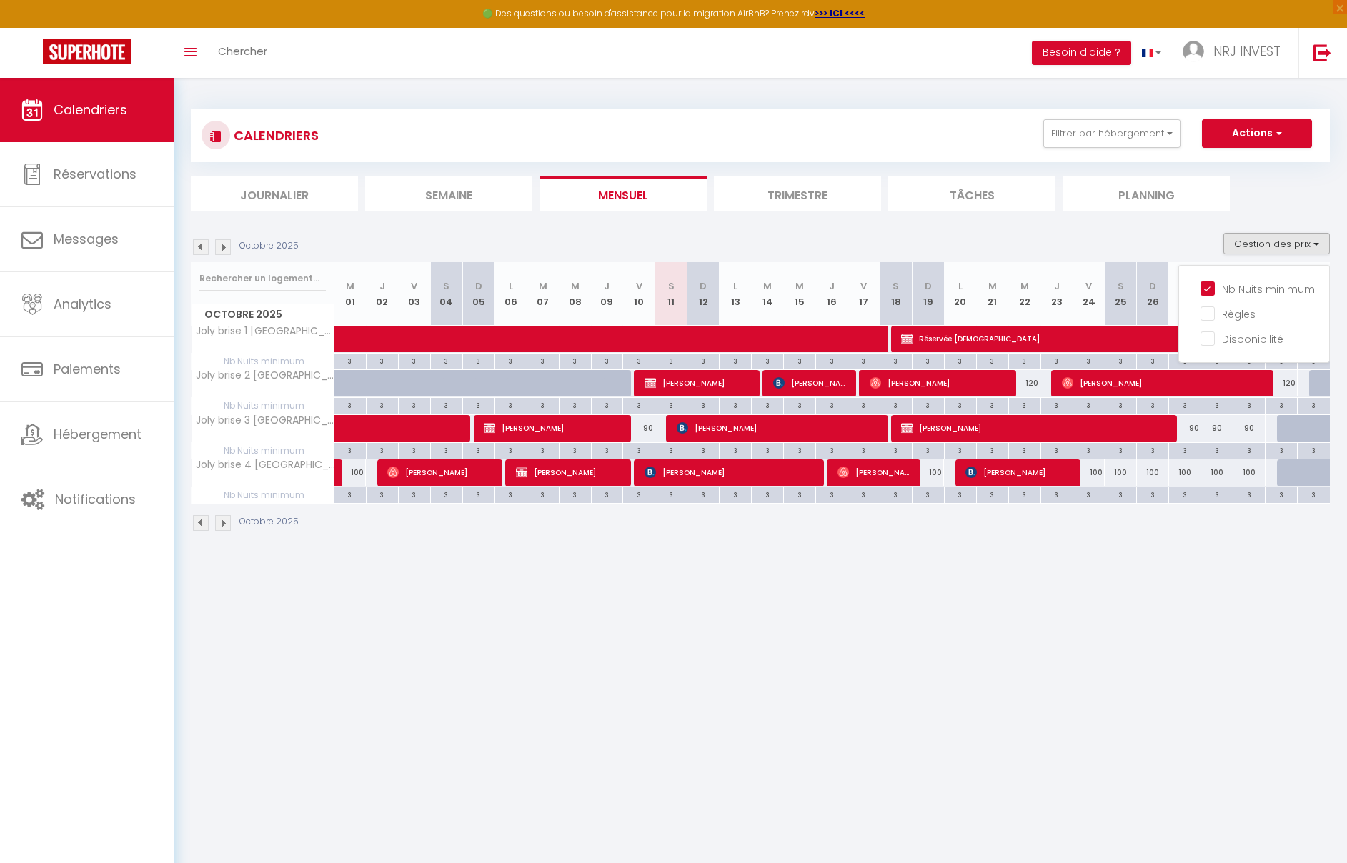
click at [222, 525] on img at bounding box center [223, 523] width 16 height 16
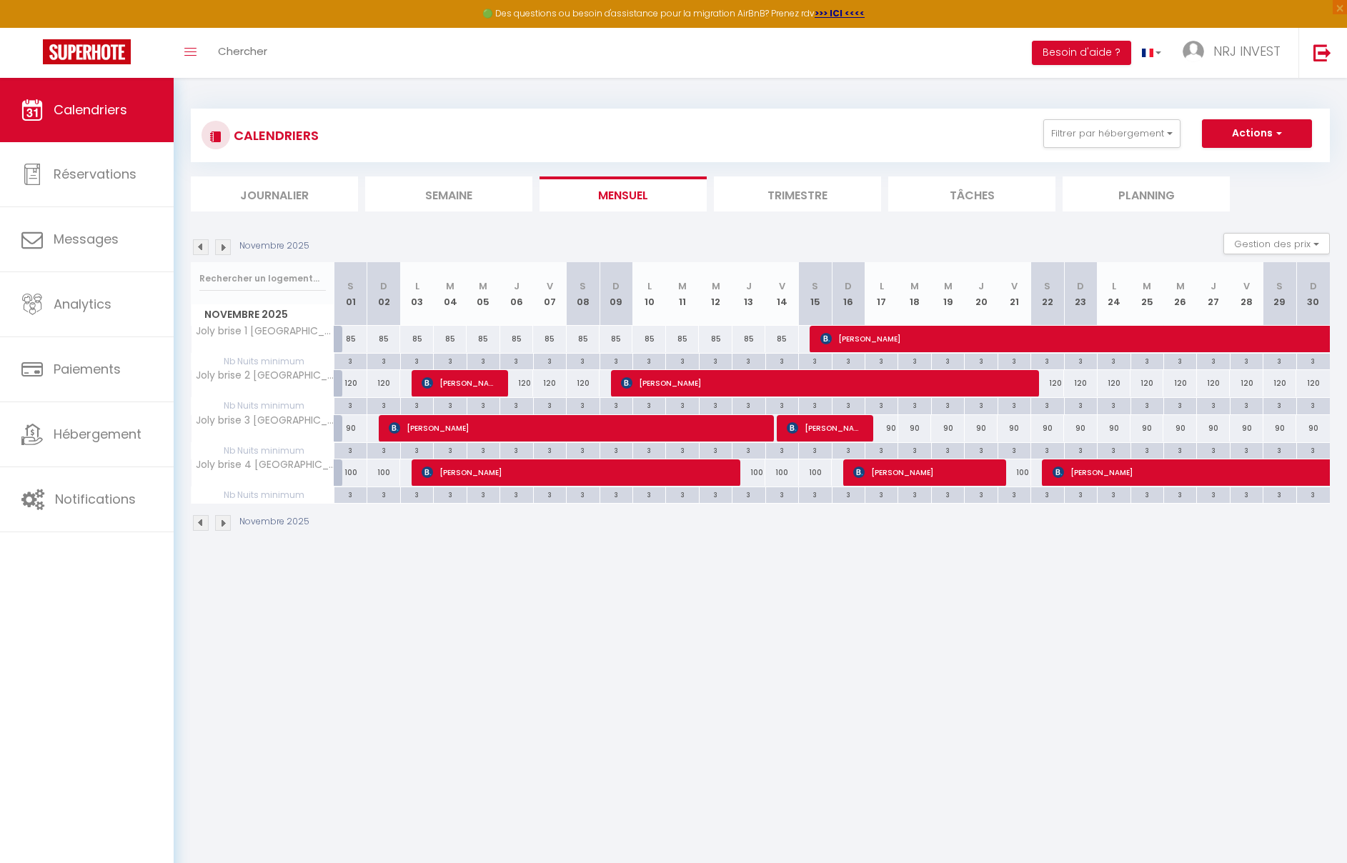
click at [1053, 409] on div "3" at bounding box center [1047, 405] width 32 height 14
type input "3"
type input "Sam 22 Novembre 2025"
type input "Dim 23 Novembre 2025"
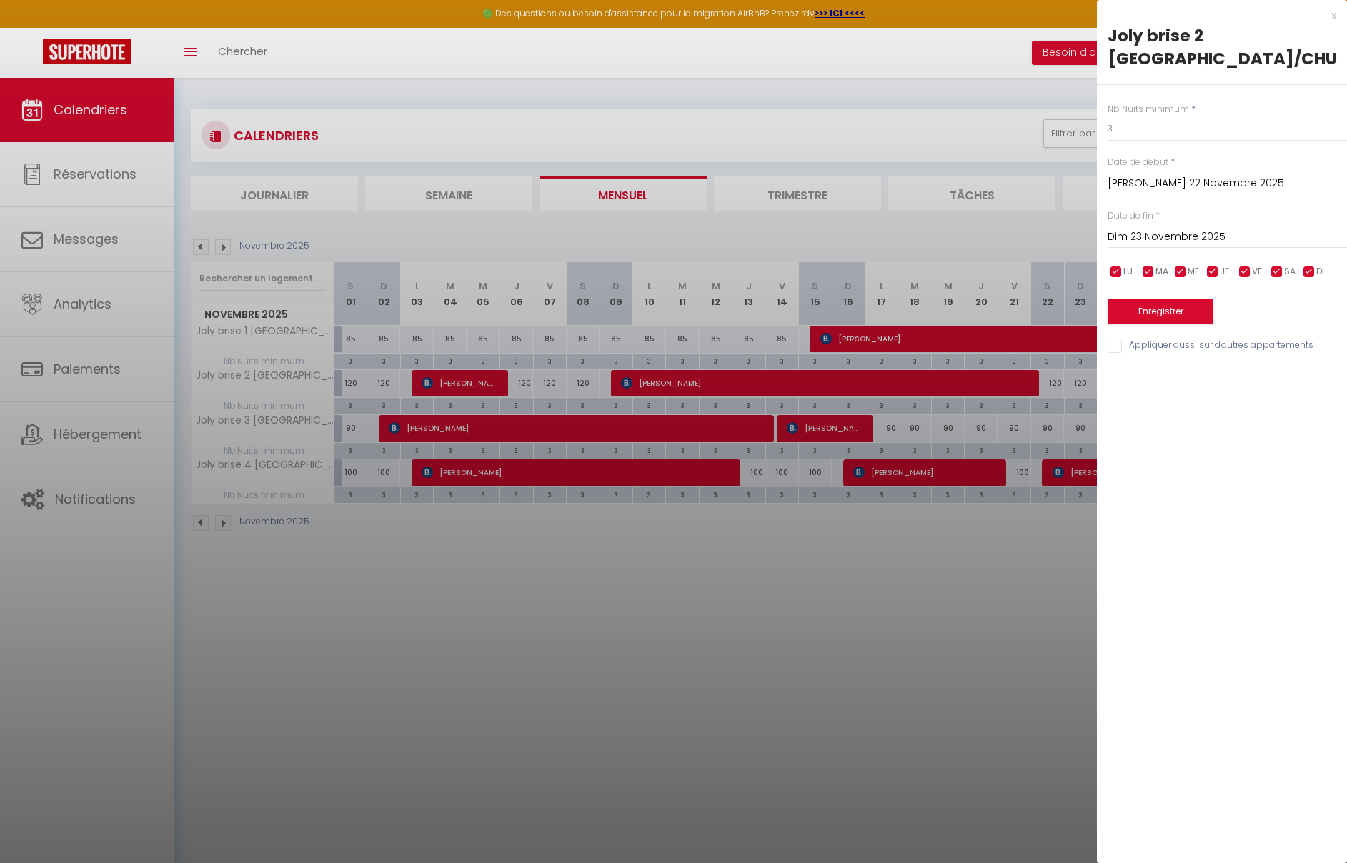
click at [427, 573] on div at bounding box center [673, 431] width 1347 height 863
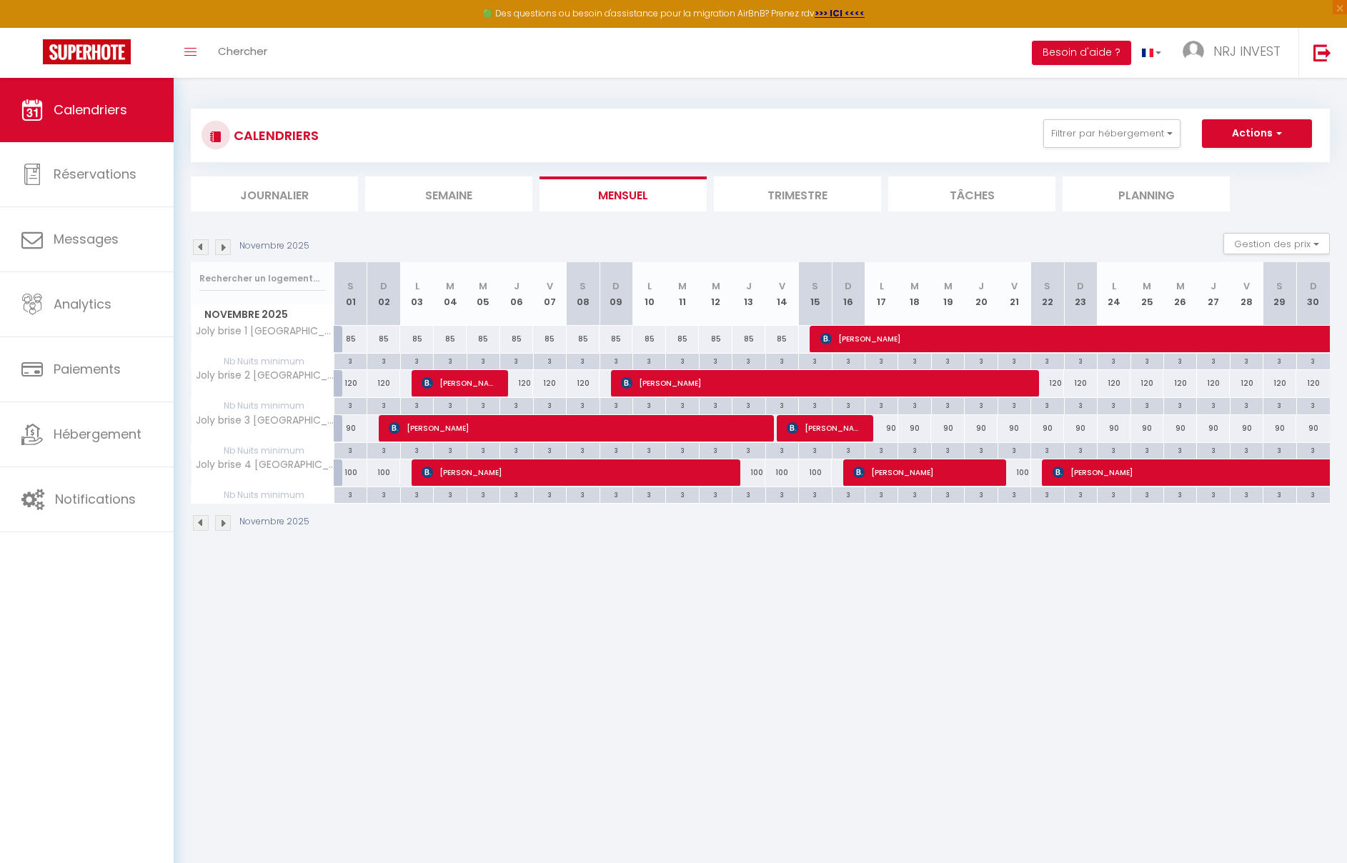
click at [200, 520] on img at bounding box center [201, 523] width 16 height 16
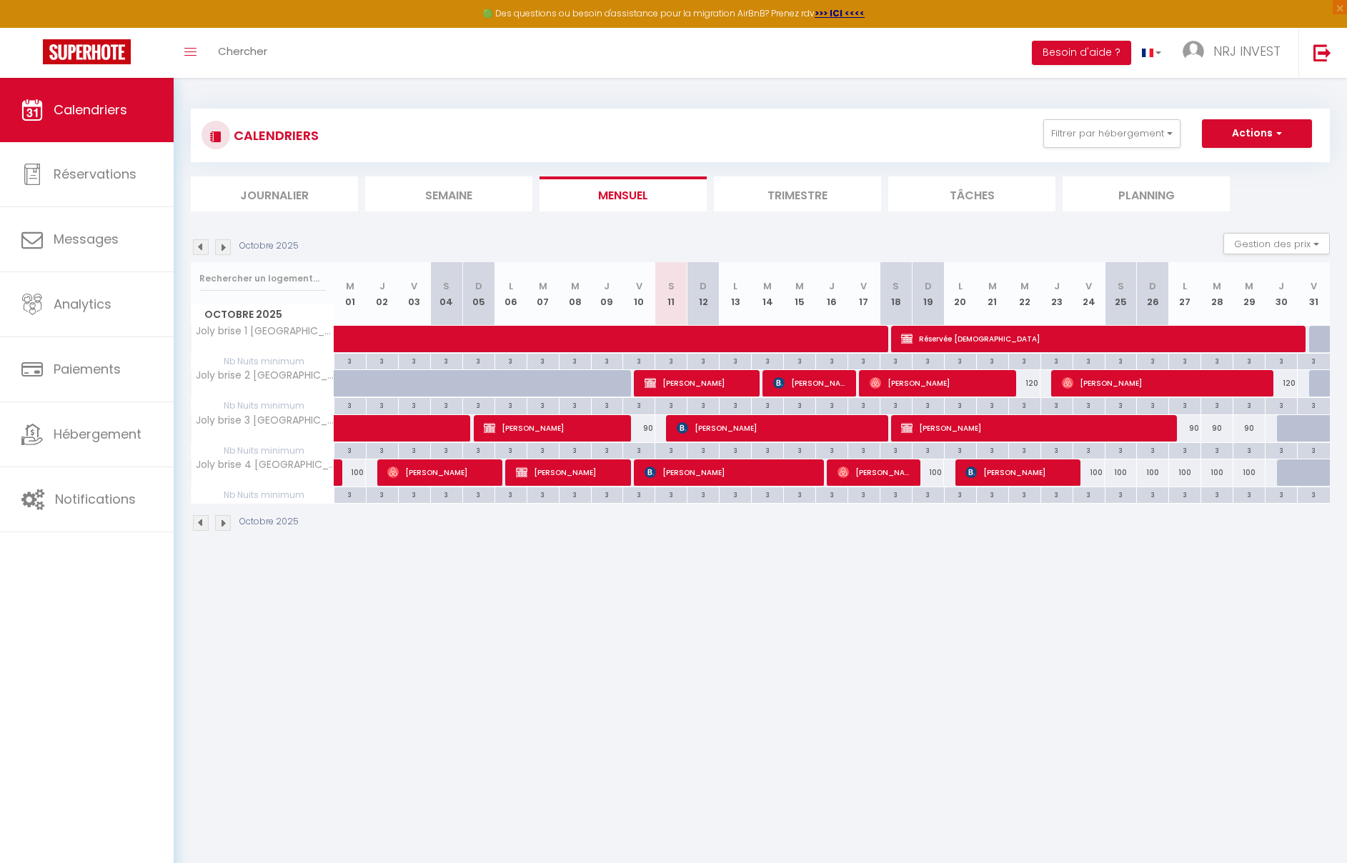
click at [225, 523] on img at bounding box center [223, 523] width 16 height 16
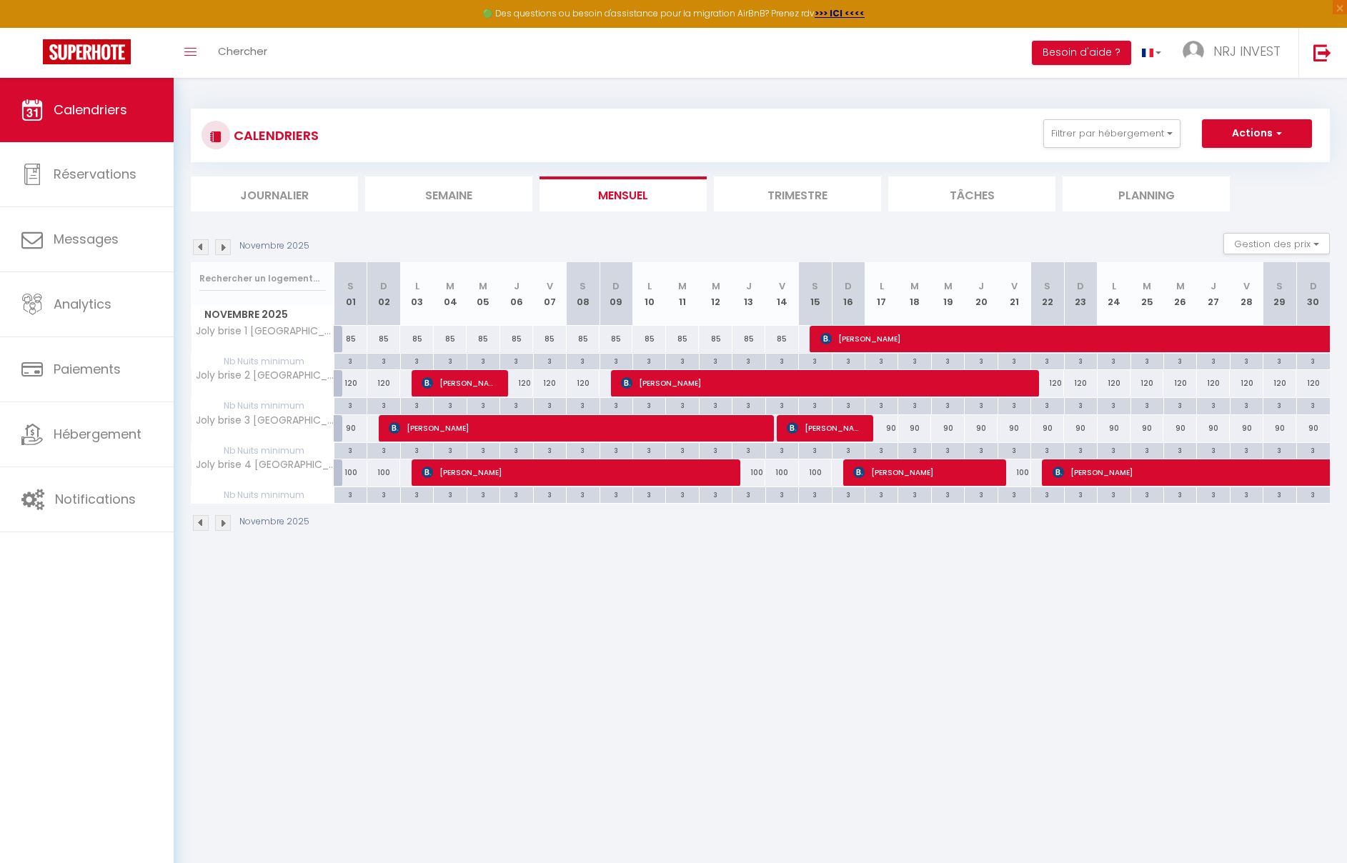
click at [352, 342] on div "85" at bounding box center [351, 339] width 33 height 26
type input "85"
type input "Sam 01 Novembre 2025"
type input "Dim 02 Novembre 2025"
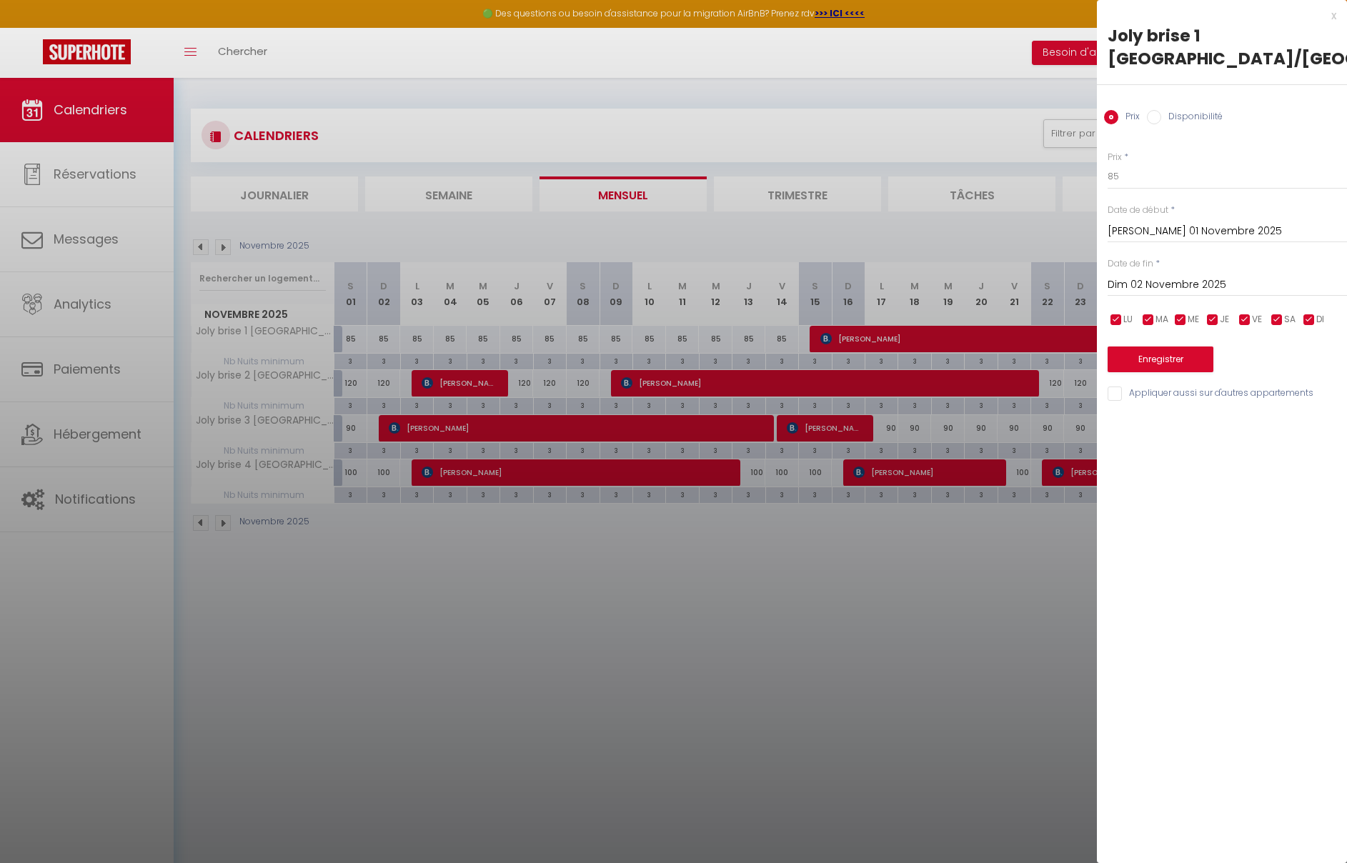
click at [354, 407] on div at bounding box center [673, 431] width 1347 height 863
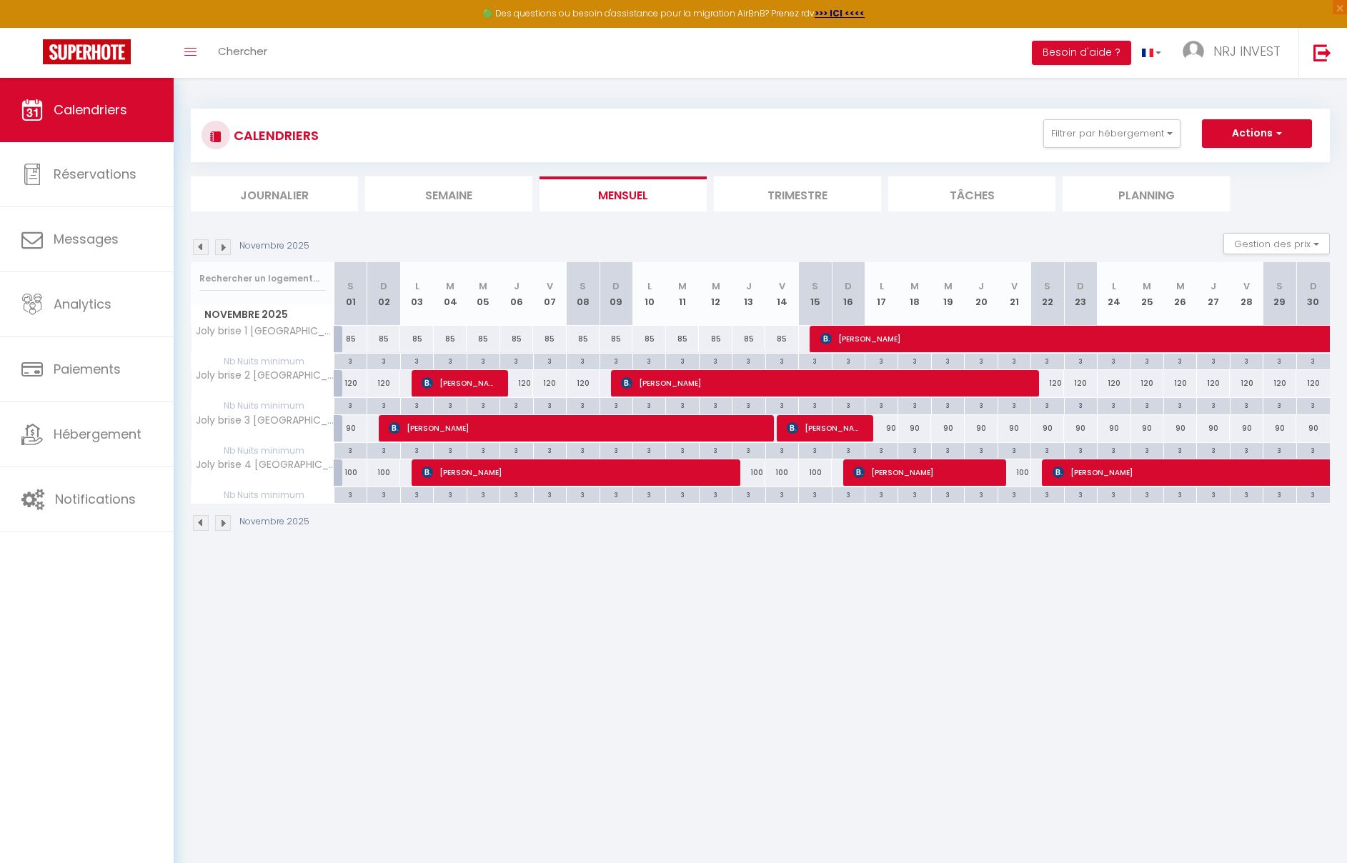
click at [351, 408] on div "3" at bounding box center [351, 405] width 32 height 14
type input "3"
type input "Sam 01 Novembre 2025"
type input "Dim 02 Novembre 2025"
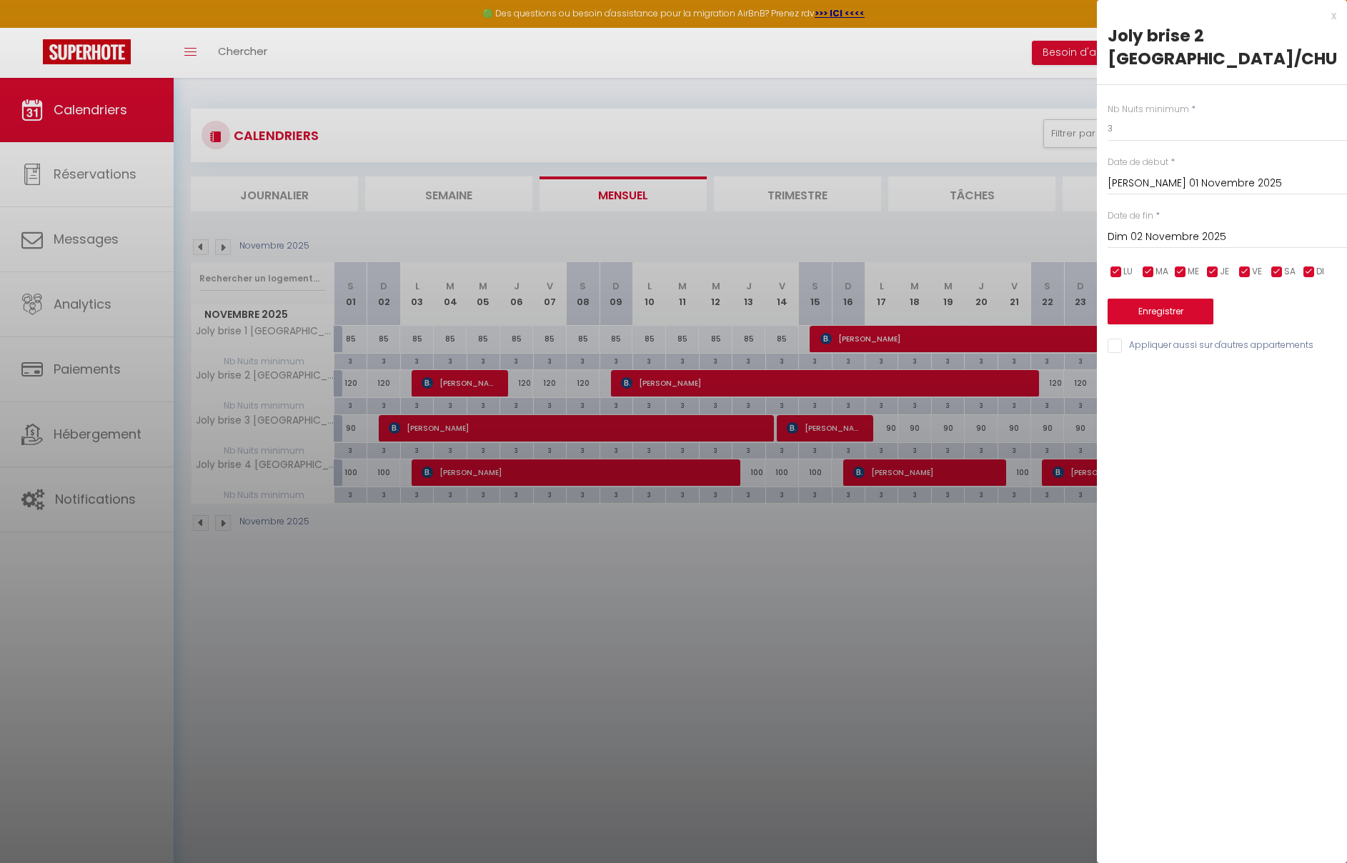
click at [356, 407] on div at bounding box center [673, 431] width 1347 height 863
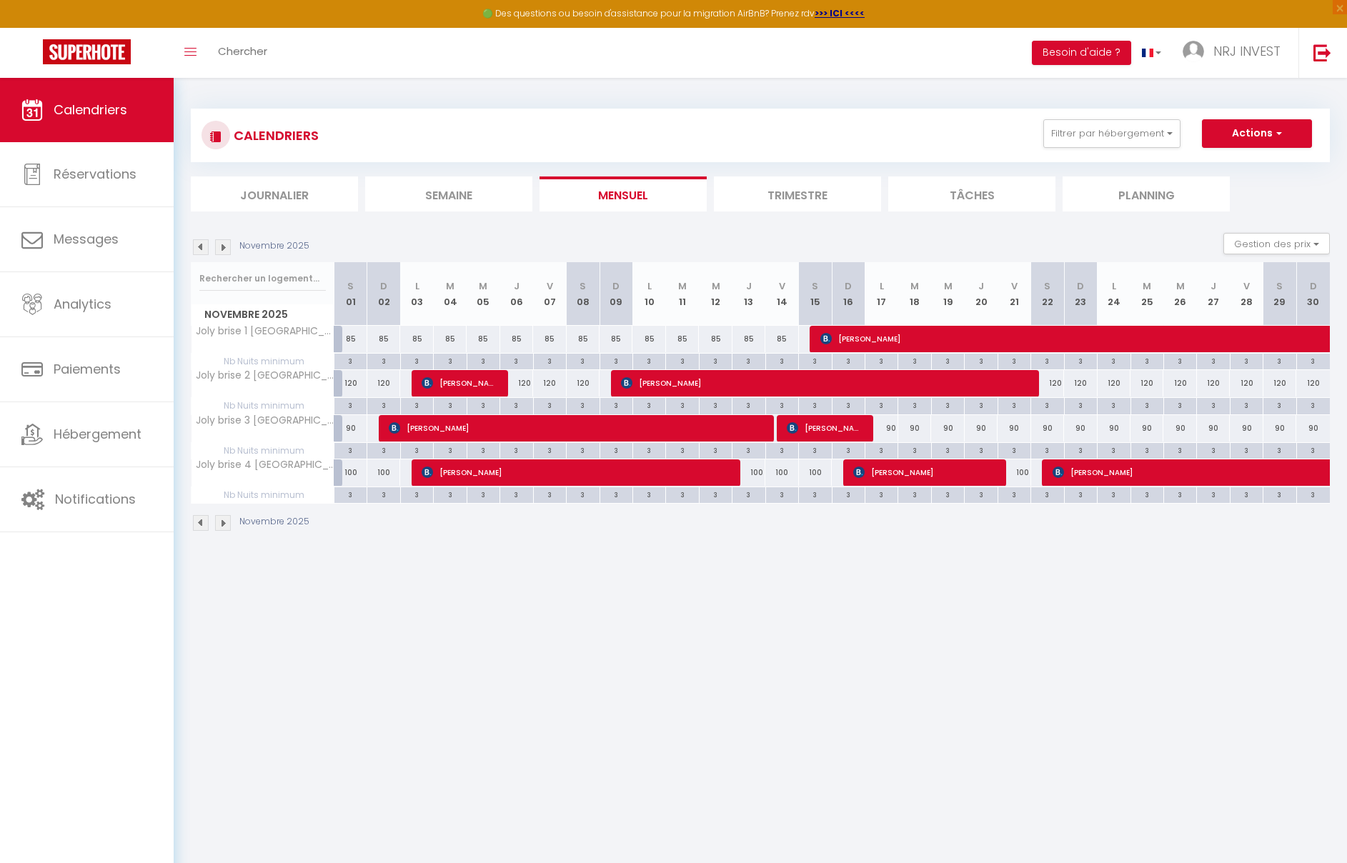
click at [351, 407] on div "3" at bounding box center [351, 405] width 32 height 14
type input "3"
type input "Sam 01 Novembre 2025"
type input "Dim 02 Novembre 2025"
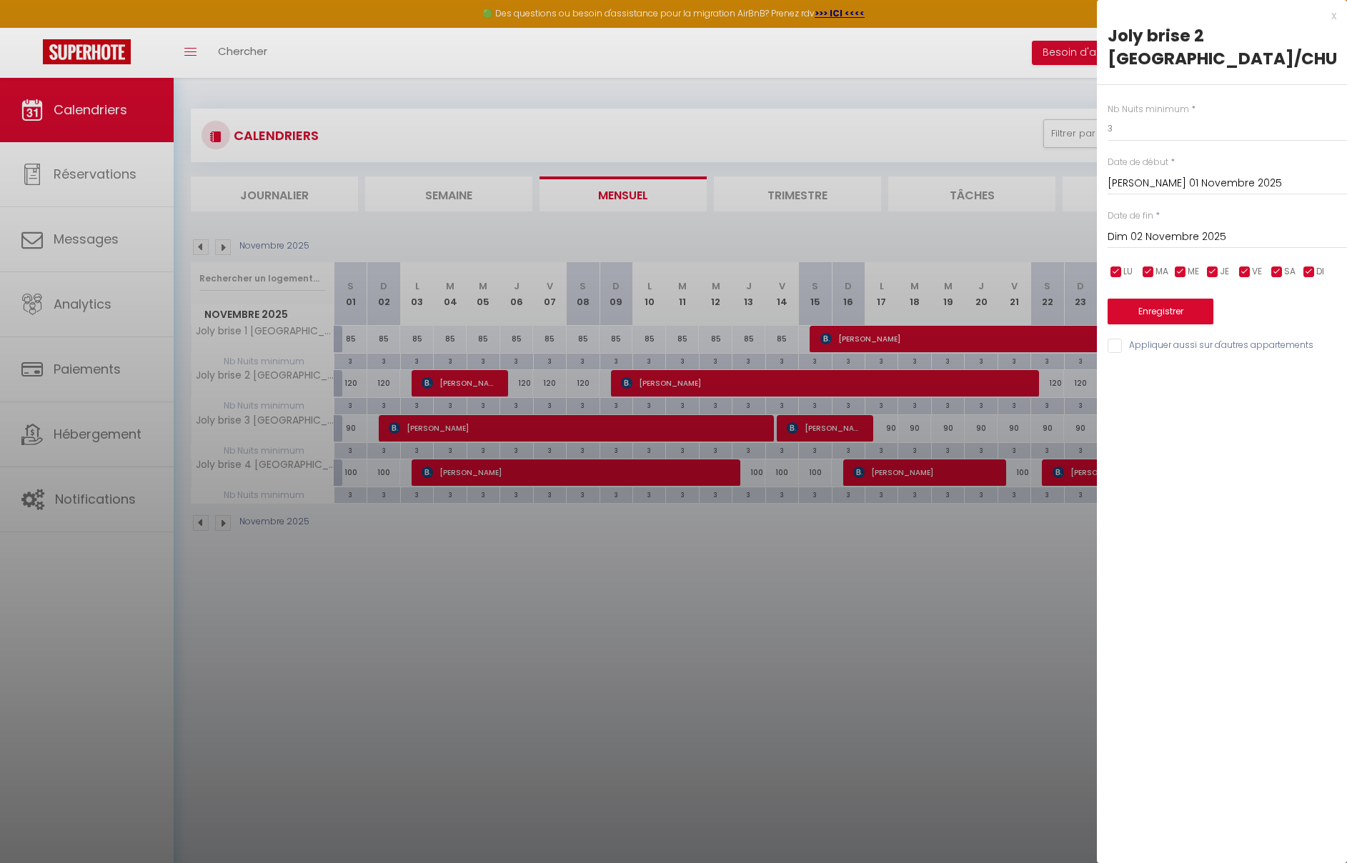
click at [438, 630] on div at bounding box center [673, 431] width 1347 height 863
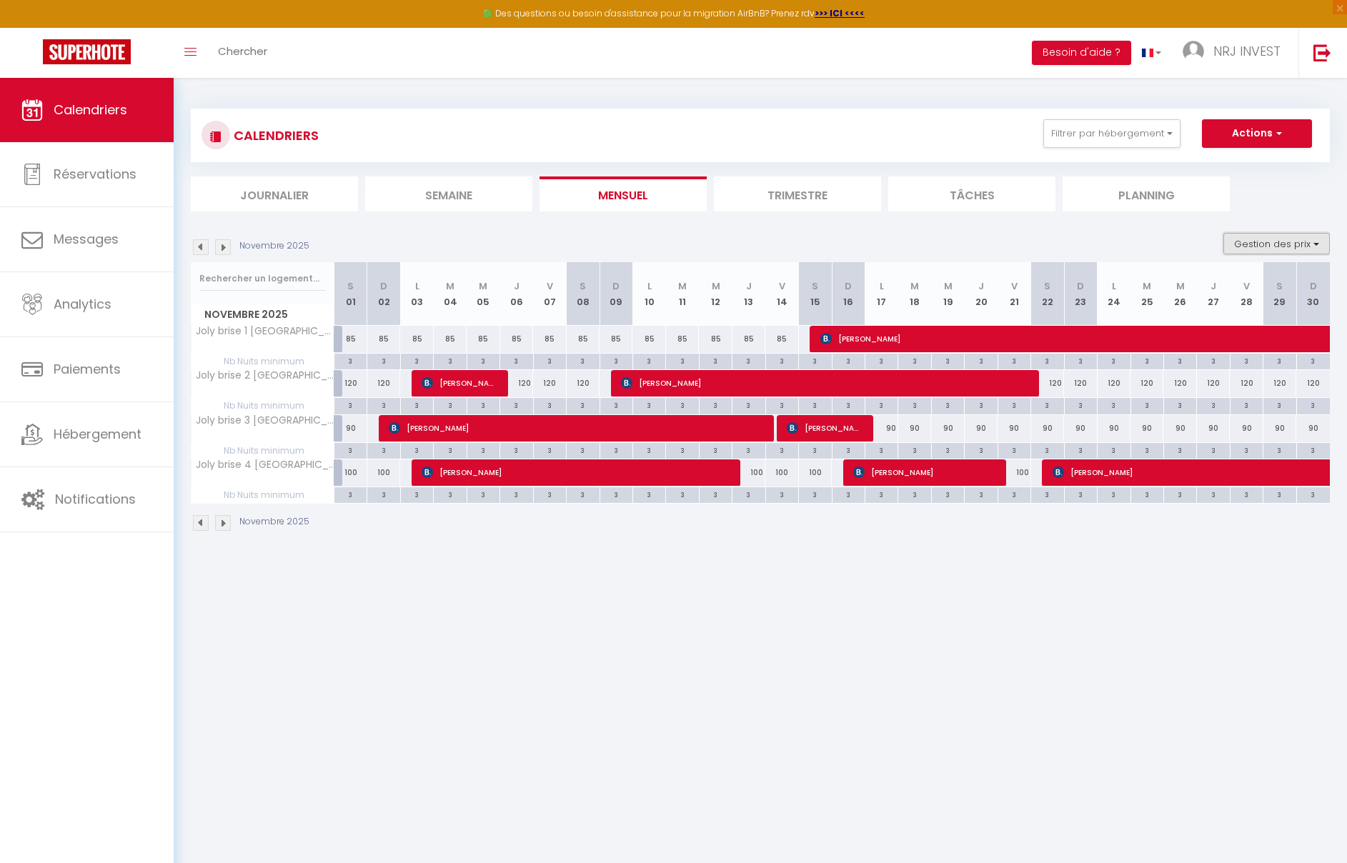
click at [1306, 245] on button "Gestion des prix" at bounding box center [1277, 243] width 106 height 21
click at [1267, 290] on input "Nb Nuits minimum" at bounding box center [1265, 288] width 129 height 14
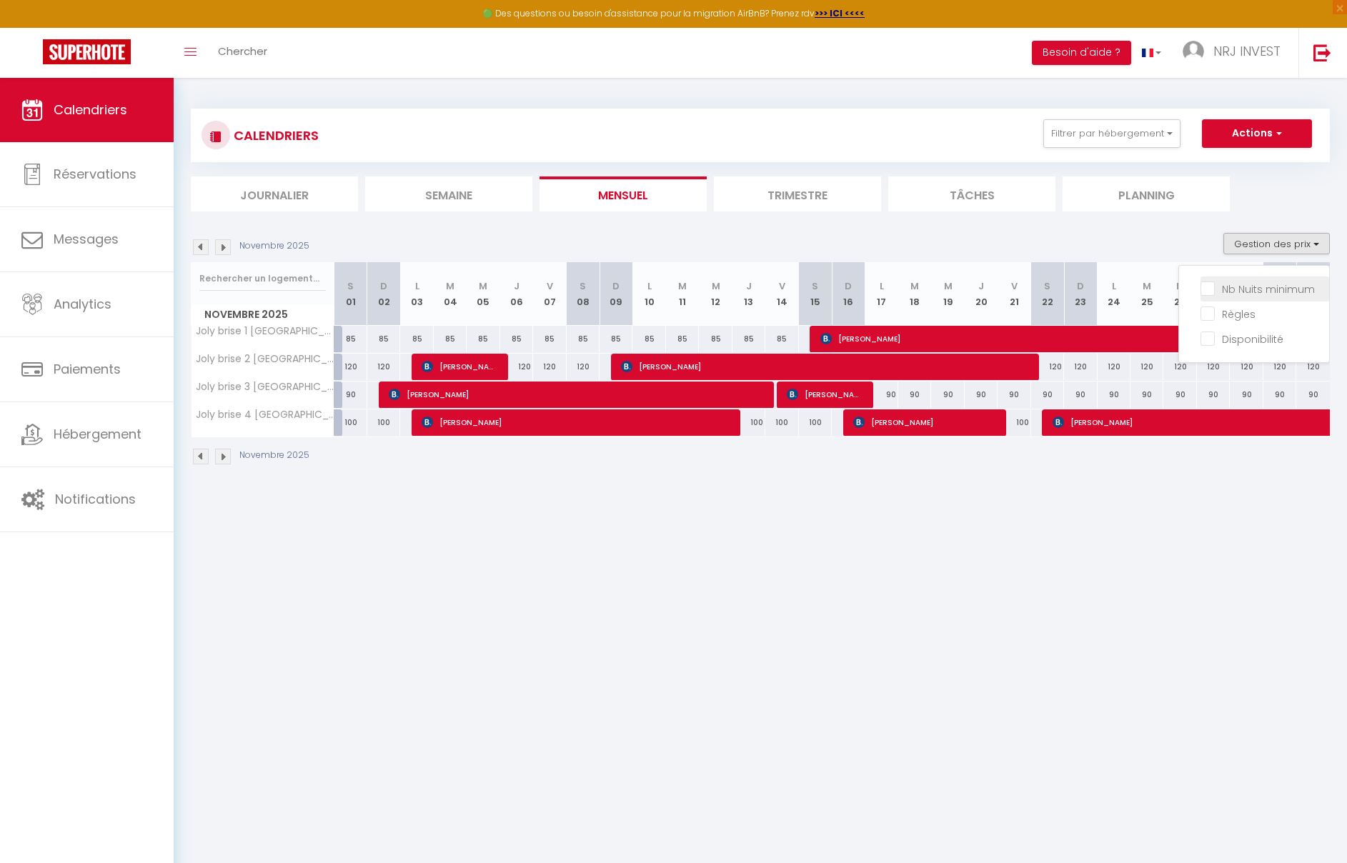
click at [1267, 290] on input "Nb Nuits minimum" at bounding box center [1265, 288] width 129 height 14
checkbox input "true"
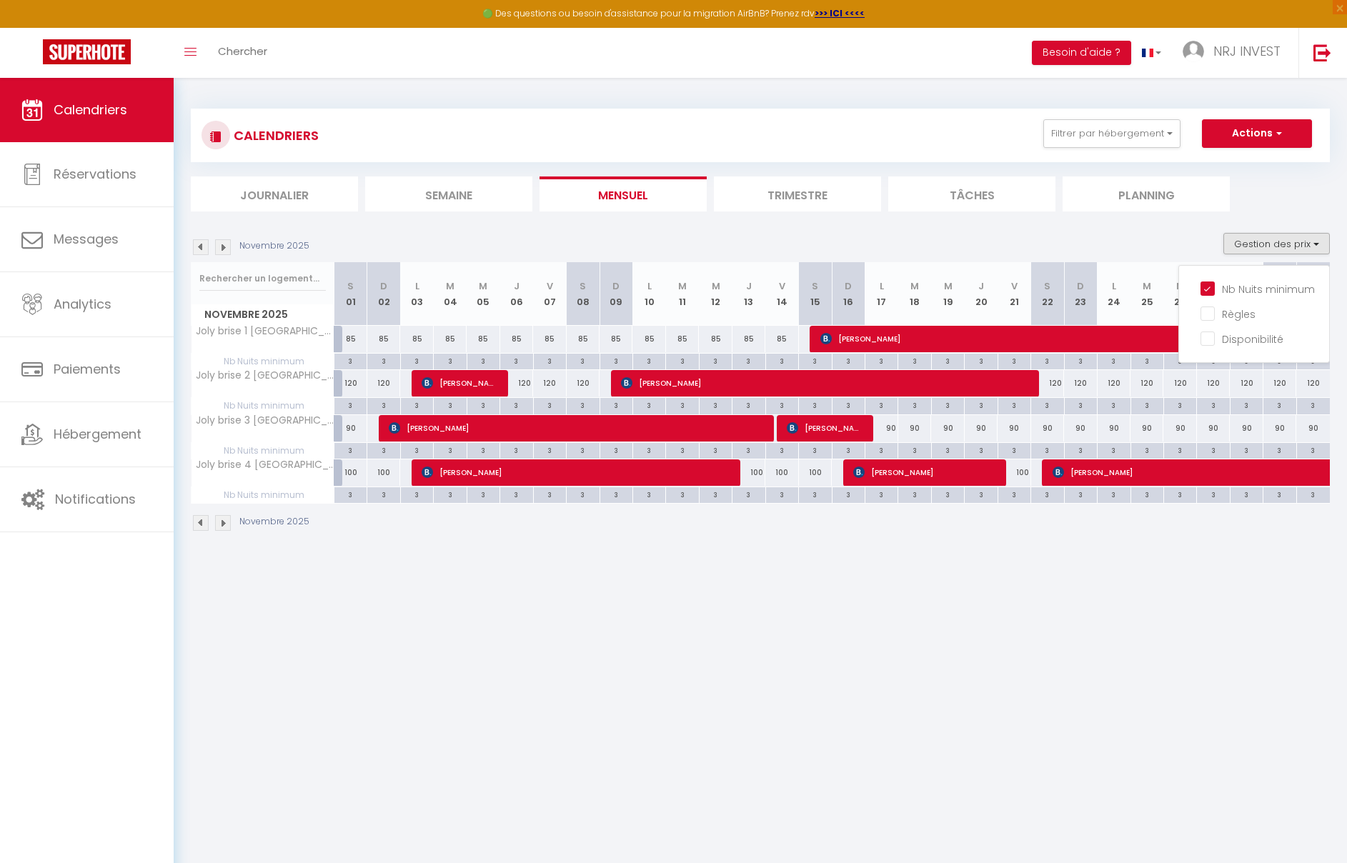
click at [351, 406] on div "3" at bounding box center [351, 405] width 32 height 14
type input "3"
type input "Sam 01 Novembre 2025"
type input "Dim 02 Novembre 2025"
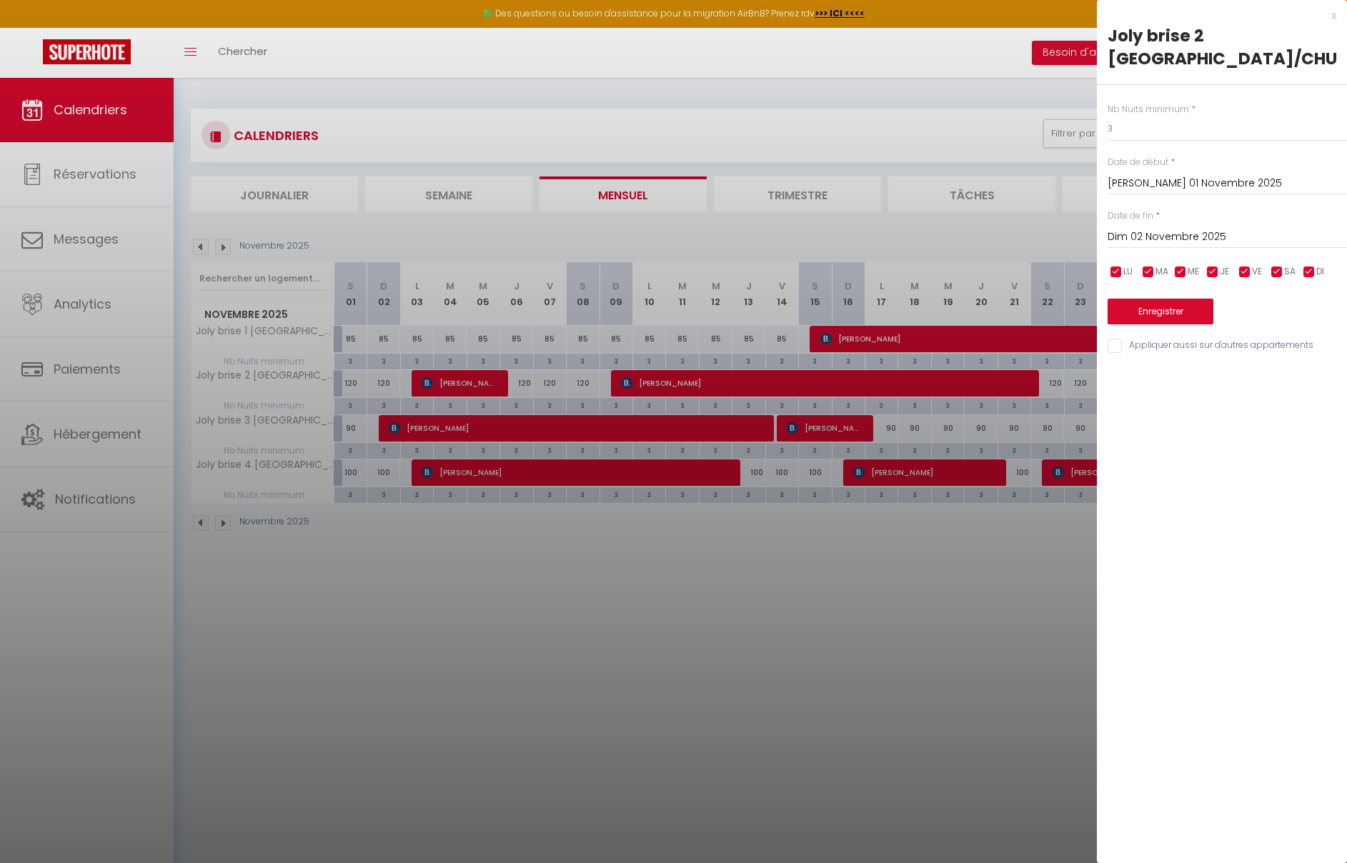
click at [1332, 17] on div "x" at bounding box center [1216, 15] width 239 height 17
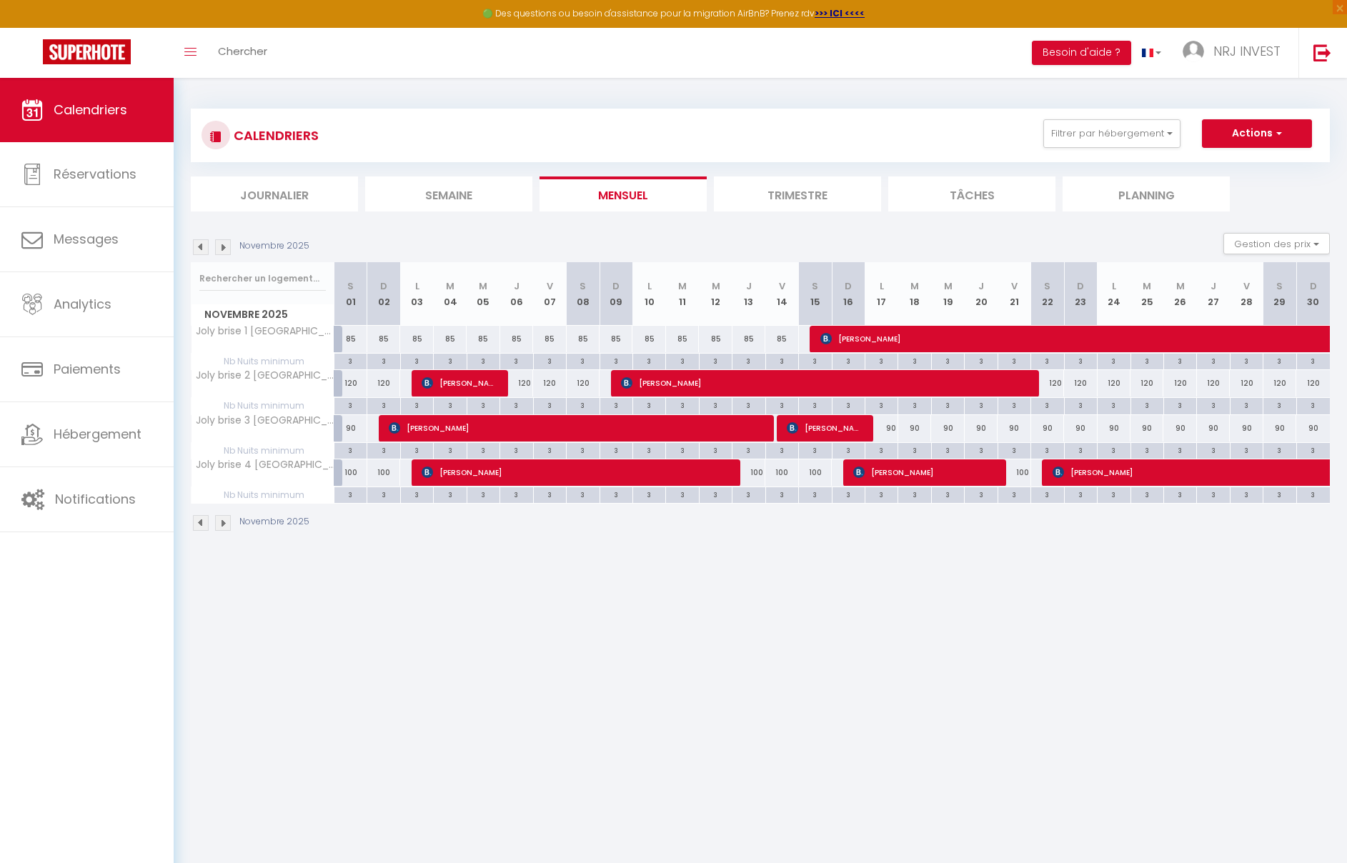
click at [1054, 409] on div "3" at bounding box center [1047, 405] width 32 height 14
type input "3"
type input "Sam 22 Novembre 2025"
type input "Dim 23 Novembre 2025"
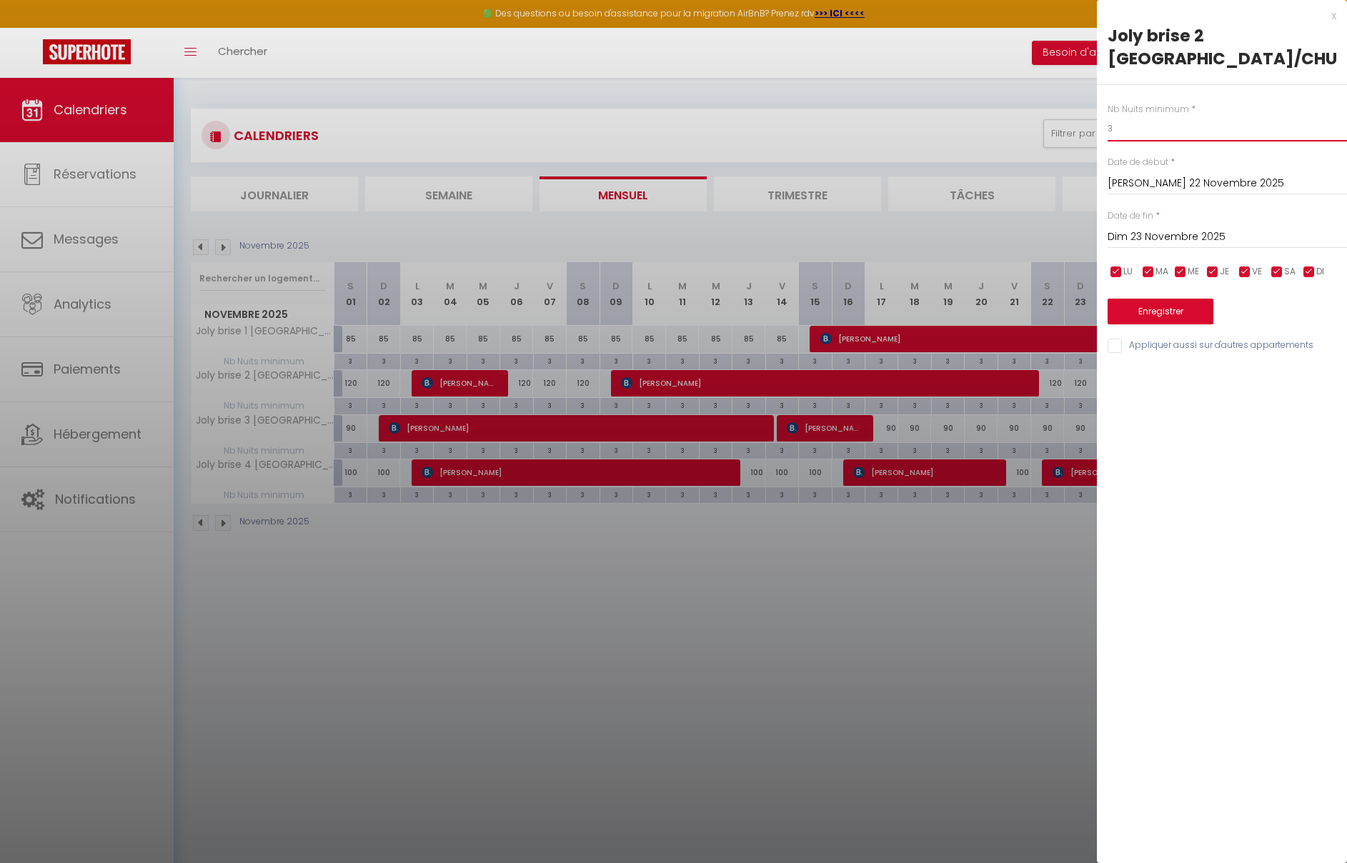
click at [1136, 133] on input "3" at bounding box center [1227, 129] width 239 height 26
type input "4"
click at [1219, 239] on input "Dim 23 Novembre 2025" at bounding box center [1227, 237] width 239 height 19
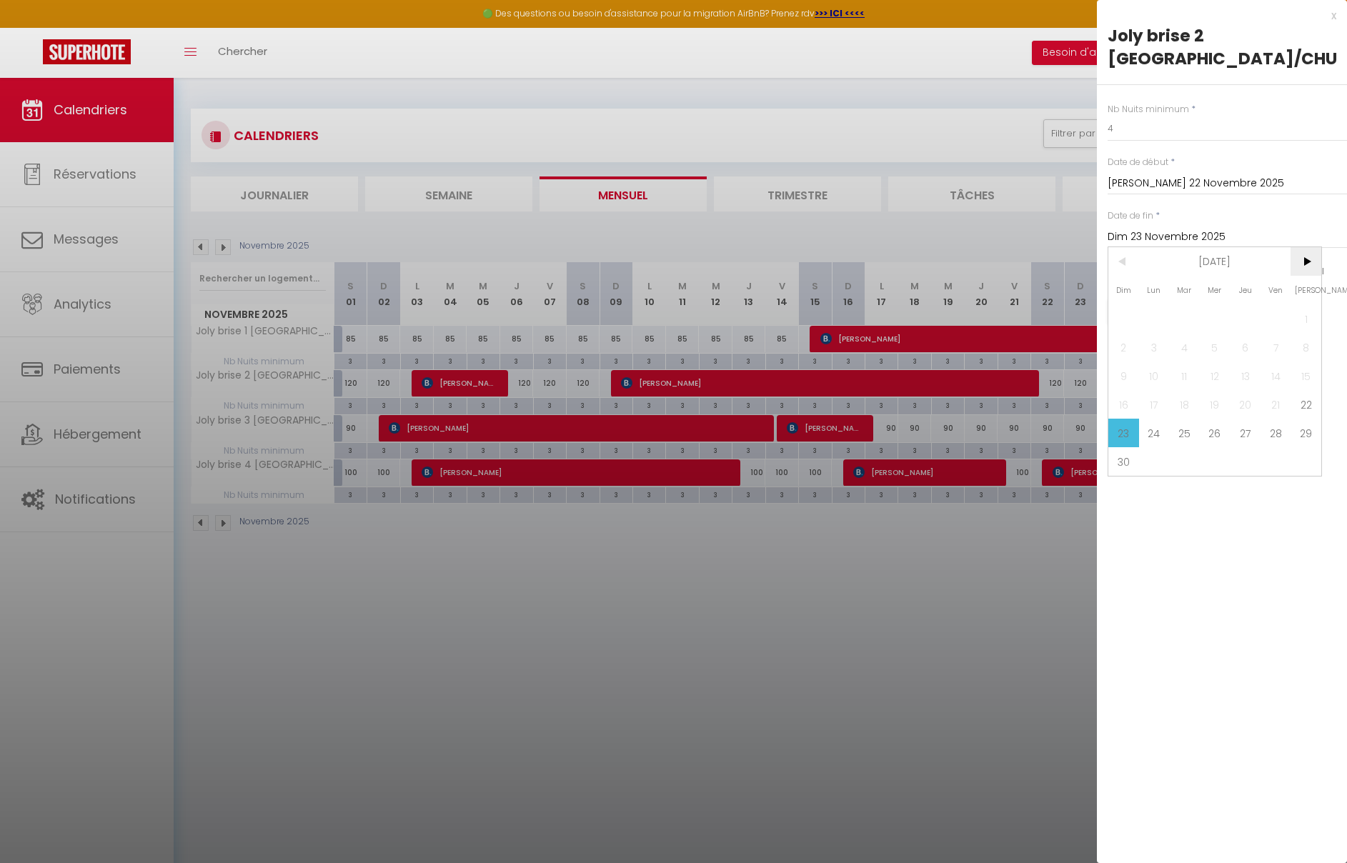
click at [1311, 260] on span ">" at bounding box center [1306, 261] width 31 height 29
click at [1220, 267] on span "Déc 2025" at bounding box center [1215, 261] width 152 height 29
click at [1303, 260] on span ">" at bounding box center [1306, 261] width 31 height 29
click at [1292, 375] on span "Décembre" at bounding box center [1286, 376] width 71 height 29
click at [1243, 437] on span "31" at bounding box center [1245, 433] width 31 height 29
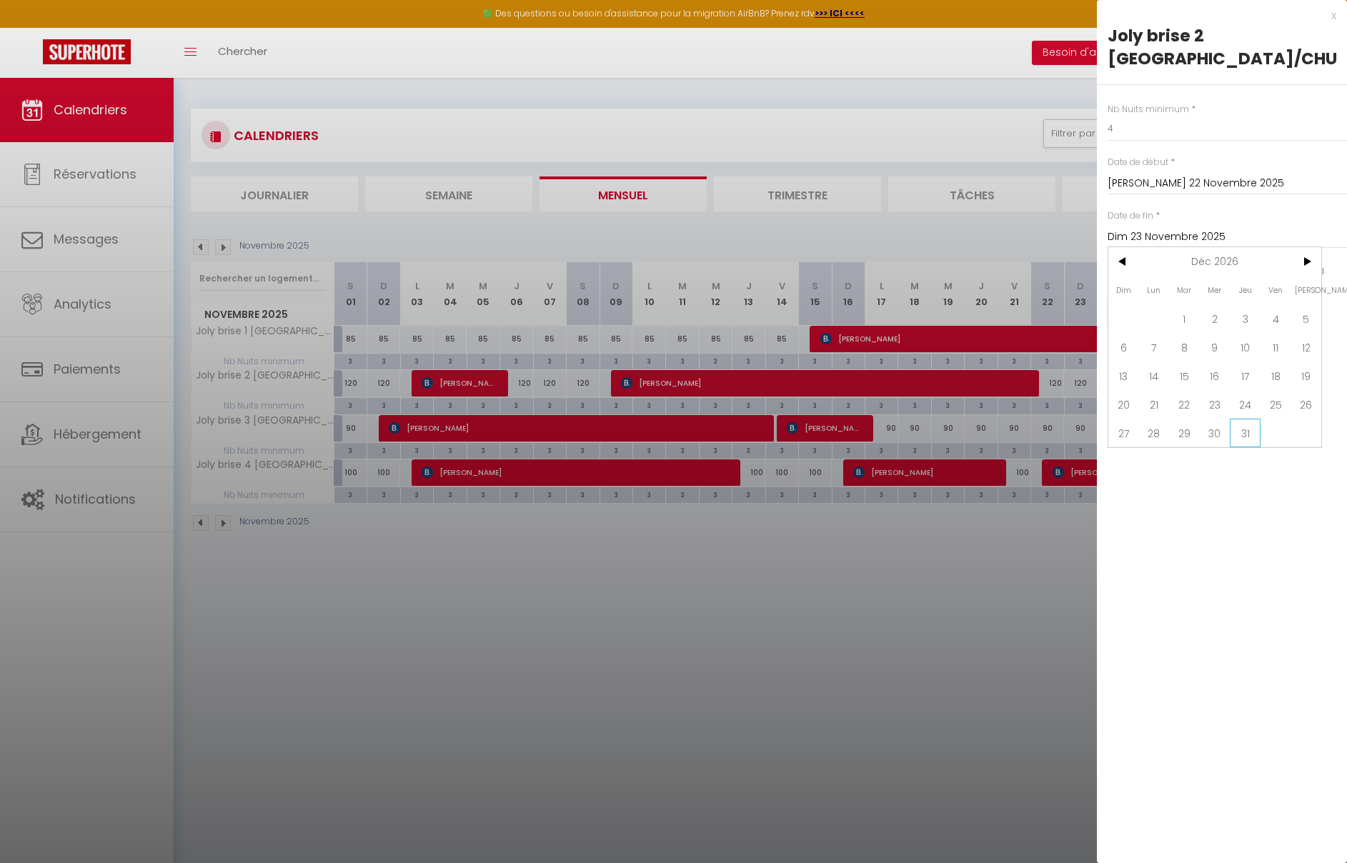
type input "Jeu 31 Décembre 2026"
click at [1193, 312] on button "Enregistrer" at bounding box center [1161, 312] width 106 height 26
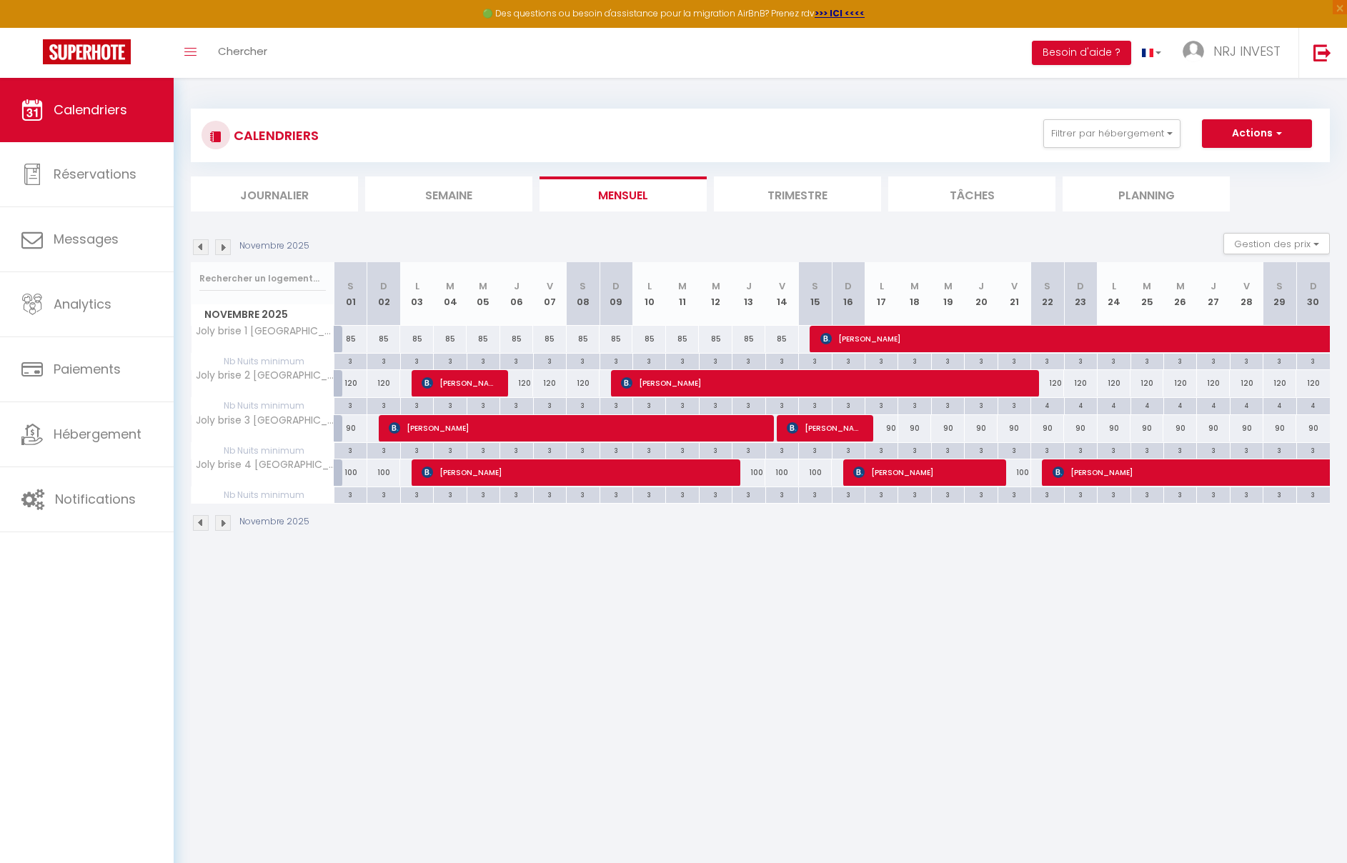
click at [225, 526] on img at bounding box center [223, 523] width 16 height 16
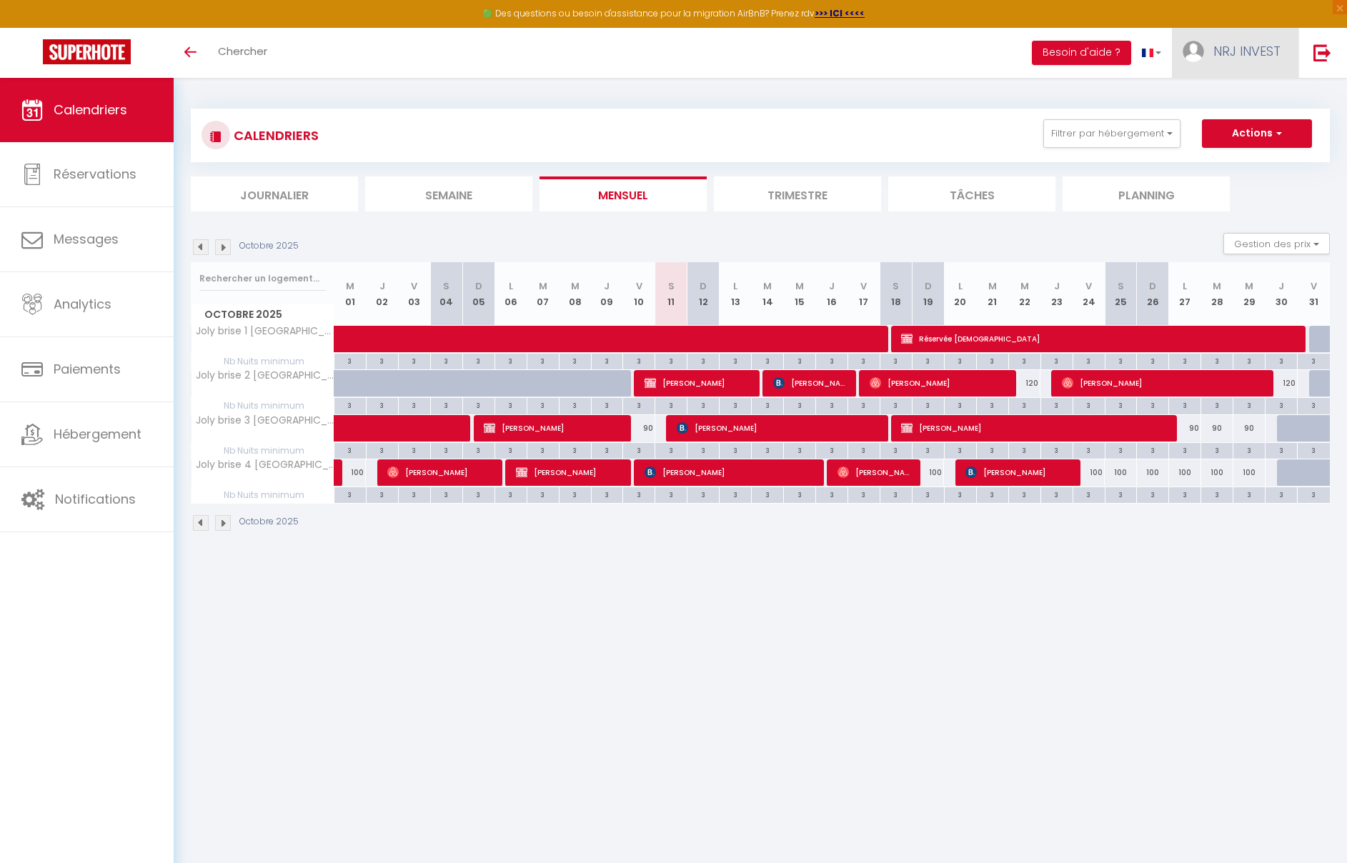
click at [1274, 54] on span "NRJ INVEST" at bounding box center [1247, 51] width 67 height 18
click at [1249, 96] on link "Paramètres" at bounding box center [1242, 99] width 106 height 24
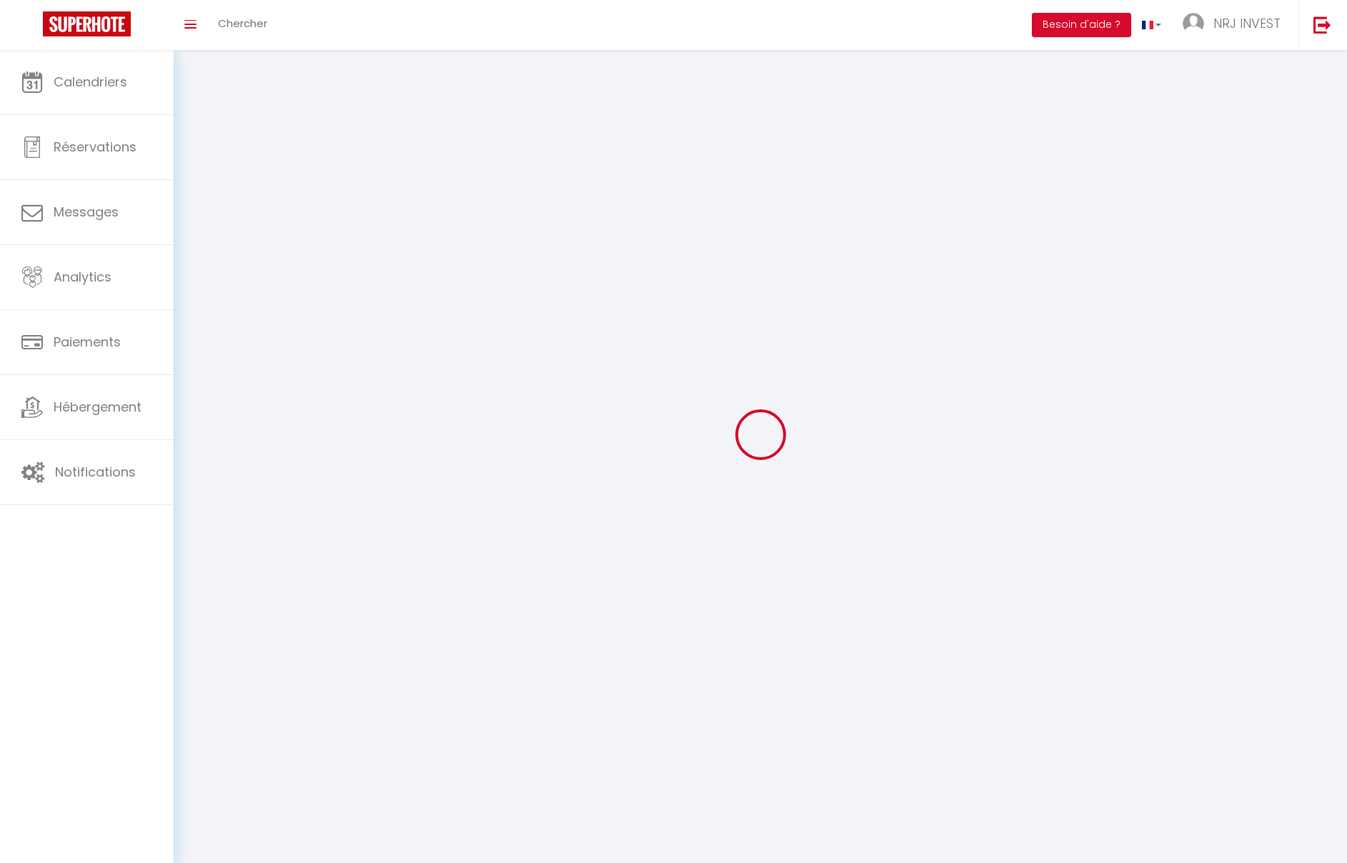
type input "NRJ INVEST"
type input "hoarau.j"
type input "+262692147933"
type input "120 BIS CHEMIN ZAZO"
type input "97430"
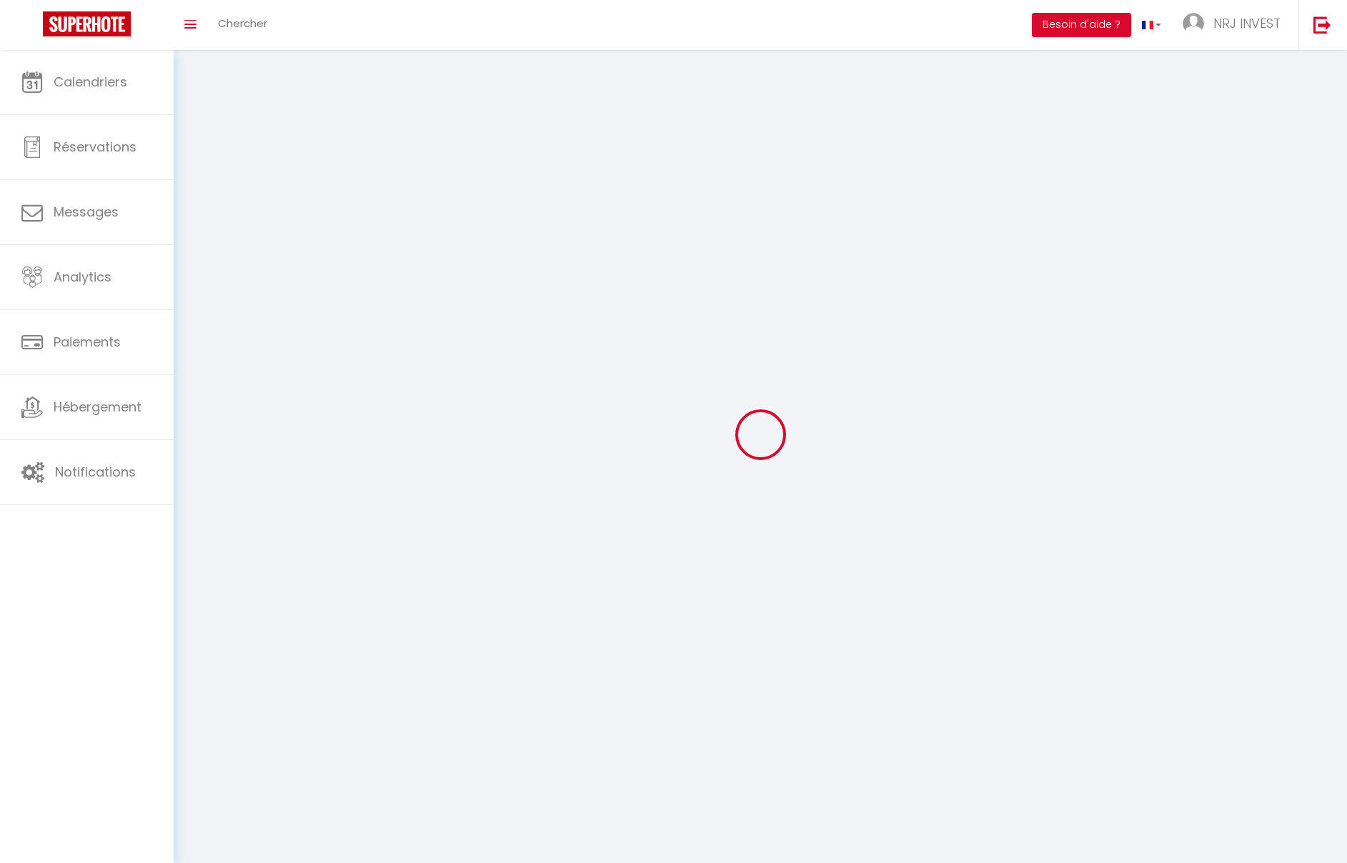
type input "LE TAMPON"
type input "eObRNP6P2saqWktIHDTOjINdA"
type input "gZoMiVVKyIqhOMTNUZH9ZXGXe"
select select "28"
type input "eObRNP6P2saqWktIHDTOjINdA"
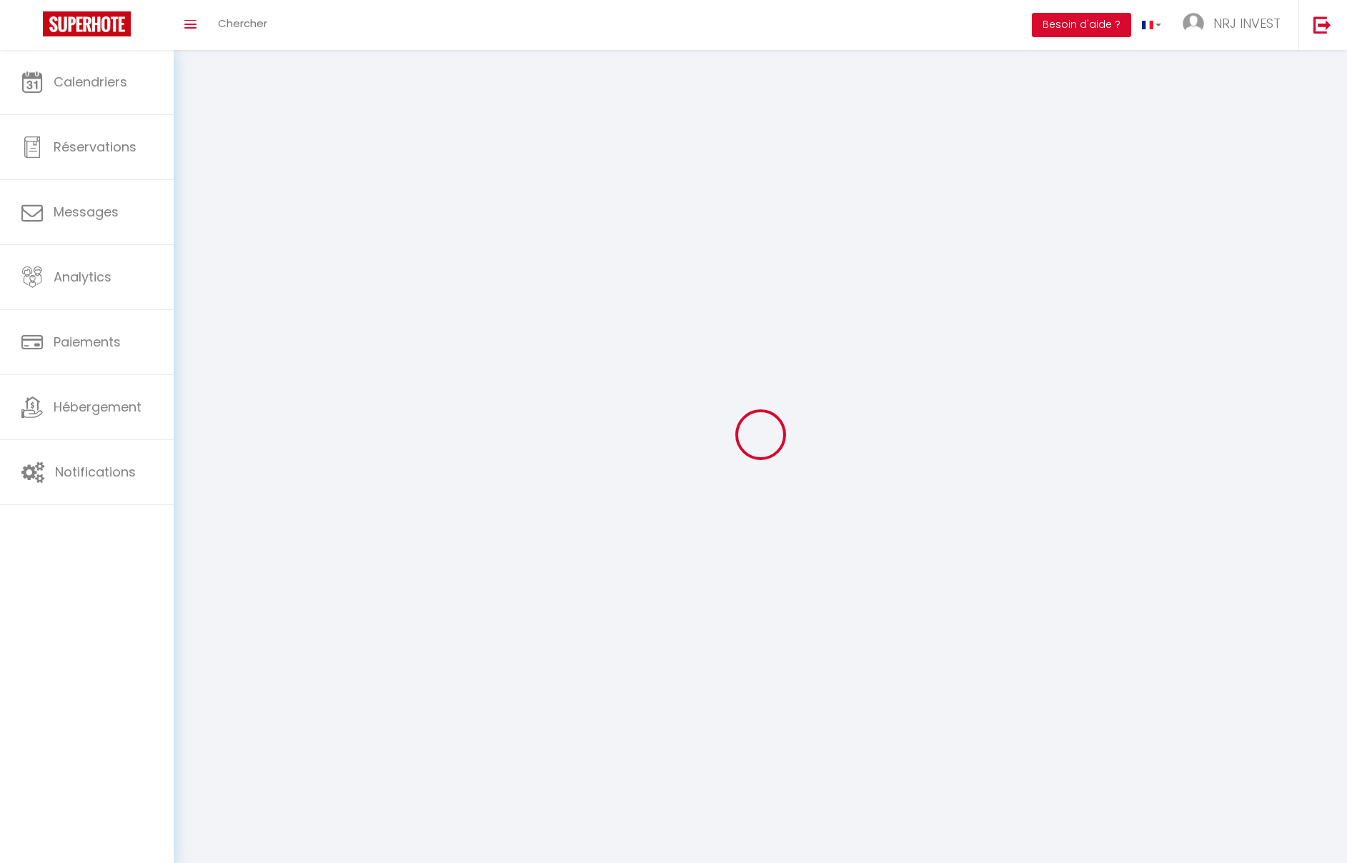
type input "gZoMiVVKyIqhOMTNUZH9ZXGXe"
type input "https://app.superhote.com/#/get-available-rentals/gZoMiVVKyIqhOMTNUZH9ZXGXe"
select select "fr"
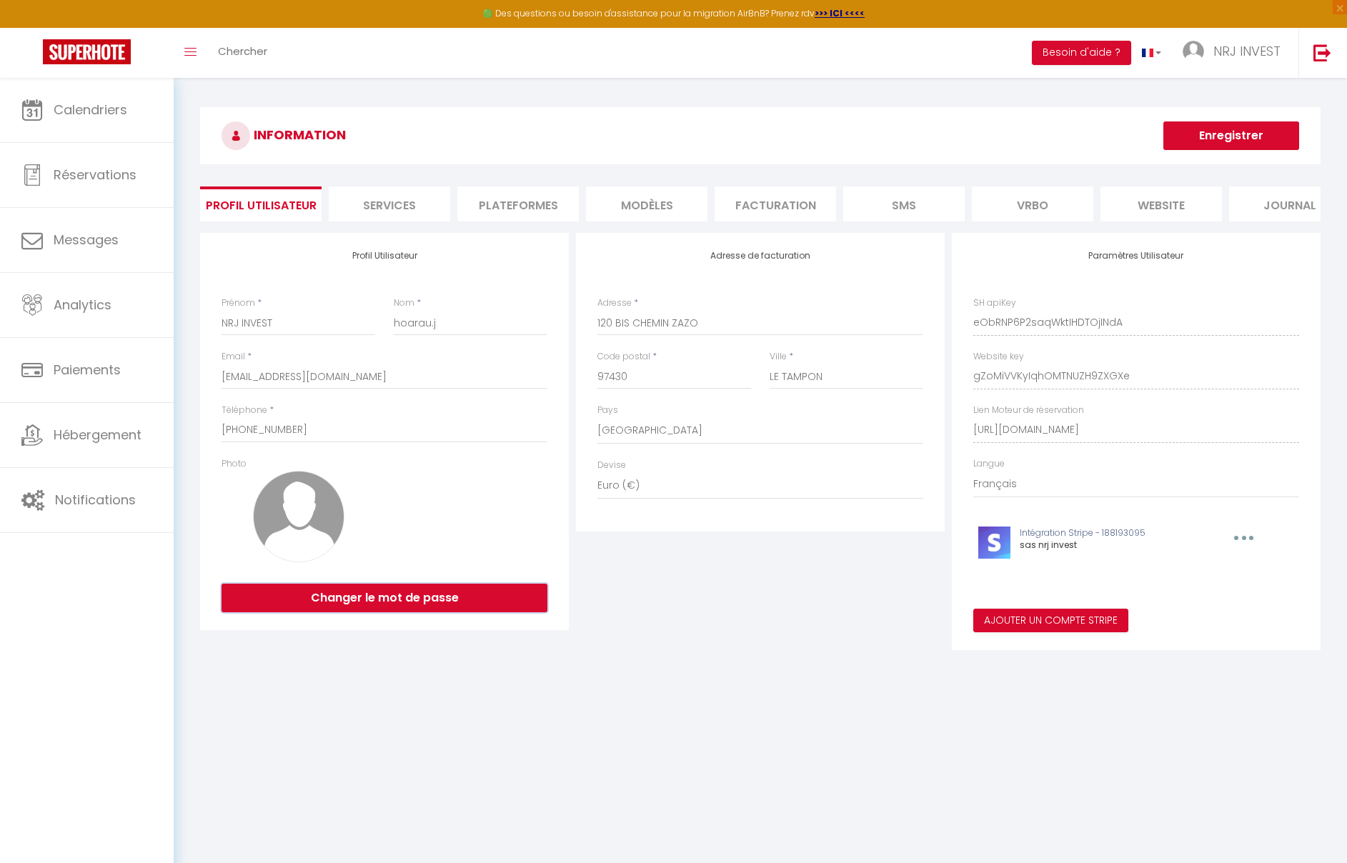
click at [372, 613] on button "Changer le mot de passe" at bounding box center [385, 598] width 326 height 29
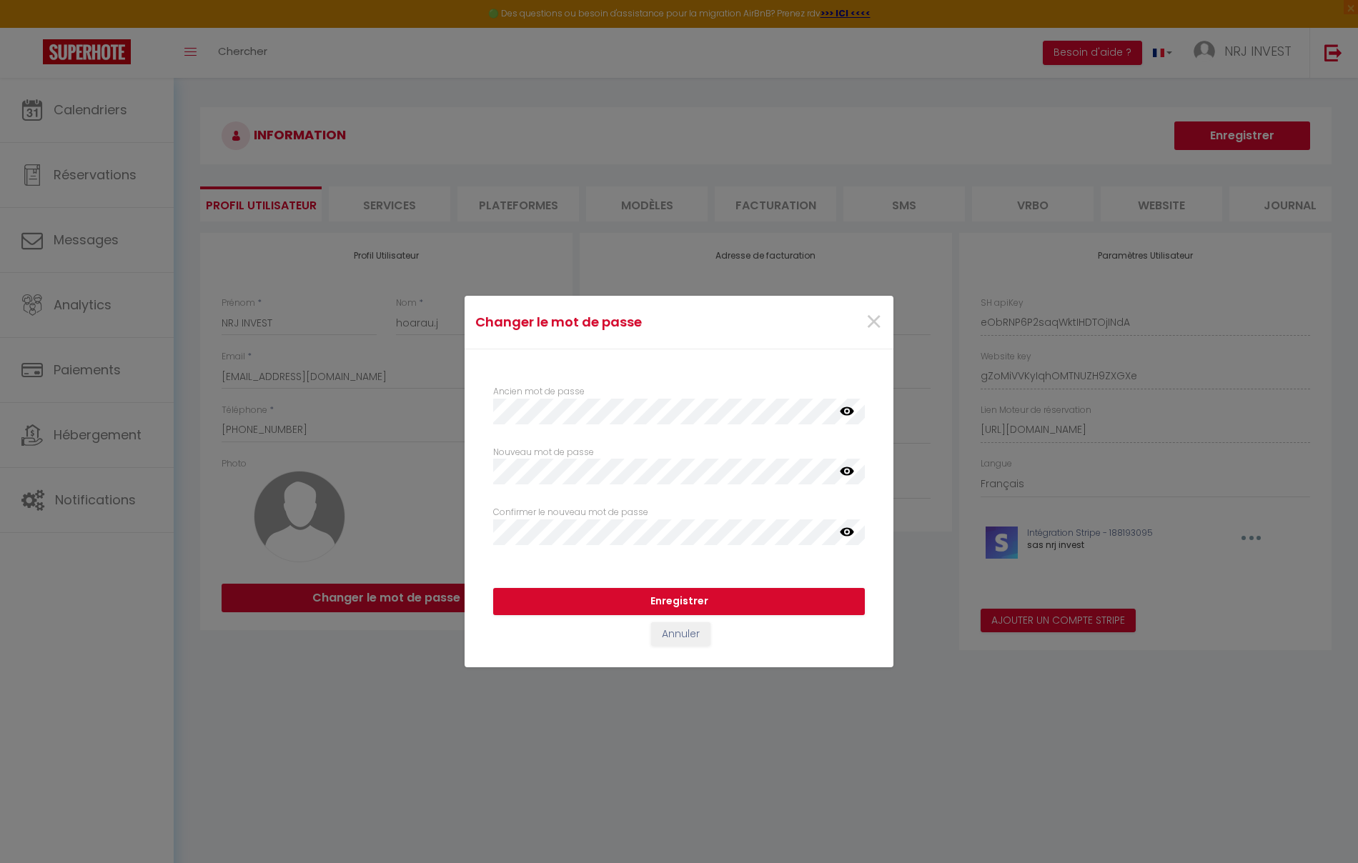
click at [849, 475] on icon at bounding box center [847, 471] width 14 height 9
click at [848, 475] on icon at bounding box center [847, 471] width 14 height 11
click at [844, 535] on icon at bounding box center [847, 532] width 14 height 9
click at [846, 532] on icon at bounding box center [847, 532] width 14 height 14
click at [773, 595] on button "Enregistrer" at bounding box center [679, 601] width 372 height 27
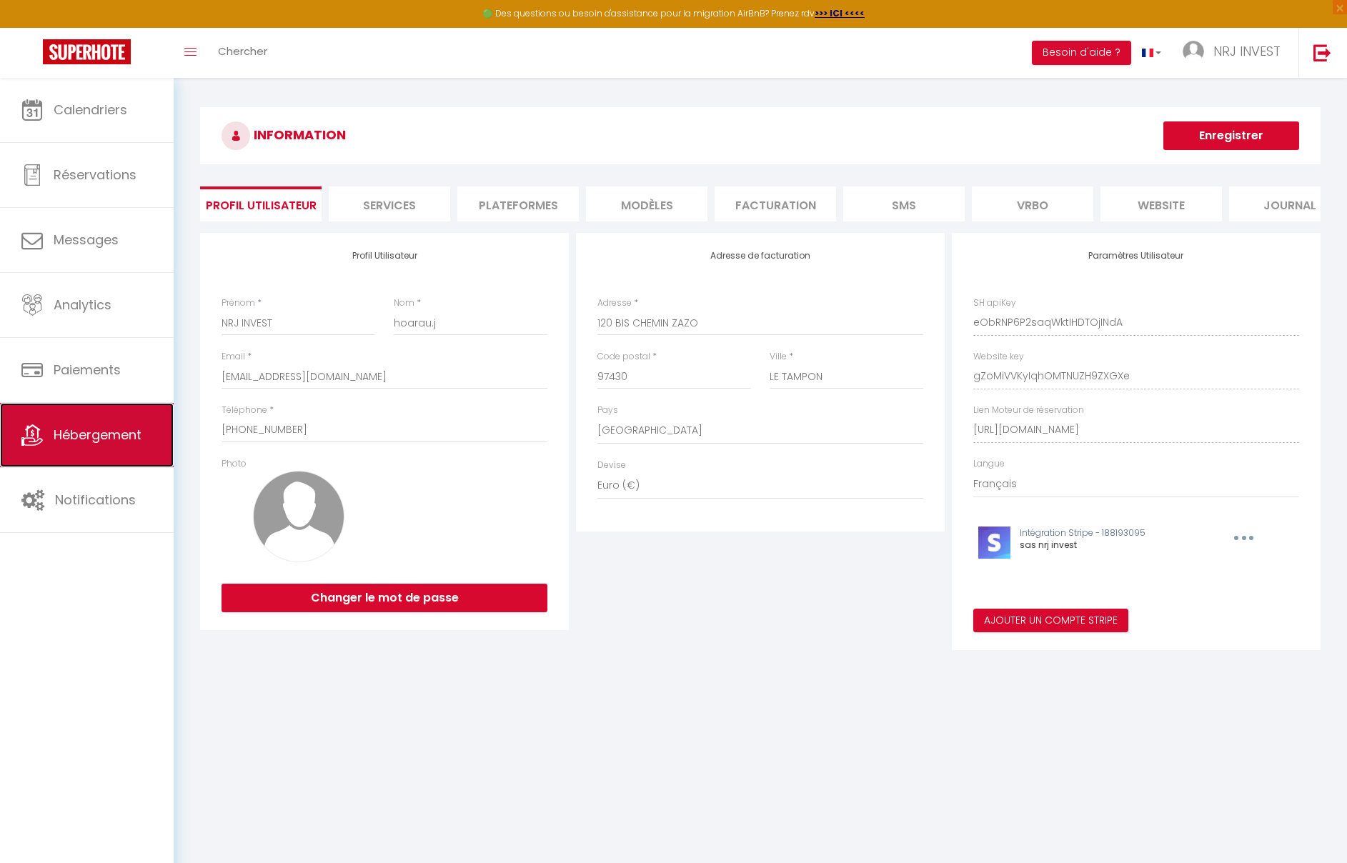
click at [131, 441] on span "Hébergement" at bounding box center [98, 435] width 88 height 18
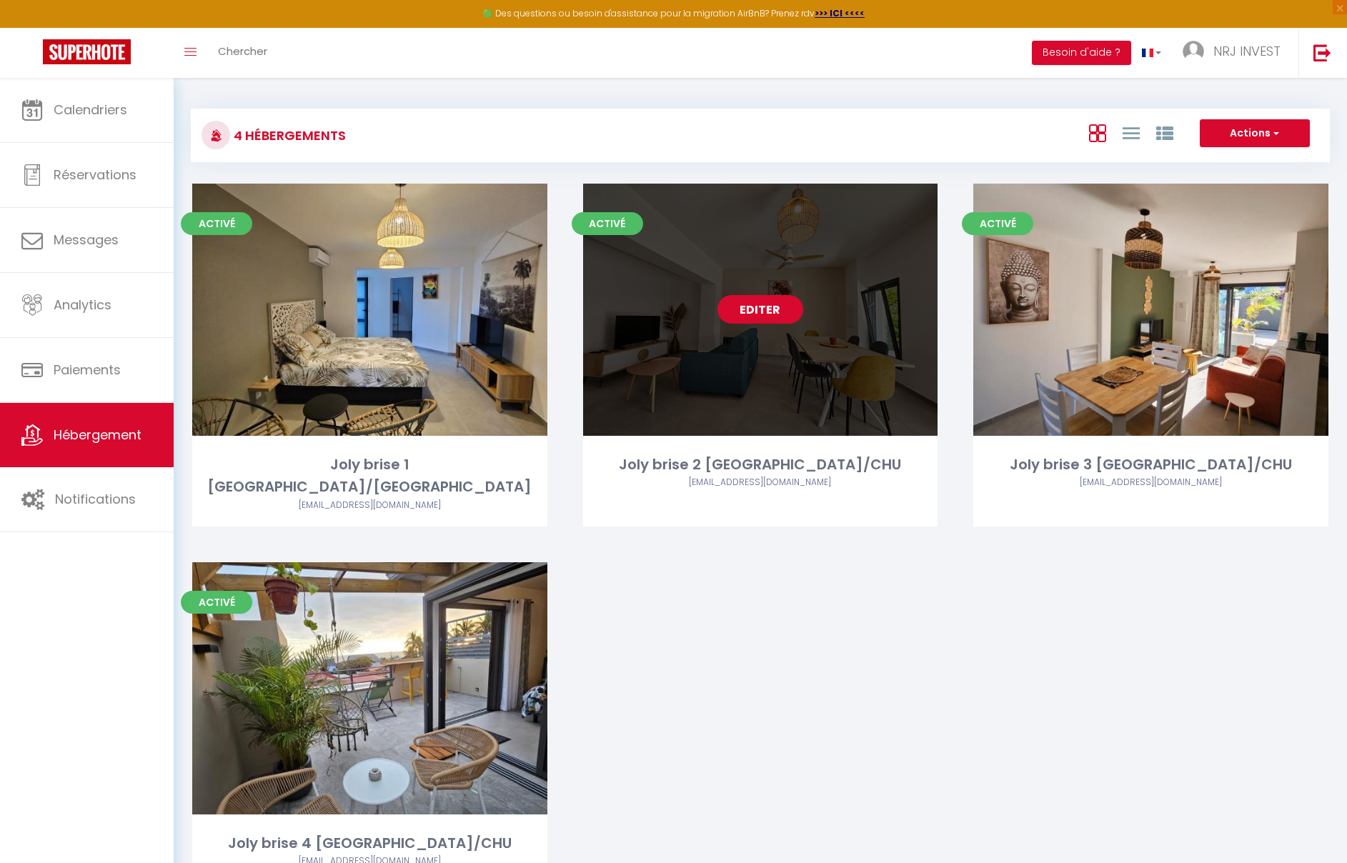
click at [776, 304] on link "Editer" at bounding box center [761, 309] width 86 height 29
click at [771, 314] on link "Editer" at bounding box center [761, 309] width 86 height 29
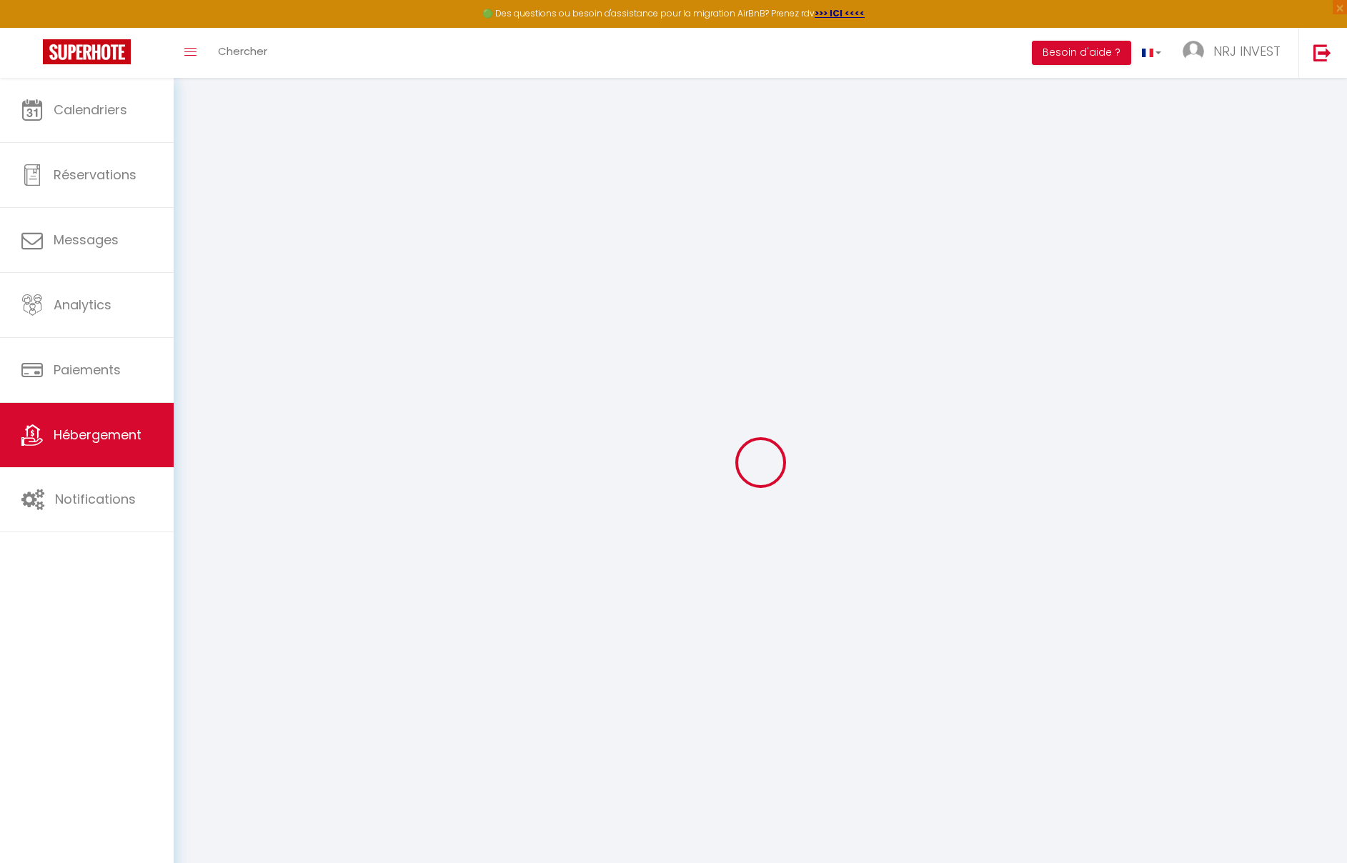
select select "8718-1404219178368792603"
select select "+ 17 %"
select select "+ 24 %"
select select "+ 8 %"
checkbox input "false"
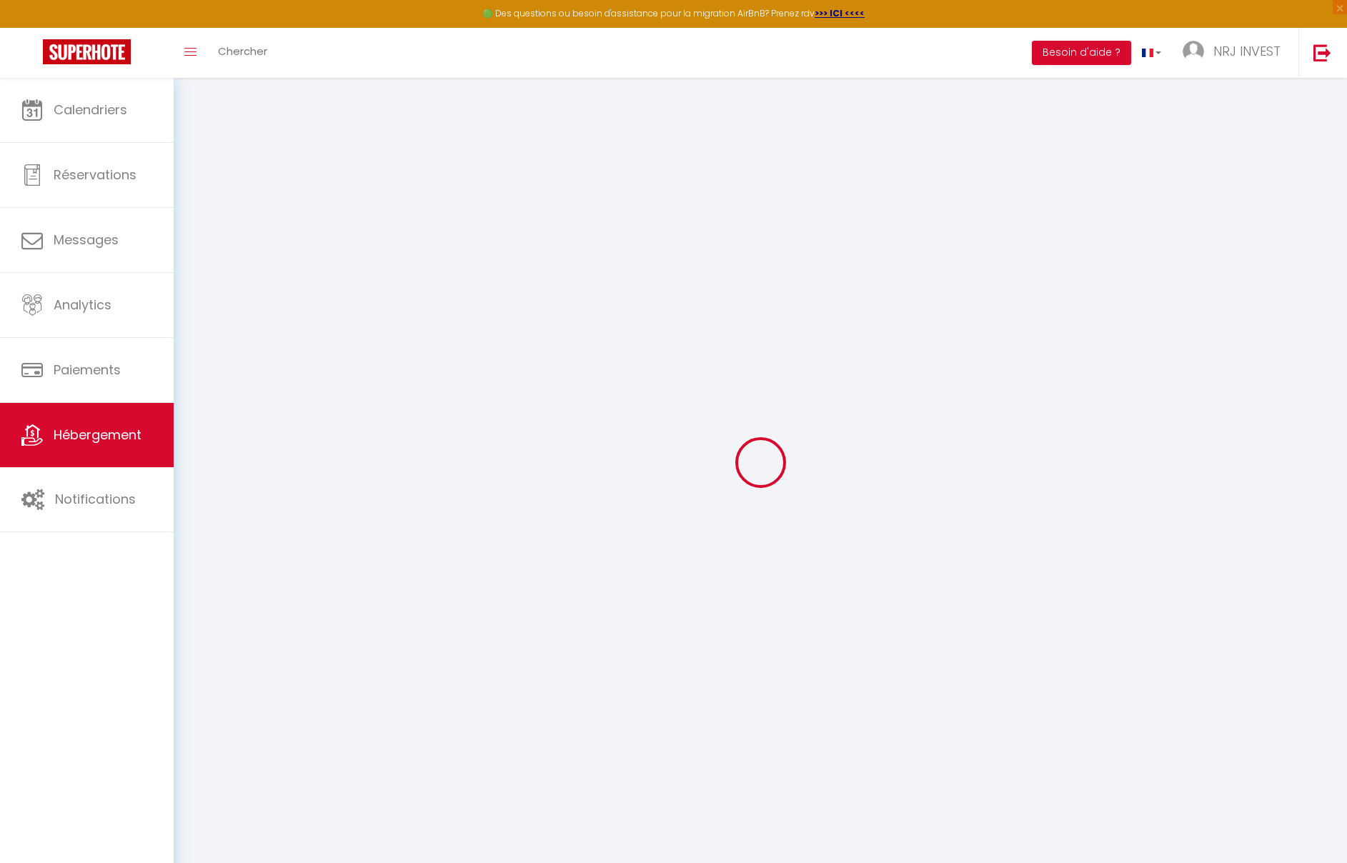
checkbox input "false"
select select "EUR"
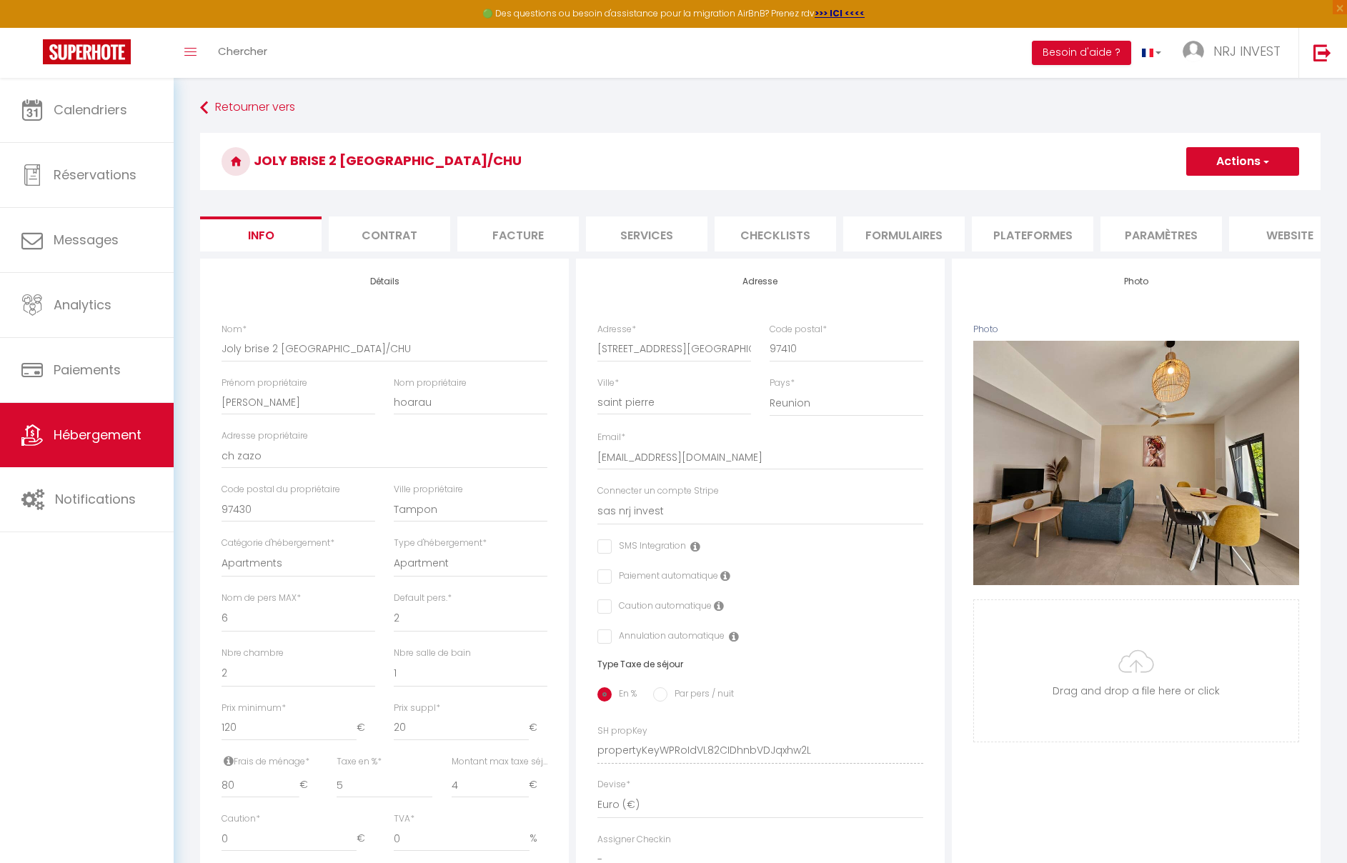
click at [1001, 239] on li "Plateformes" at bounding box center [1033, 234] width 122 height 35
select select
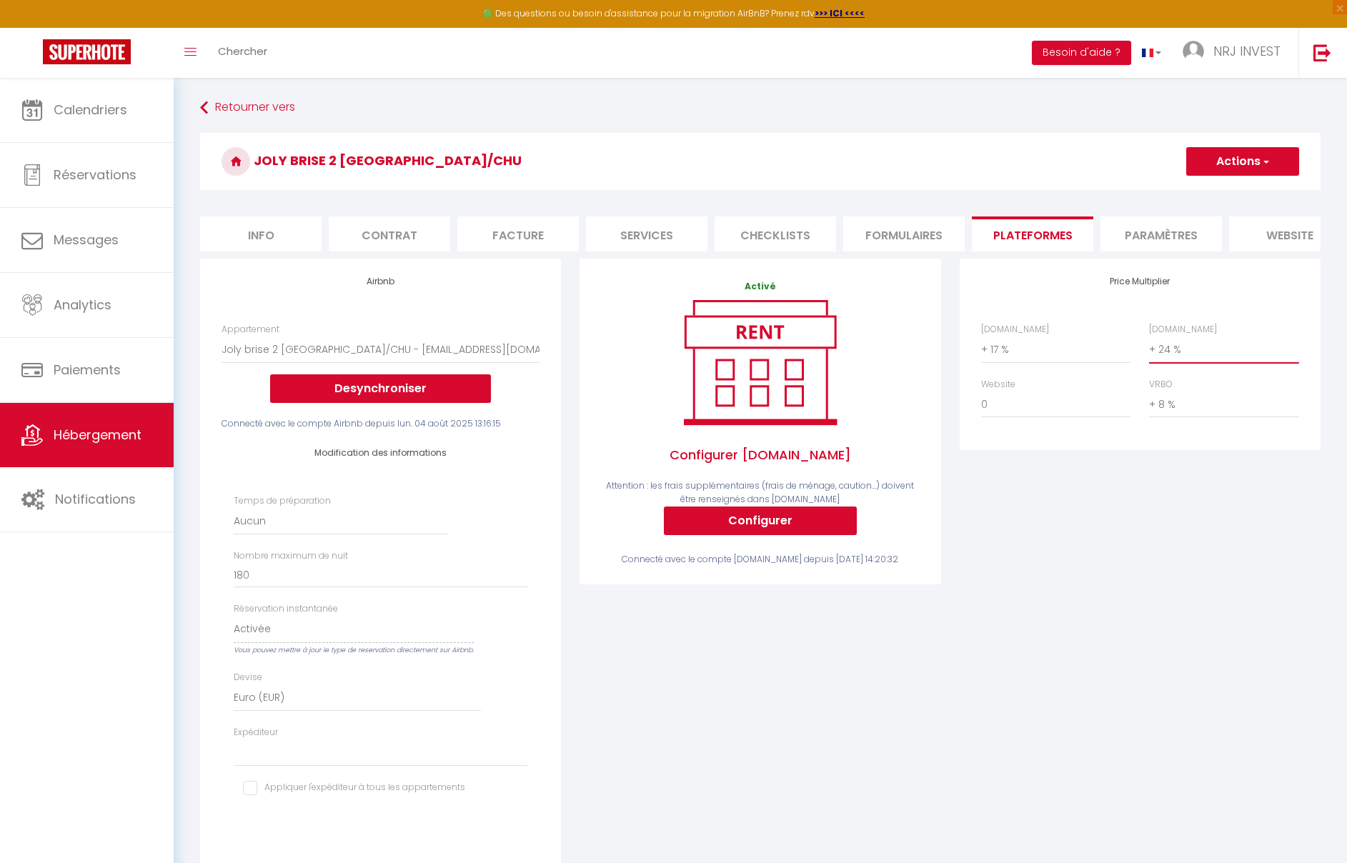
click at [1152, 360] on select "0 + 1 % + 2 % + 3 % + 4 % + 5 % + 6 % + 7 % + 8 % + 9 %" at bounding box center [1223, 349] width 149 height 27
select select "+ 22 %"
click at [1149, 347] on select "0 + 1 % + 2 % + 3 % + 4 % + 5 % + 6 % + 7 % + 8 % + 9 %" at bounding box center [1223, 349] width 149 height 27
select select
click at [1208, 169] on button "Actions" at bounding box center [1242, 161] width 113 height 29
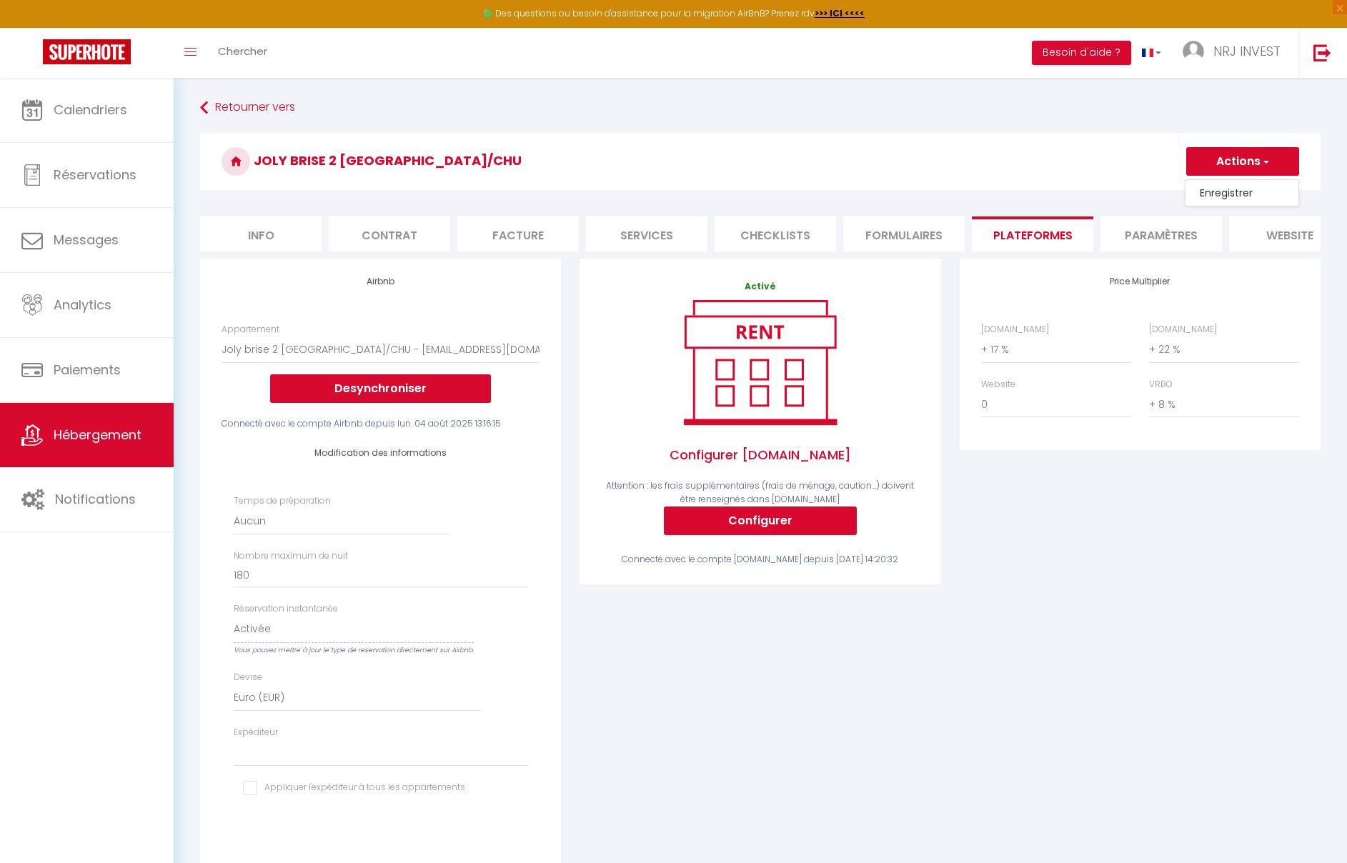
click at [1215, 199] on link "Enregistrer" at bounding box center [1242, 193] width 113 height 19
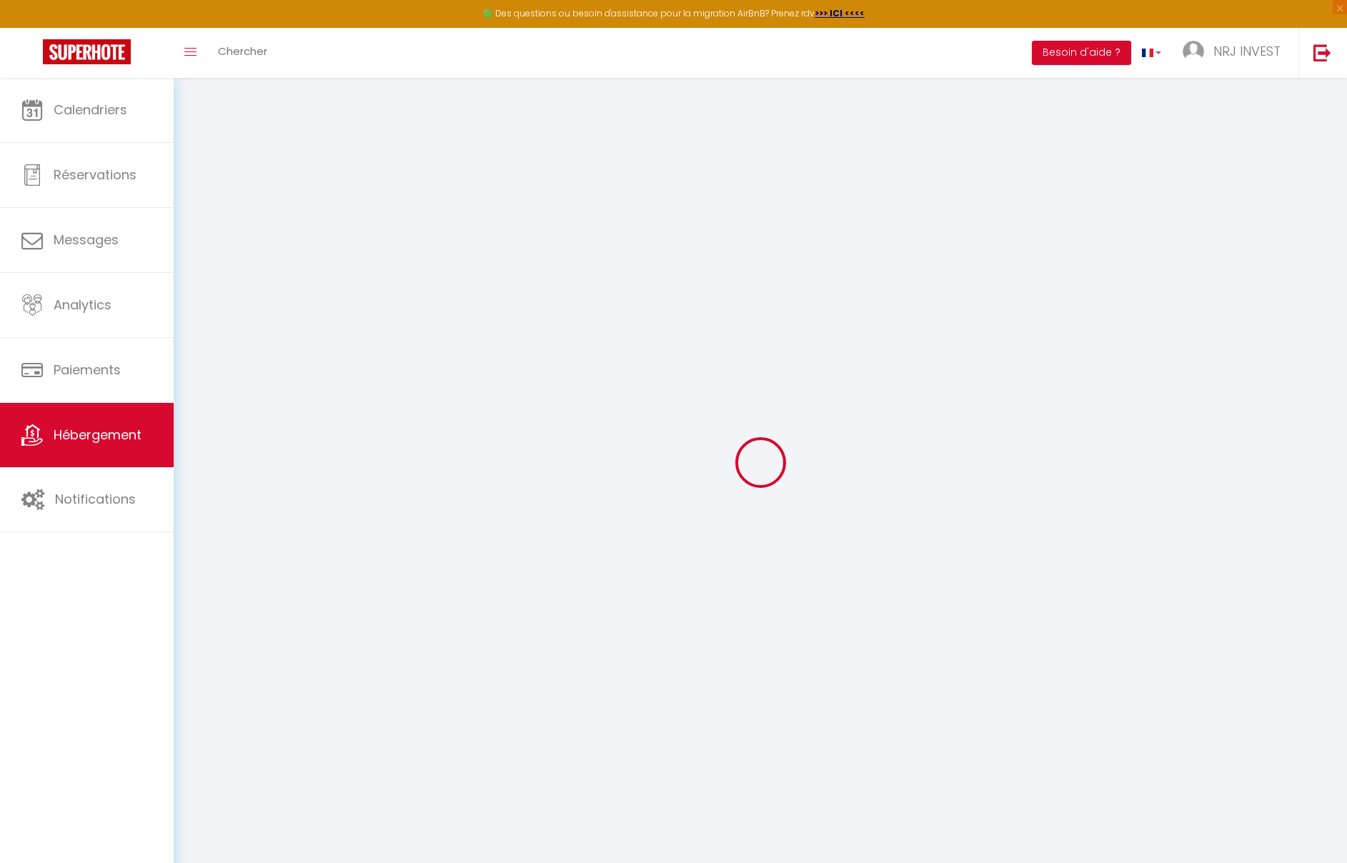
select select "EUR"
select select
select select "8718-1404219178368792603"
select select "+ 17 %"
select select "+ 22 %"
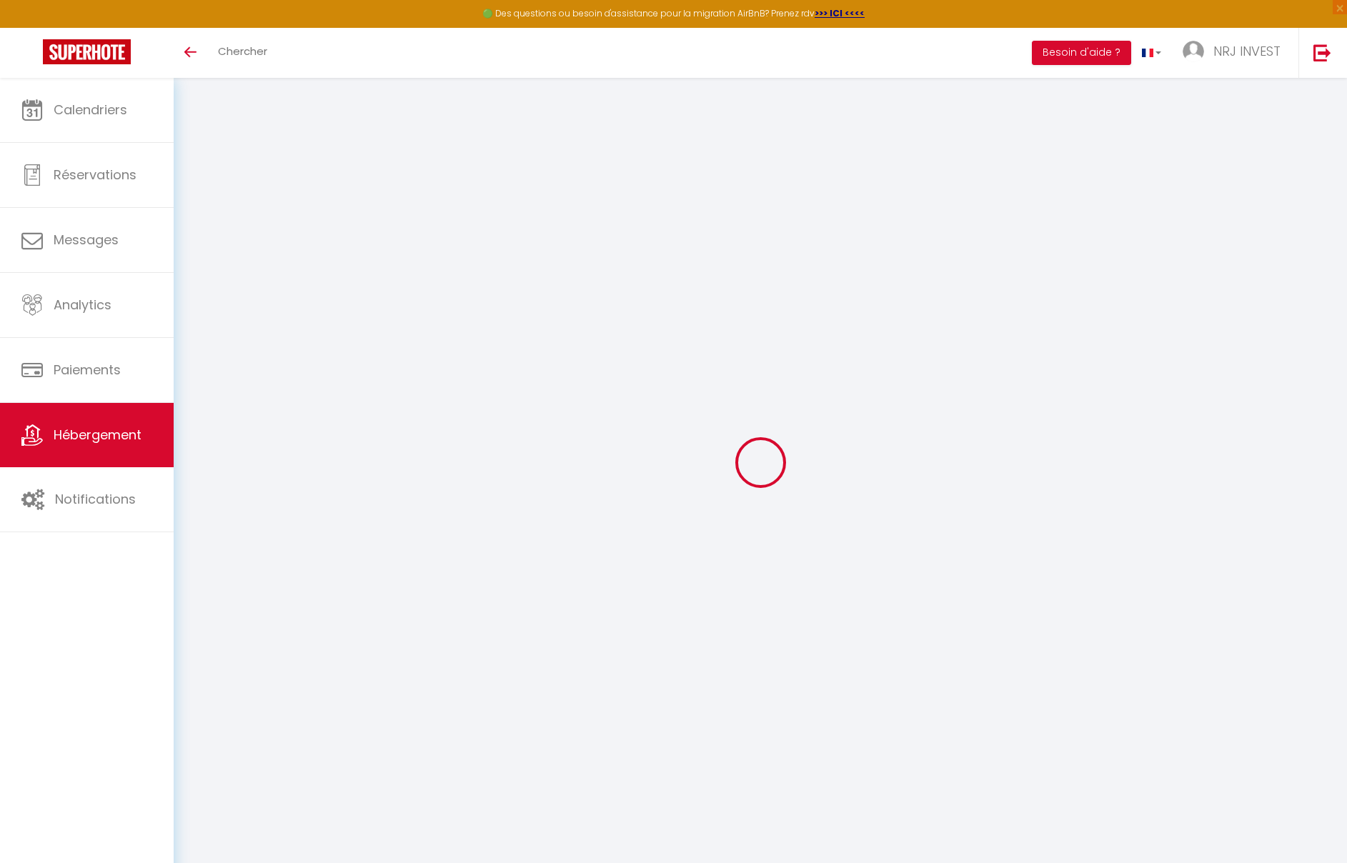
select select "+ 8 %"
select select "EUR"
select select
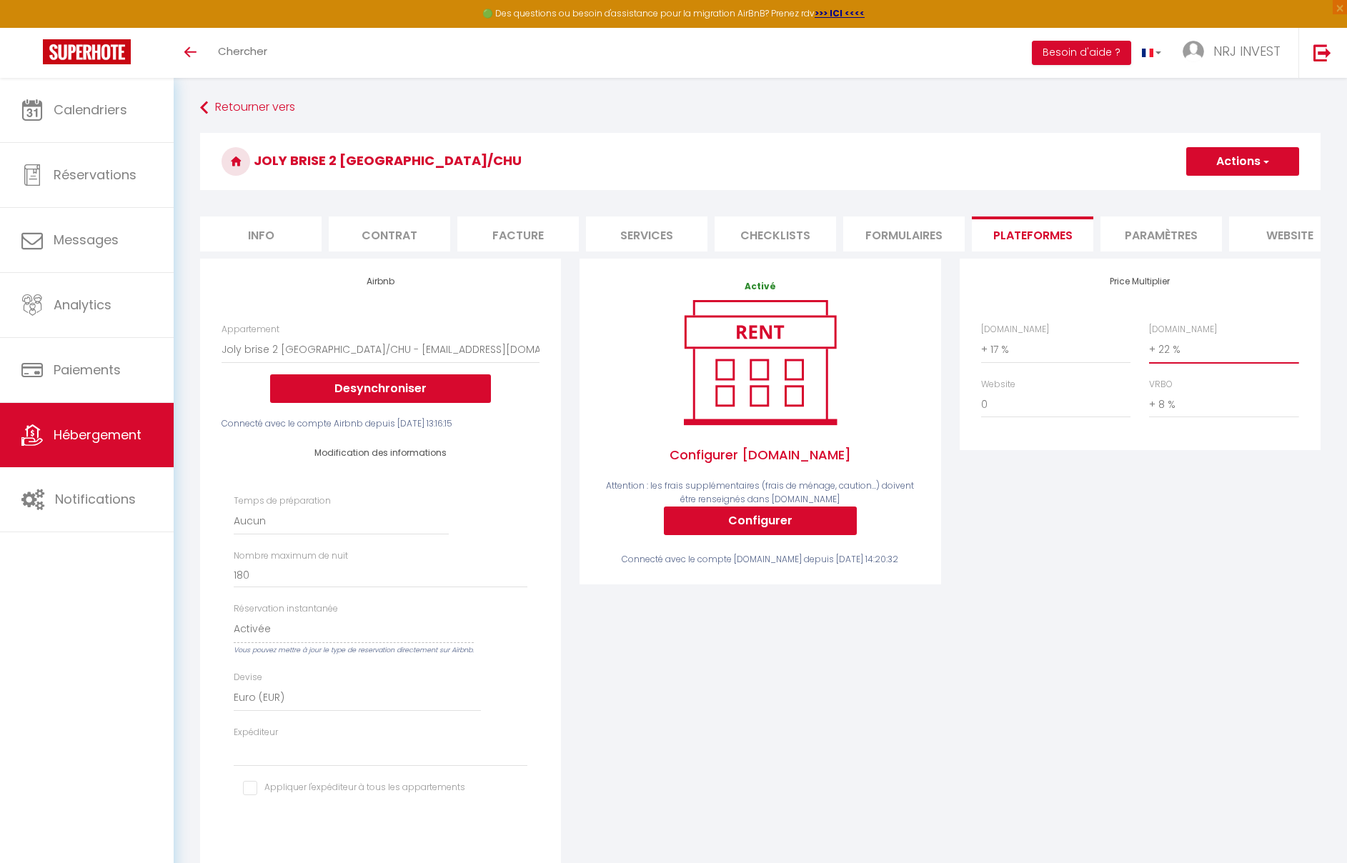
click at [1155, 360] on select "0 + 1 % + 2 % + 3 % + 4 % + 5 % + 6 % + 7 % + 8 % + 9 %" at bounding box center [1223, 349] width 149 height 27
select select "+ 21 %"
click at [1149, 347] on select "0 + 1 % + 2 % + 3 % + 4 % + 5 % + 6 % + 7 % + 8 % + 9 %" at bounding box center [1223, 349] width 149 height 27
select select
click at [1248, 162] on button "Actions" at bounding box center [1242, 161] width 113 height 29
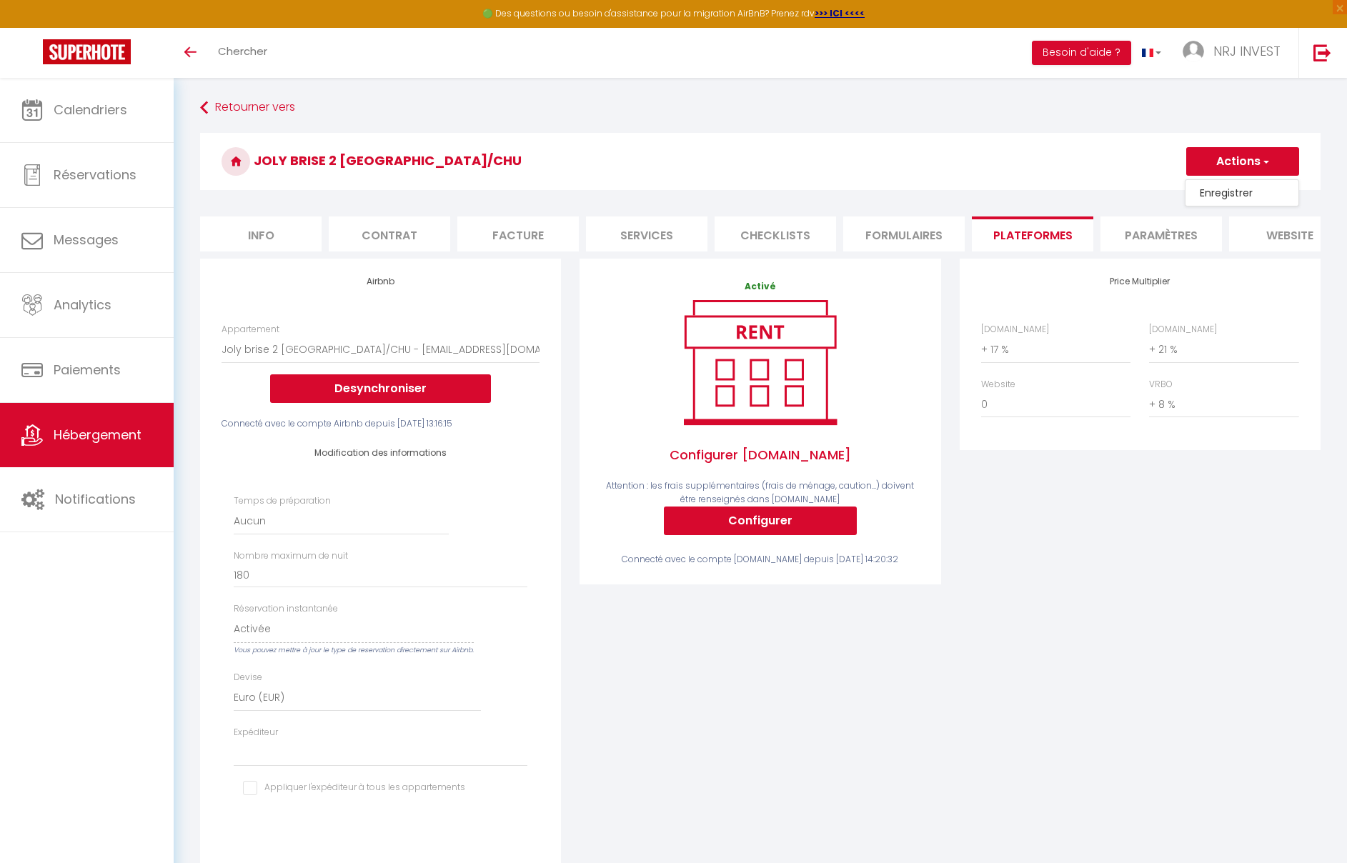
click at [1237, 193] on link "Enregistrer" at bounding box center [1242, 193] width 113 height 19
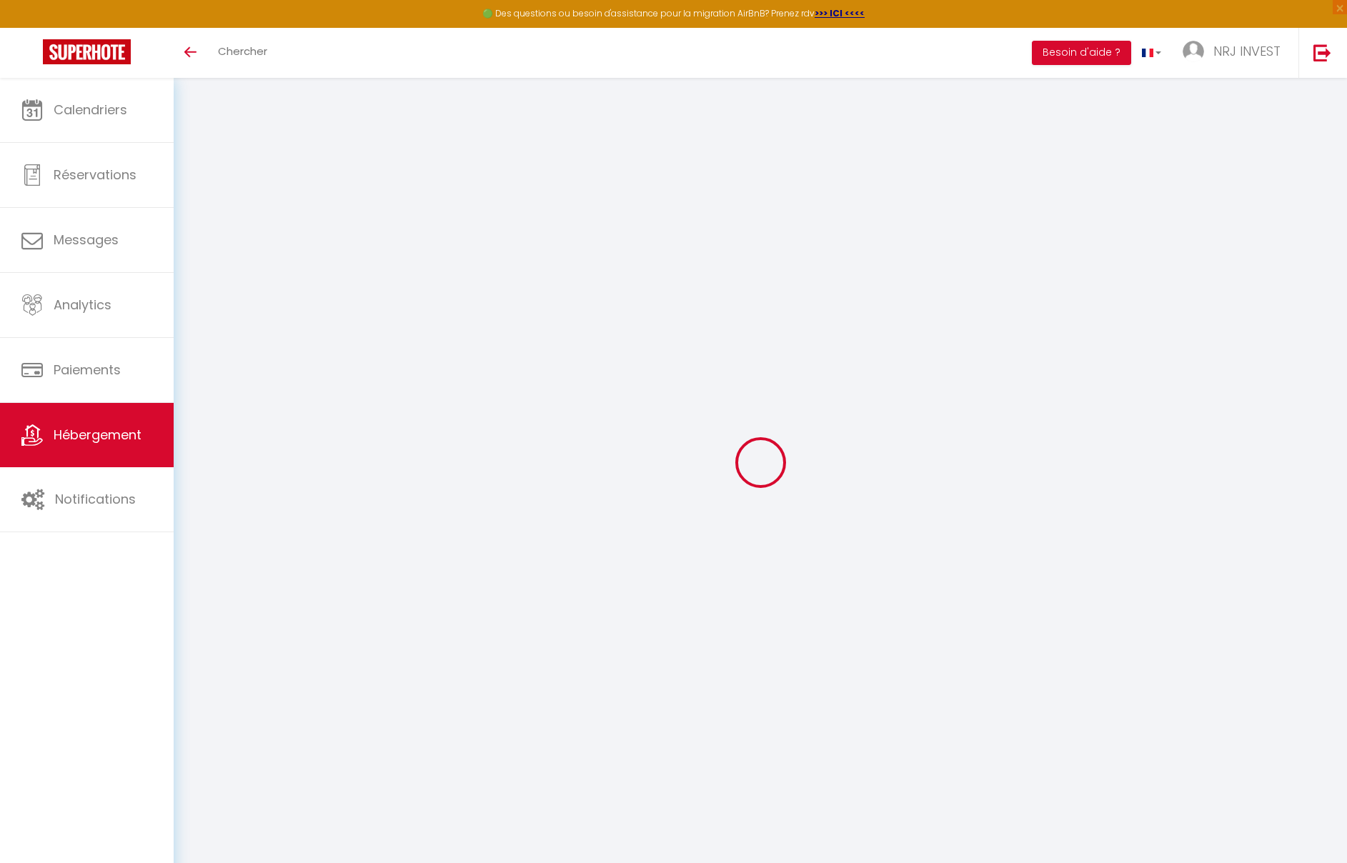
select select "EUR"
select select
select select "8718-1404219178368792603"
select select "+ 17 %"
select select "+ 21 %"
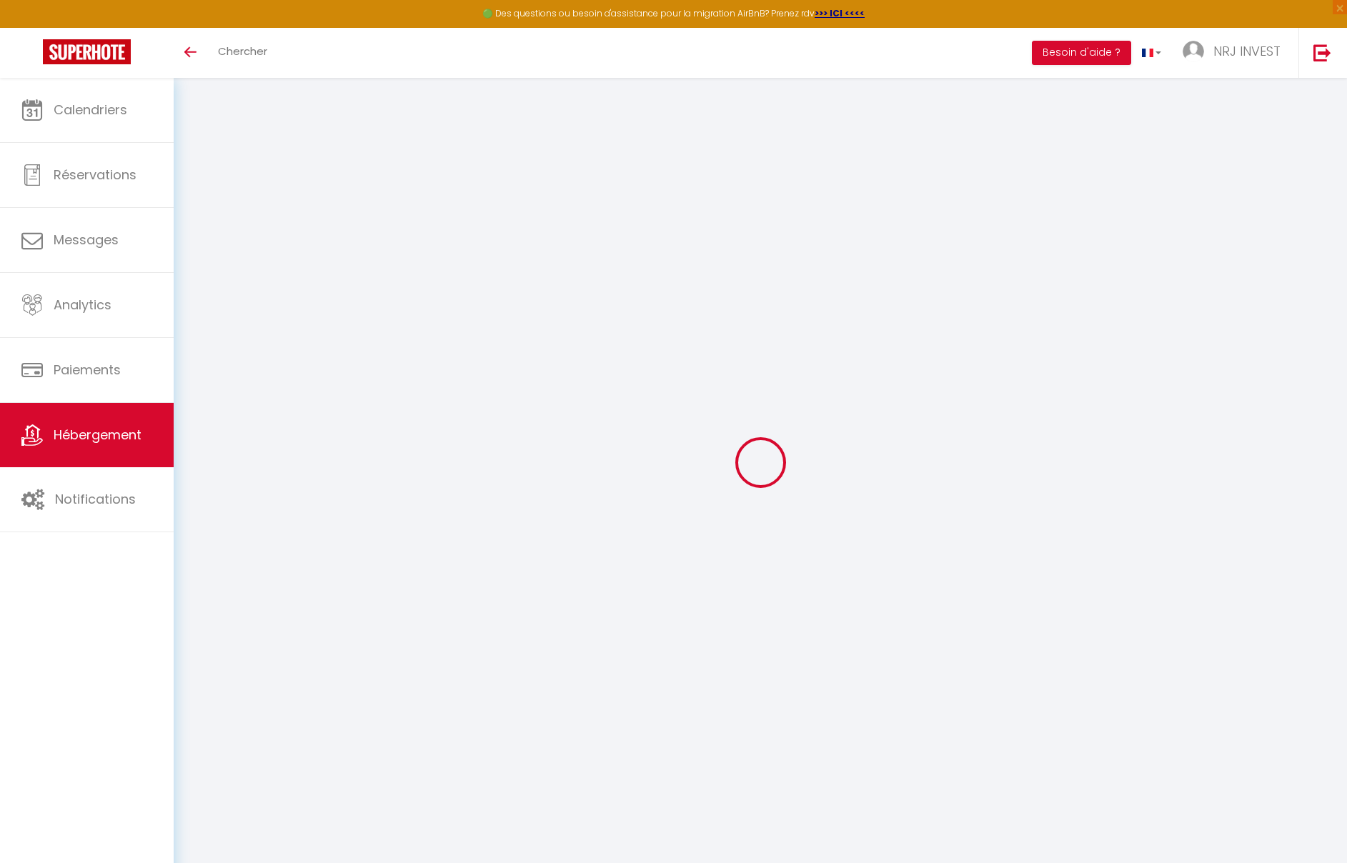
select select "+ 8 %"
select select "EUR"
select select
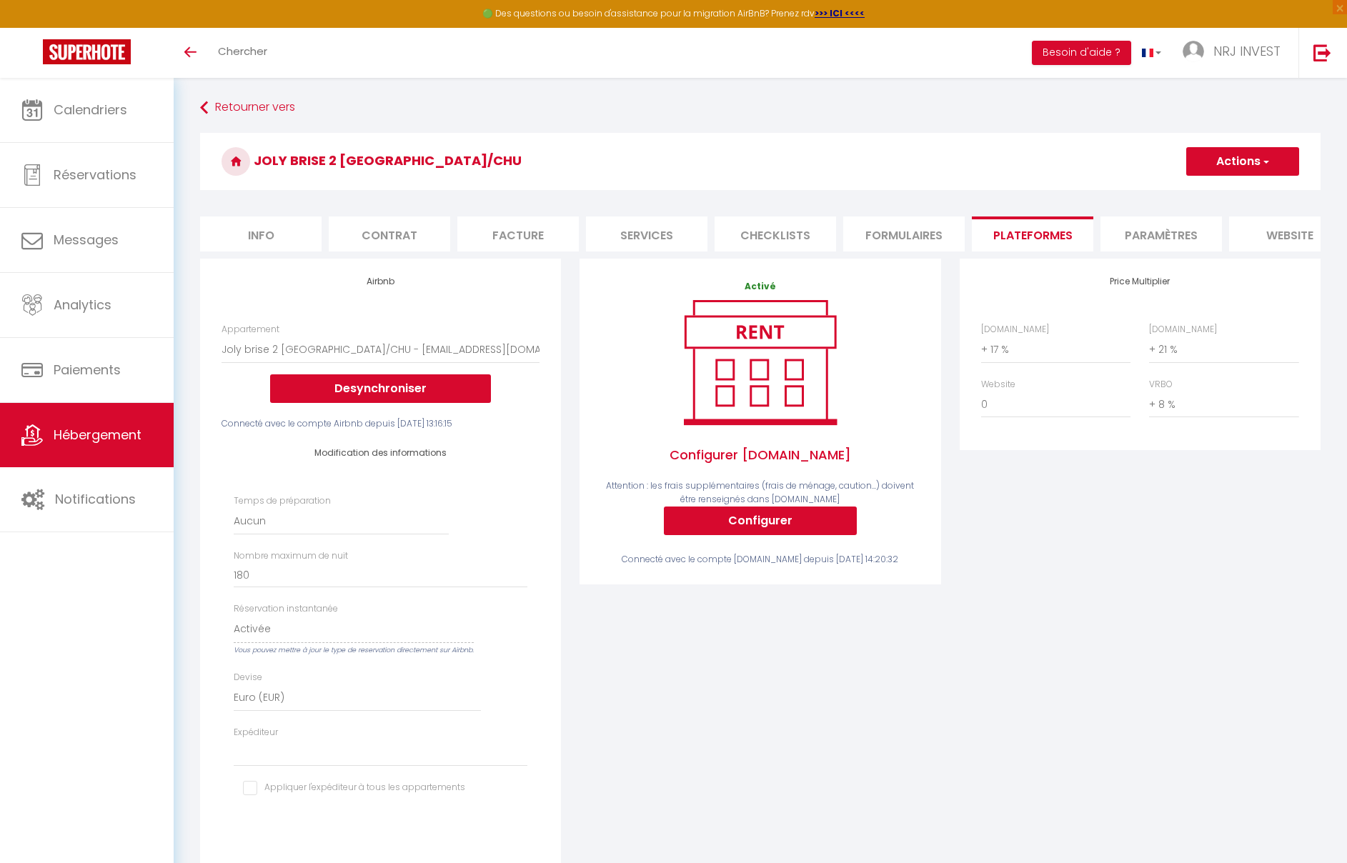
click at [1223, 167] on button "Actions" at bounding box center [1242, 161] width 113 height 29
click at [1216, 194] on link "Enregistrer" at bounding box center [1242, 193] width 113 height 19
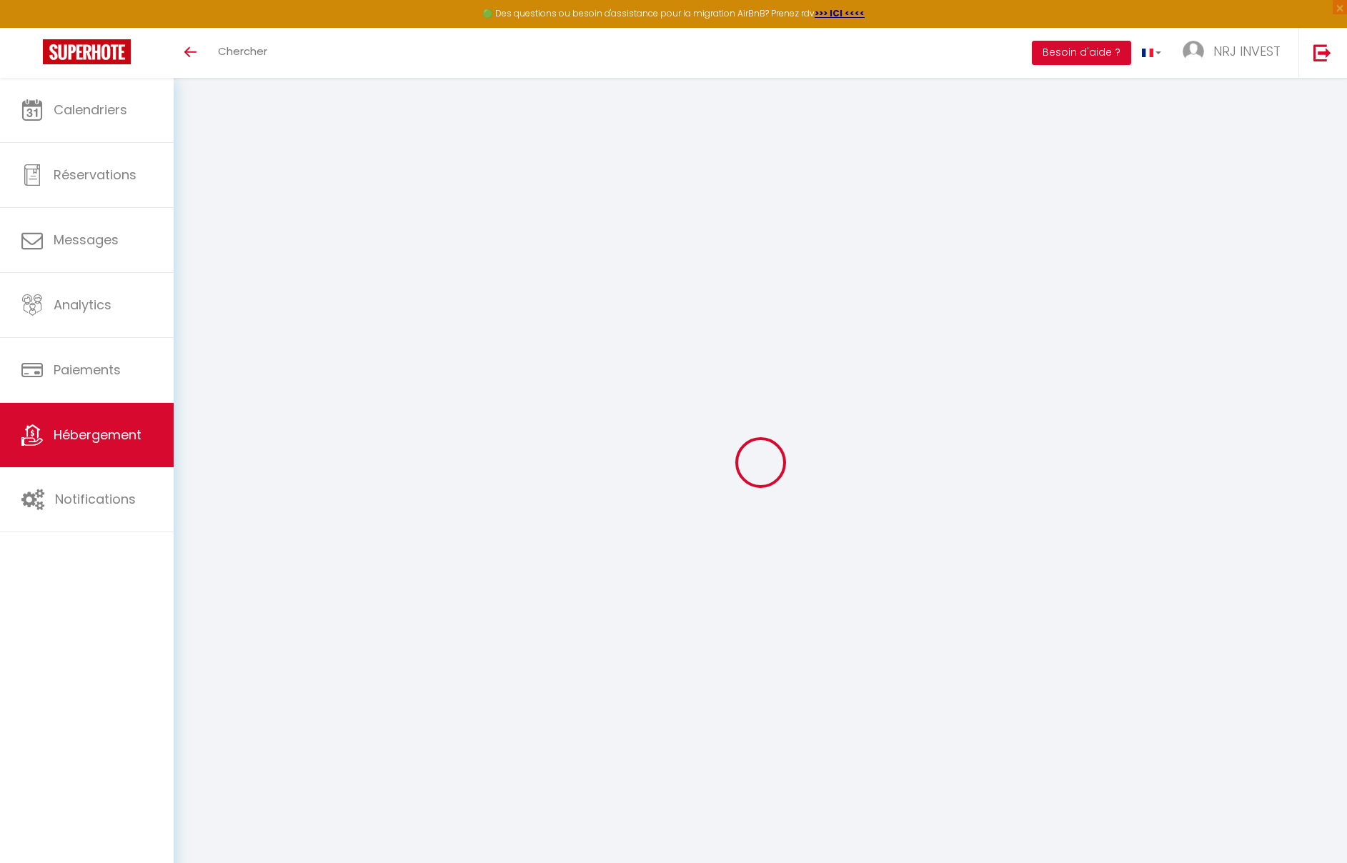
select select "EUR"
select select
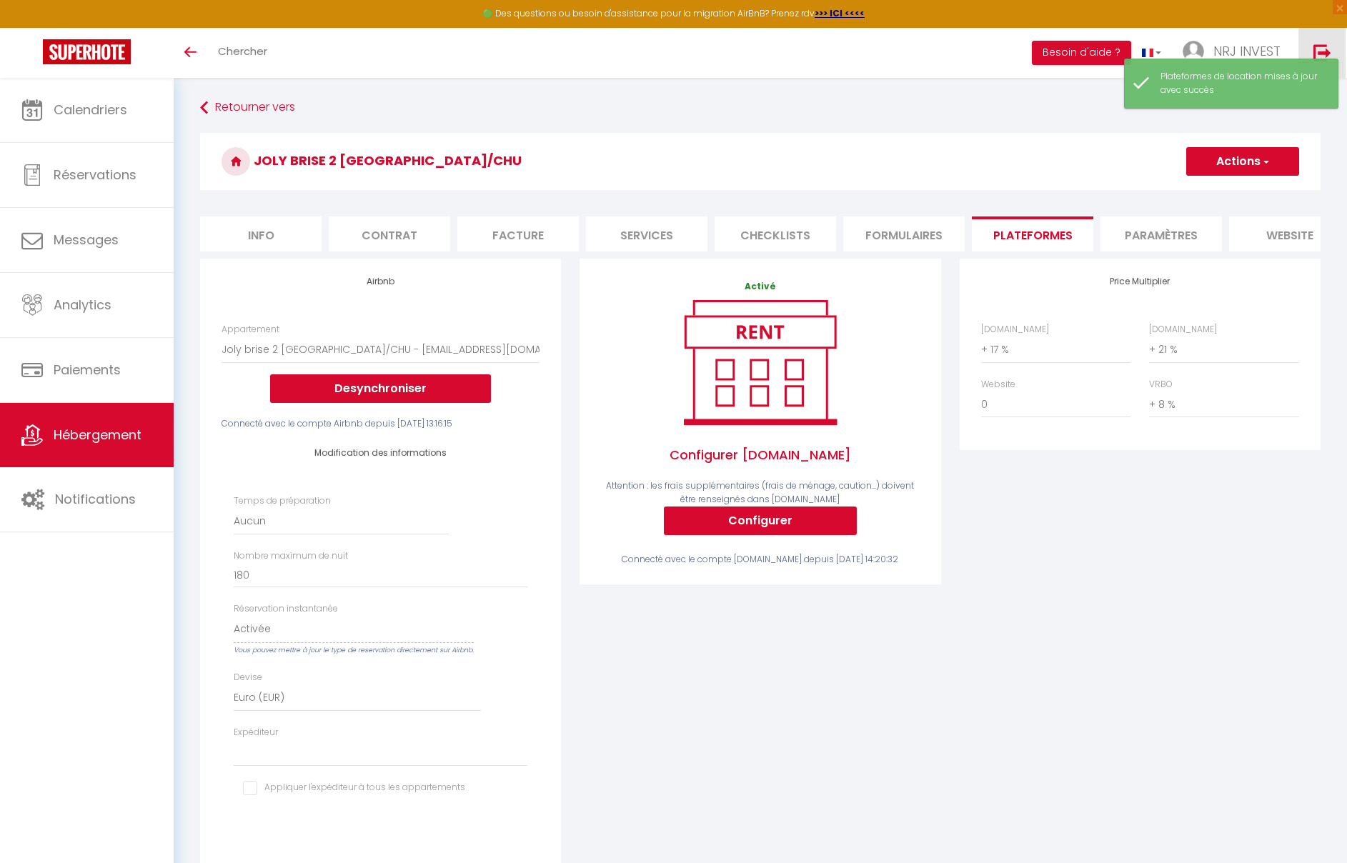
click at [1321, 51] on img at bounding box center [1323, 53] width 18 height 18
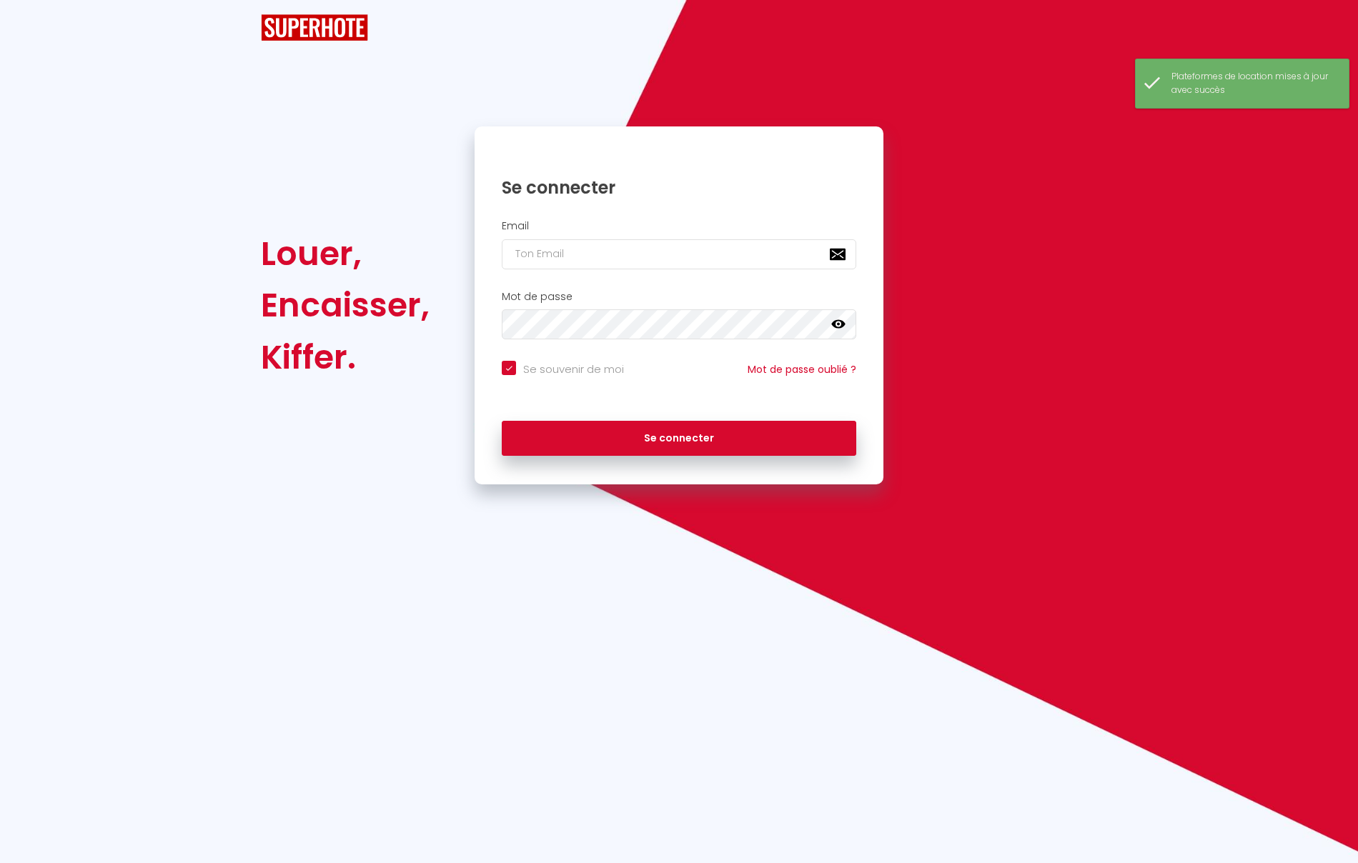
checkbox input "true"
